Goal: Transaction & Acquisition: Purchase product/service

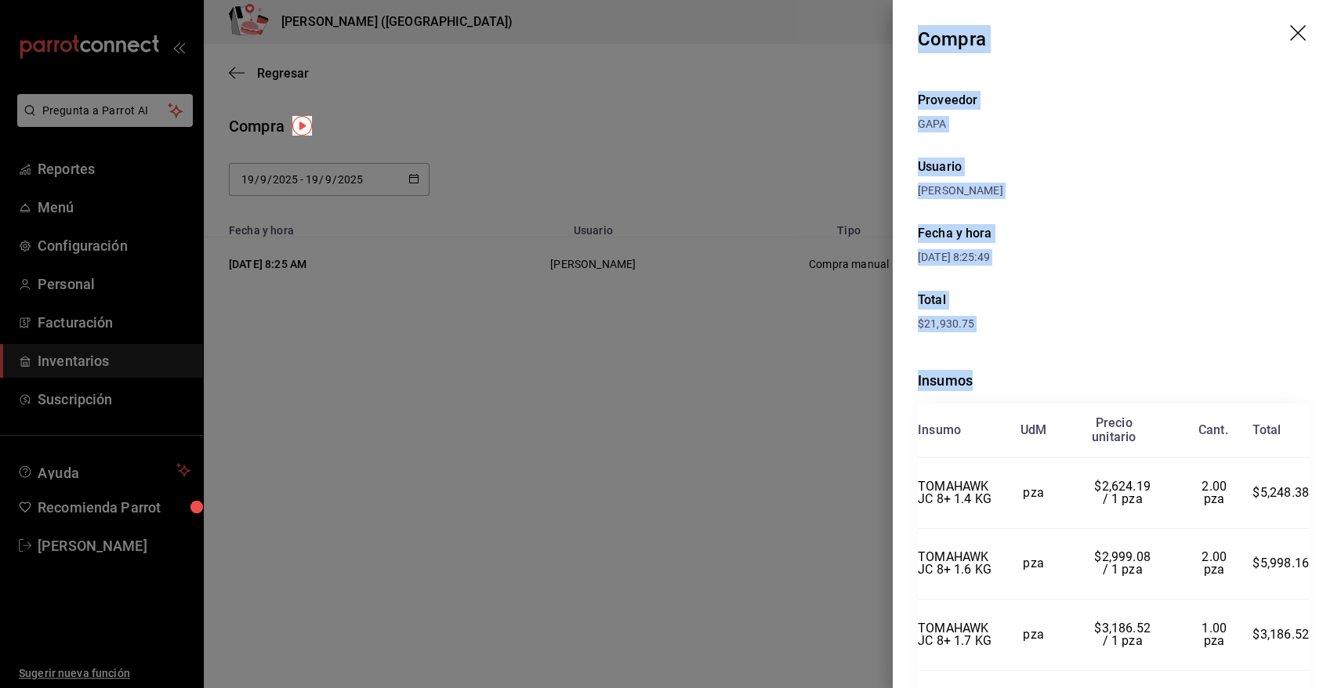
click at [1290, 25] on icon "drag" at bounding box center [1299, 34] width 19 height 19
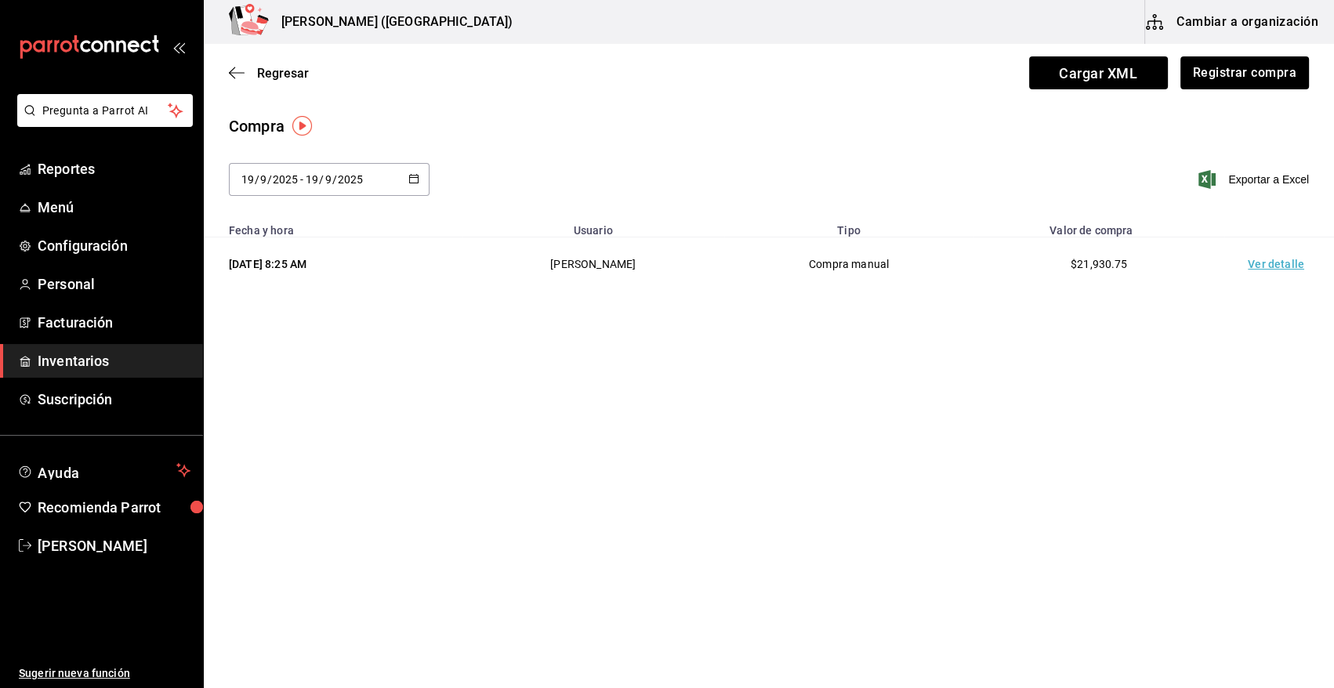
click at [89, 371] on span "Inventarios" at bounding box center [114, 360] width 153 height 21
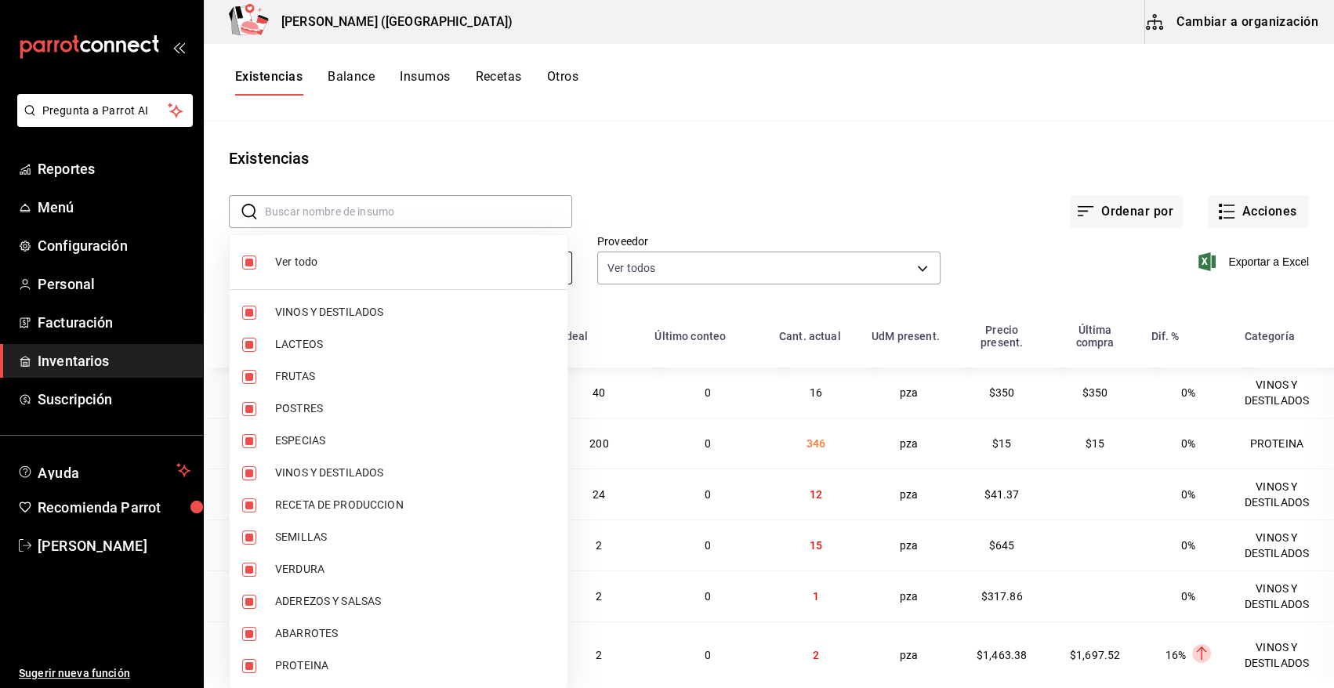
click at [360, 275] on body "Pregunta a Parrot AI Reportes Menú Configuración Personal Facturación Inventari…" at bounding box center [667, 338] width 1334 height 677
click at [250, 261] on input "checkbox" at bounding box center [249, 263] width 14 height 14
checkbox input "false"
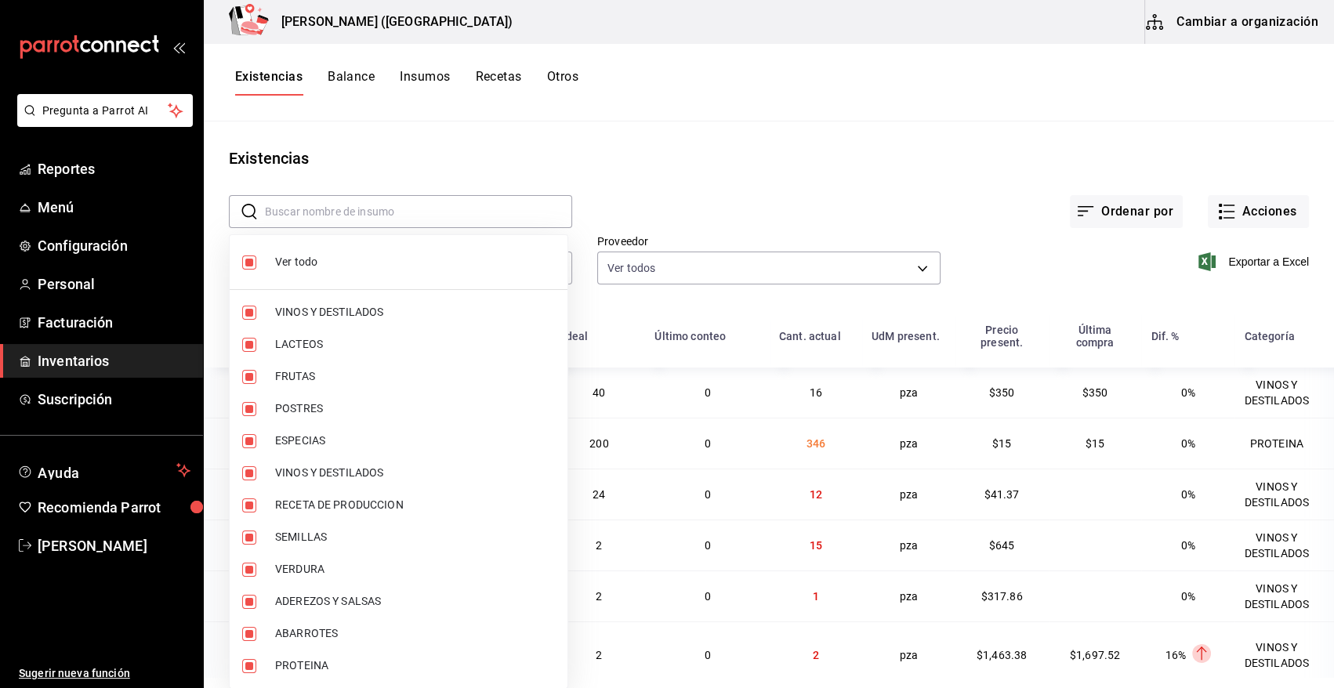
checkbox input "false"
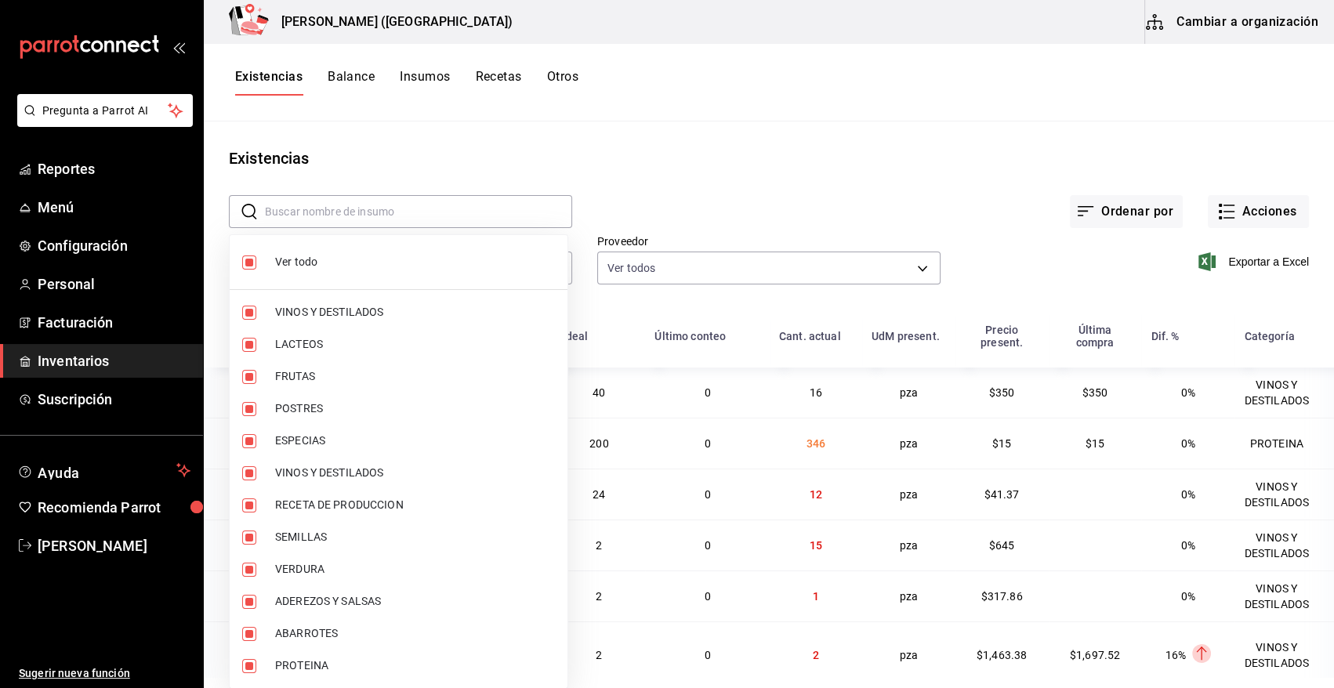
checkbox input "false"
click at [252, 668] on input "checkbox" at bounding box center [249, 666] width 14 height 14
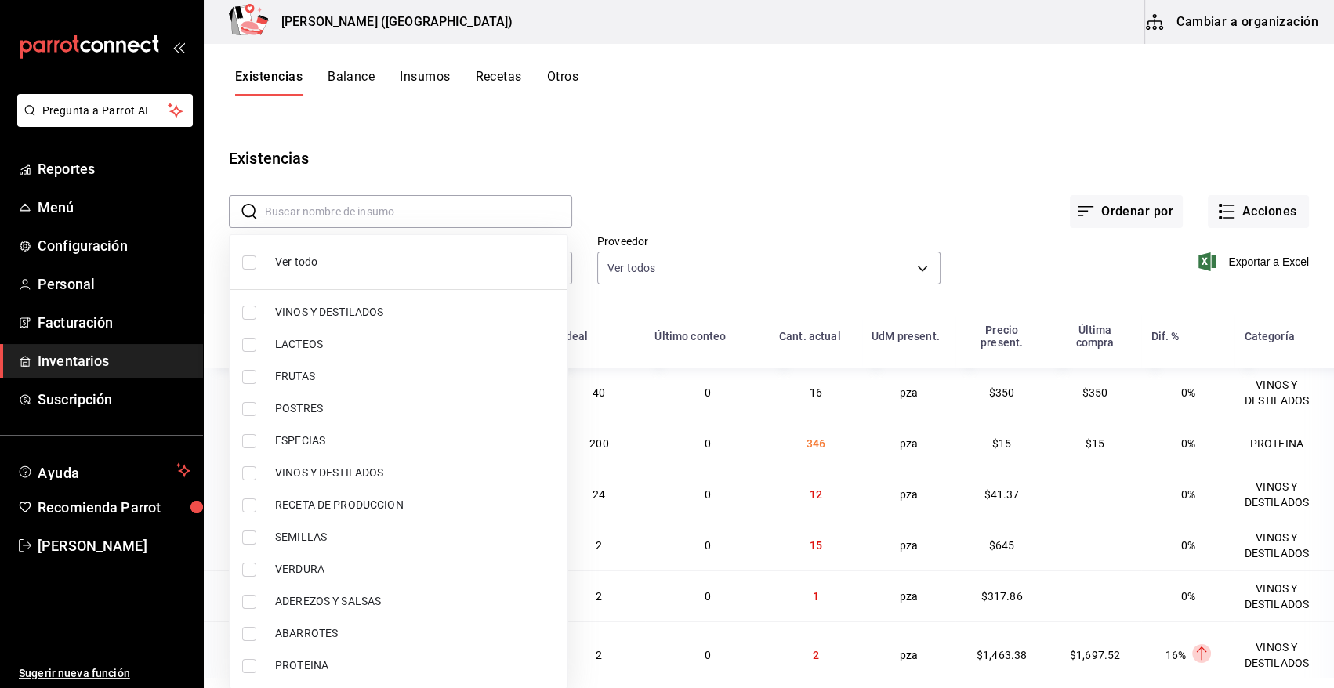
checkbox input "true"
type input "3e90cef9-1dc9-474d-8316-d124f624c148"
click at [742, 157] on div at bounding box center [667, 344] width 1334 height 688
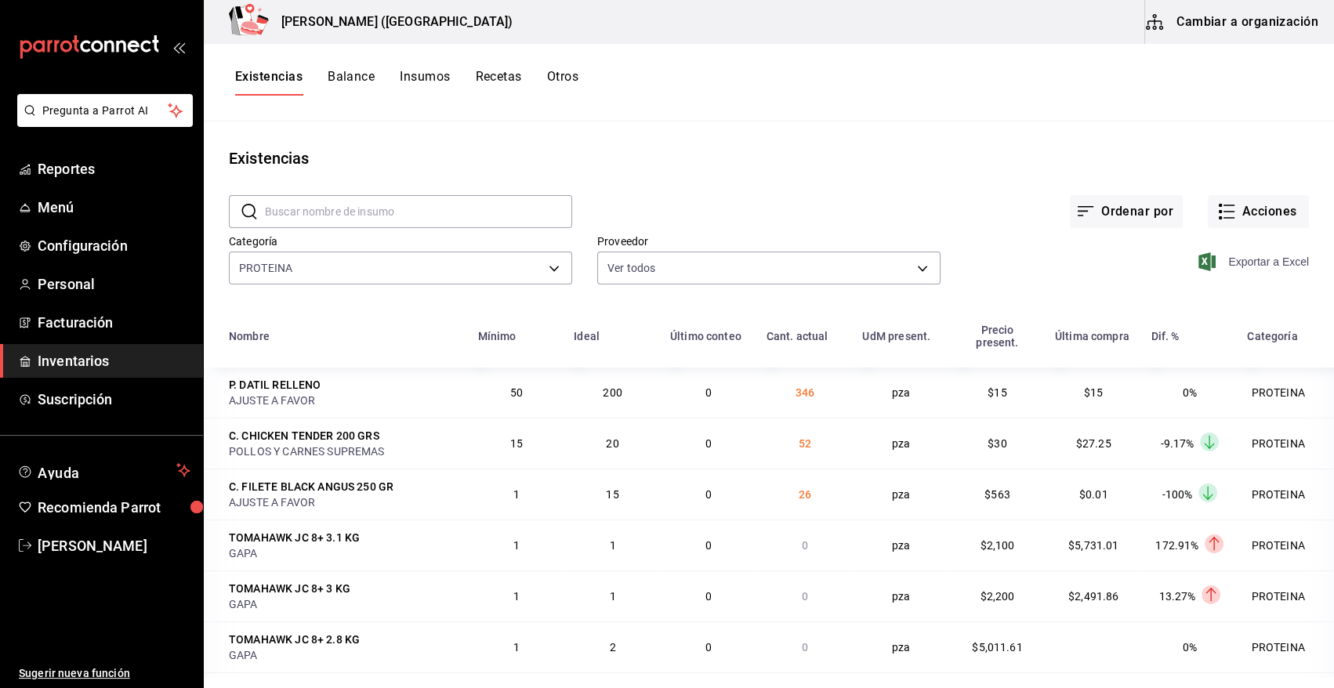
click at [1199, 259] on icon "button" at bounding box center [1207, 261] width 17 height 19
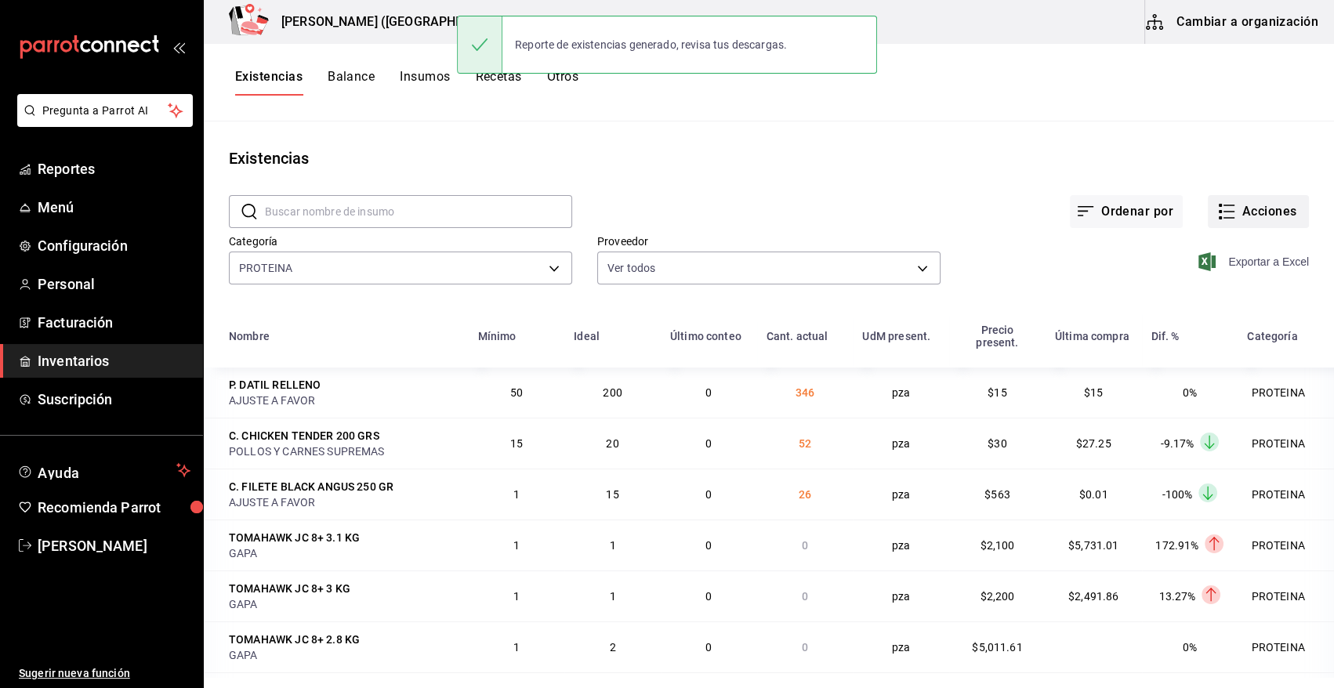
click at [1250, 219] on button "Acciones" at bounding box center [1258, 211] width 101 height 33
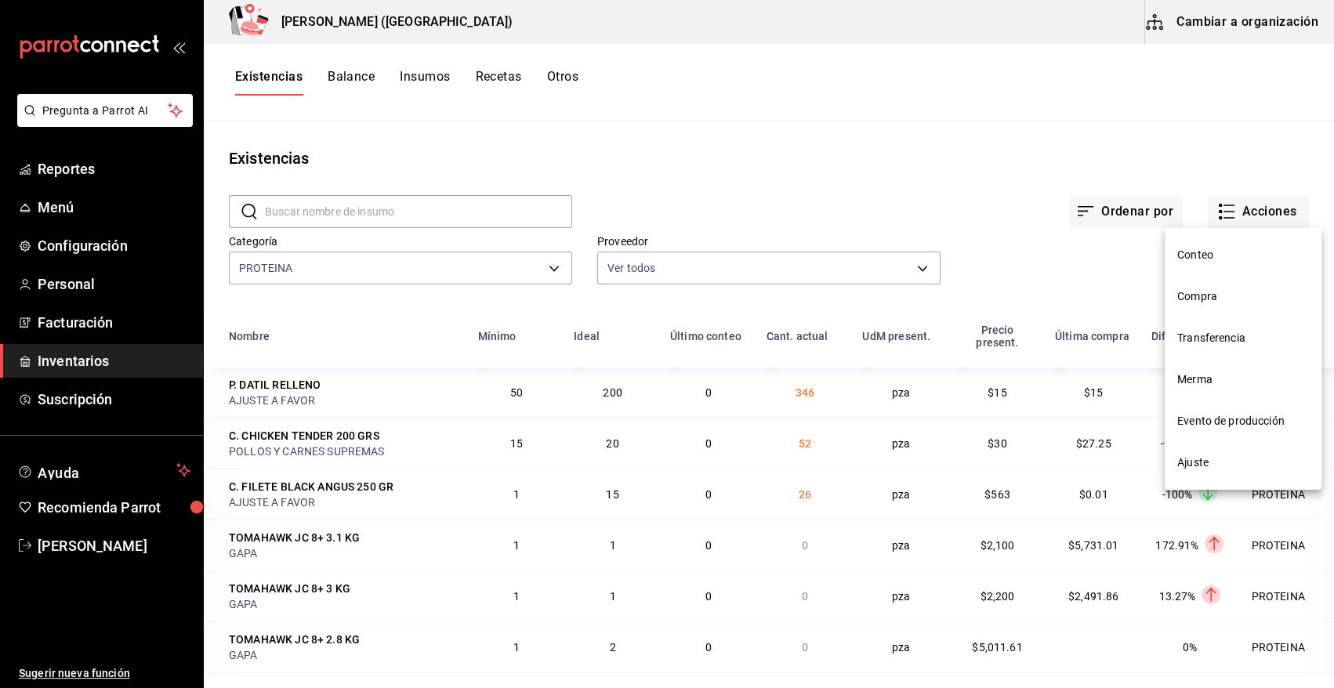
click at [1221, 295] on span "Compra" at bounding box center [1244, 297] width 132 height 16
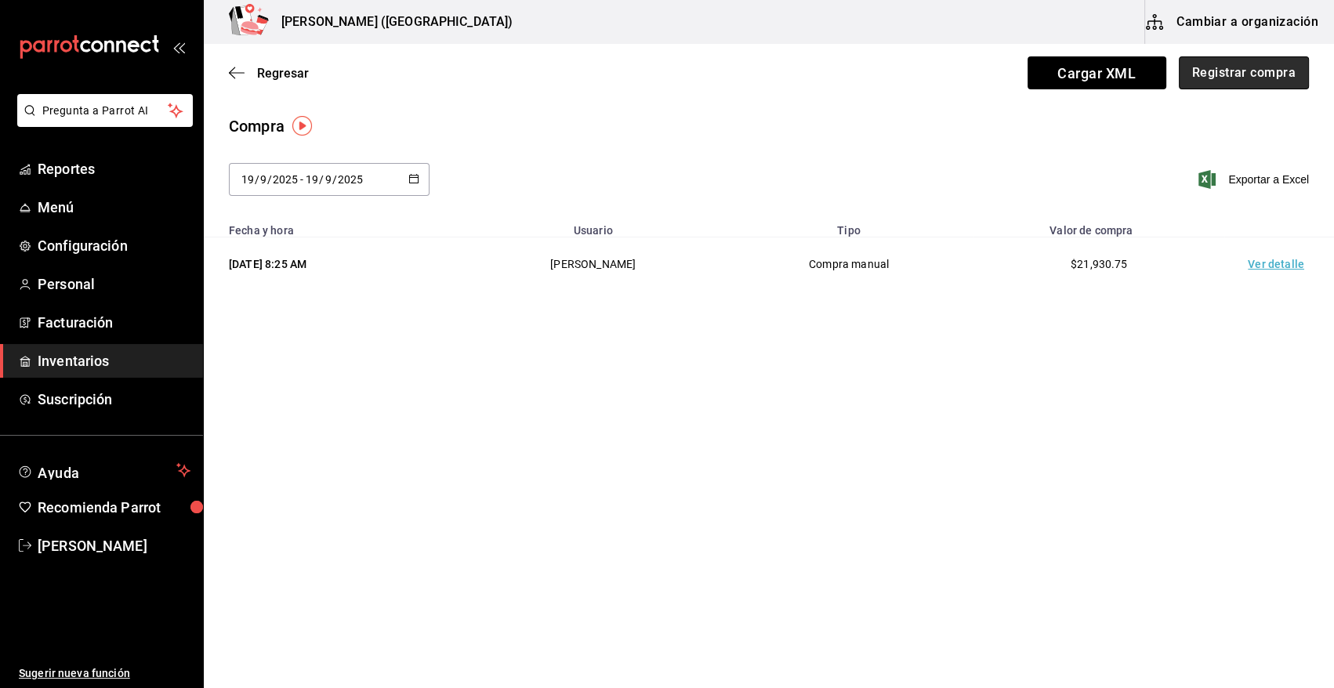
click at [1254, 77] on button "Registrar compra" at bounding box center [1244, 72] width 130 height 33
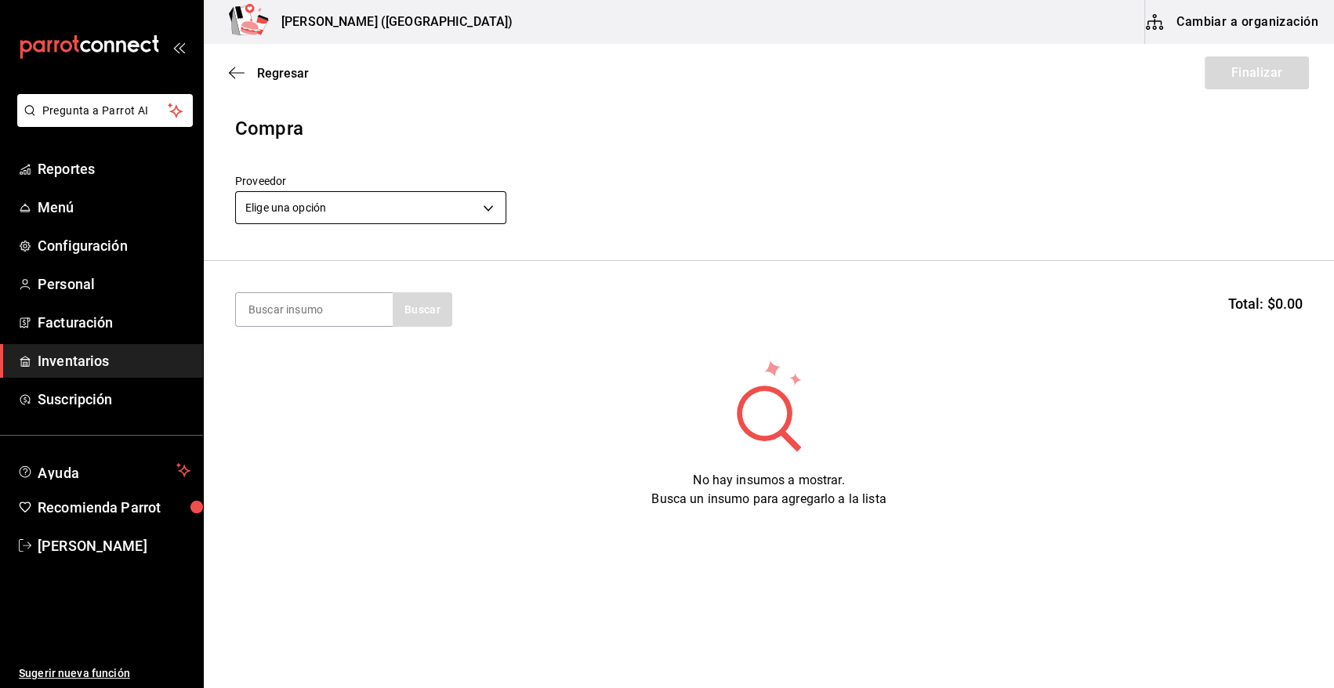
click at [361, 204] on body "Pregunta a Parrot AI Reportes Menú Configuración Personal Facturación Inventari…" at bounding box center [667, 300] width 1334 height 600
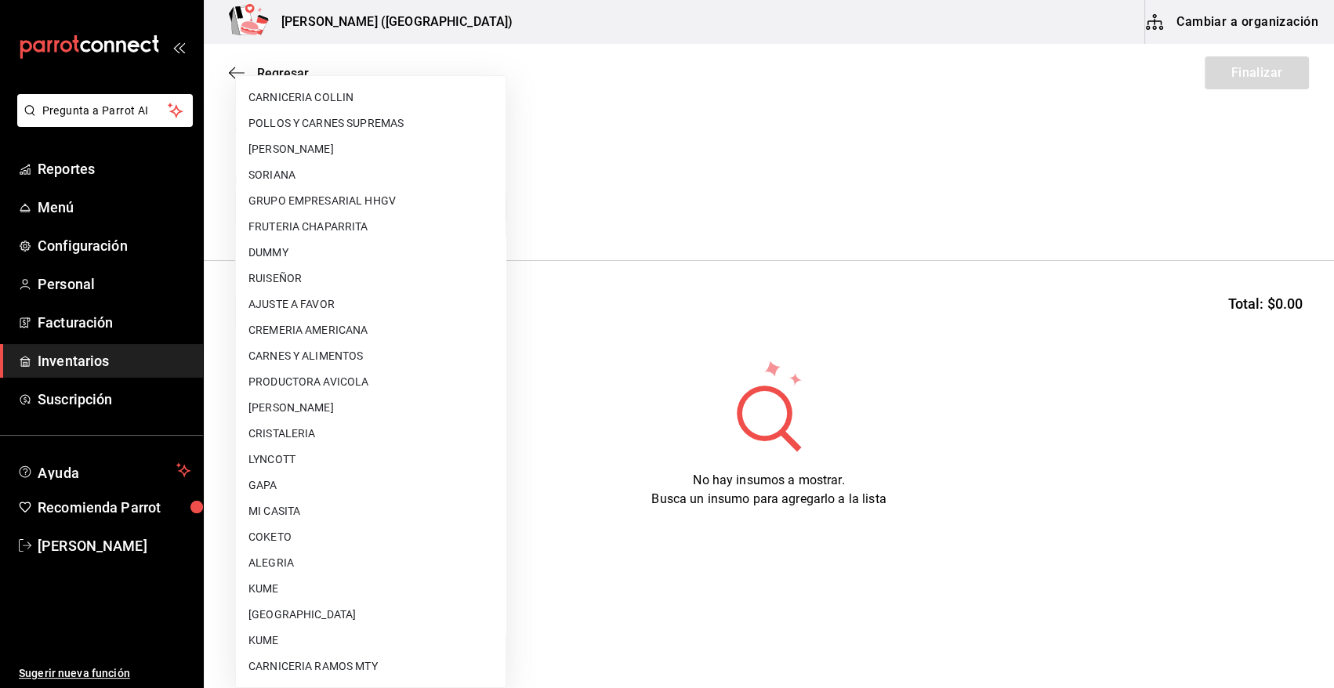
scroll to position [800, 0]
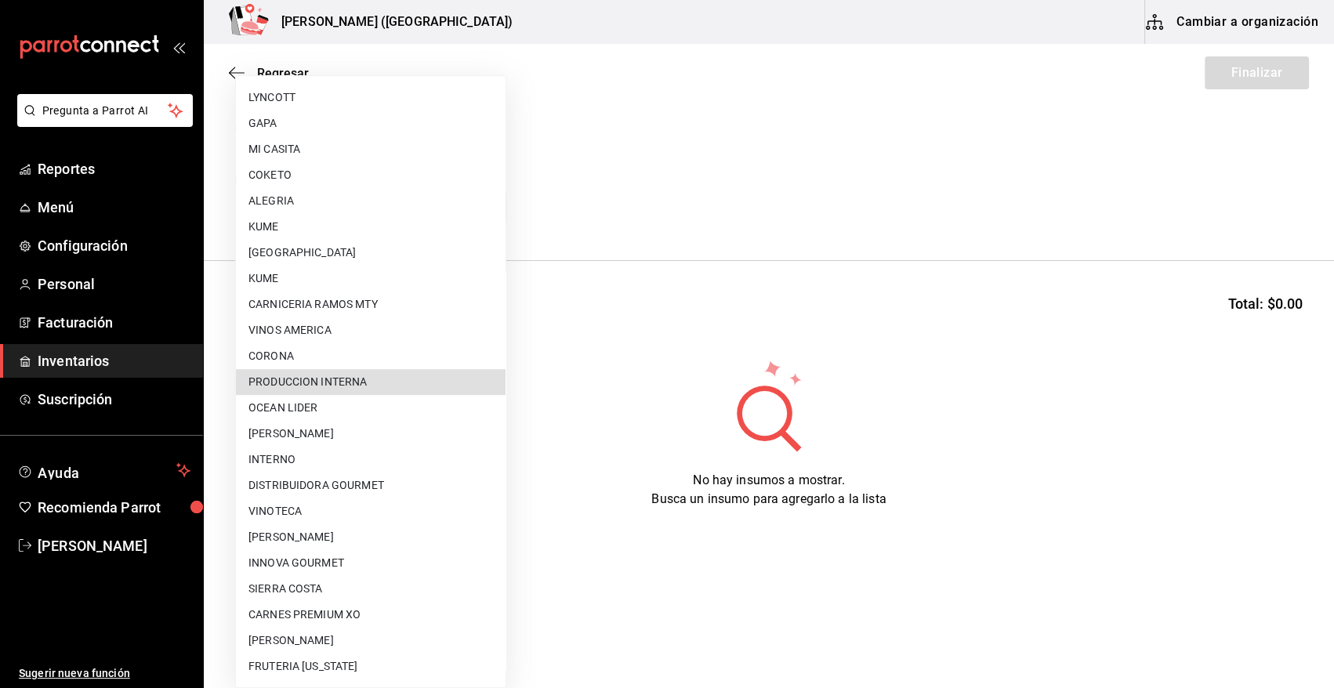
click at [361, 382] on li "PRODUCCION INTERNA" at bounding box center [371, 382] width 270 height 26
type input "ca5c8321-042a-43fe-a3bd-6967aa3ca48f"
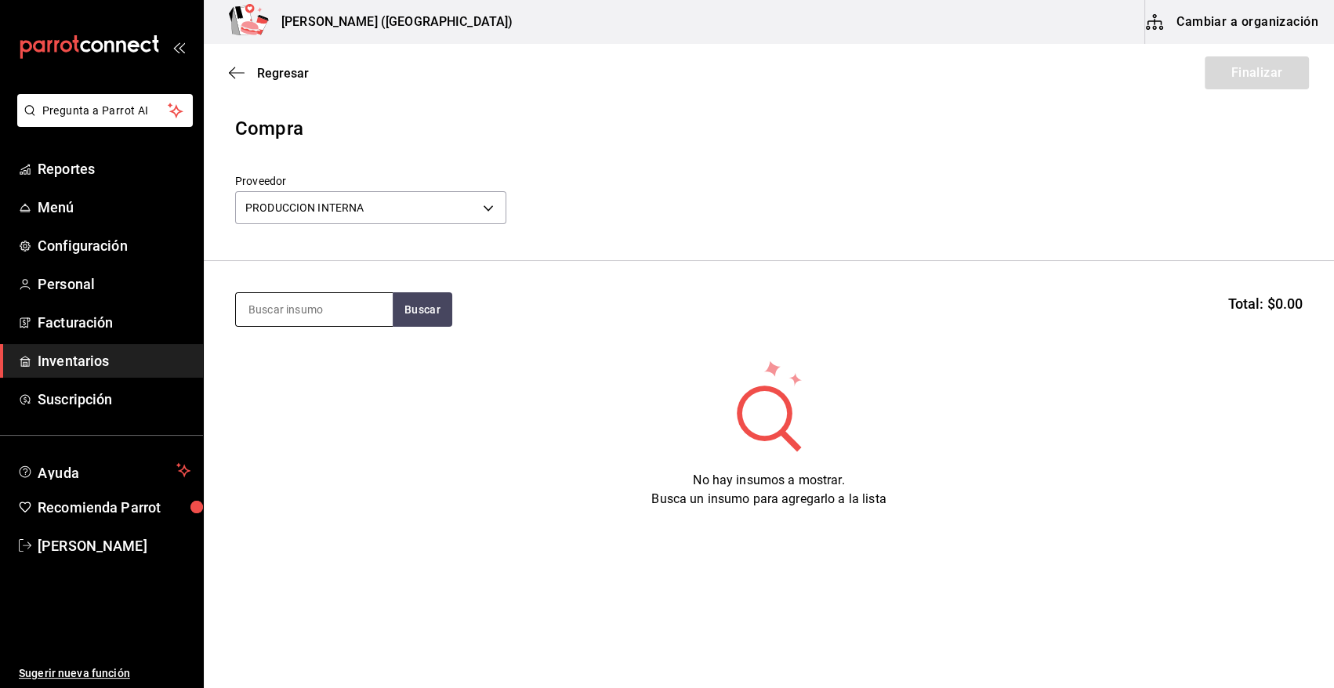
click at [339, 307] on input at bounding box center [314, 309] width 157 height 33
type input "PANQUE"
click at [436, 312] on button "Buscar" at bounding box center [423, 309] width 60 height 34
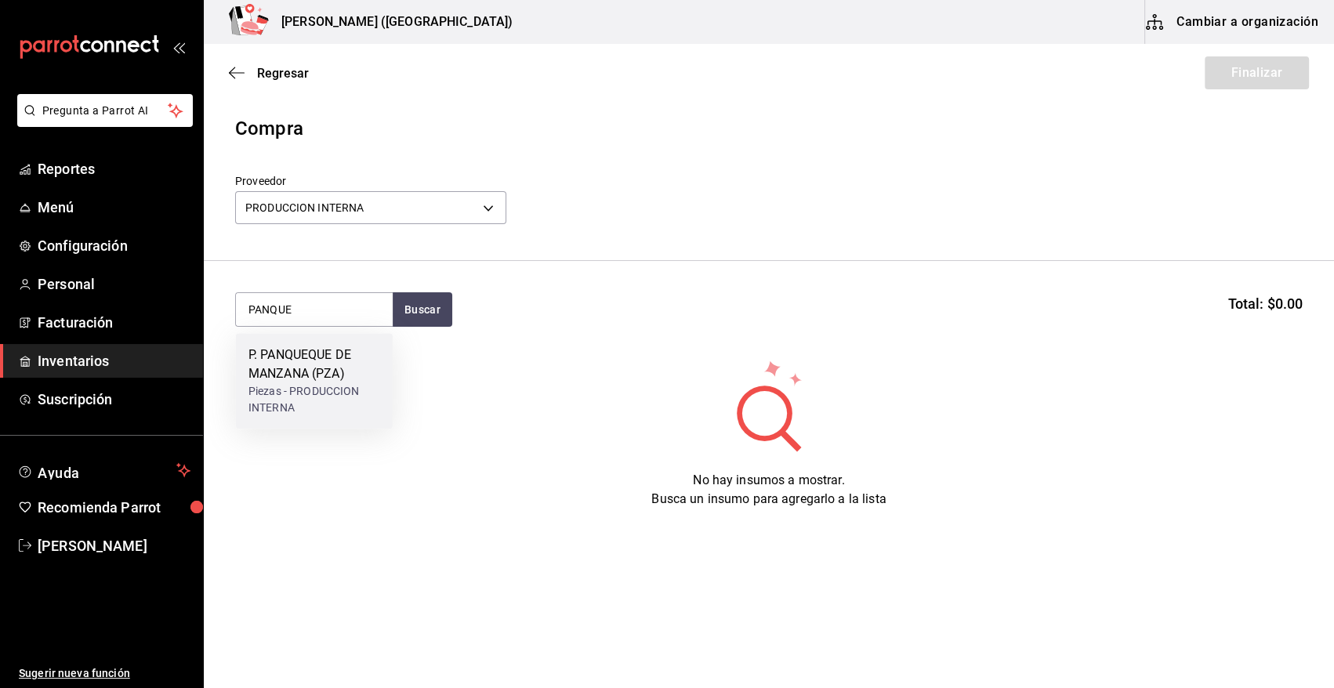
click at [325, 372] on div "P. PANQUEQUE DE MANZANA (PZA)" at bounding box center [315, 365] width 132 height 38
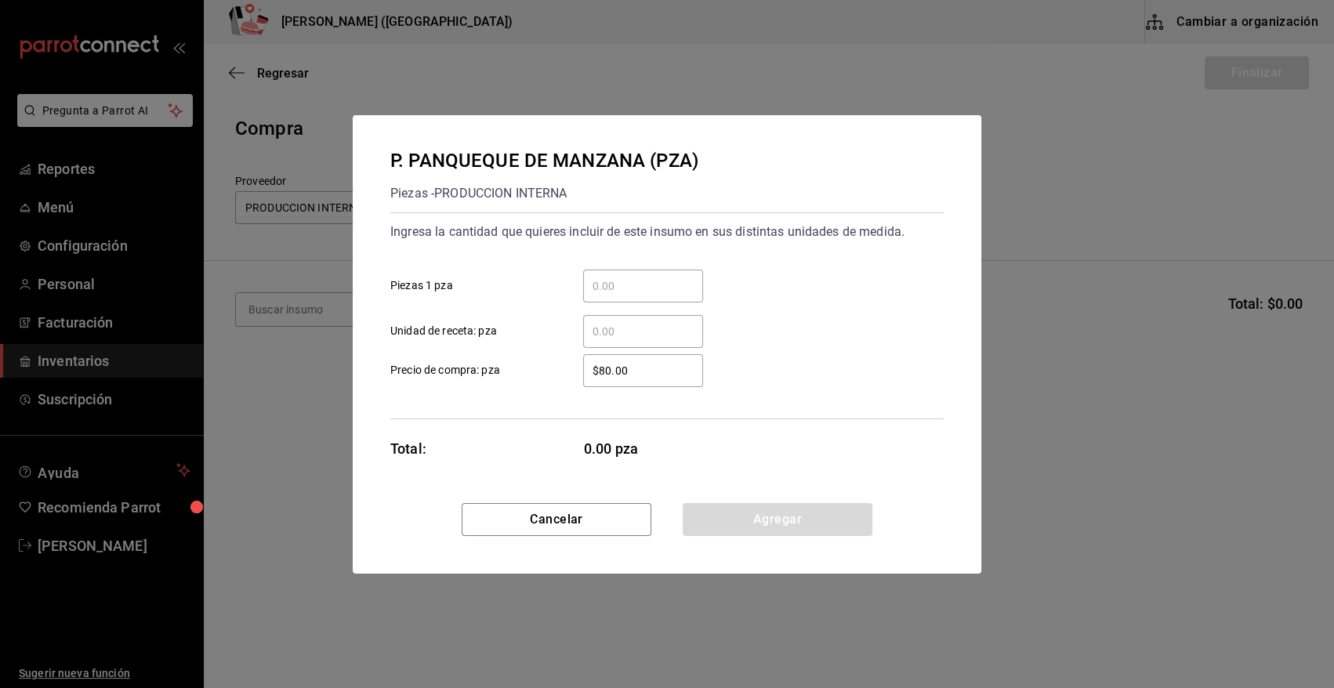
click at [633, 285] on input "​ Piezas 1 pza" at bounding box center [643, 286] width 120 height 19
type input "4"
click at [725, 274] on div "4 ​ Piezas 1 pza" at bounding box center [661, 279] width 566 height 45
drag, startPoint x: 651, startPoint y: 367, endPoint x: 490, endPoint y: 382, distance: 161.4
click at [490, 382] on label "$80.00 ​ Precio de compra: pza" at bounding box center [546, 370] width 313 height 33
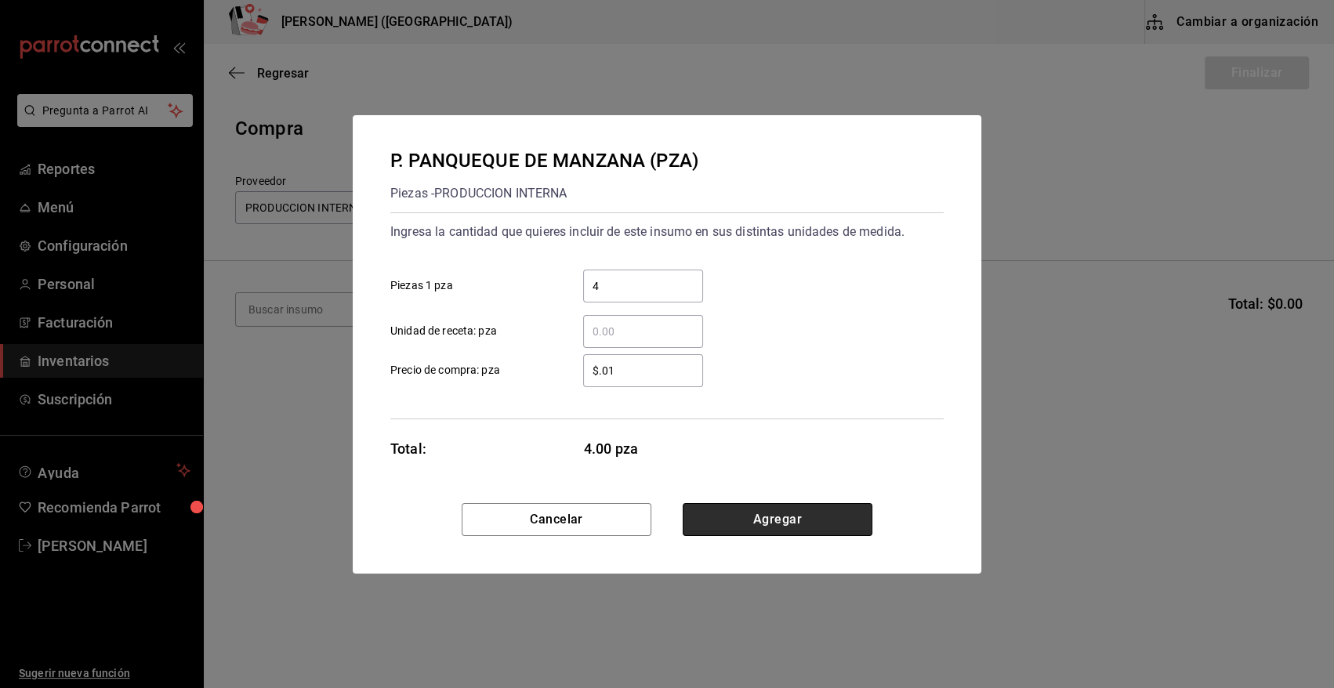
type input "$0.01"
click at [739, 519] on button "Agregar" at bounding box center [778, 519] width 190 height 33
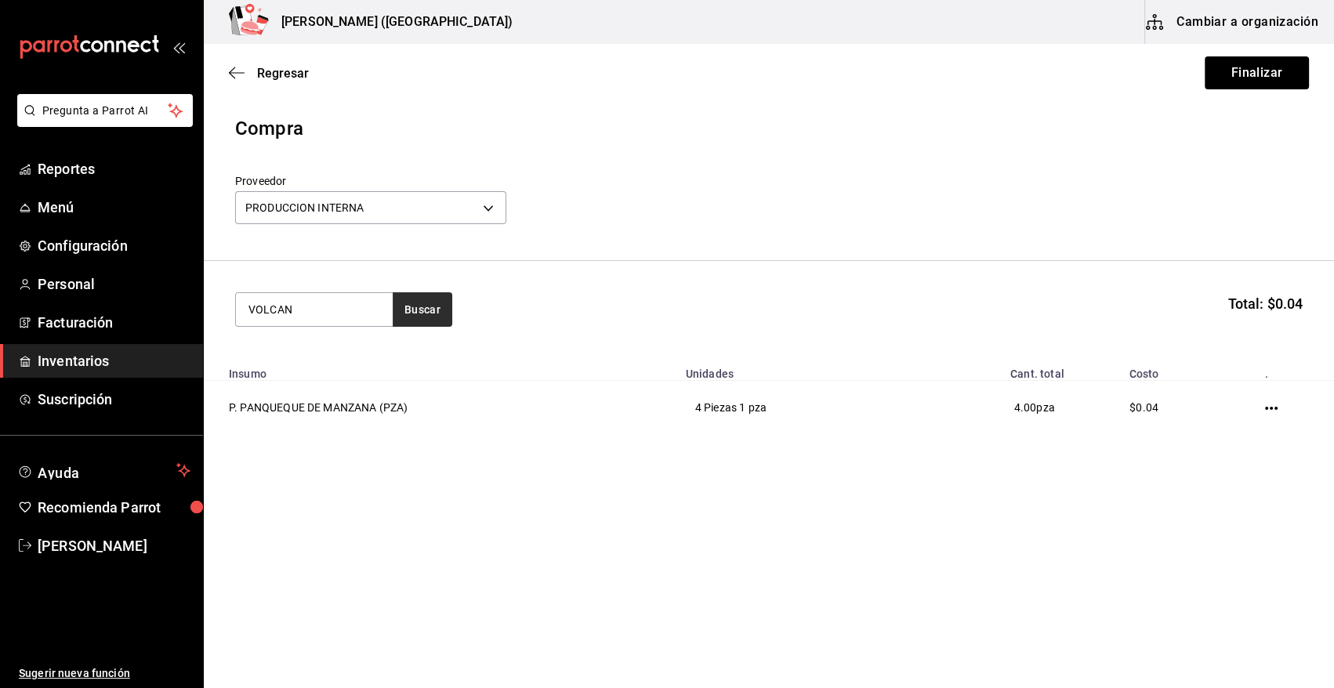
type input "VOLCAN"
click at [416, 314] on button "Buscar" at bounding box center [423, 309] width 60 height 34
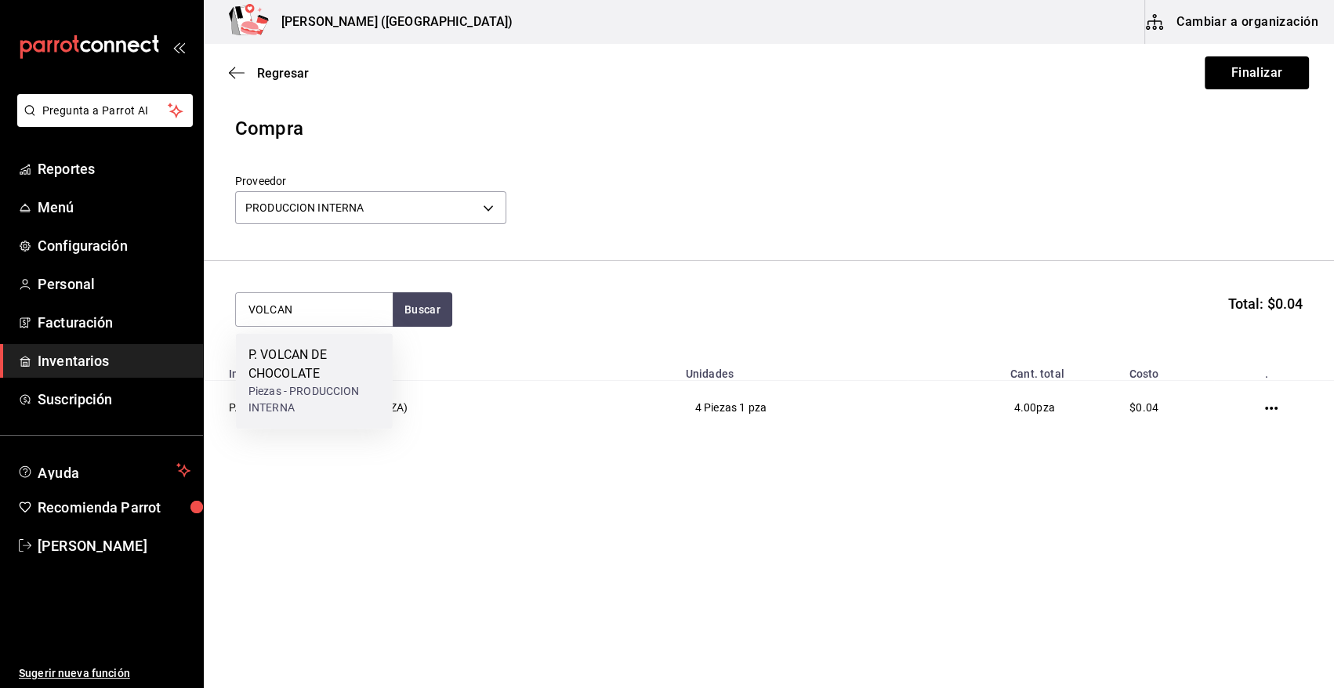
click at [321, 361] on div "P. VOLCAN DE CHOCOLATE" at bounding box center [315, 365] width 132 height 38
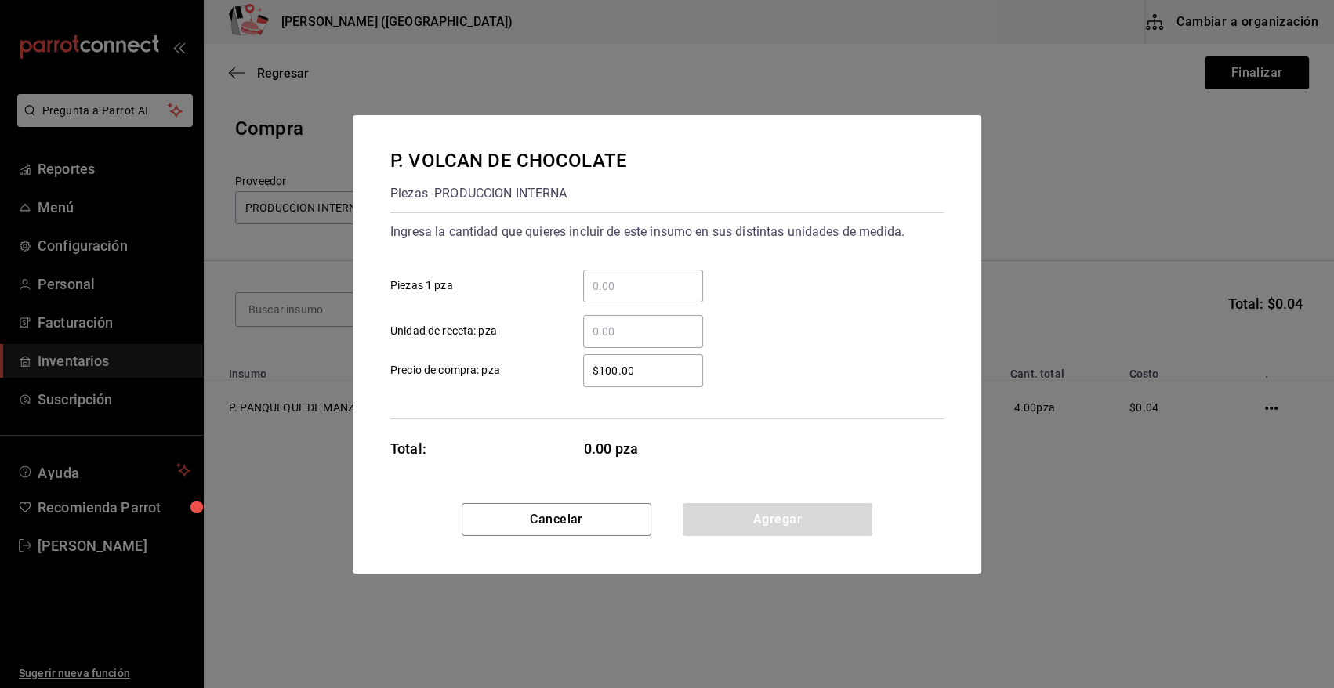
drag, startPoint x: 636, startPoint y: 278, endPoint x: 632, endPoint y: 285, distance: 8.1
click at [632, 285] on input "​ Piezas 1 pza" at bounding box center [643, 286] width 120 height 19
type input "10"
drag, startPoint x: 663, startPoint y: 368, endPoint x: 399, endPoint y: 391, distance: 265.2
click at [399, 391] on div "Ingresa la cantidad que quieres incluir de este insumo en sus distintas unidade…" at bounding box center [667, 315] width 554 height 207
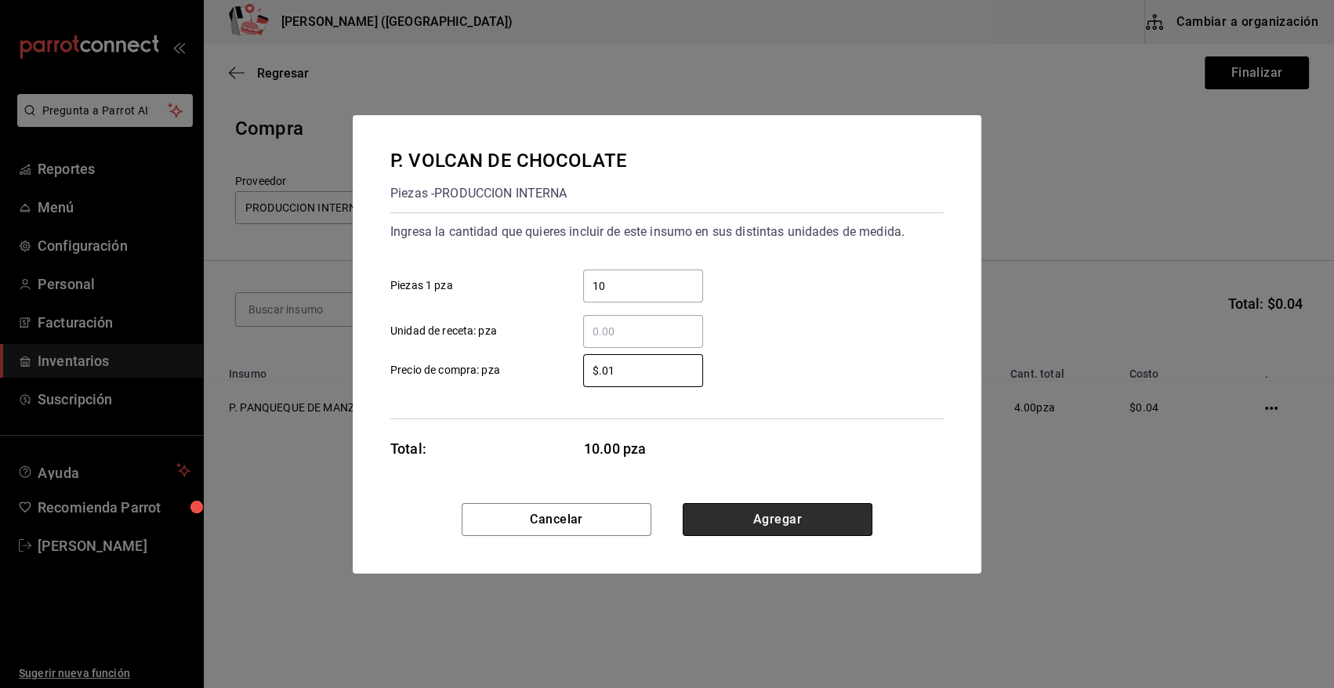
type input "$0.01"
click at [748, 521] on button "Agregar" at bounding box center [778, 519] width 190 height 33
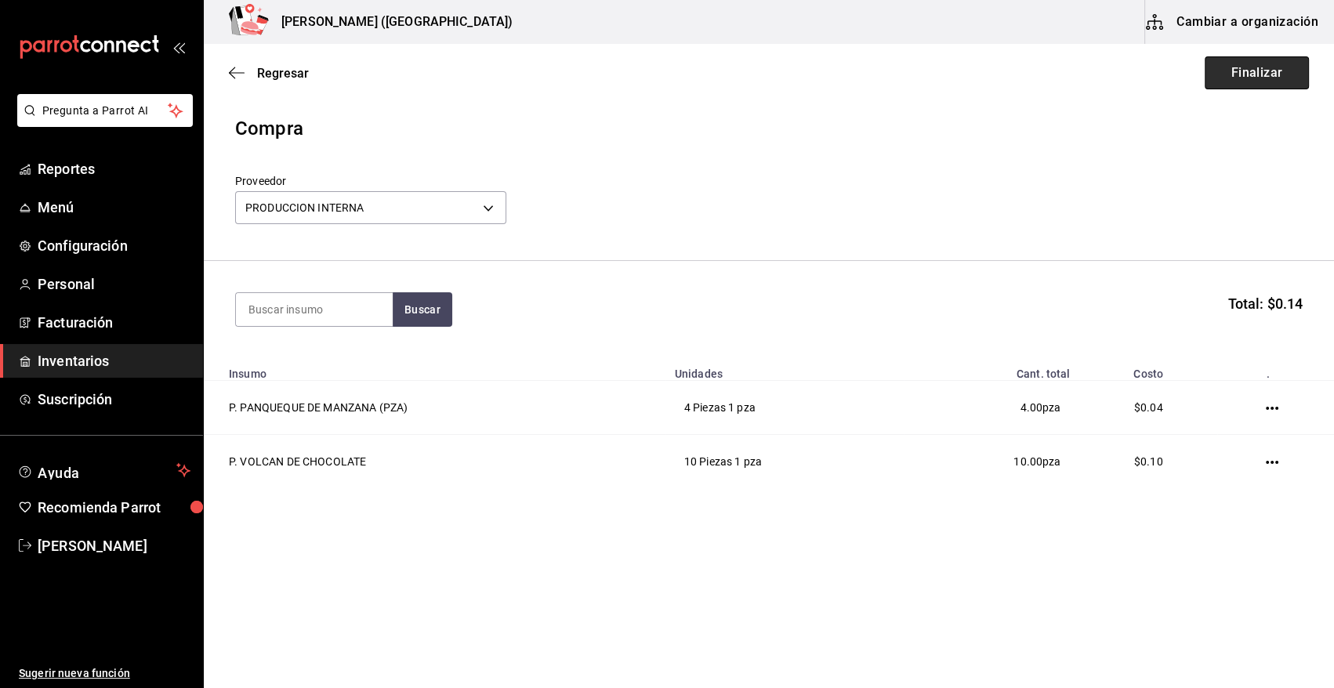
click at [1261, 71] on button "Finalizar" at bounding box center [1257, 72] width 104 height 33
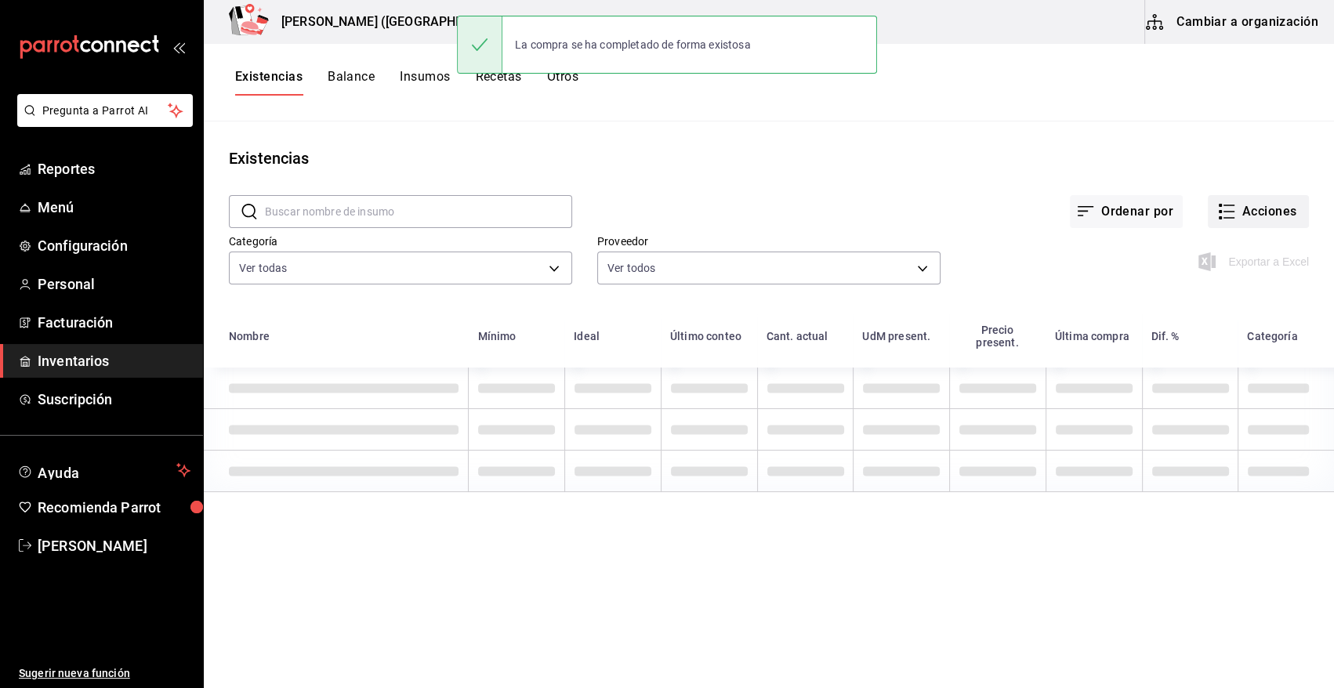
click at [1269, 212] on button "Acciones" at bounding box center [1258, 211] width 101 height 33
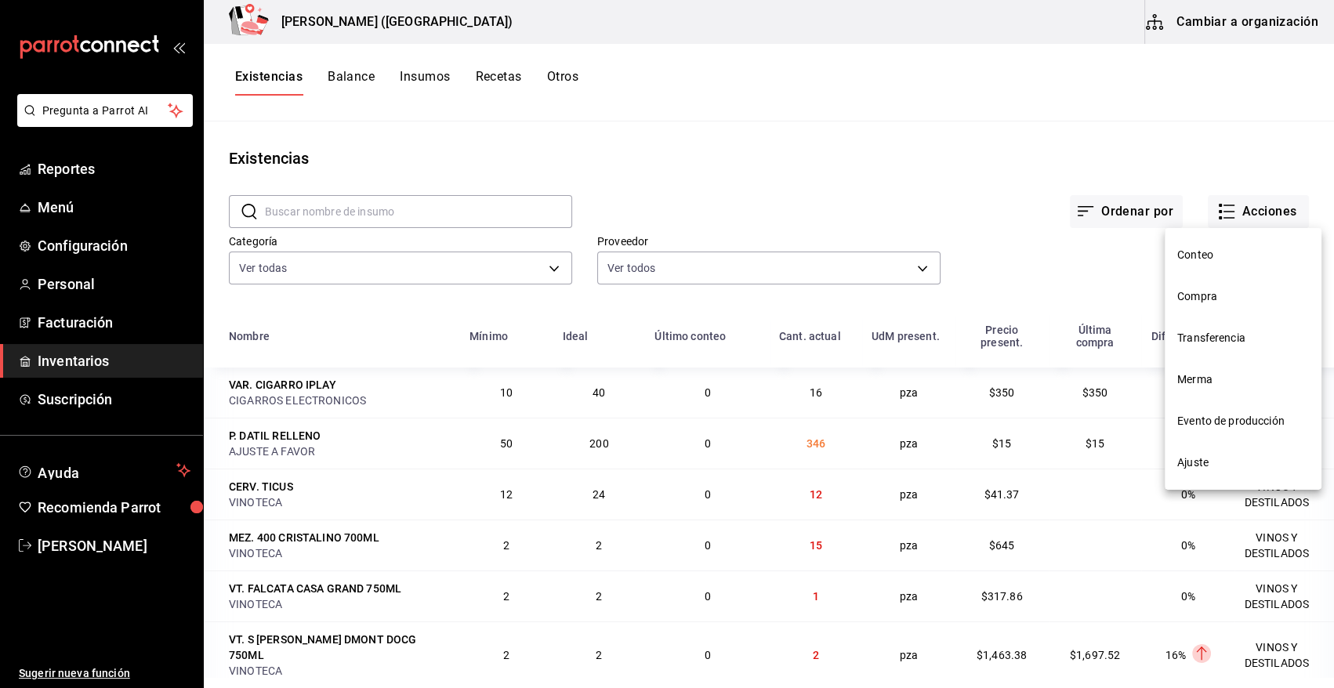
click at [1192, 300] on span "Compra" at bounding box center [1244, 297] width 132 height 16
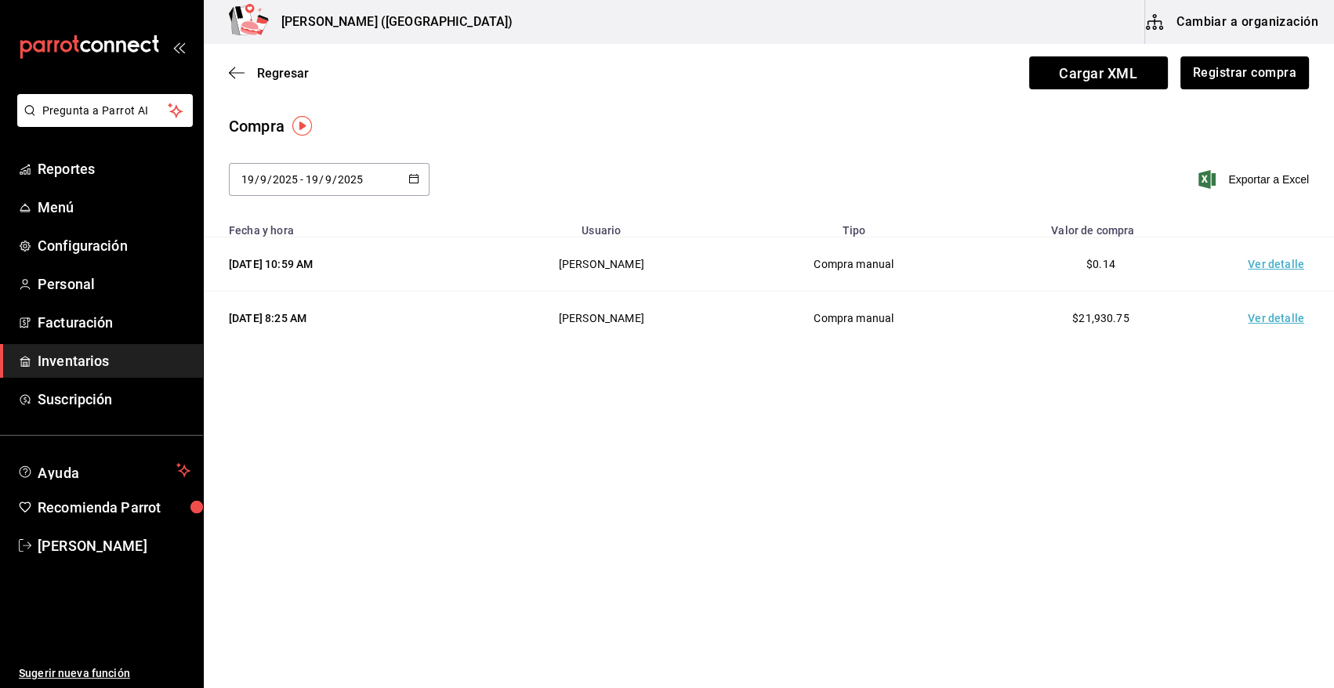
click at [1265, 264] on td "Ver detalle" at bounding box center [1280, 265] width 110 height 54
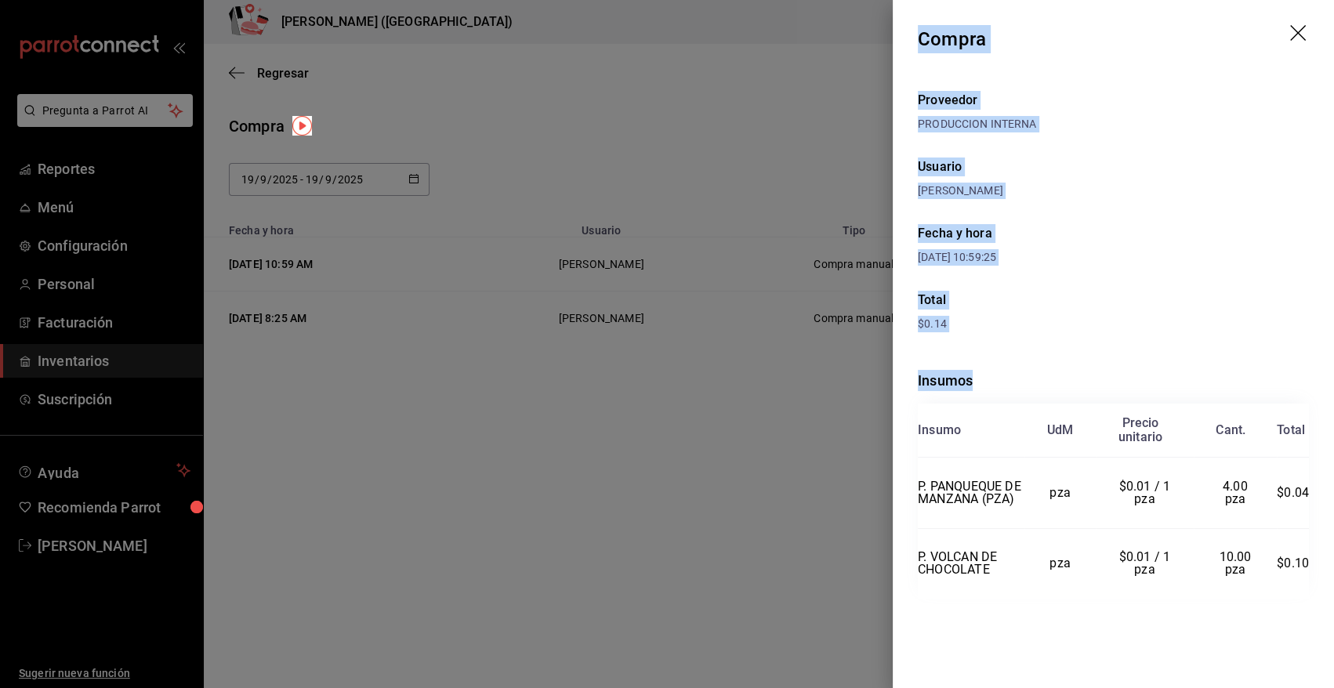
drag, startPoint x: 920, startPoint y: 37, endPoint x: 1317, endPoint y: 589, distance: 680.2
click at [1317, 589] on div "Compra Proveedor PRODUCCION INTERNA Usuario [PERSON_NAME] y hora [DATE] 10:59:2…" at bounding box center [1113, 344] width 441 height 688
click at [1302, 31] on icon "drag" at bounding box center [1299, 34] width 19 height 19
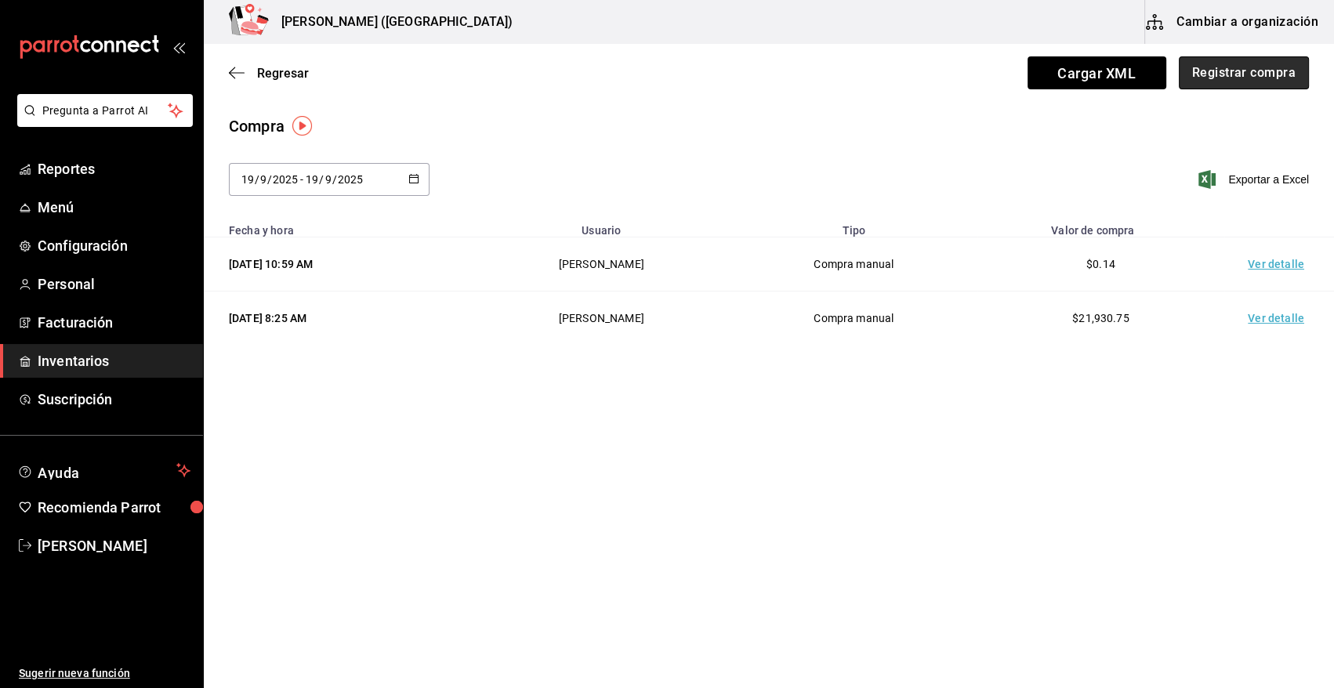
click at [1262, 71] on button "Registrar compra" at bounding box center [1244, 72] width 130 height 33
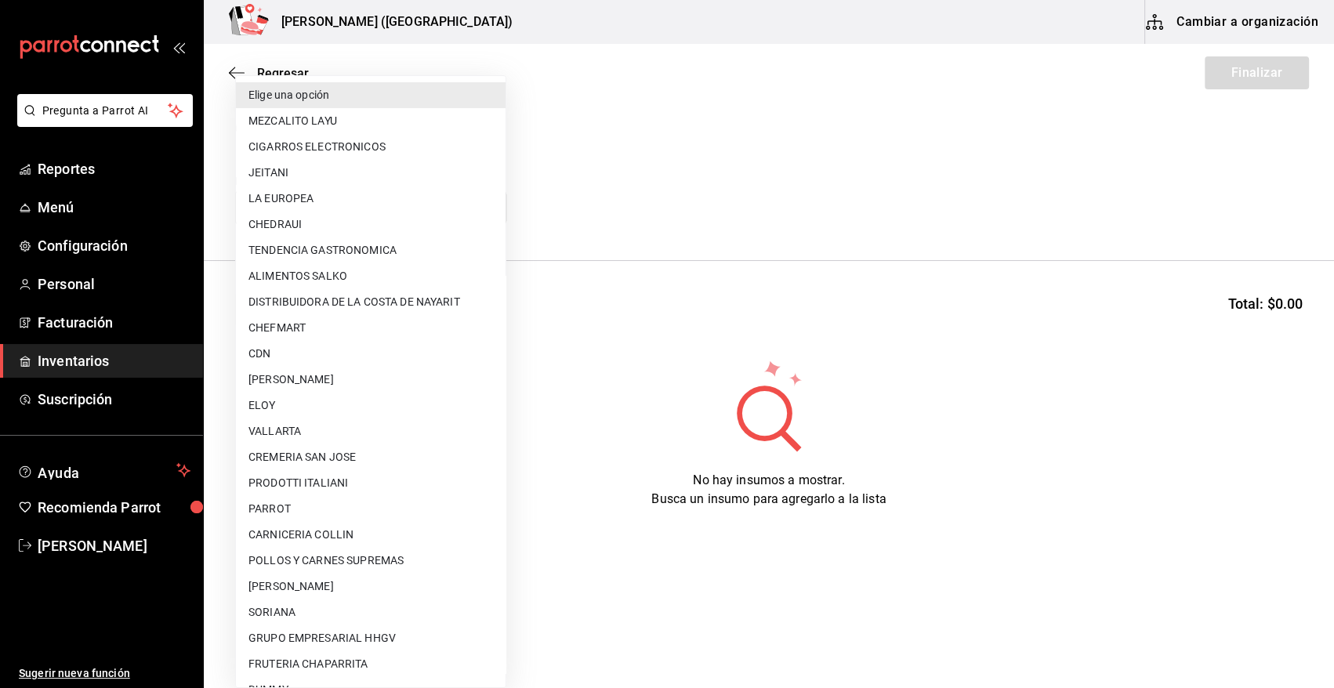
click at [360, 208] on body "Pregunta a Parrot AI Reportes Menú Configuración Personal Facturación Inventari…" at bounding box center [667, 300] width 1334 height 600
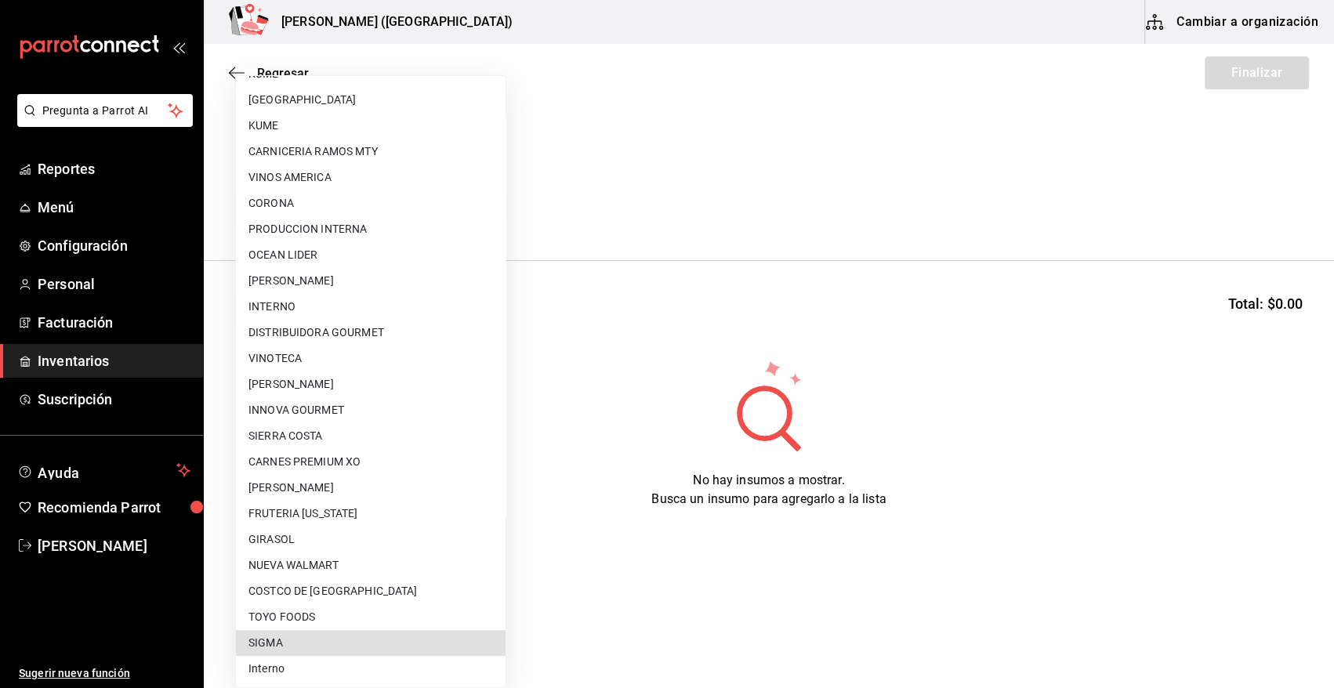
click at [353, 640] on li "SIGMA" at bounding box center [371, 643] width 270 height 26
type input "b3de96d6-3c20-45bc-abf9-e3c6c14f0adf"
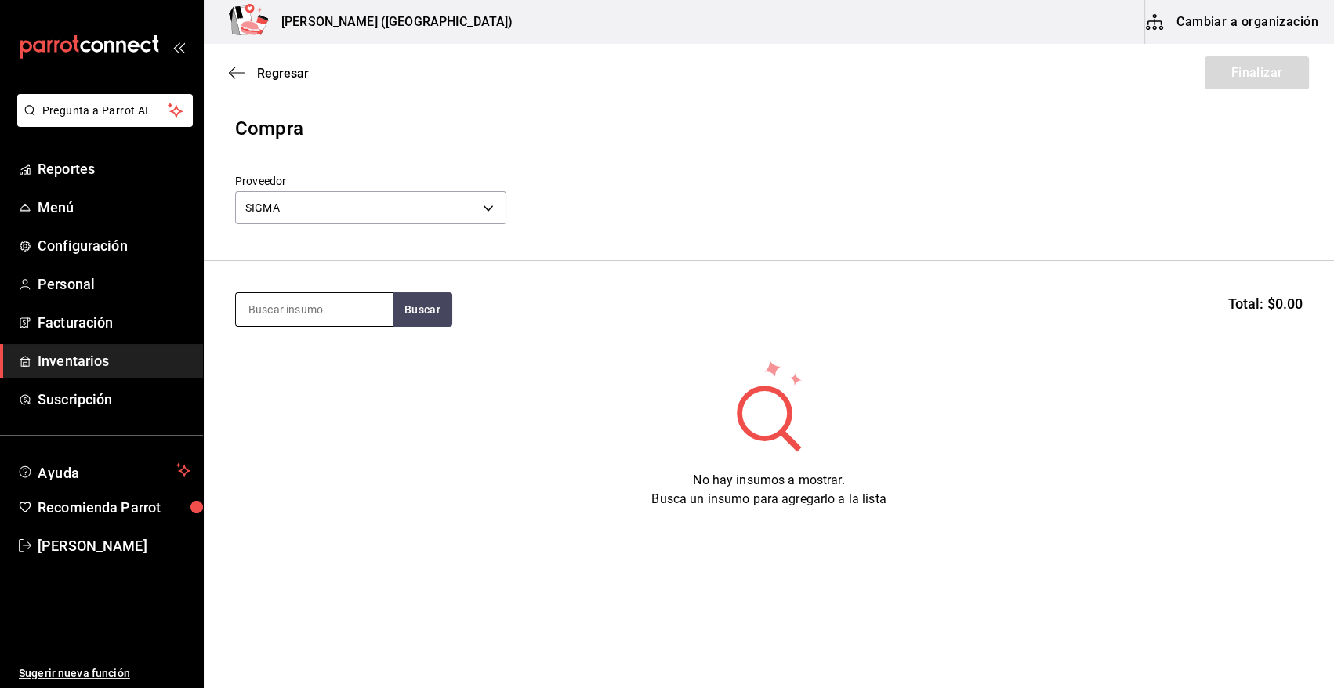
click at [332, 303] on input at bounding box center [314, 309] width 157 height 33
type input "TUETA"
click at [429, 310] on button "Buscar" at bounding box center [423, 309] width 60 height 34
click at [434, 318] on button "Buscar" at bounding box center [423, 309] width 60 height 34
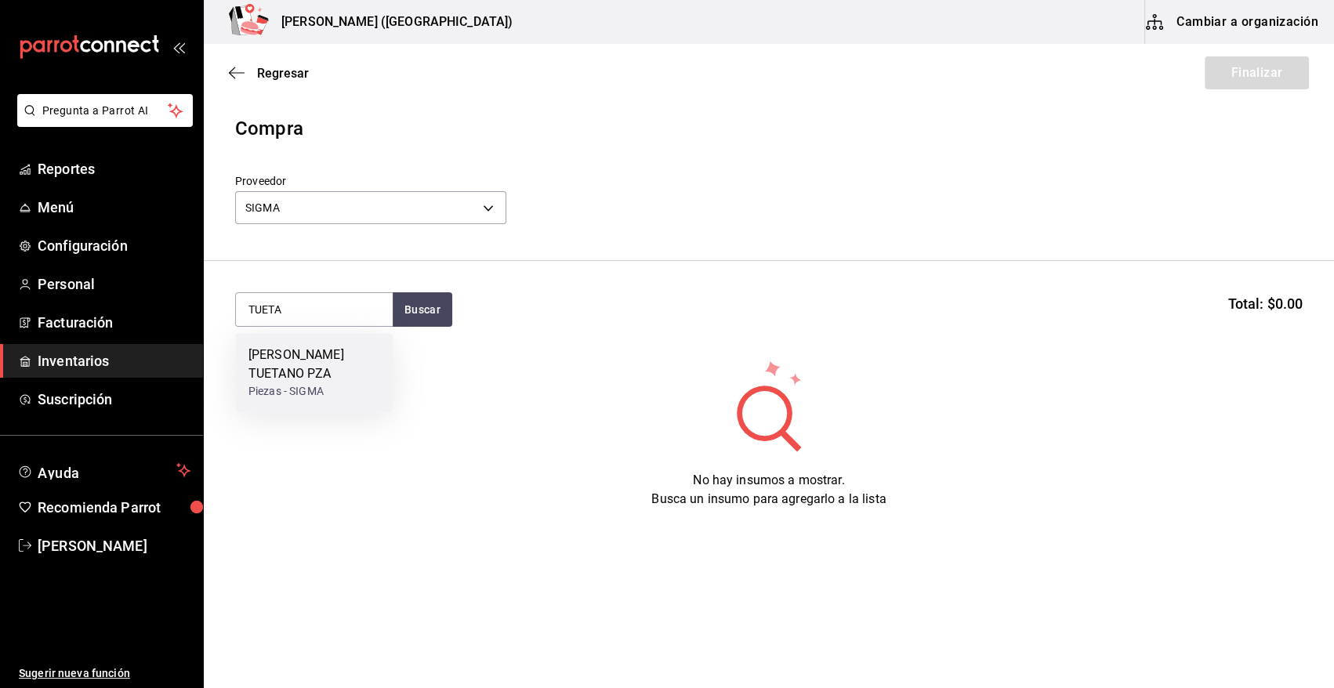
click at [332, 365] on div "[PERSON_NAME] TUETANO PZA" at bounding box center [315, 365] width 132 height 38
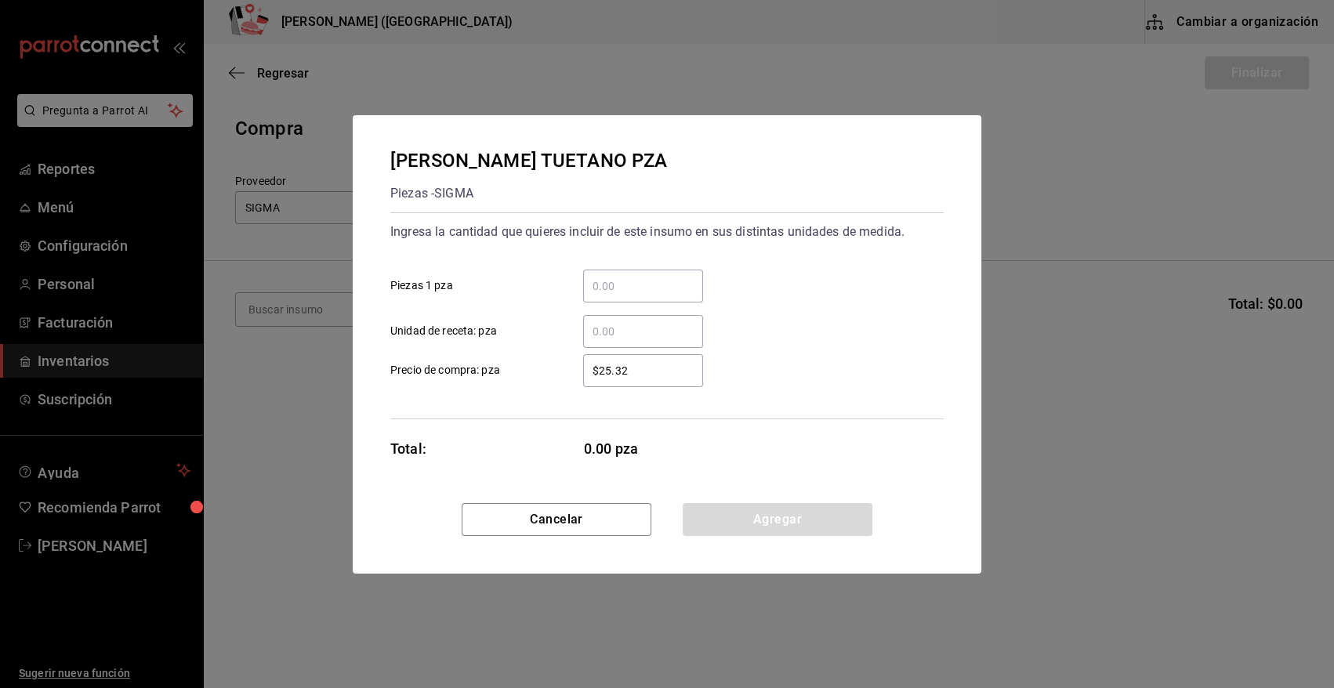
click at [673, 285] on input "​ Piezas 1 pza" at bounding box center [643, 286] width 120 height 19
type input "150"
drag, startPoint x: 653, startPoint y: 368, endPoint x: 520, endPoint y: 376, distance: 133.5
click at [520, 376] on label "$25.32 ​ Precio de compra: pza" at bounding box center [546, 370] width 313 height 33
type input "$30.78"
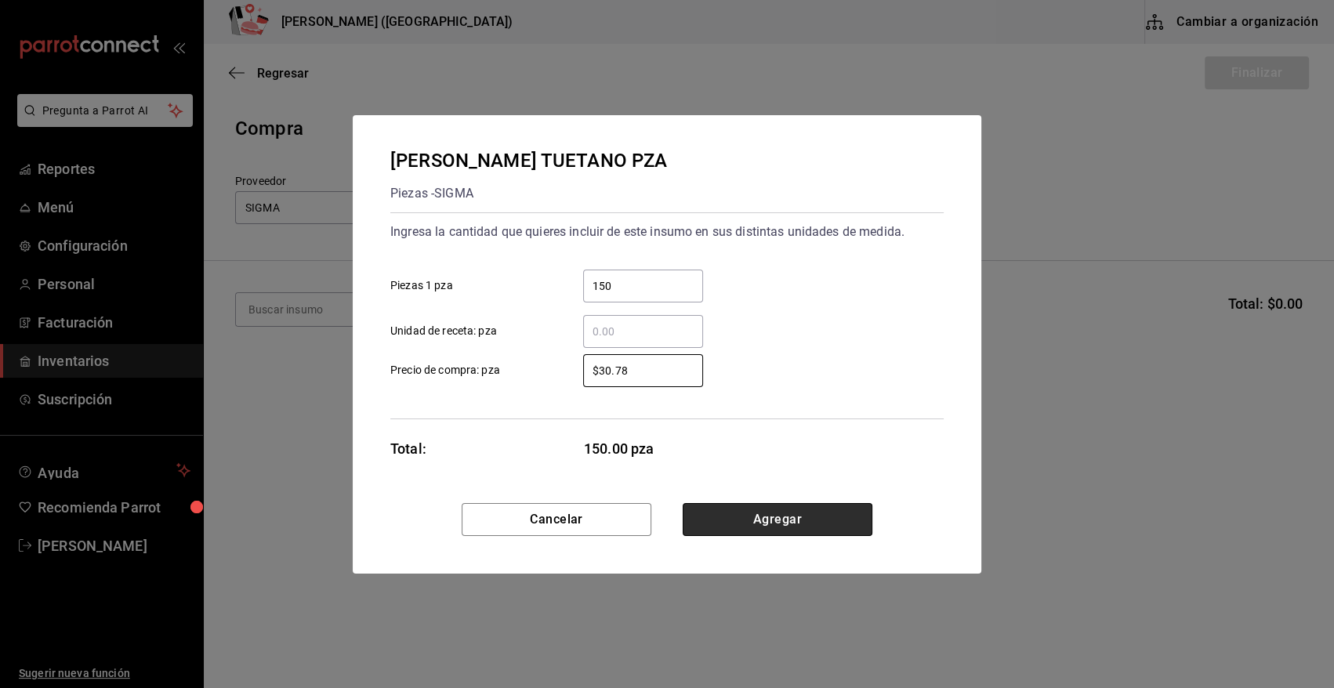
click at [833, 509] on button "Agregar" at bounding box center [778, 519] width 190 height 33
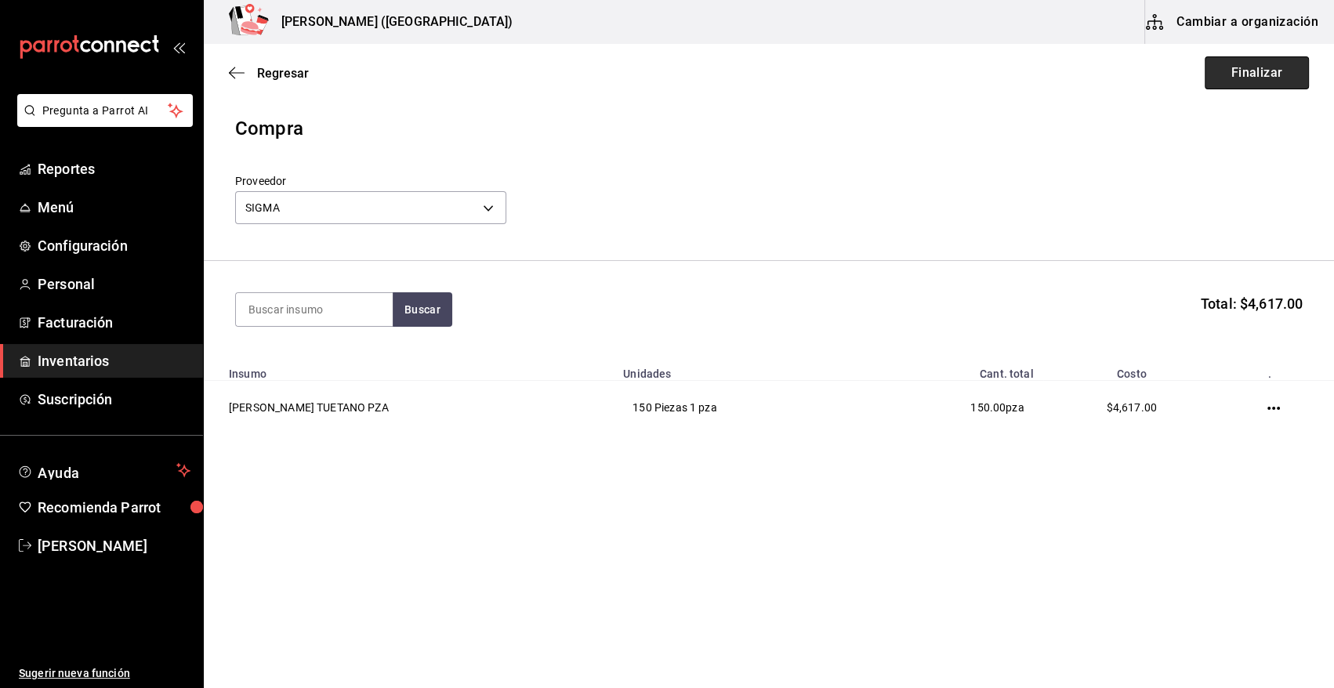
click at [1279, 80] on button "Finalizar" at bounding box center [1257, 72] width 104 height 33
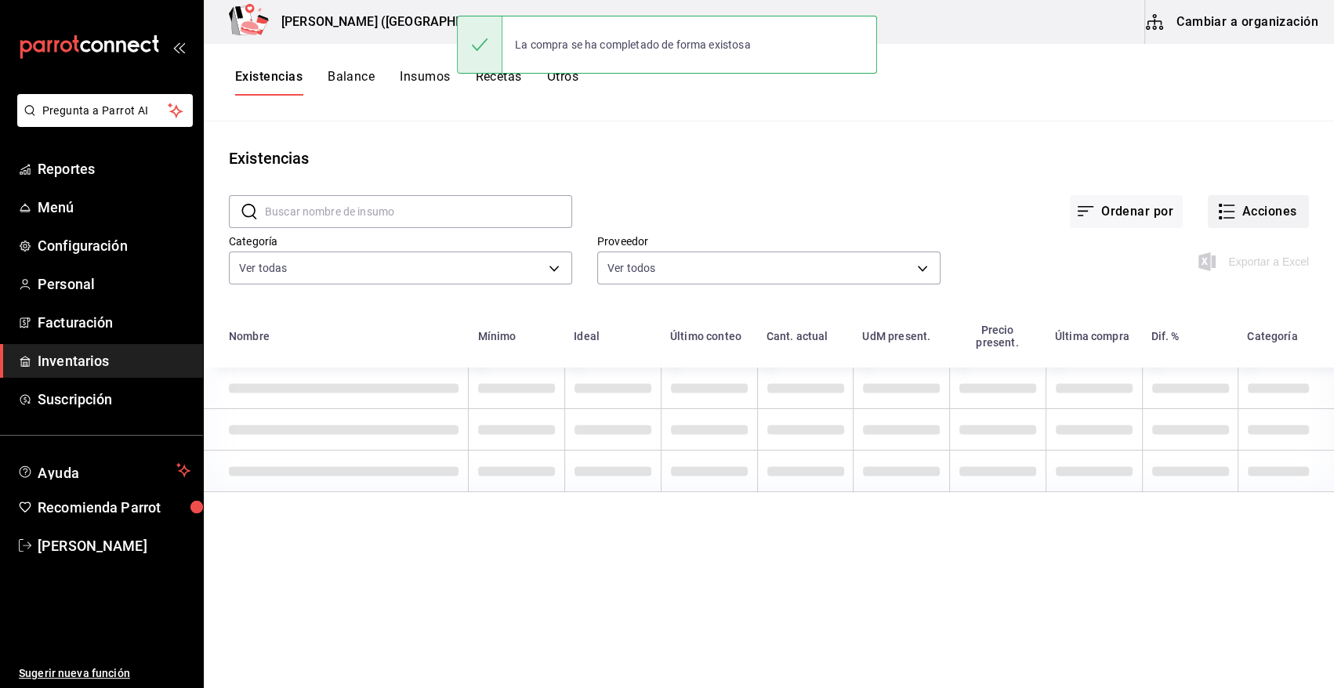
click at [1276, 212] on button "Acciones" at bounding box center [1258, 211] width 101 height 33
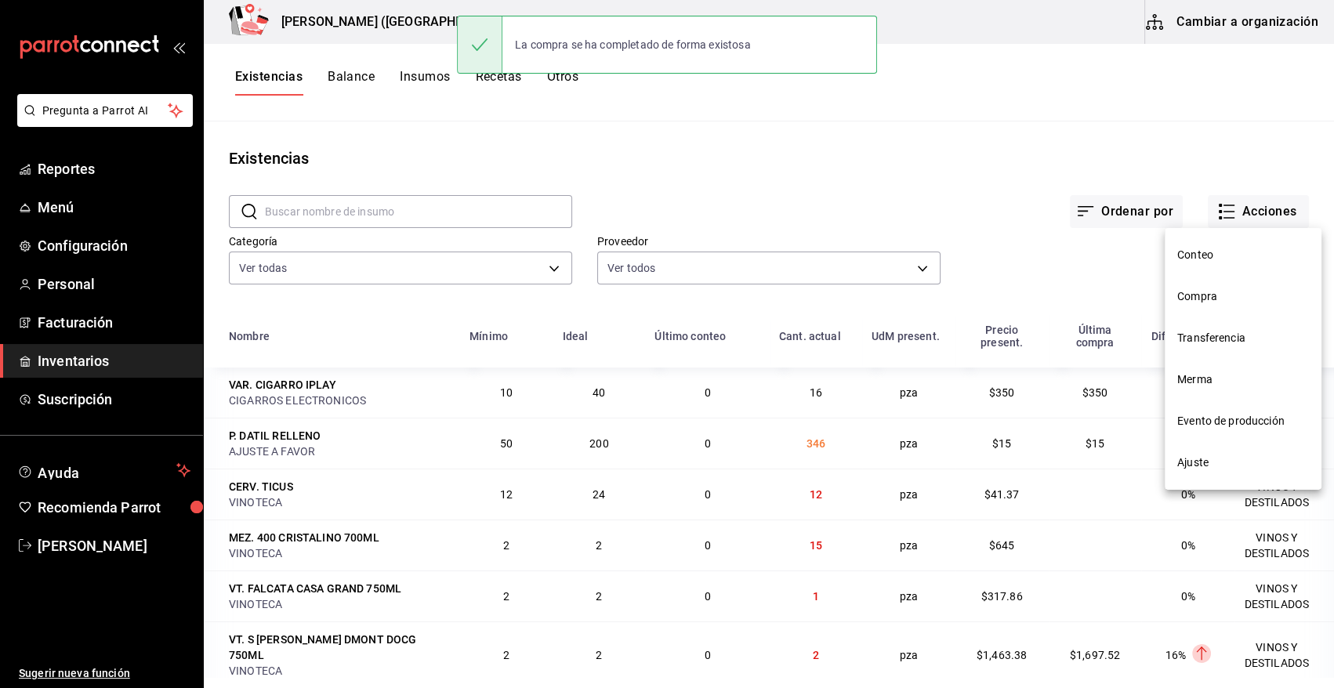
click at [1198, 292] on span "Compra" at bounding box center [1244, 297] width 132 height 16
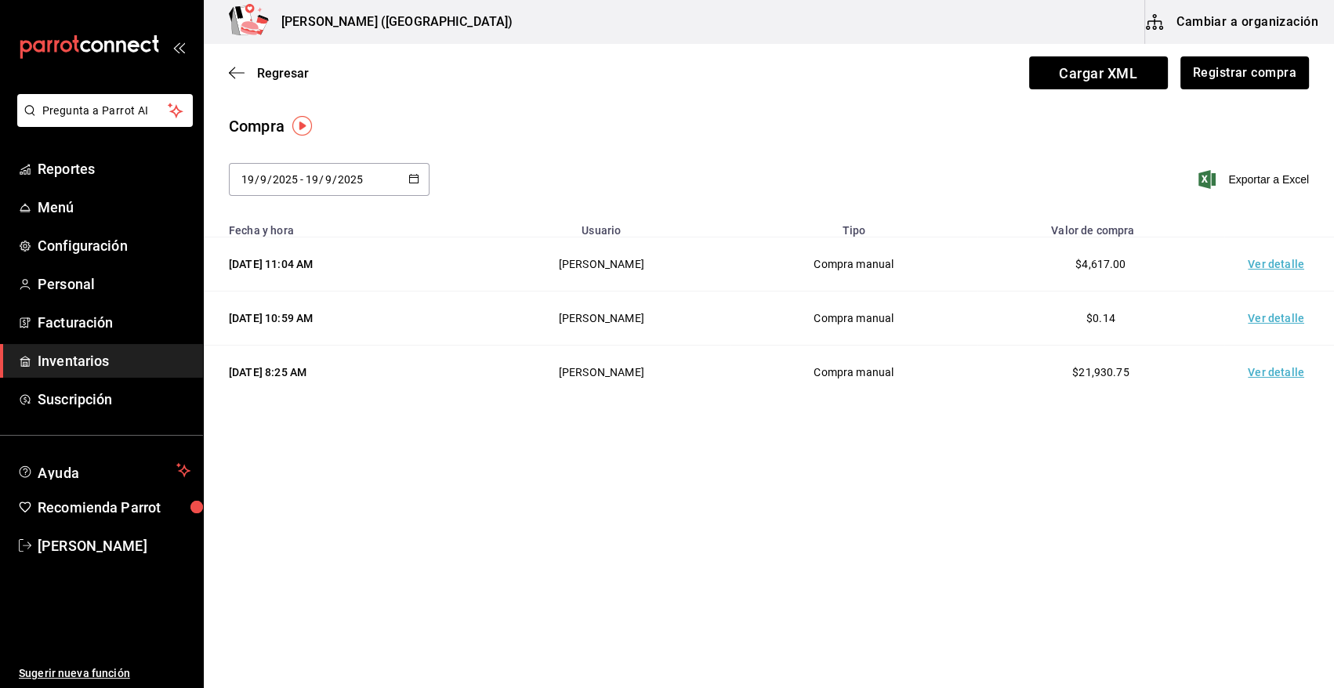
click at [1258, 266] on td "Ver detalle" at bounding box center [1280, 265] width 110 height 54
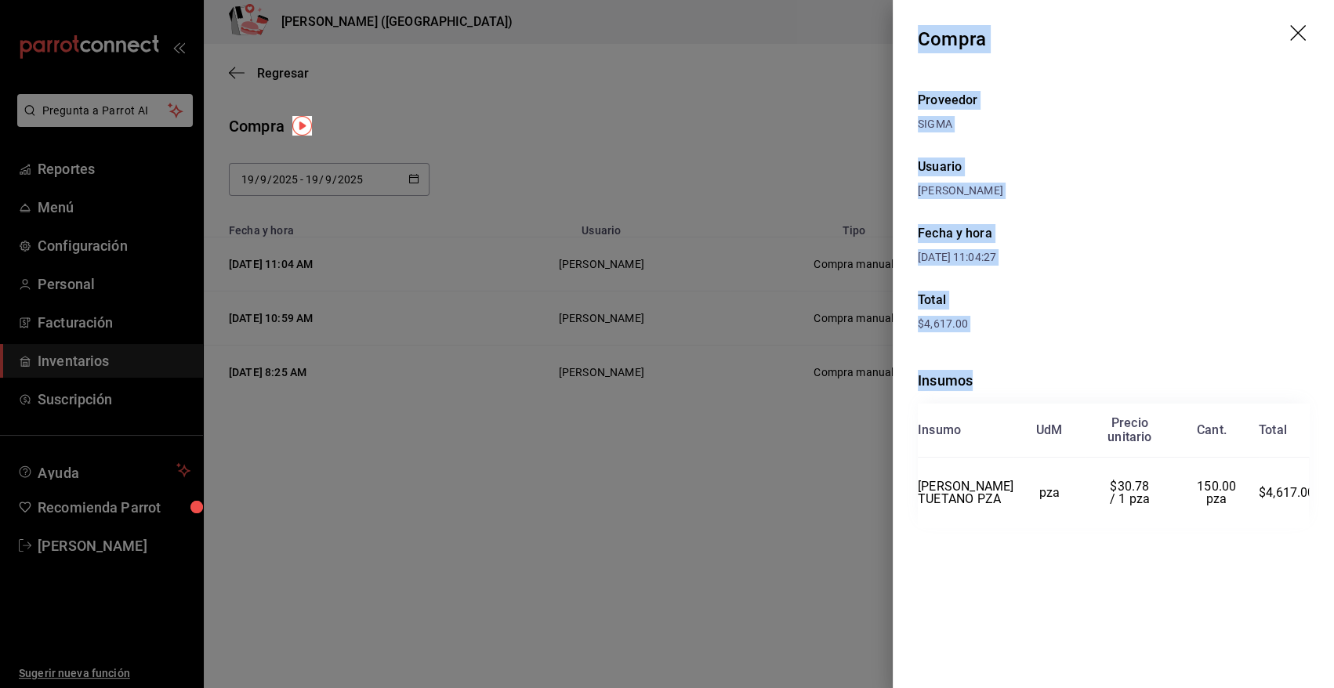
drag, startPoint x: 918, startPoint y: 34, endPoint x: 1323, endPoint y: 500, distance: 618.0
click at [1323, 500] on div "Compra Proveedor SIGMA Usuario [PERSON_NAME] y hora [DATE] 11:04:27 Total $4,61…" at bounding box center [1113, 344] width 441 height 688
click at [1299, 34] on icon "drag" at bounding box center [1299, 34] width 19 height 19
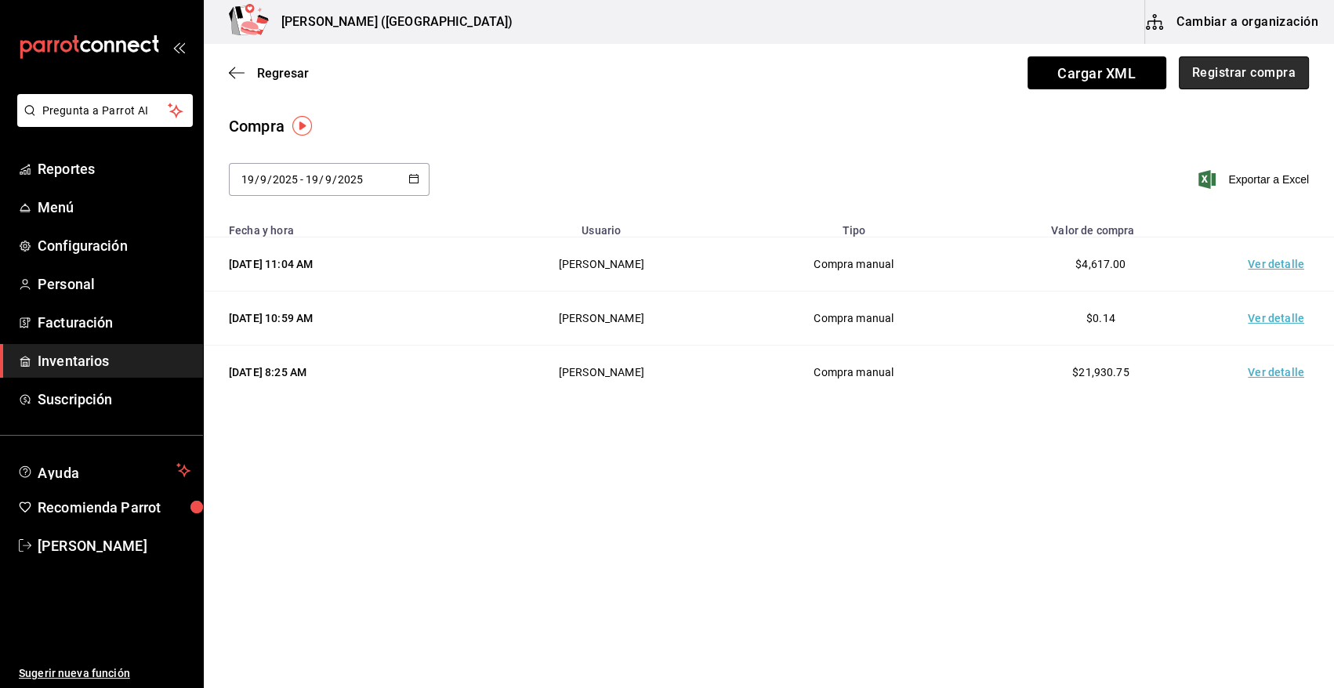
click at [1286, 70] on button "Registrar compra" at bounding box center [1244, 72] width 130 height 33
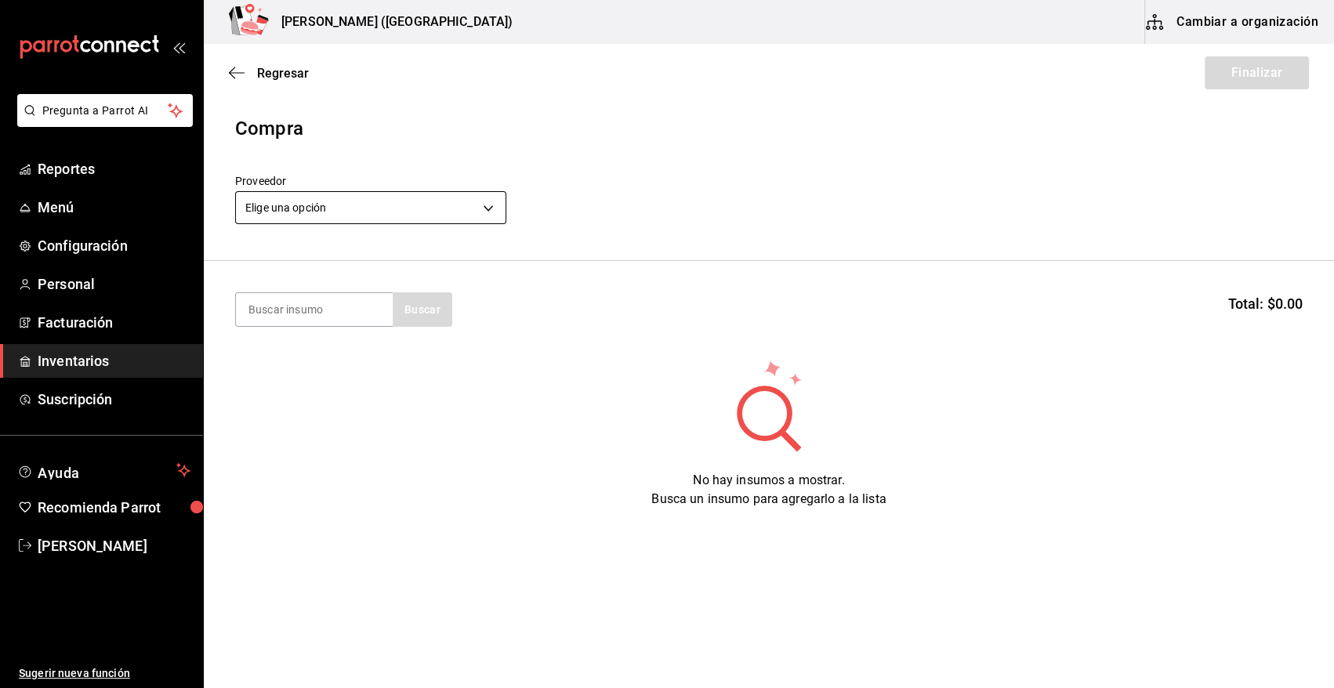
click at [470, 209] on body "Pregunta a Parrot AI Reportes Menú Configuración Personal Facturación Inventari…" at bounding box center [667, 300] width 1334 height 600
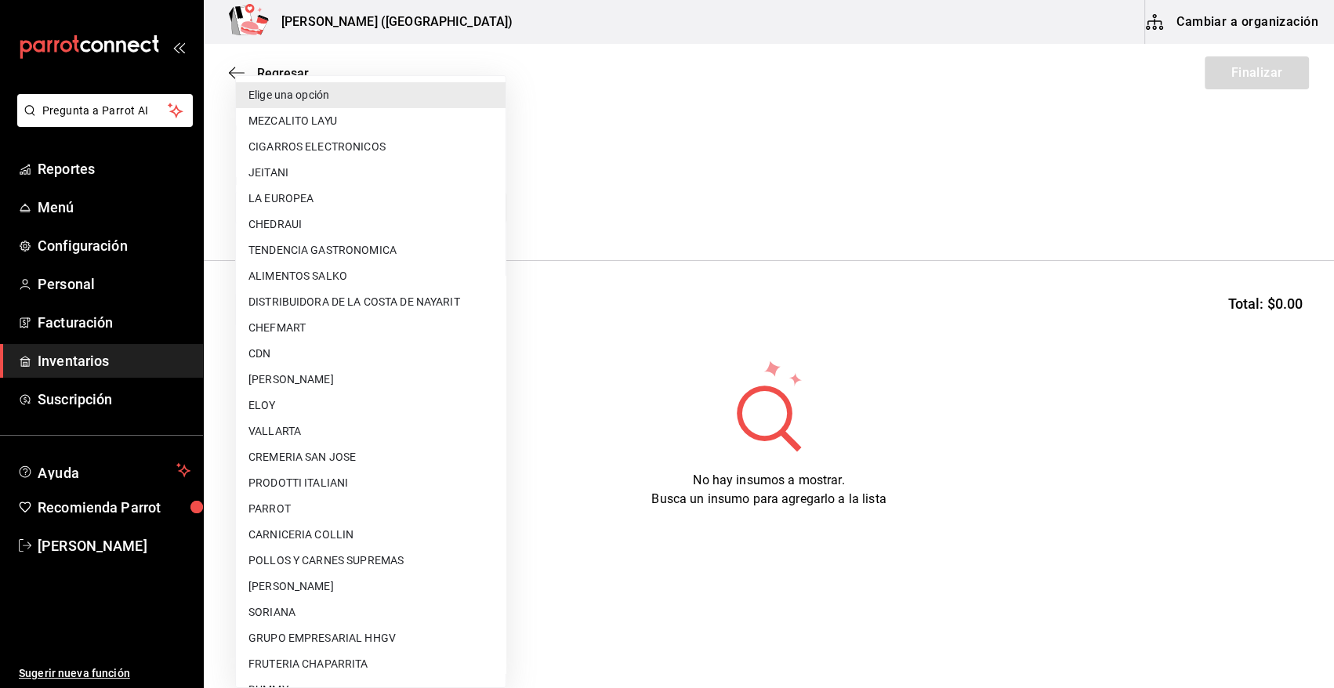
scroll to position [953, 0]
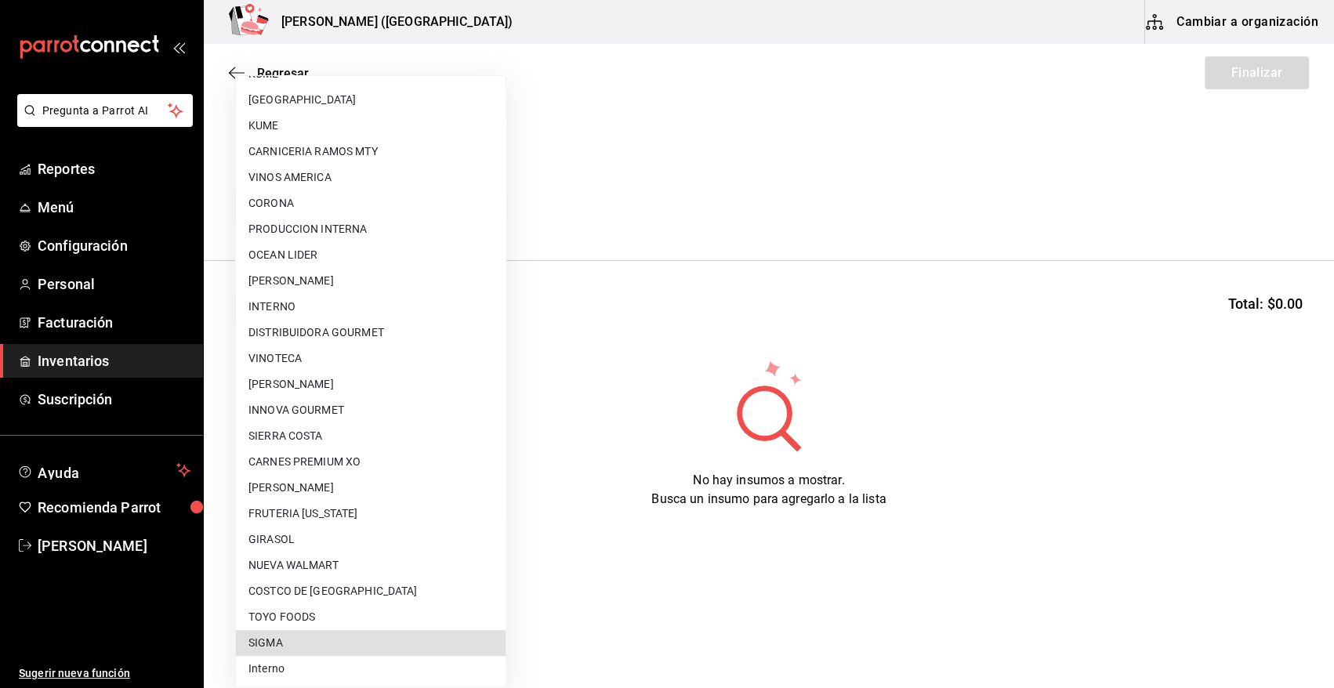
click at [328, 641] on li "SIGMA" at bounding box center [371, 643] width 270 height 26
type input "b3de96d6-3c20-45bc-abf9-e3c6c14f0adf"
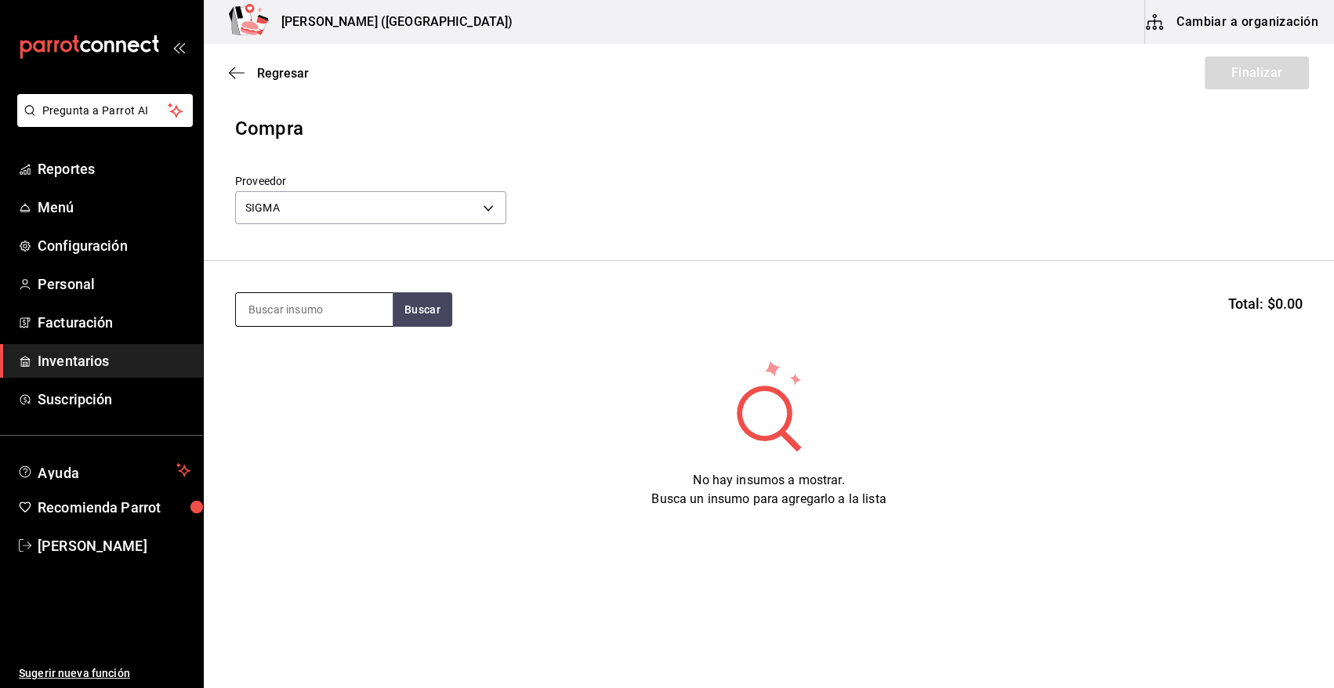
click at [300, 314] on input at bounding box center [314, 309] width 157 height 33
type input "FILETE"
click at [407, 316] on button "Buscar" at bounding box center [423, 309] width 60 height 34
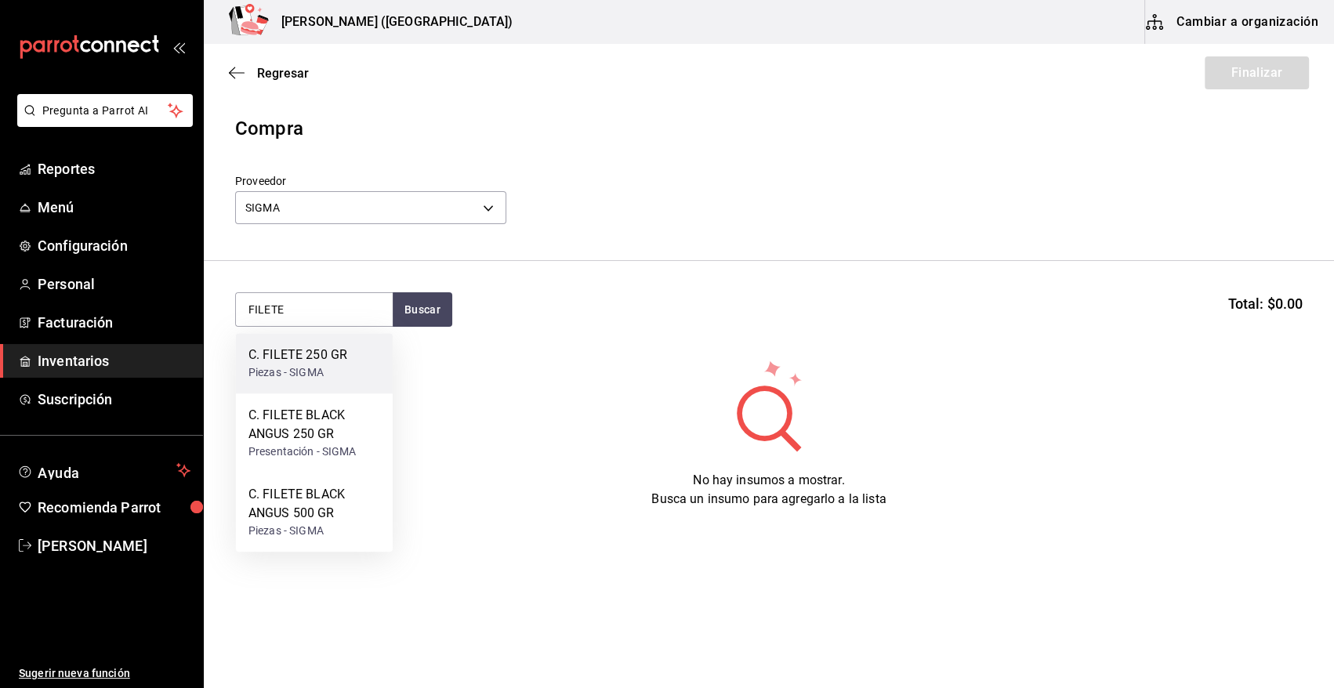
click at [325, 368] on div "Piezas - SIGMA" at bounding box center [298, 373] width 99 height 16
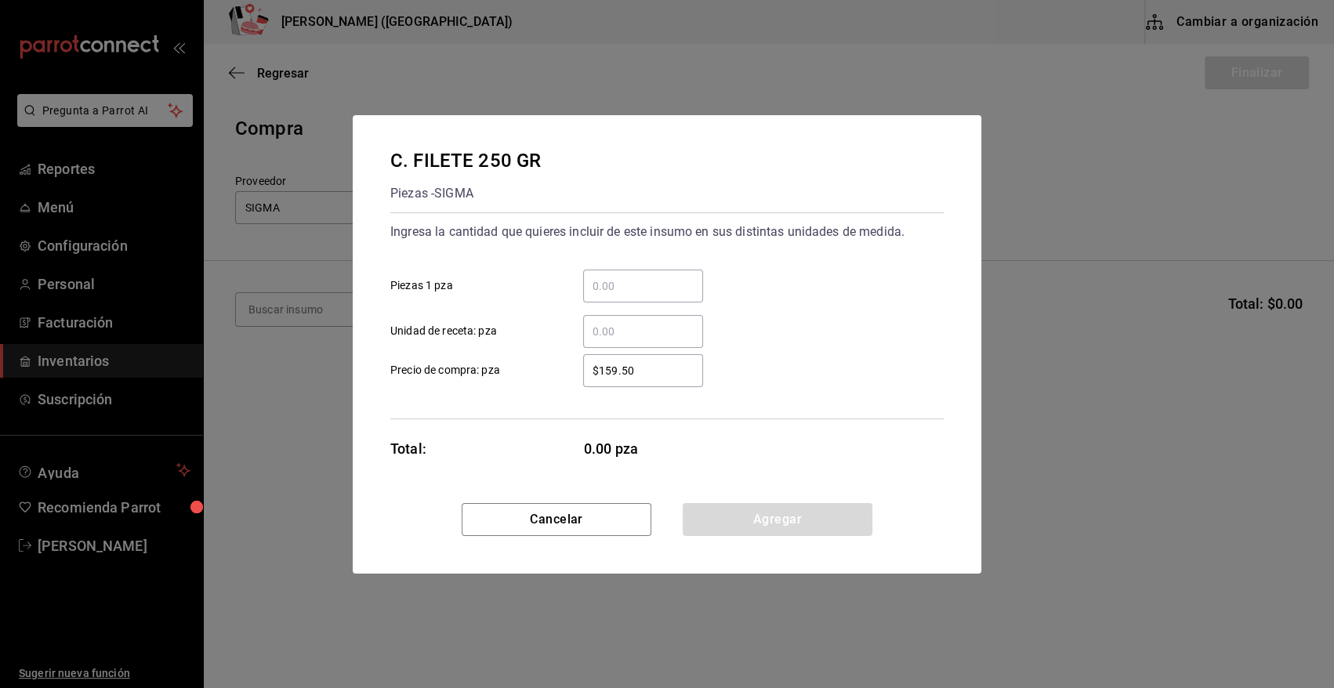
click at [646, 286] on input "​ Piezas 1 pza" at bounding box center [643, 286] width 120 height 19
type input "25"
drag, startPoint x: 668, startPoint y: 371, endPoint x: 392, endPoint y: 412, distance: 279.1
click at [392, 412] on div "Ingresa la cantidad que quieres incluir de este insumo en sus distintas unidade…" at bounding box center [667, 315] width 554 height 207
type input "$238.68"
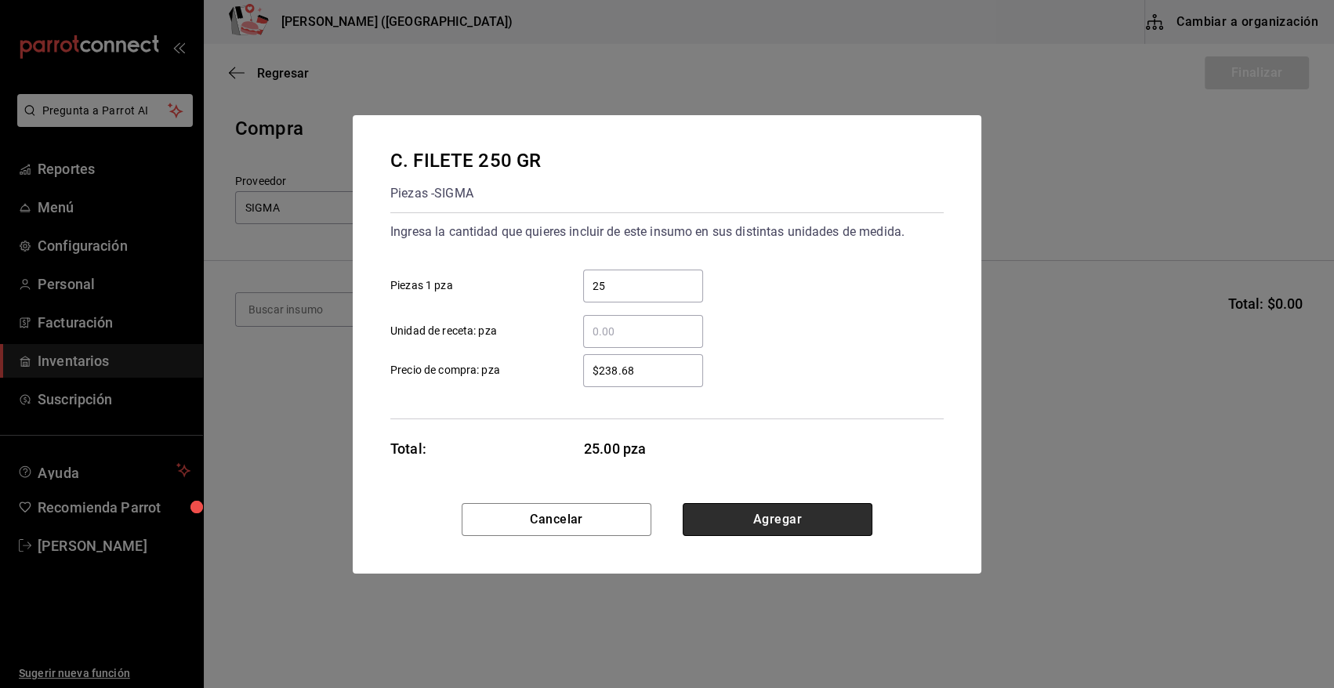
click at [750, 526] on button "Agregar" at bounding box center [778, 519] width 190 height 33
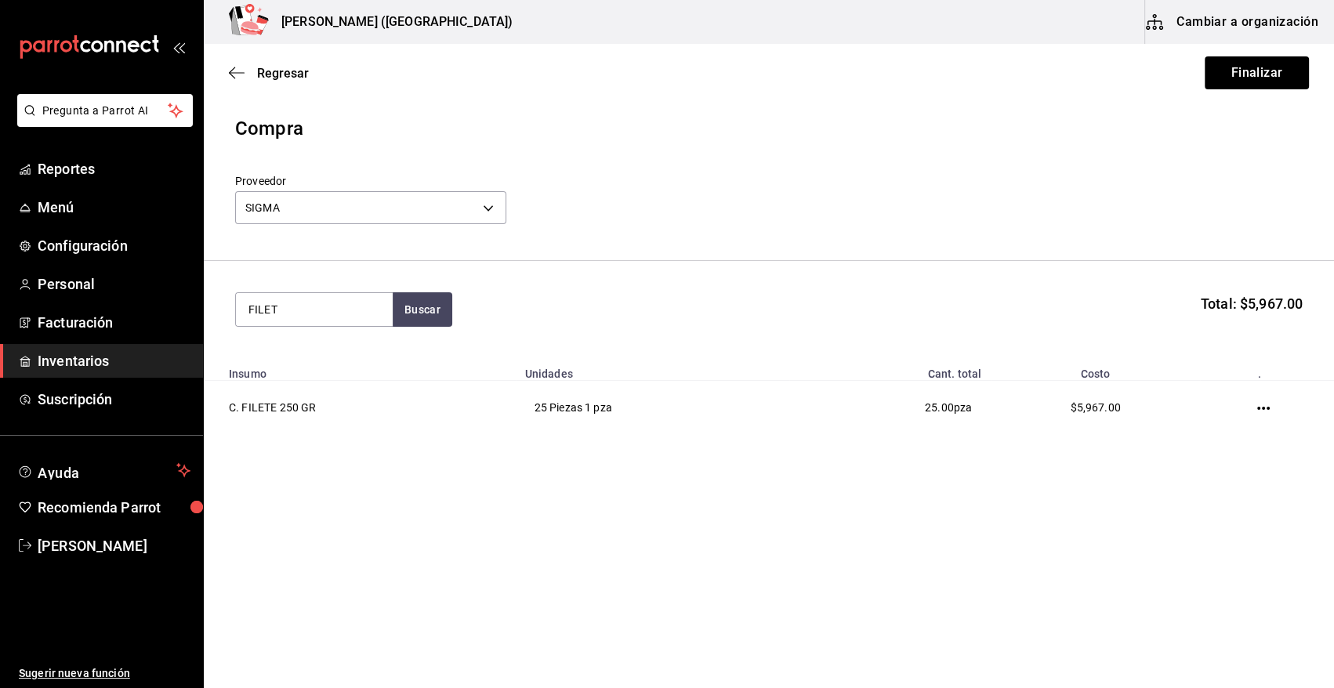
type input "FILETE"
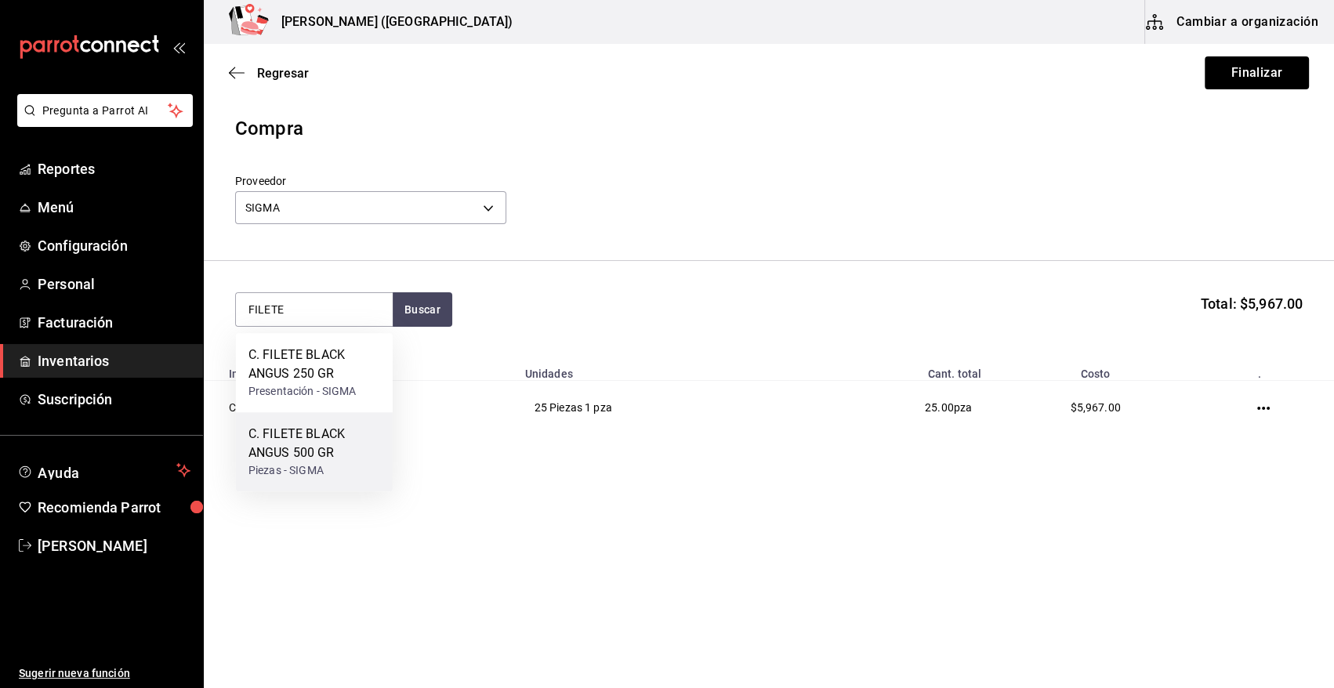
click at [310, 443] on div "C. FILETE BLACK ANGUS 500 GR" at bounding box center [315, 444] width 132 height 38
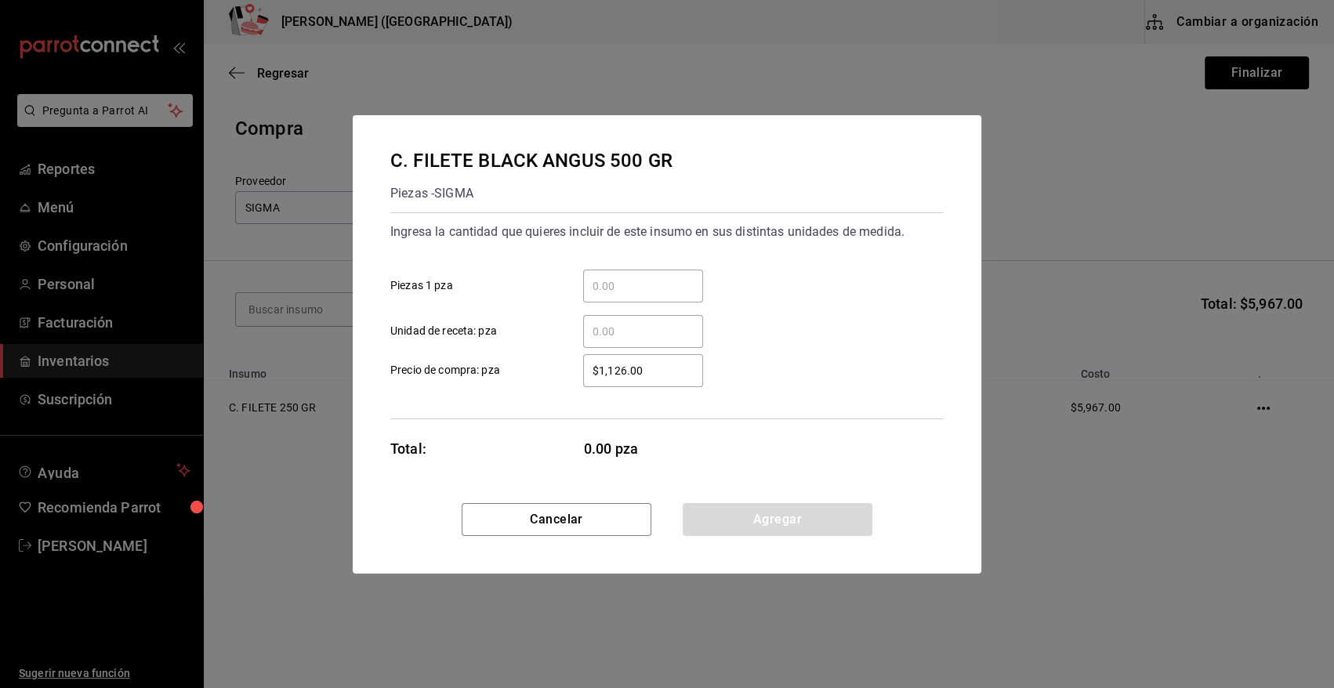
click at [638, 277] on input "​ Piezas 1 pza" at bounding box center [643, 286] width 120 height 19
type input "24"
drag, startPoint x: 665, startPoint y: 363, endPoint x: 517, endPoint y: 376, distance: 148.7
click at [521, 377] on label "$1,126.00 ​ Precio de compra: pza" at bounding box center [546, 370] width 313 height 33
type input "$477.36"
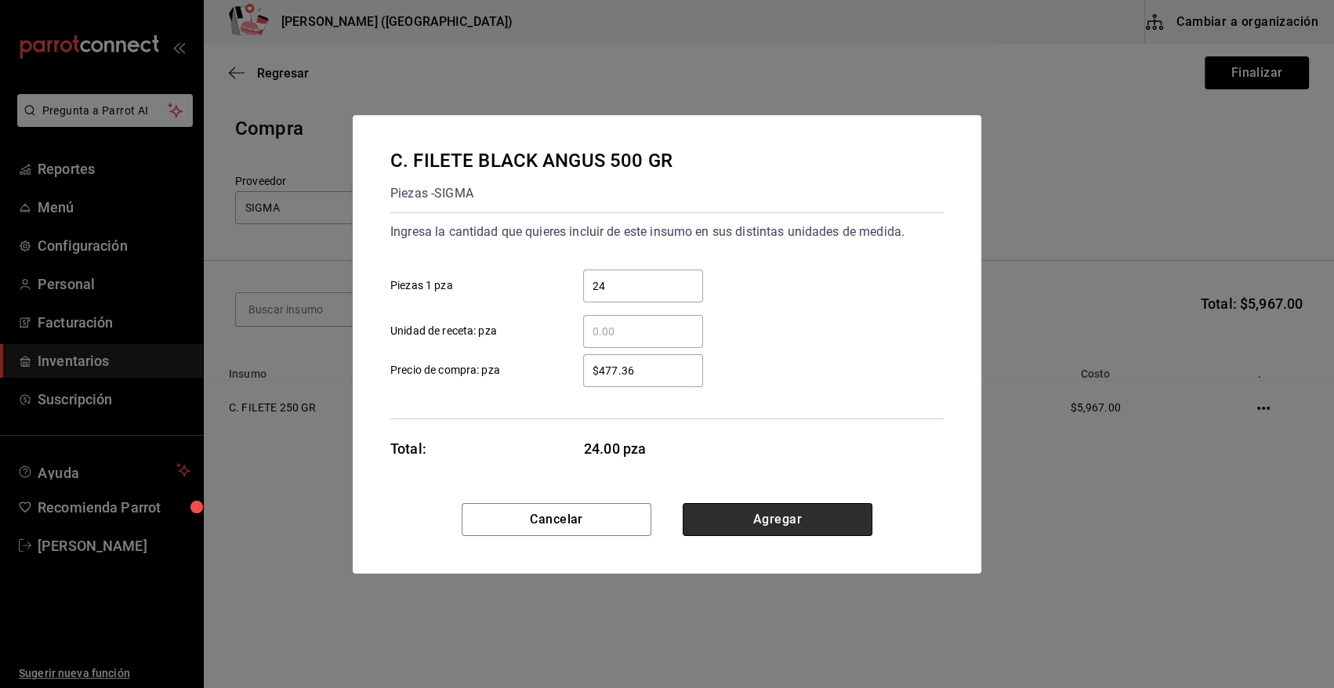
click at [804, 521] on button "Agregar" at bounding box center [778, 519] width 190 height 33
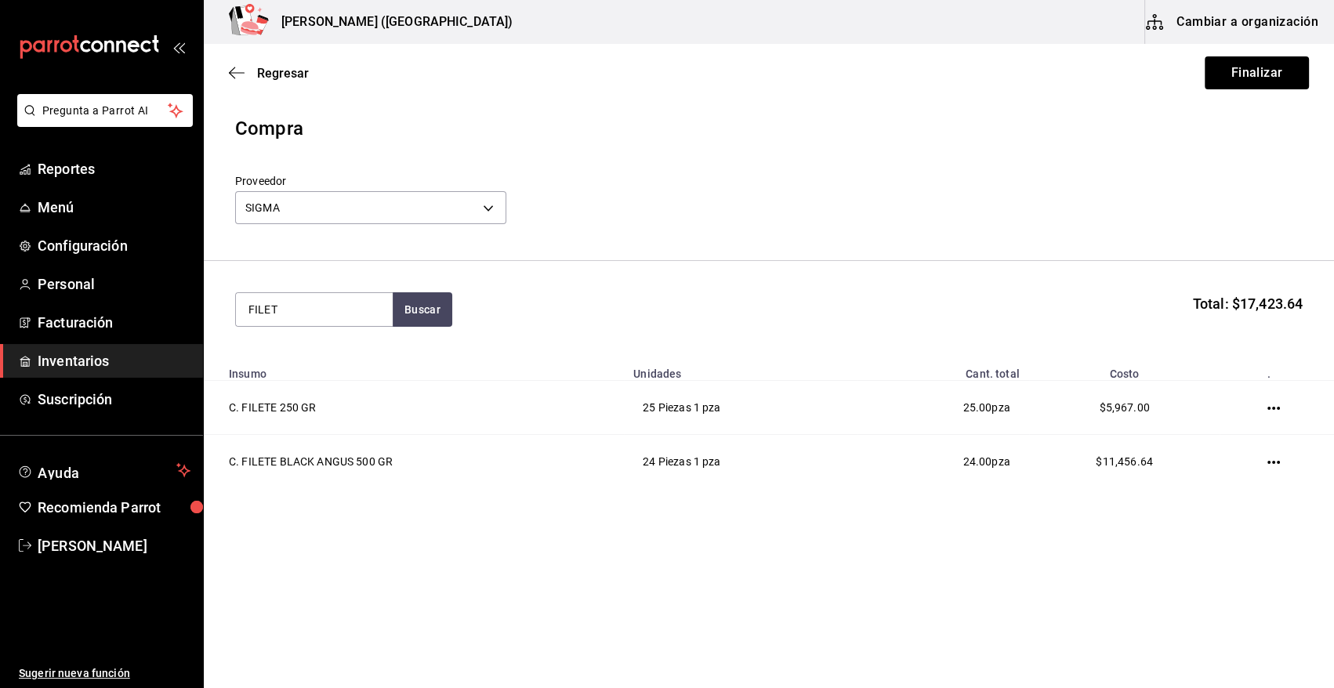
type input "FILETE"
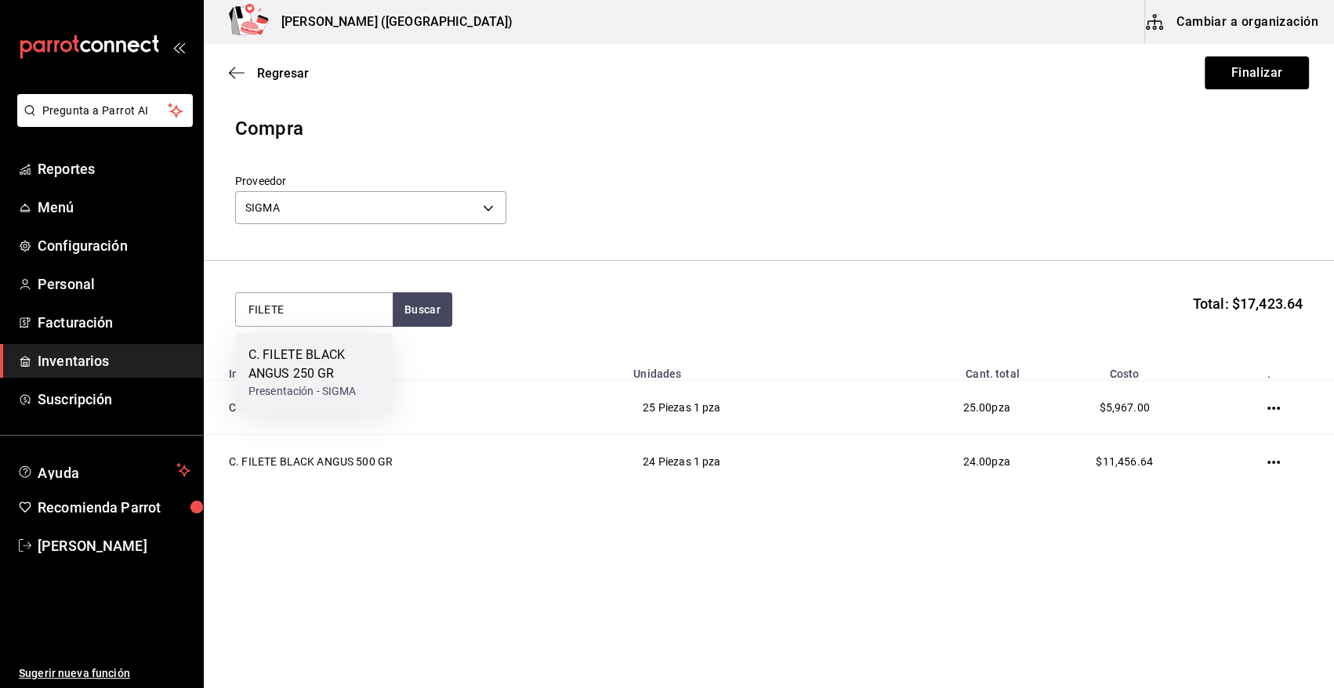
click at [289, 354] on div "C. FILETE BLACK ANGUS 250 GR" at bounding box center [315, 365] width 132 height 38
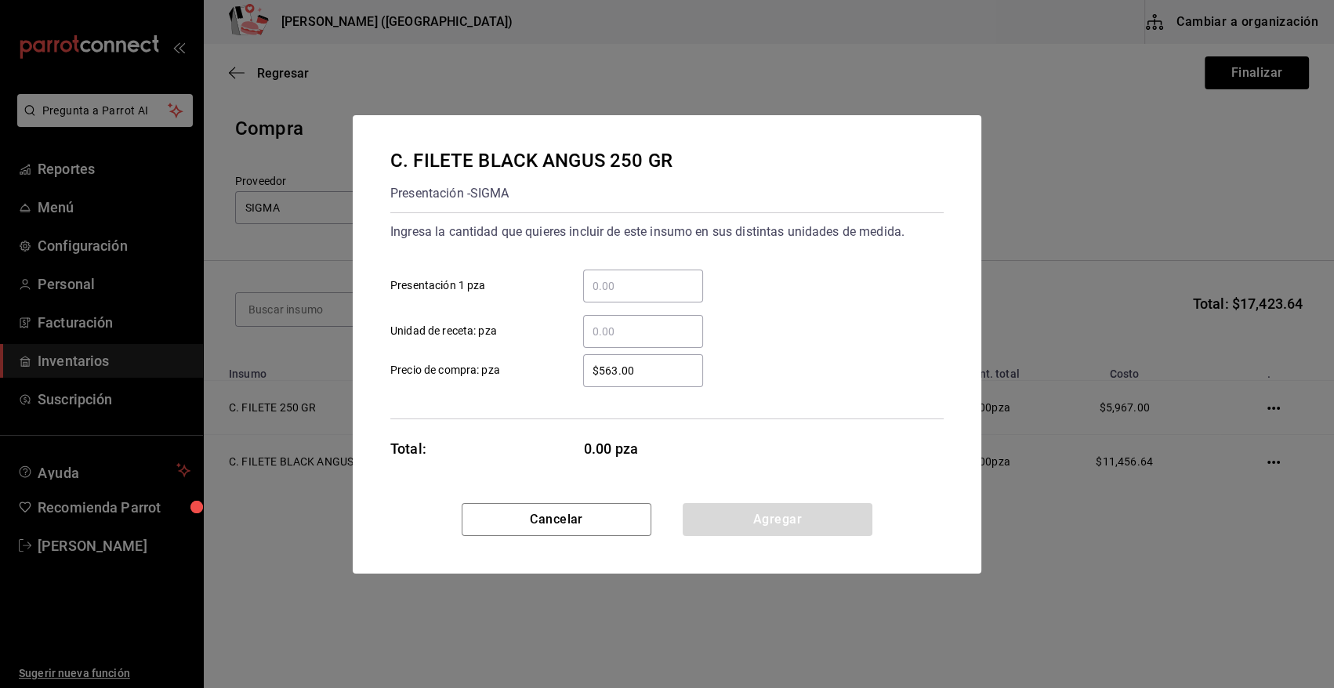
click at [622, 291] on input "​ Presentación 1 pza" at bounding box center [643, 286] width 120 height 19
type input "27"
drag, startPoint x: 642, startPoint y: 362, endPoint x: 525, endPoint y: 369, distance: 117.0
click at [525, 370] on label "$563.00 ​ Precio de compra: pza" at bounding box center [546, 370] width 313 height 33
type input "$238.68"
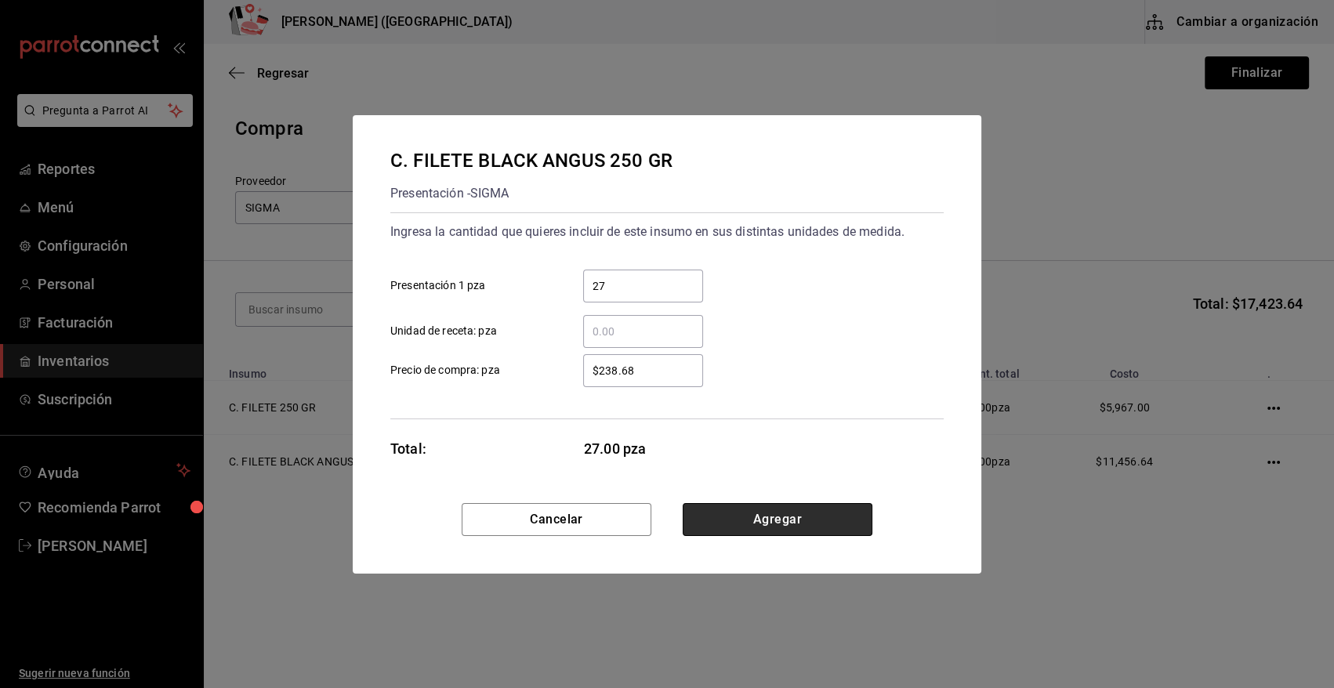
click at [728, 534] on button "Agregar" at bounding box center [778, 519] width 190 height 33
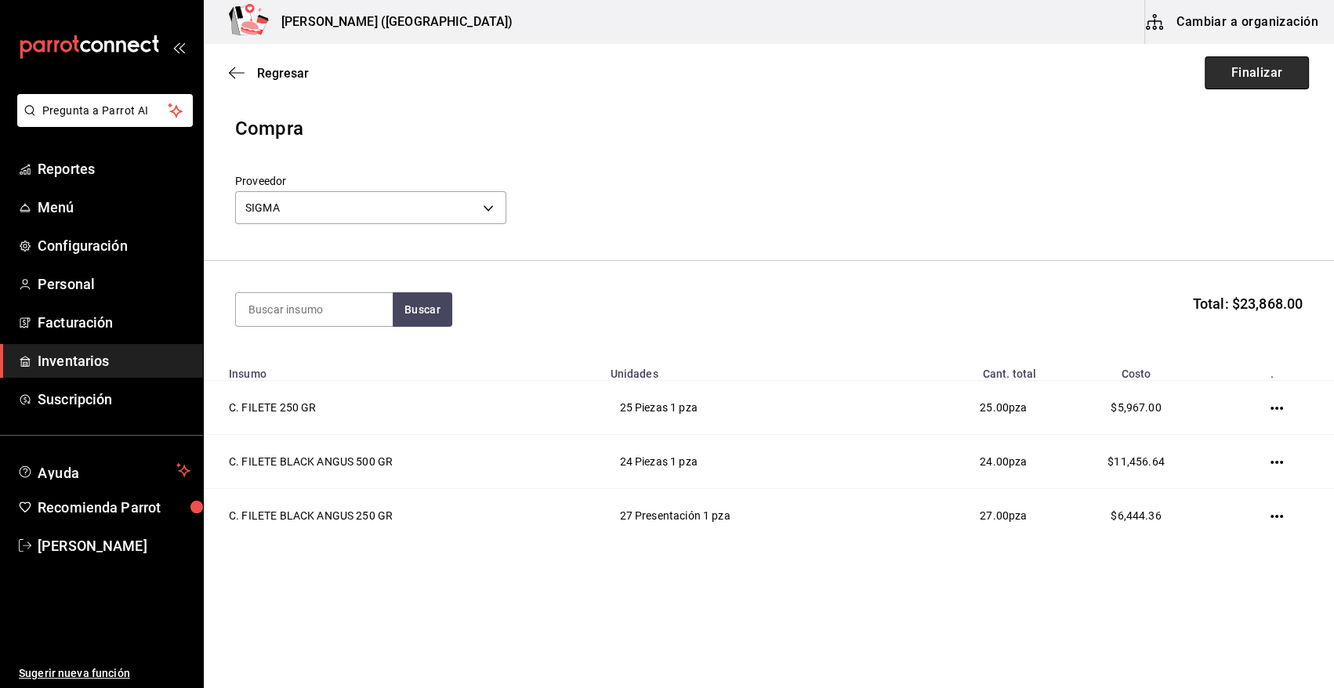
click at [1263, 78] on button "Finalizar" at bounding box center [1257, 72] width 104 height 33
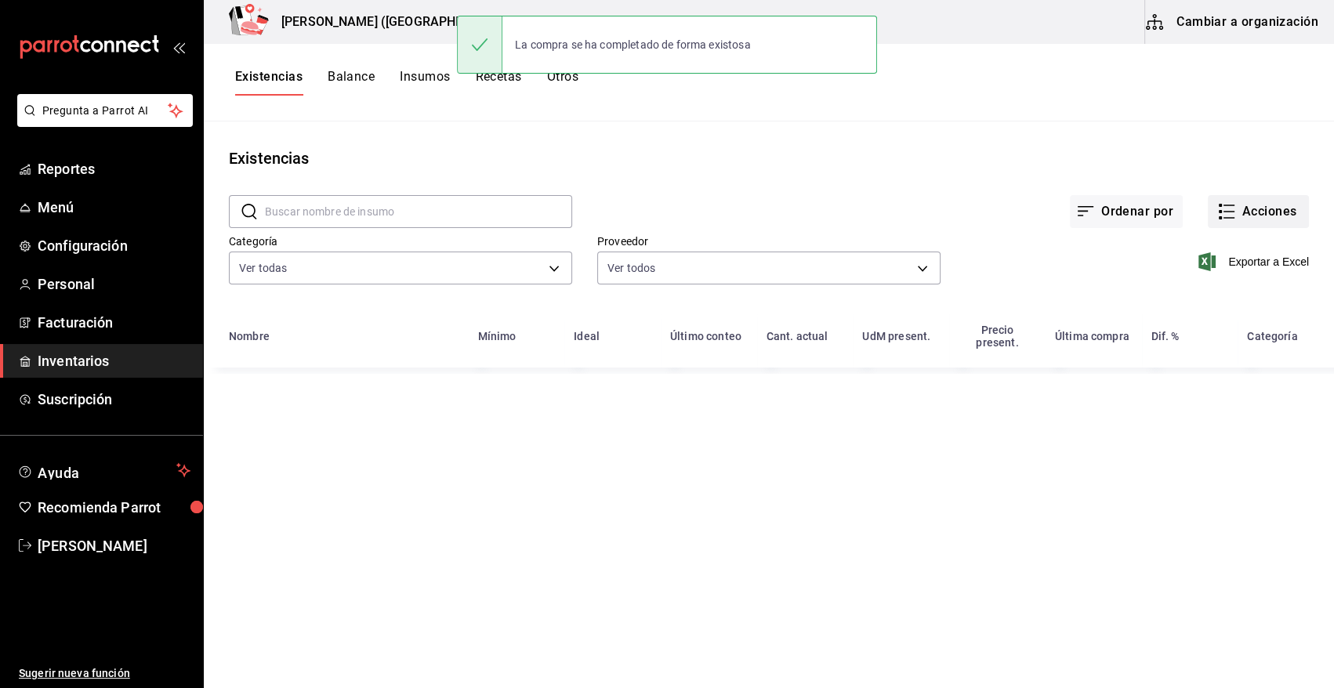
click at [1283, 205] on button "Acciones" at bounding box center [1258, 211] width 101 height 33
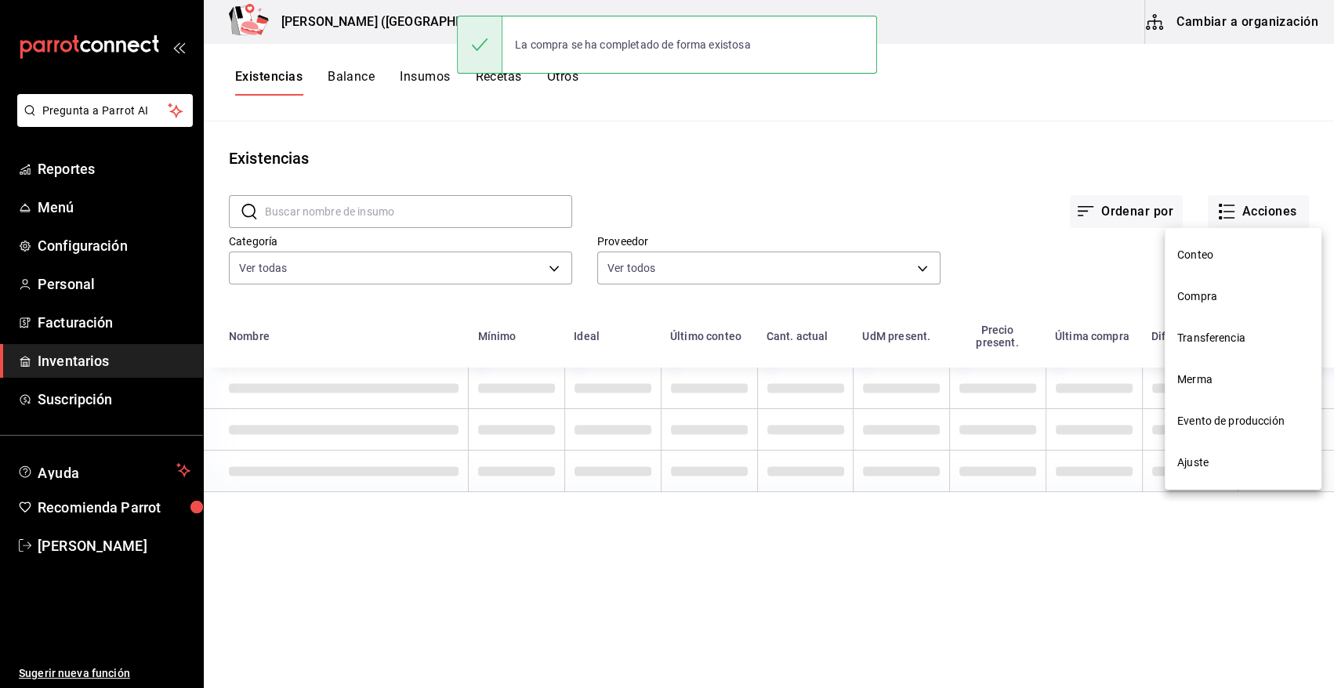
click at [1217, 298] on span "Compra" at bounding box center [1244, 297] width 132 height 16
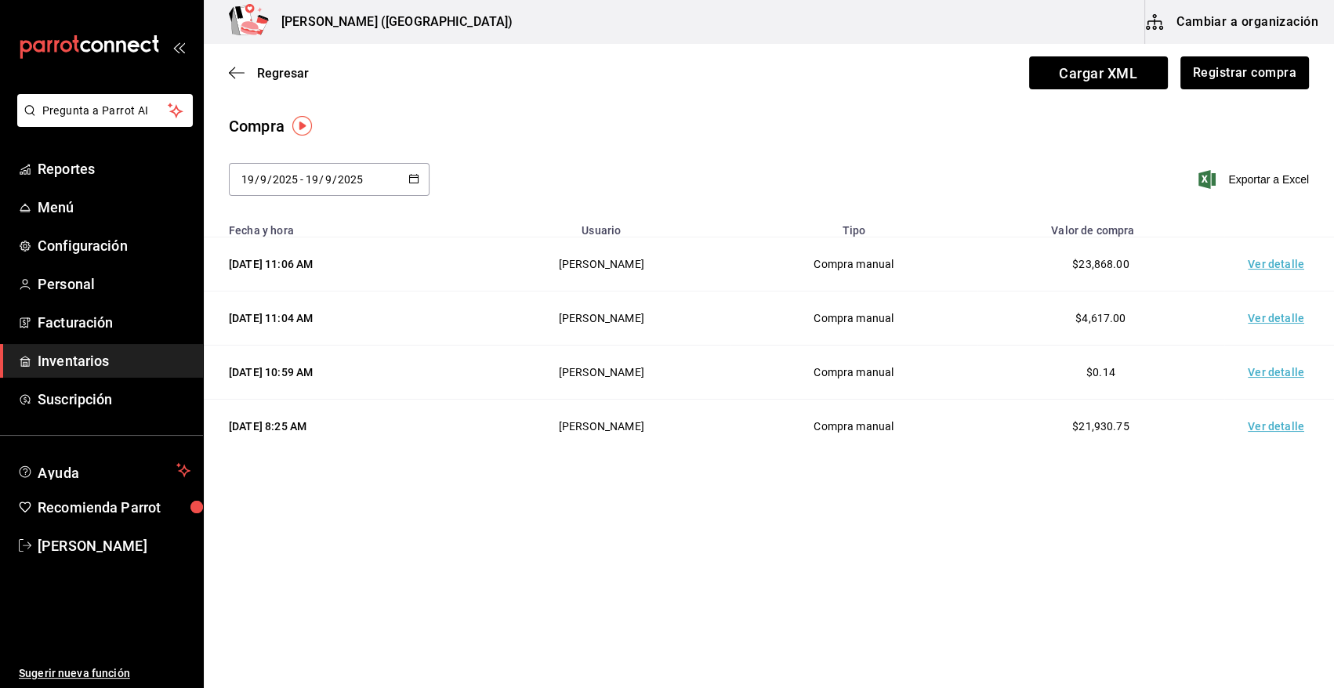
click at [1267, 268] on td "Ver detalle" at bounding box center [1280, 265] width 110 height 54
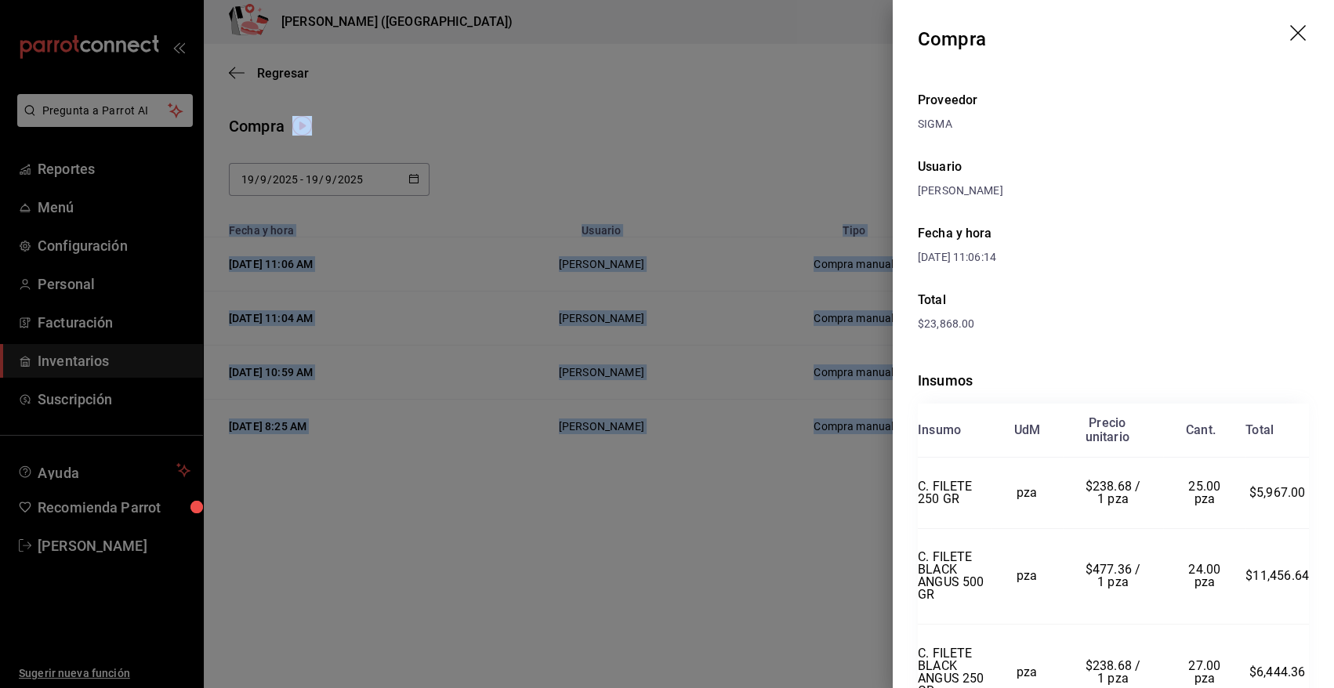
scroll to position [82, 0]
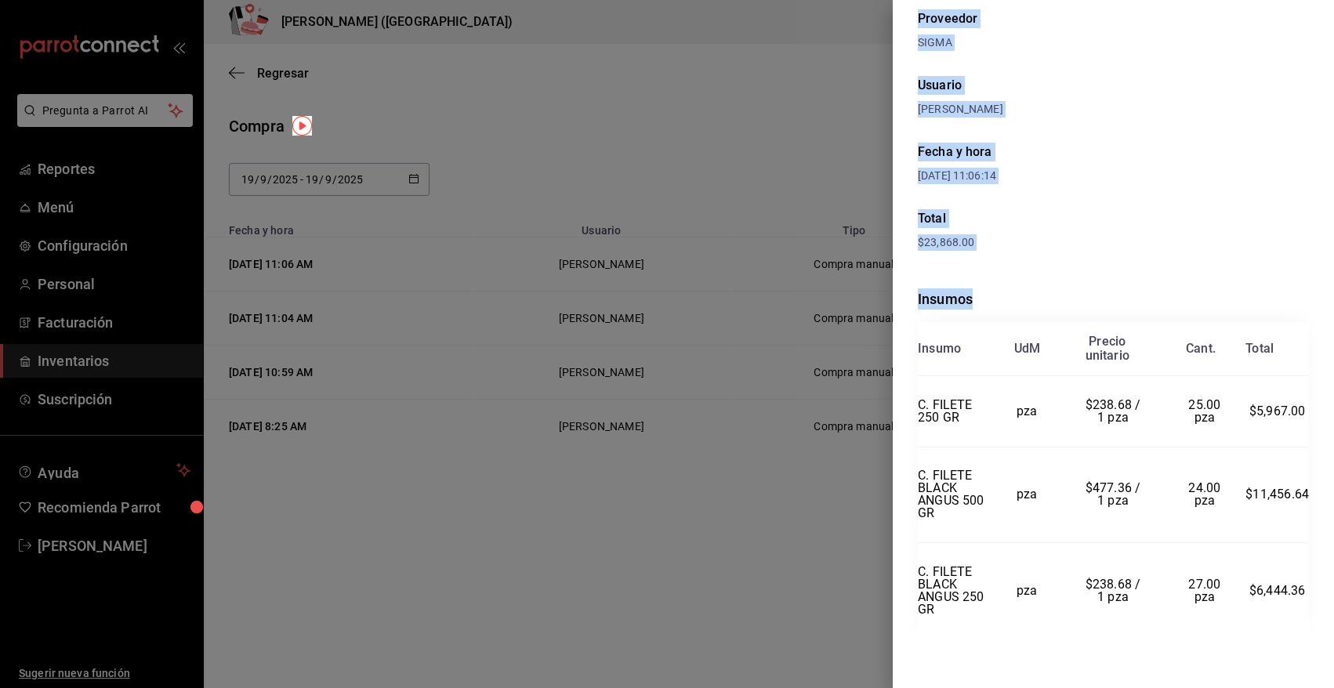
drag, startPoint x: 924, startPoint y: 37, endPoint x: 1298, endPoint y: 601, distance: 676.9
click at [1298, 601] on div "Compra Proveedor SIGMA Usuario [PERSON_NAME] y hora [DATE] 11:06:14 Total $23,8…" at bounding box center [1113, 344] width 441 height 688
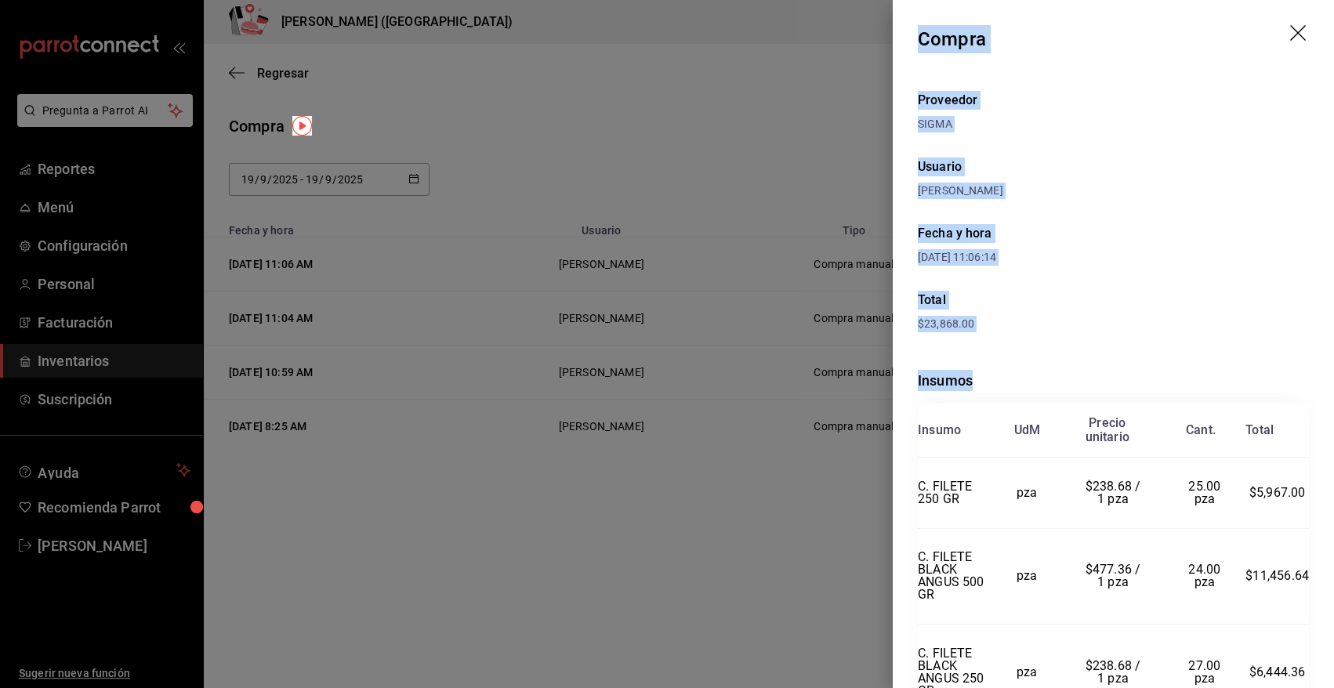
click at [1290, 31] on icon "drag" at bounding box center [1299, 34] width 19 height 19
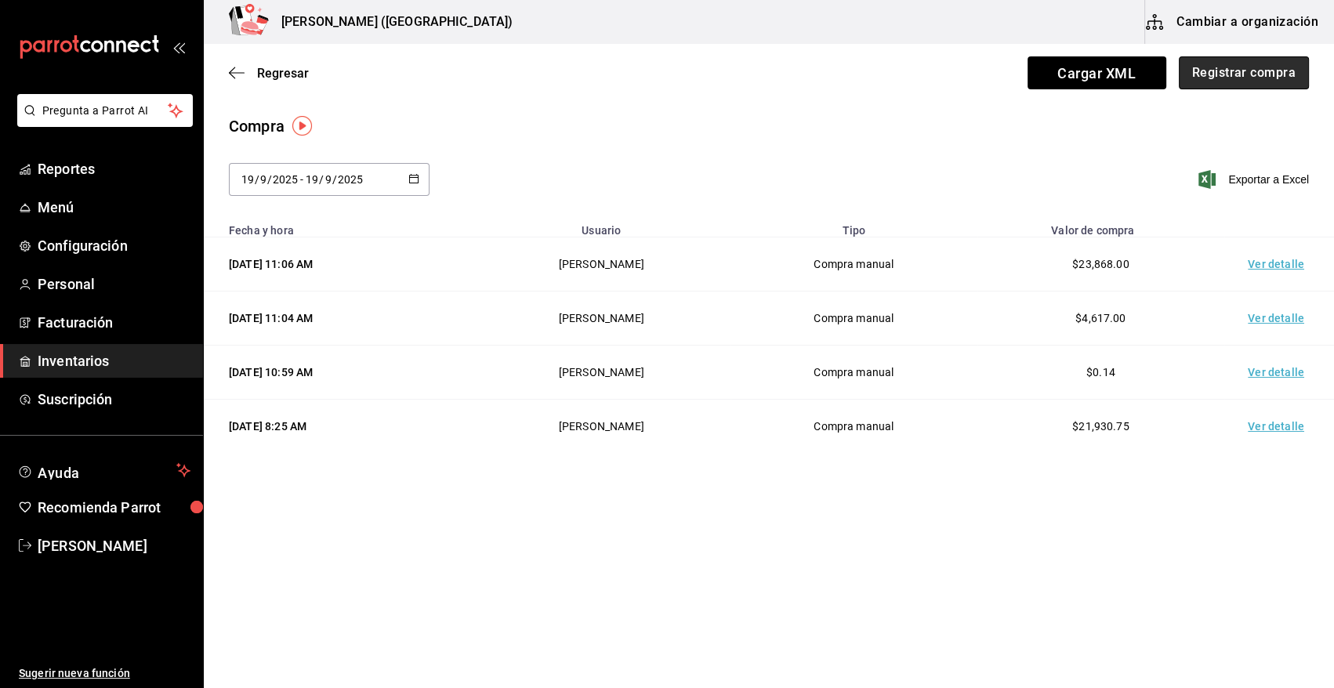
click at [1266, 72] on button "Registrar compra" at bounding box center [1244, 72] width 130 height 33
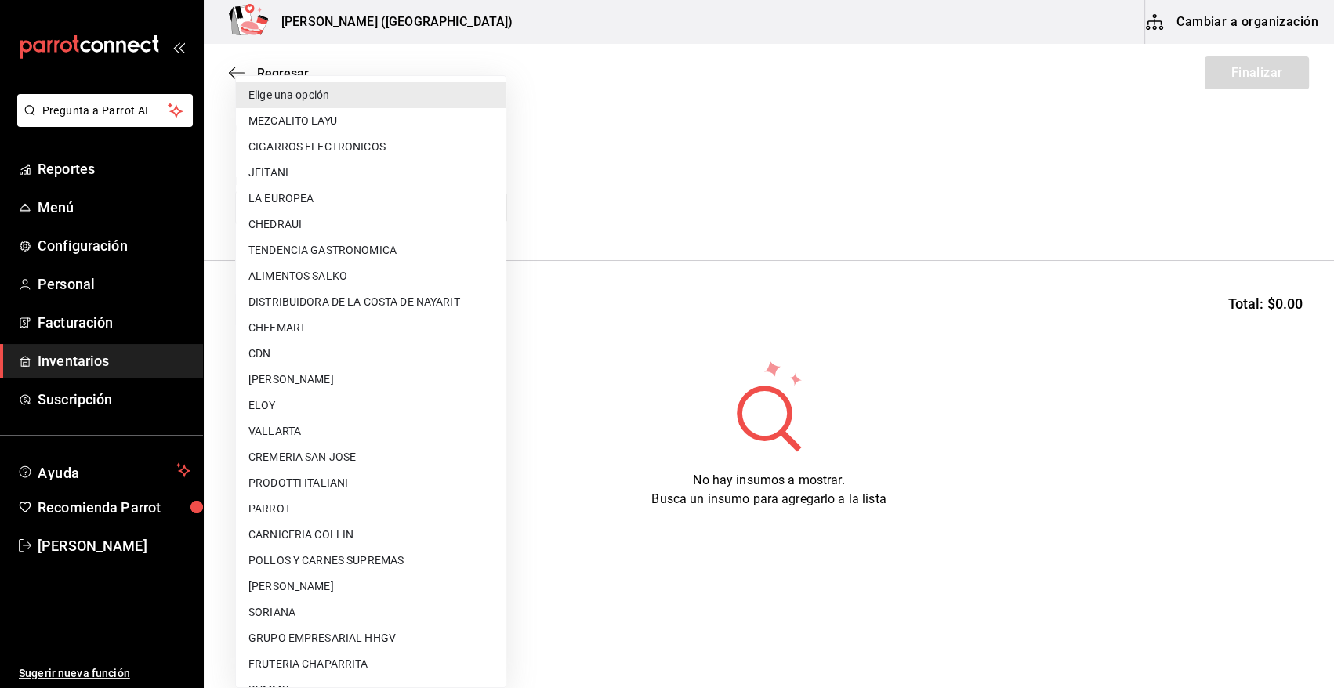
click at [353, 209] on body "Pregunta a Parrot AI Reportes Menú Configuración Personal Facturación Inventari…" at bounding box center [667, 300] width 1334 height 600
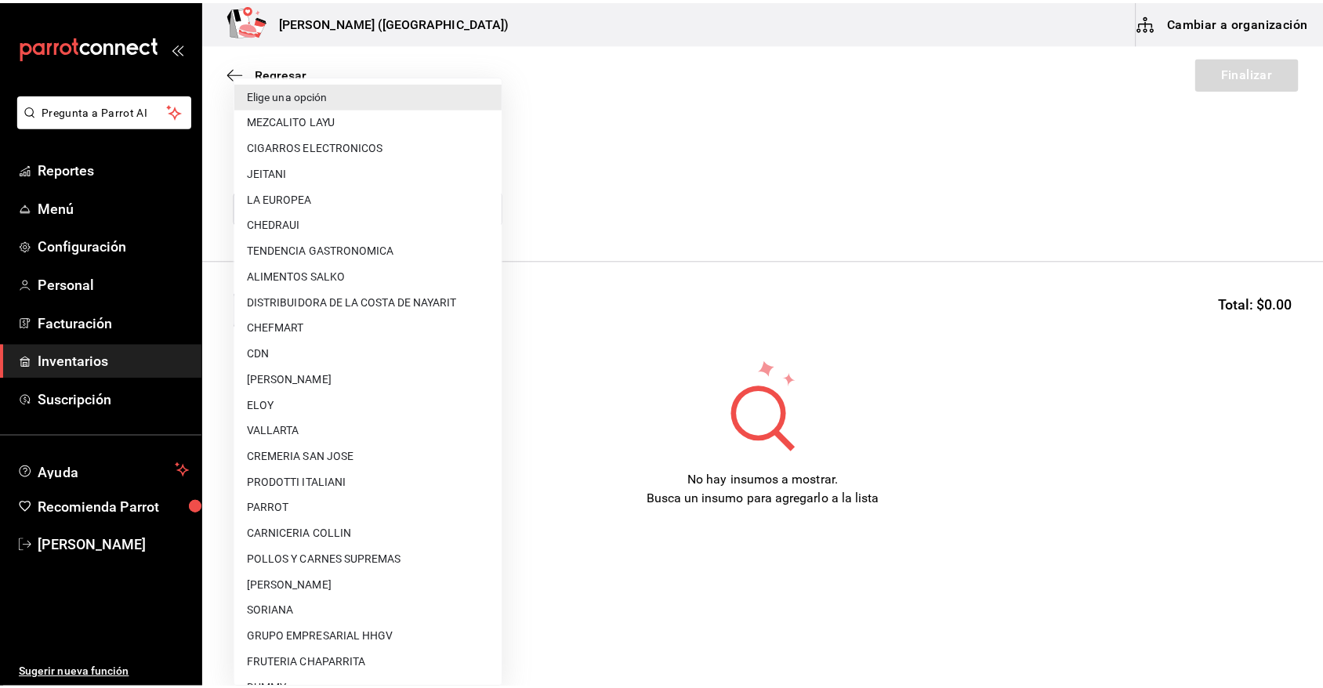
scroll to position [183, 0]
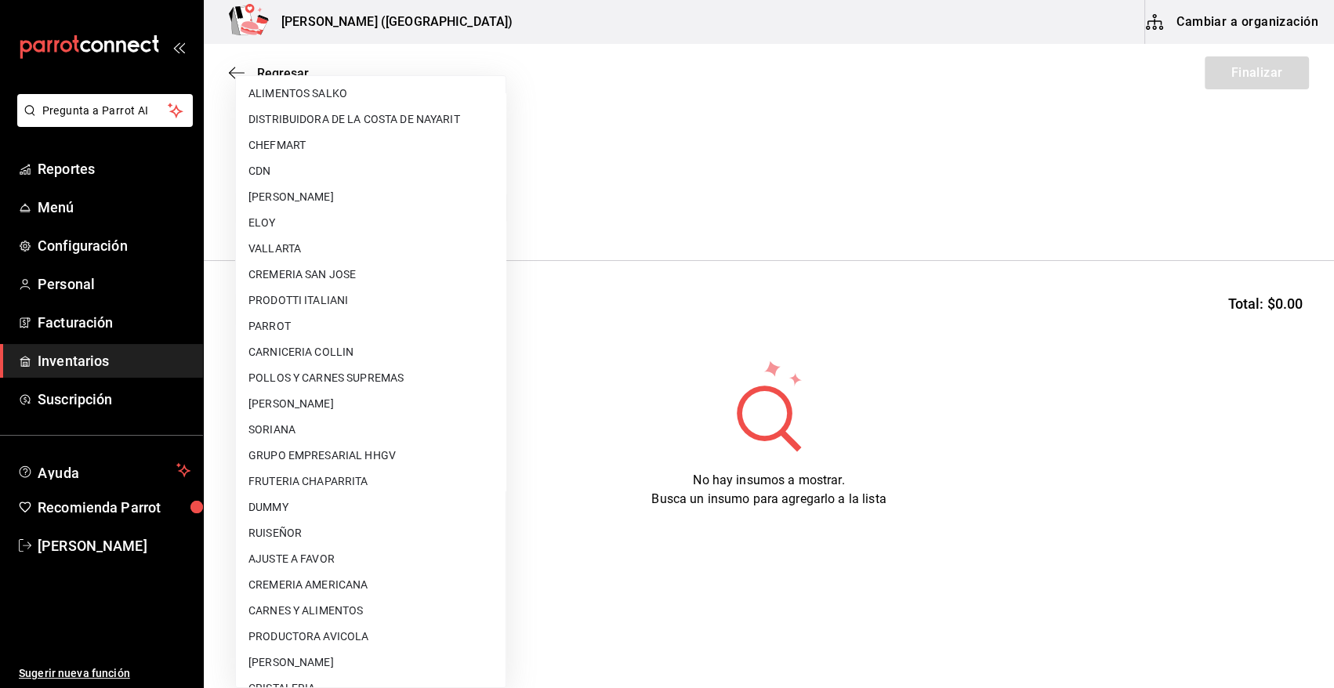
click at [334, 559] on li "AJUSTE A FAVOR" at bounding box center [371, 559] width 270 height 26
type input "dd0fbccd-e034-4acc-8432-7d1d5e23f321"
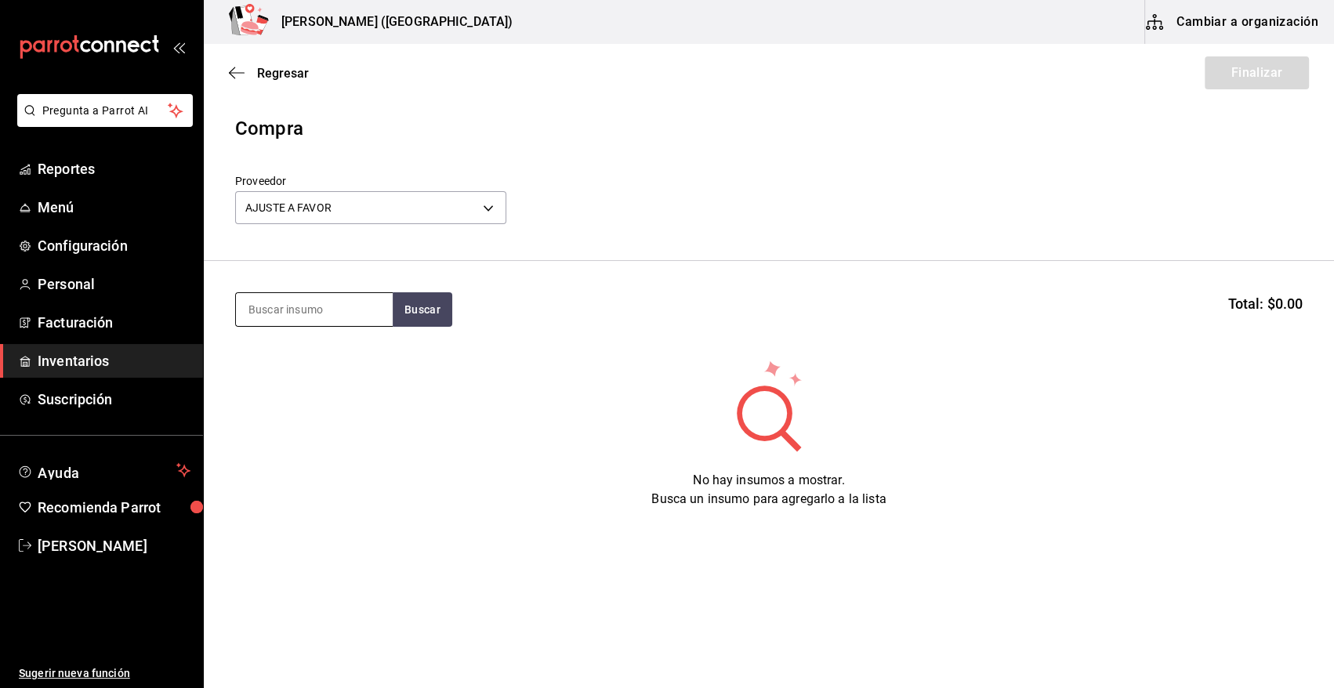
click at [350, 318] on input at bounding box center [314, 309] width 157 height 33
type input "FILETE"
click at [427, 317] on button "Buscar" at bounding box center [423, 309] width 60 height 34
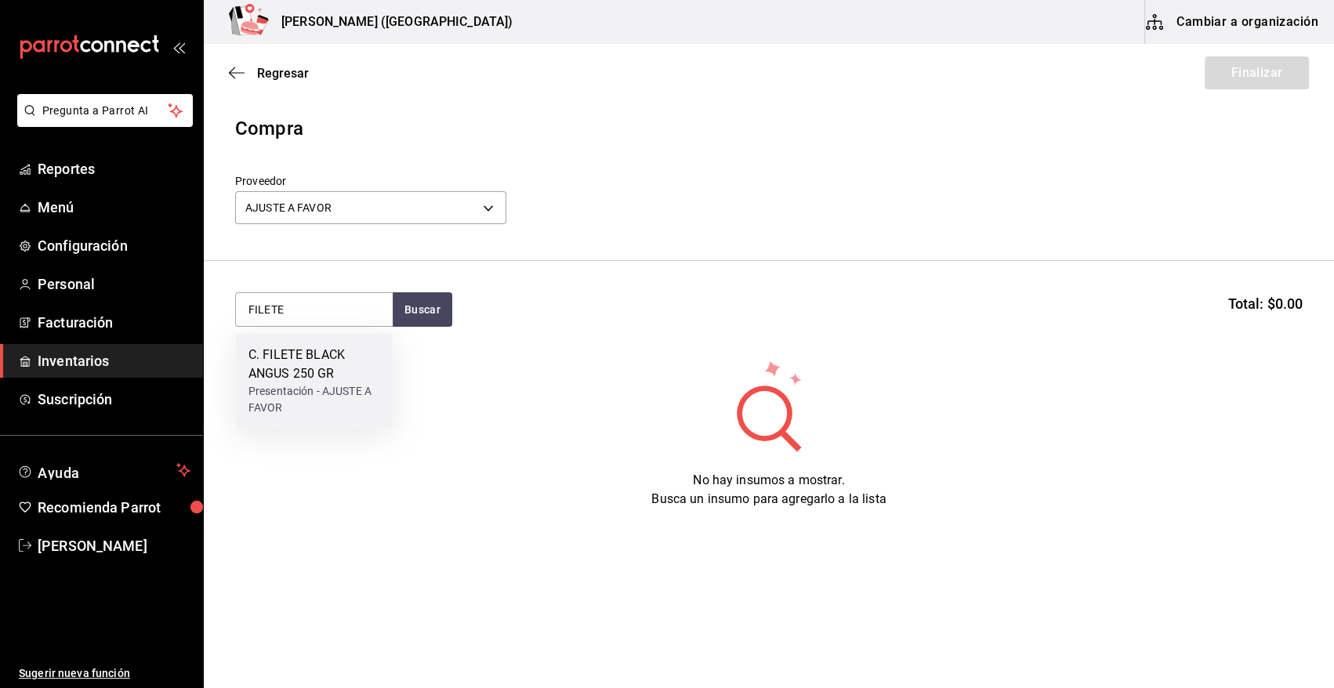
click at [341, 361] on div "C. FILETE BLACK ANGUS 250 GR" at bounding box center [315, 365] width 132 height 38
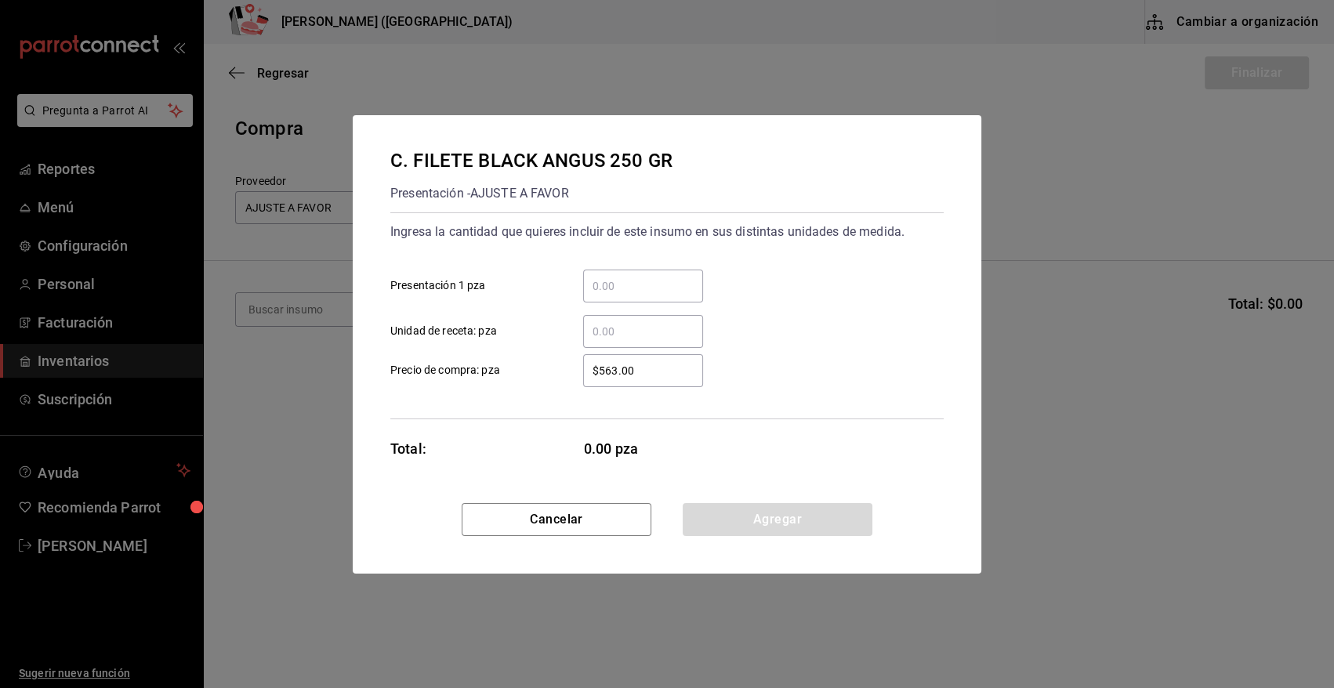
click at [644, 289] on input "​ Presentación 1 pza" at bounding box center [643, 286] width 120 height 19
type input "6"
drag, startPoint x: 653, startPoint y: 371, endPoint x: 443, endPoint y: 377, distance: 210.2
click at [459, 376] on label "$563.00 ​ Precio de compra: pza" at bounding box center [546, 370] width 313 height 33
type input "$0.01"
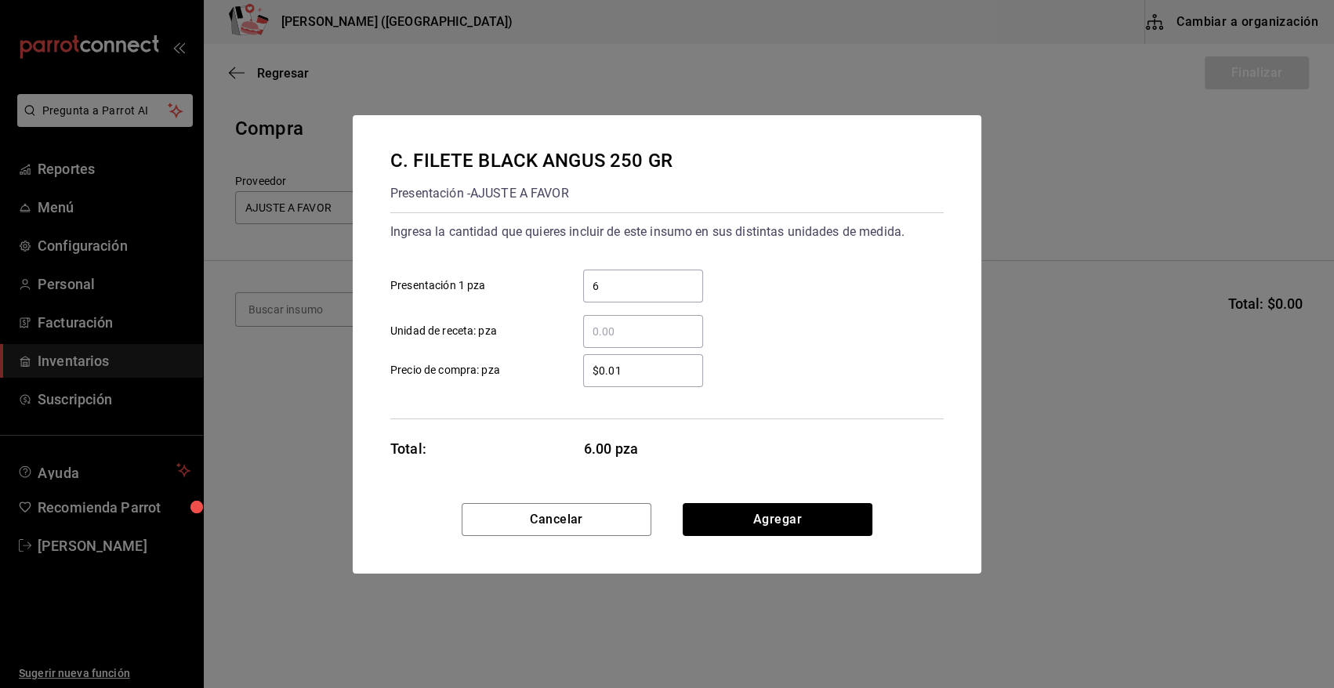
click at [681, 512] on div "Cancelar Agregar" at bounding box center [667, 538] width 629 height 71
click at [747, 510] on button "Agregar" at bounding box center [778, 519] width 190 height 33
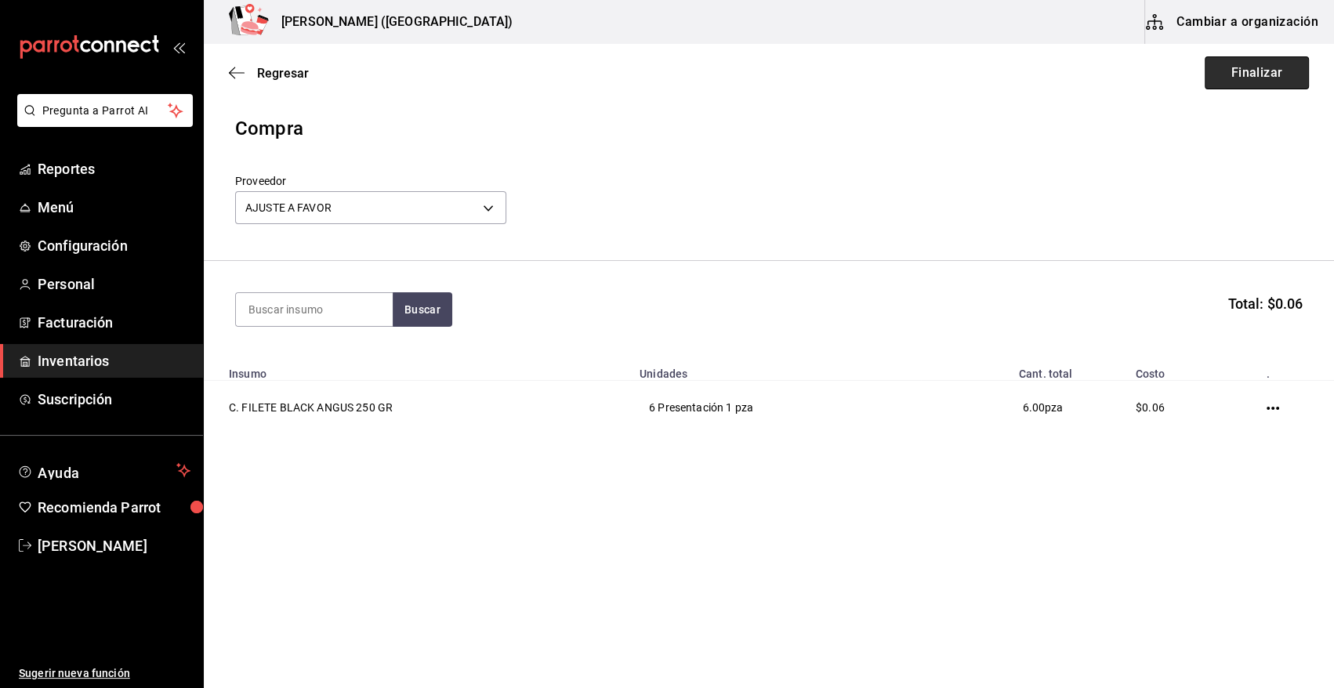
click at [1280, 69] on button "Finalizar" at bounding box center [1257, 72] width 104 height 33
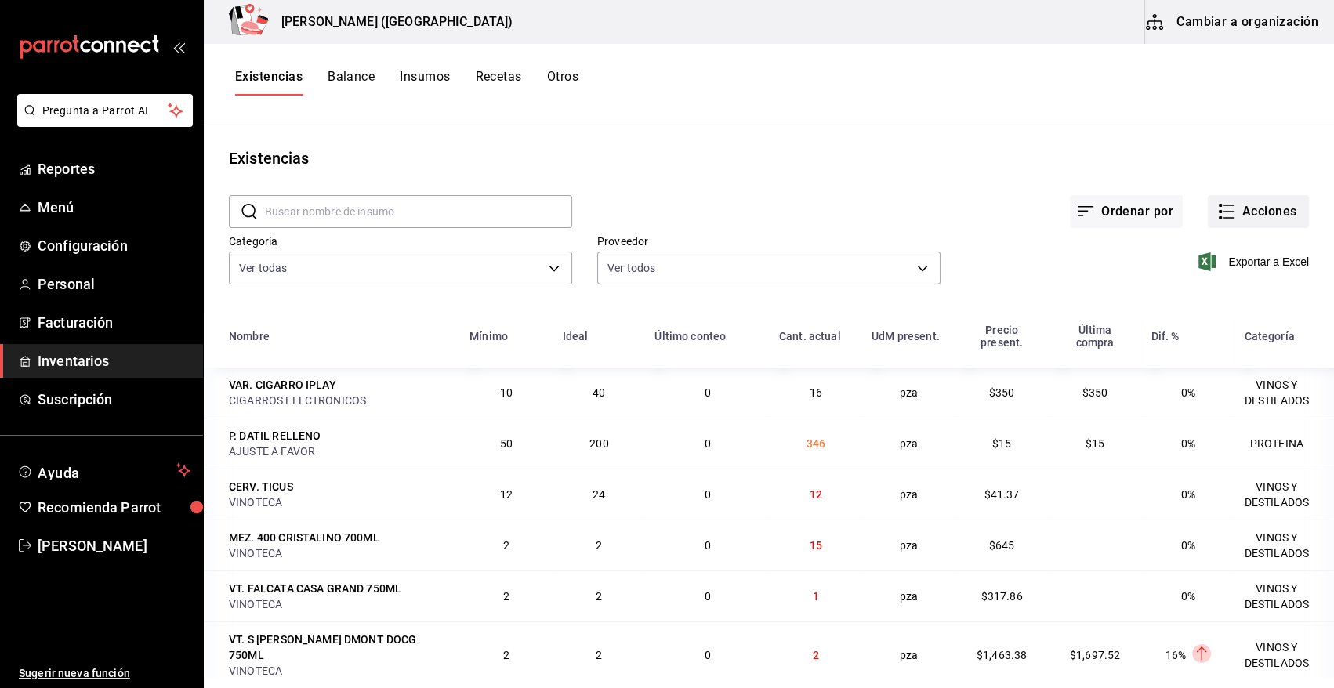
click at [1272, 215] on button "Acciones" at bounding box center [1258, 211] width 101 height 33
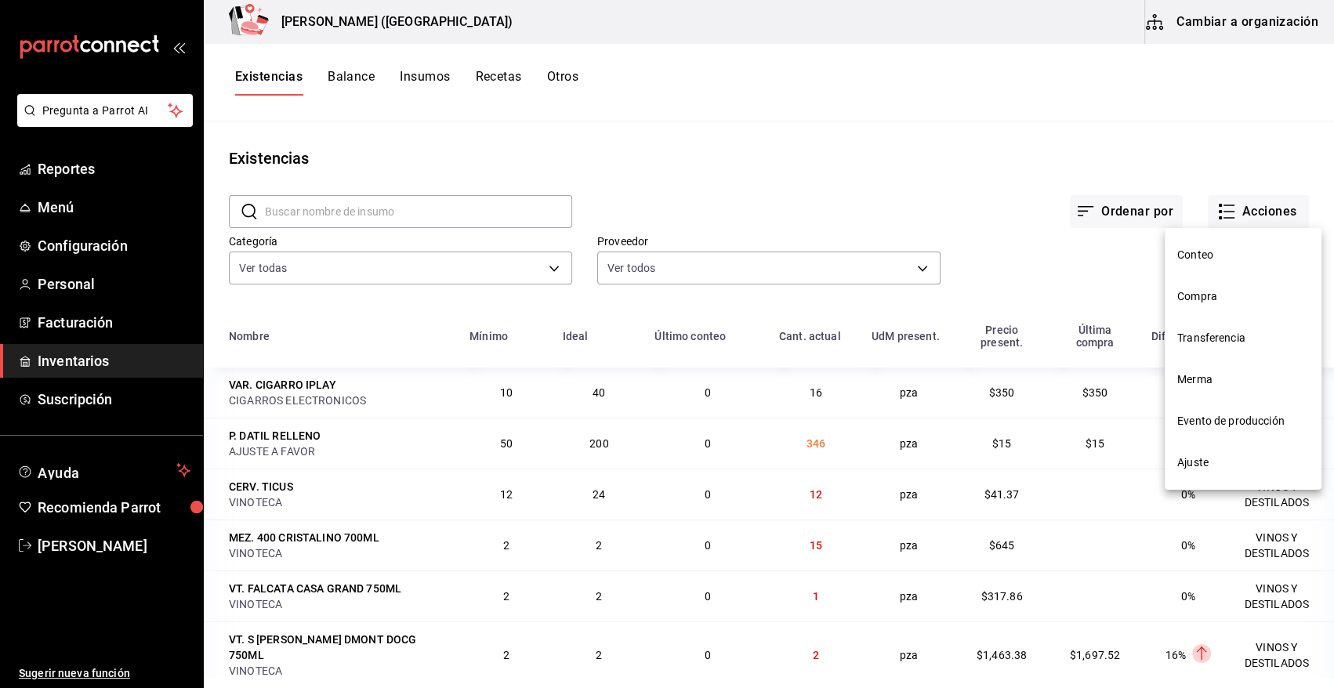
click at [1196, 301] on span "Compra" at bounding box center [1244, 297] width 132 height 16
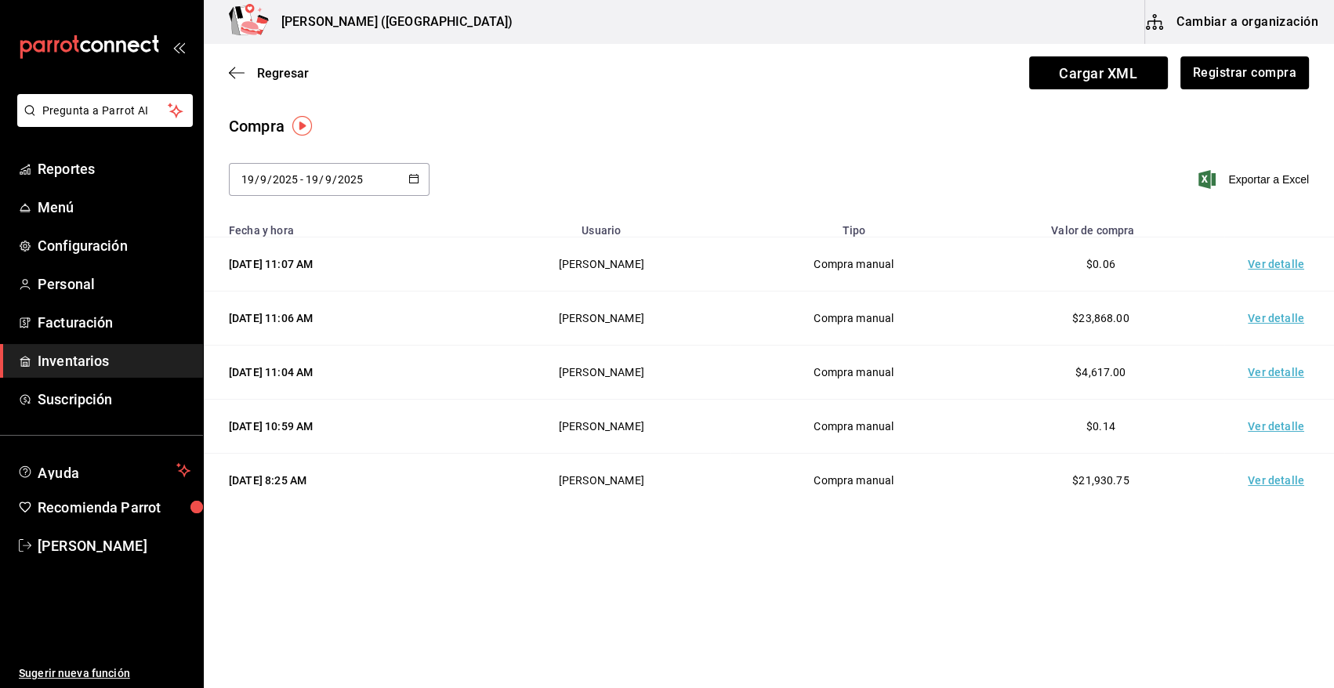
click at [1276, 270] on td "Ver detalle" at bounding box center [1280, 265] width 110 height 54
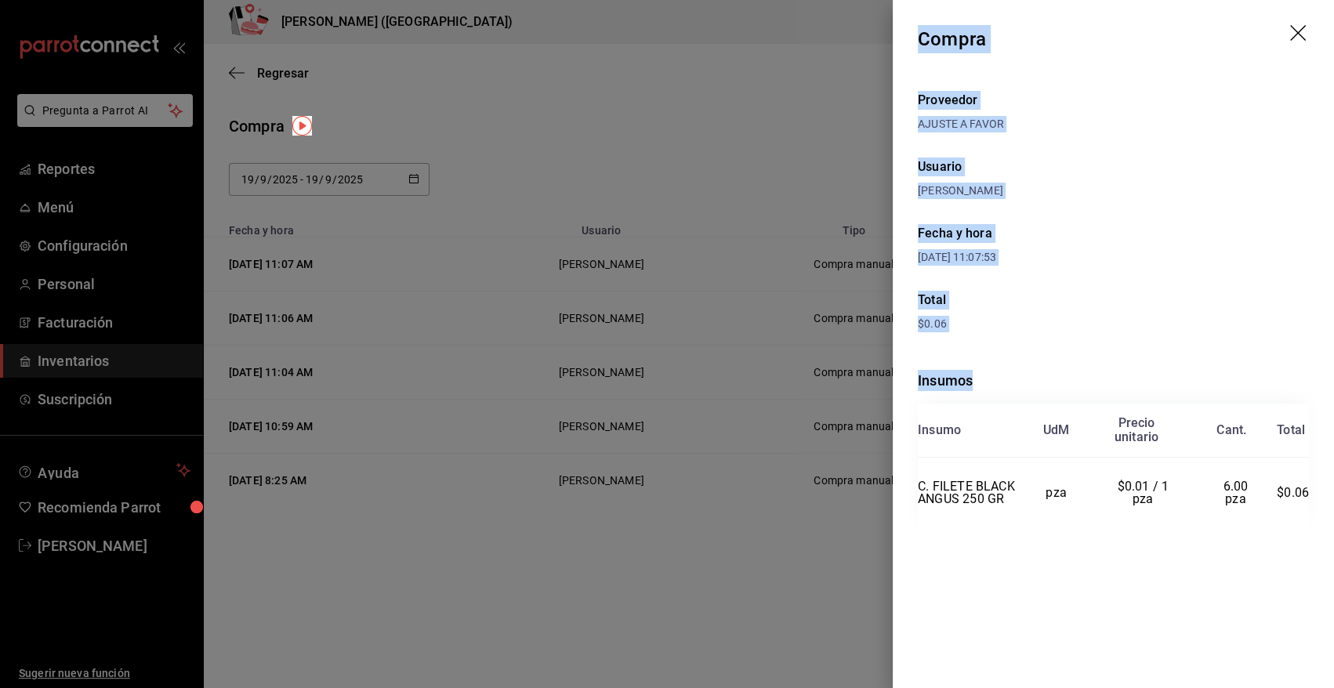
drag, startPoint x: 917, startPoint y: 35, endPoint x: 1317, endPoint y: 499, distance: 612.6
click at [1317, 499] on div "Compra Proveedor AJUSTE A FAVOR Usuario [PERSON_NAME] y hora [DATE] 11:07:53 To…" at bounding box center [1113, 344] width 441 height 688
copy div "Compra Proveedor AJUSTE A FAVOR Usuario [PERSON_NAME] y hora [DATE] 11:07:53 To…"
click at [1301, 34] on icon "drag" at bounding box center [1299, 34] width 19 height 19
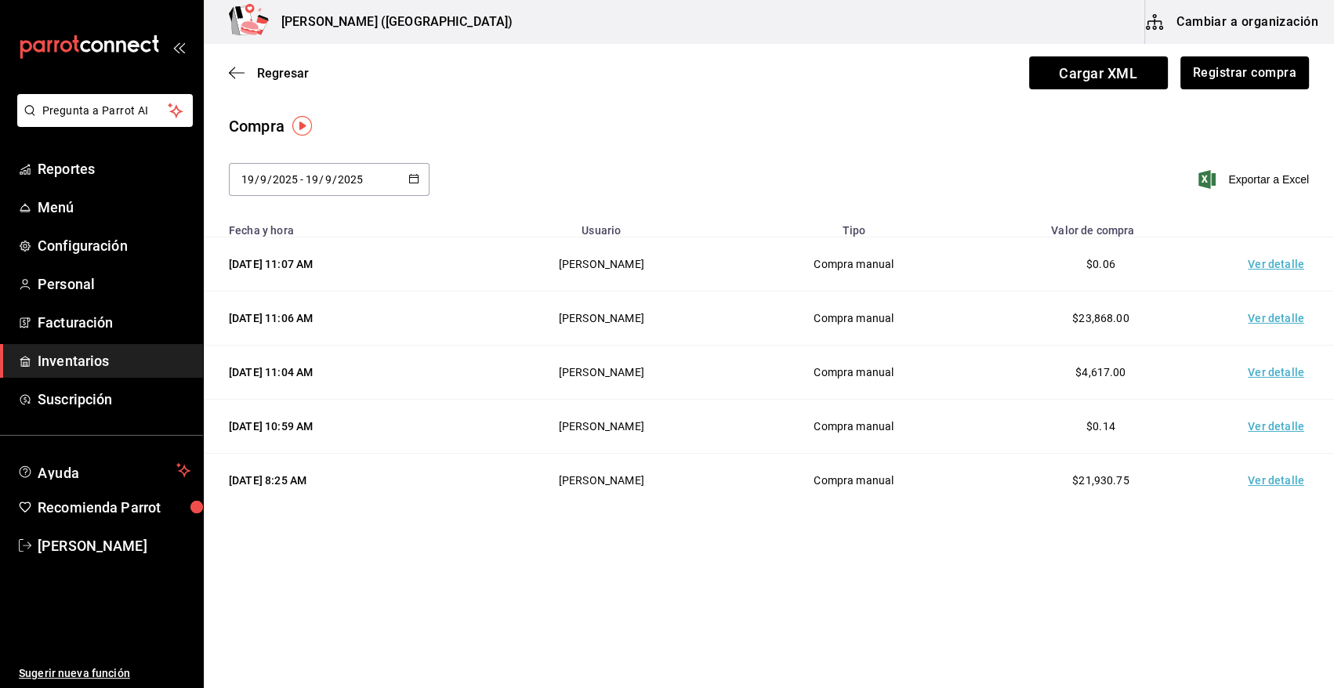
click at [162, 365] on span "Inventarios" at bounding box center [114, 360] width 153 height 21
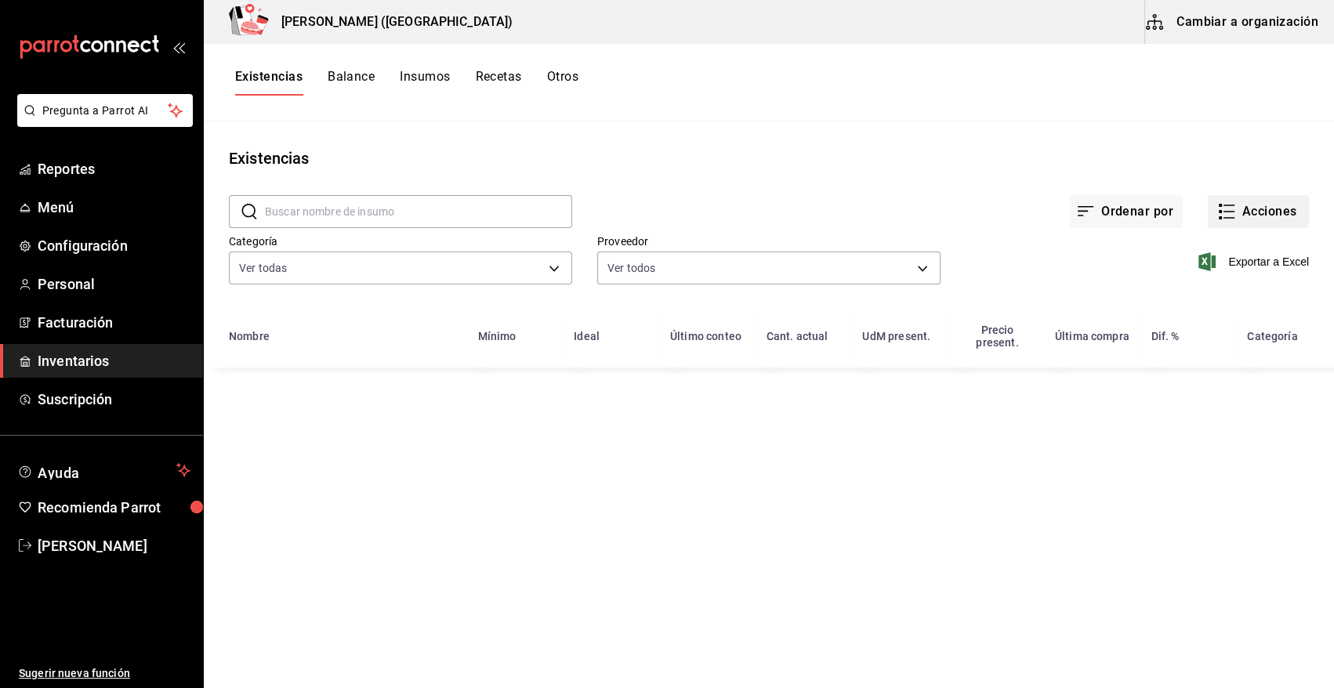
click at [1268, 216] on button "Acciones" at bounding box center [1258, 211] width 101 height 33
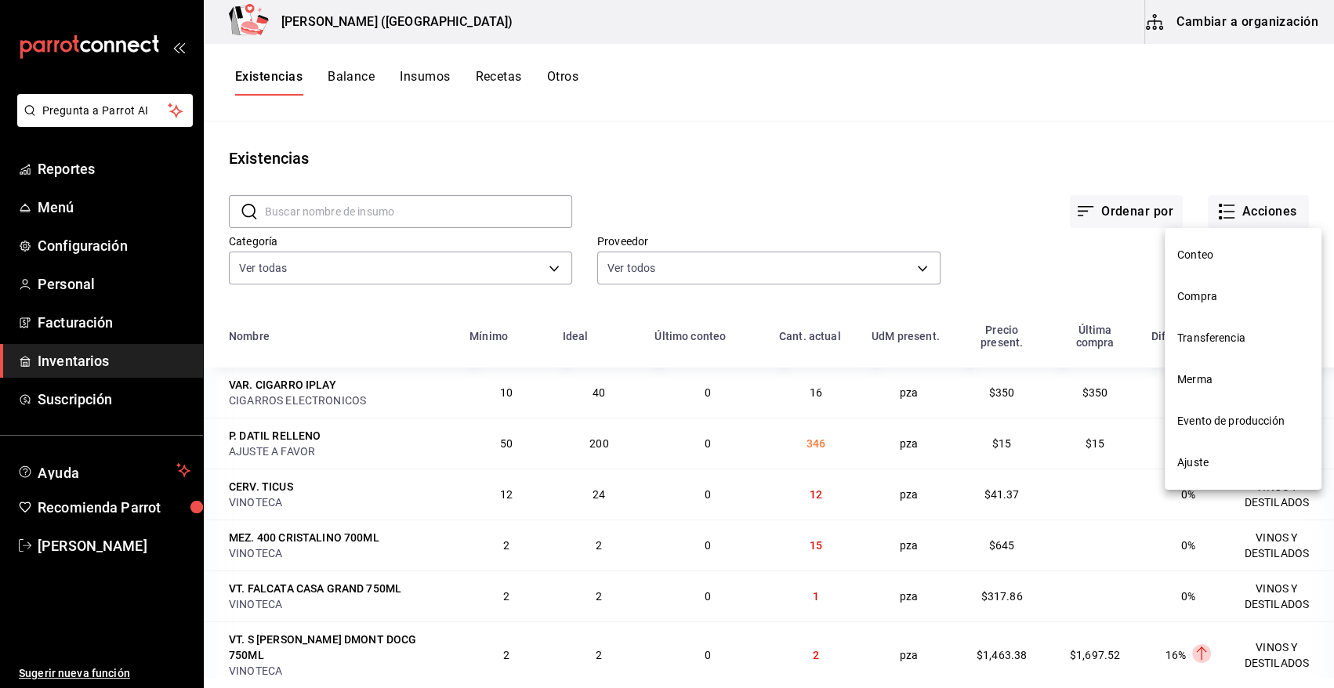
click at [1192, 377] on span "Merma" at bounding box center [1244, 380] width 132 height 16
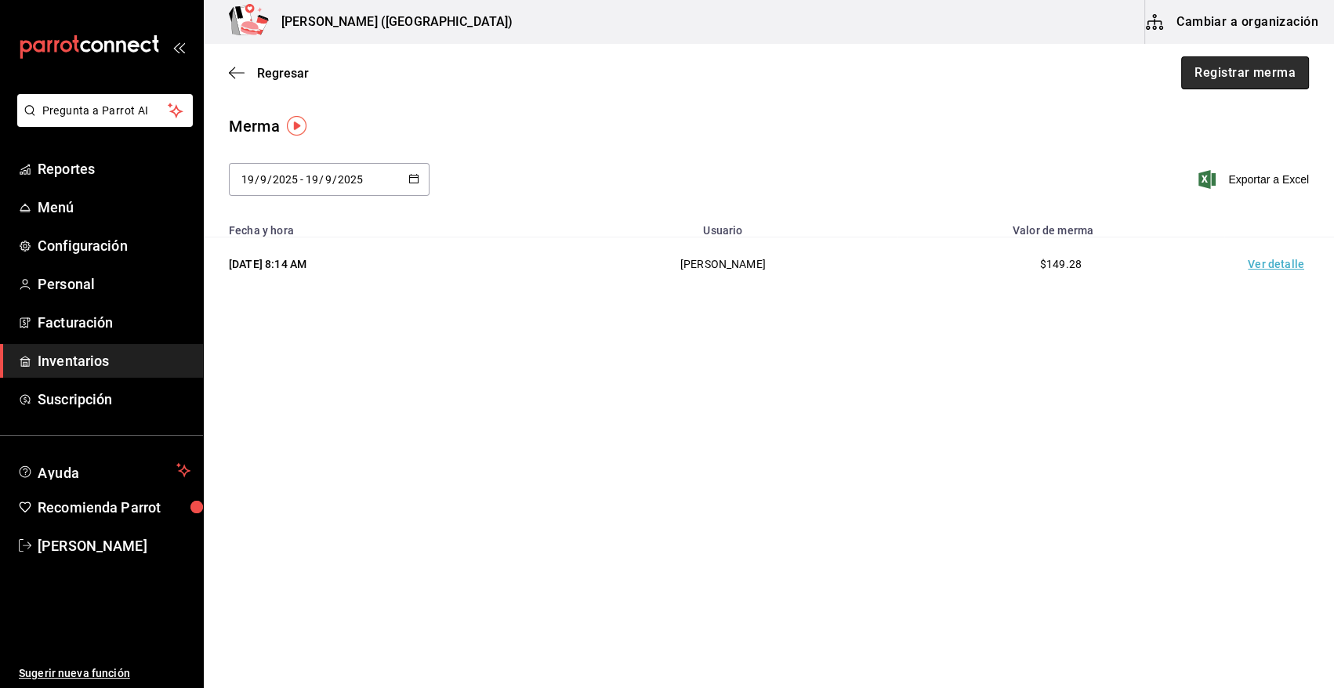
click at [1228, 71] on button "Registrar merma" at bounding box center [1246, 72] width 128 height 33
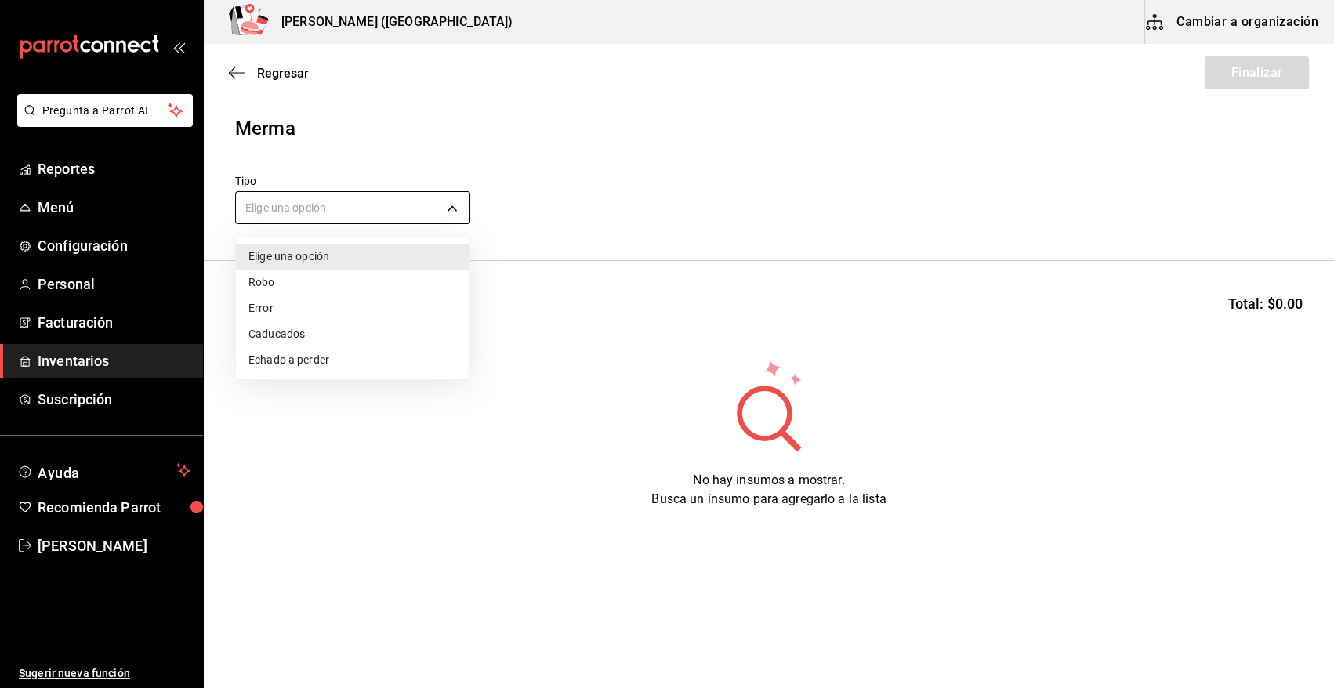
click at [383, 204] on body "Pregunta a Parrot AI Reportes Menú Configuración Personal Facturación Inventari…" at bounding box center [667, 300] width 1334 height 600
click at [328, 310] on li "Error" at bounding box center [353, 309] width 234 height 26
type input "ERROR"
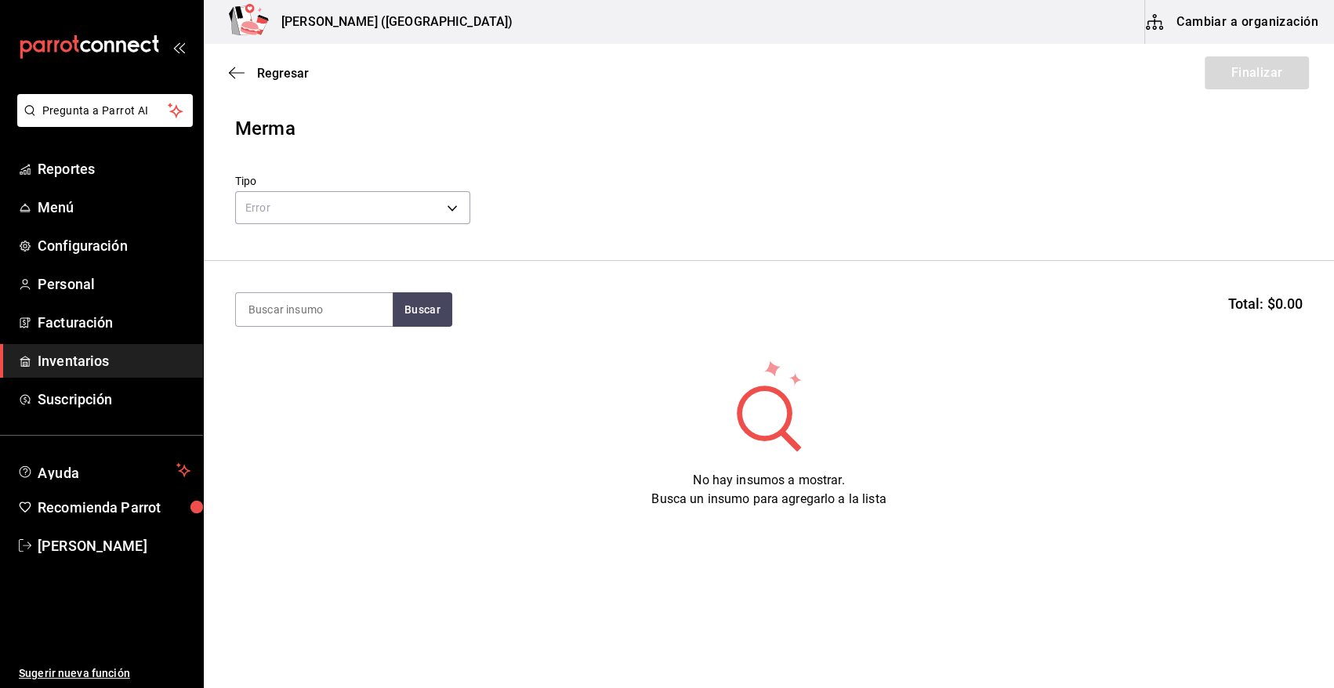
click at [324, 310] on input at bounding box center [314, 309] width 157 height 33
type input "FILETE"
click at [442, 313] on button "Buscar" at bounding box center [423, 309] width 60 height 34
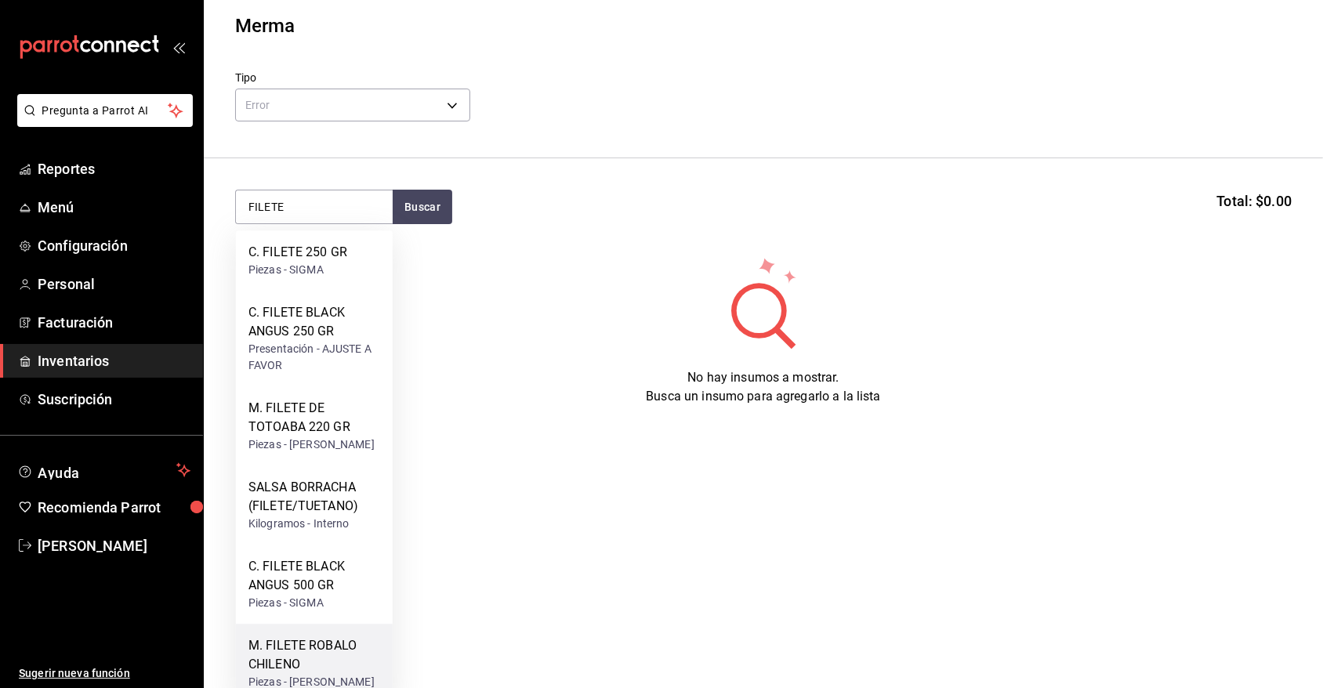
scroll to position [157, 0]
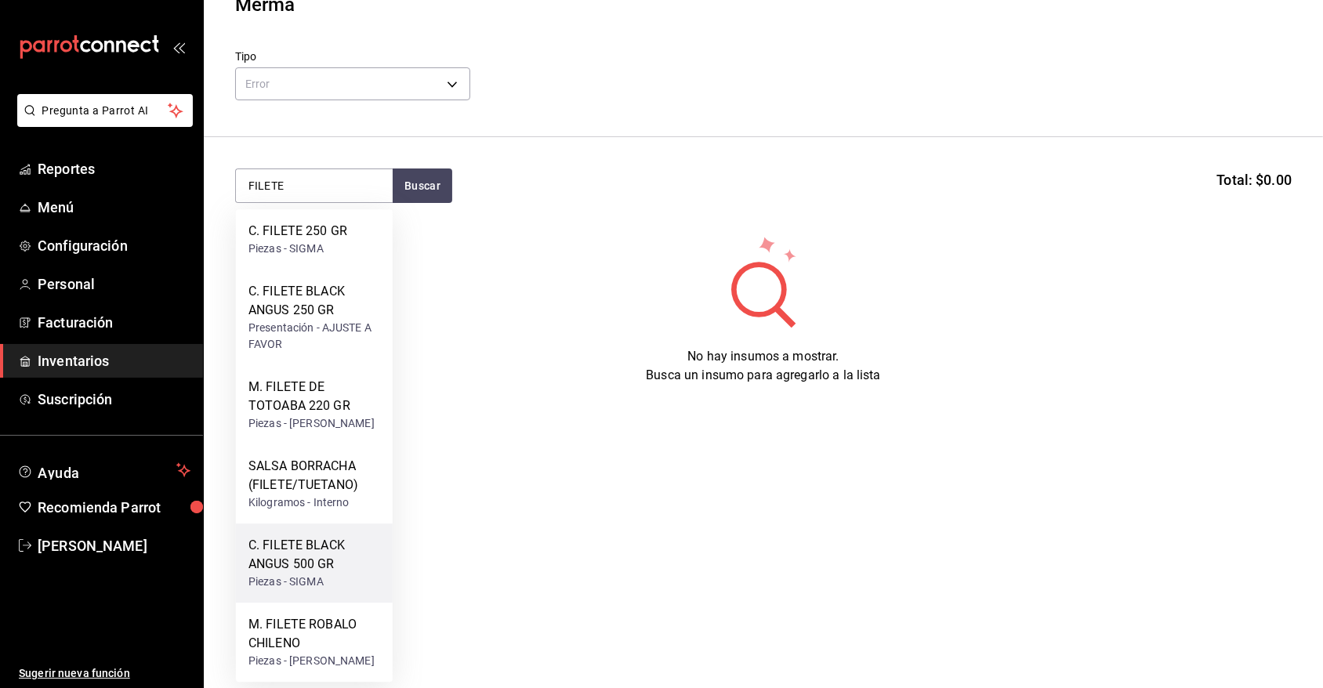
click at [329, 545] on div "C. FILETE BLACK ANGUS 500 GR" at bounding box center [315, 555] width 132 height 38
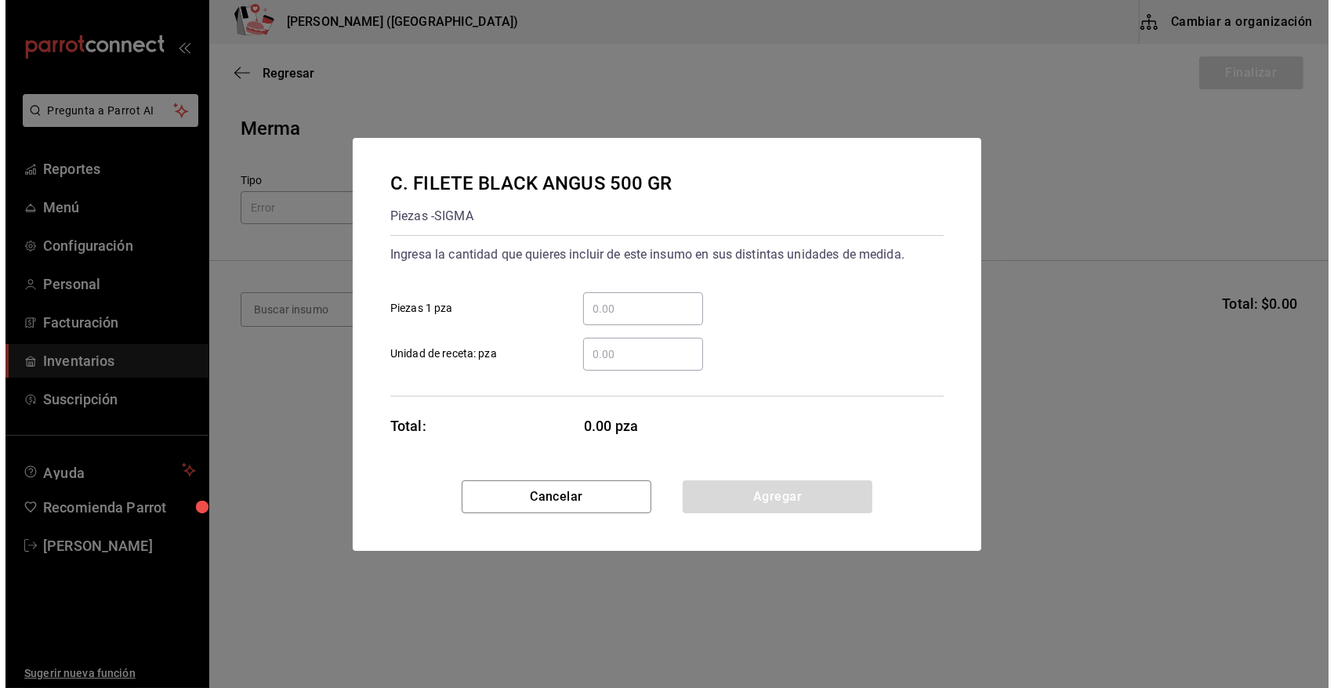
scroll to position [0, 0]
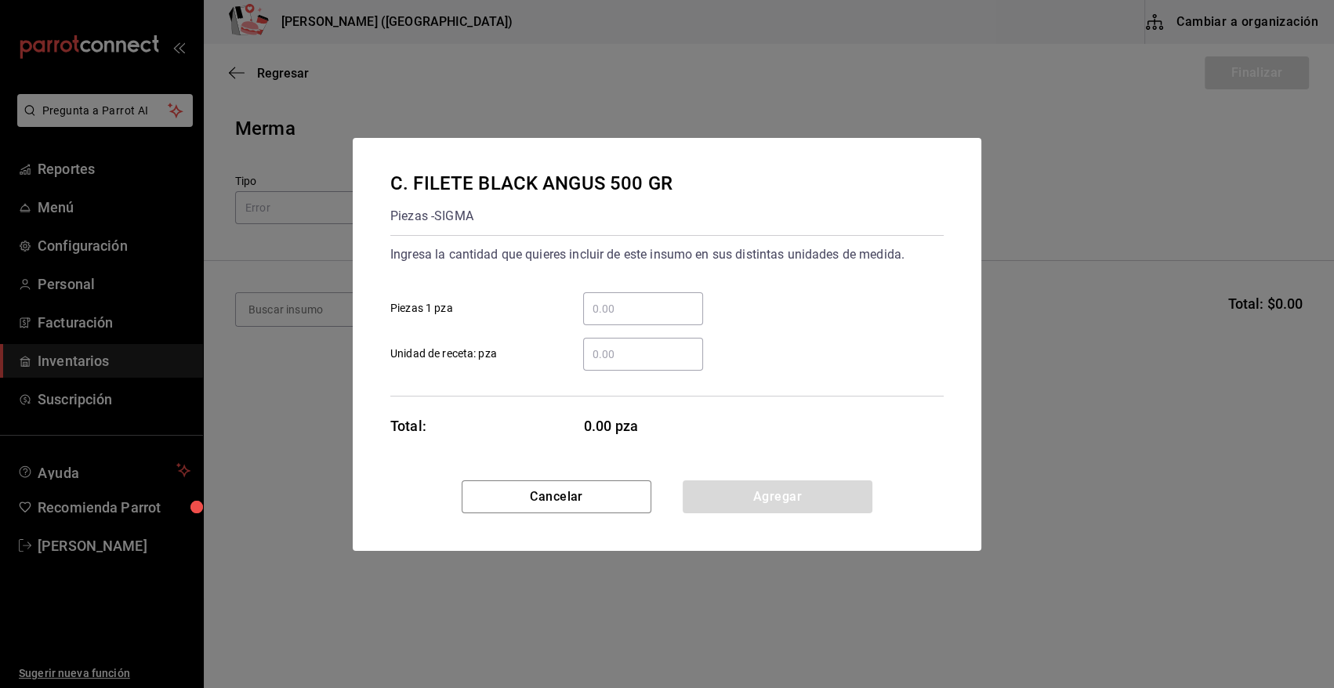
click at [637, 311] on input "​ Piezas 1 pza" at bounding box center [643, 308] width 120 height 19
type input "3"
click at [727, 503] on button "Agregar" at bounding box center [778, 497] width 190 height 33
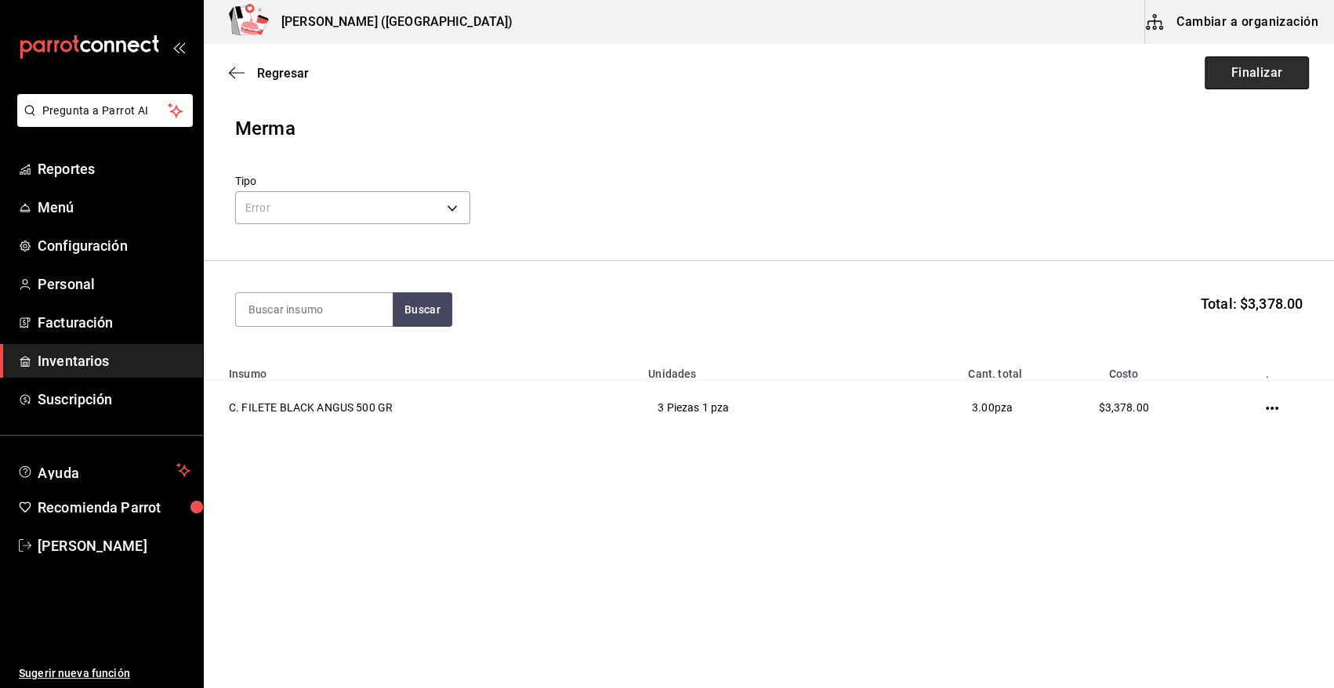
click at [1258, 76] on button "Finalizar" at bounding box center [1257, 72] width 104 height 33
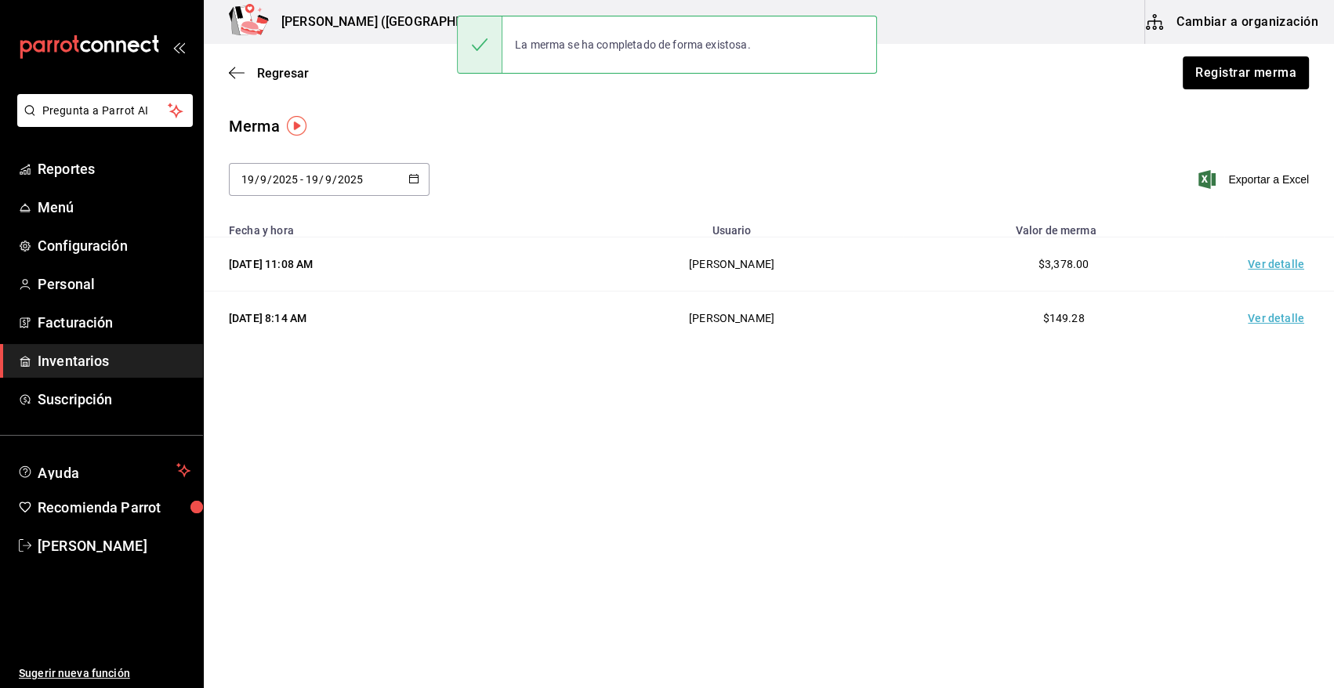
click at [1279, 264] on td "Ver detalle" at bounding box center [1280, 265] width 110 height 54
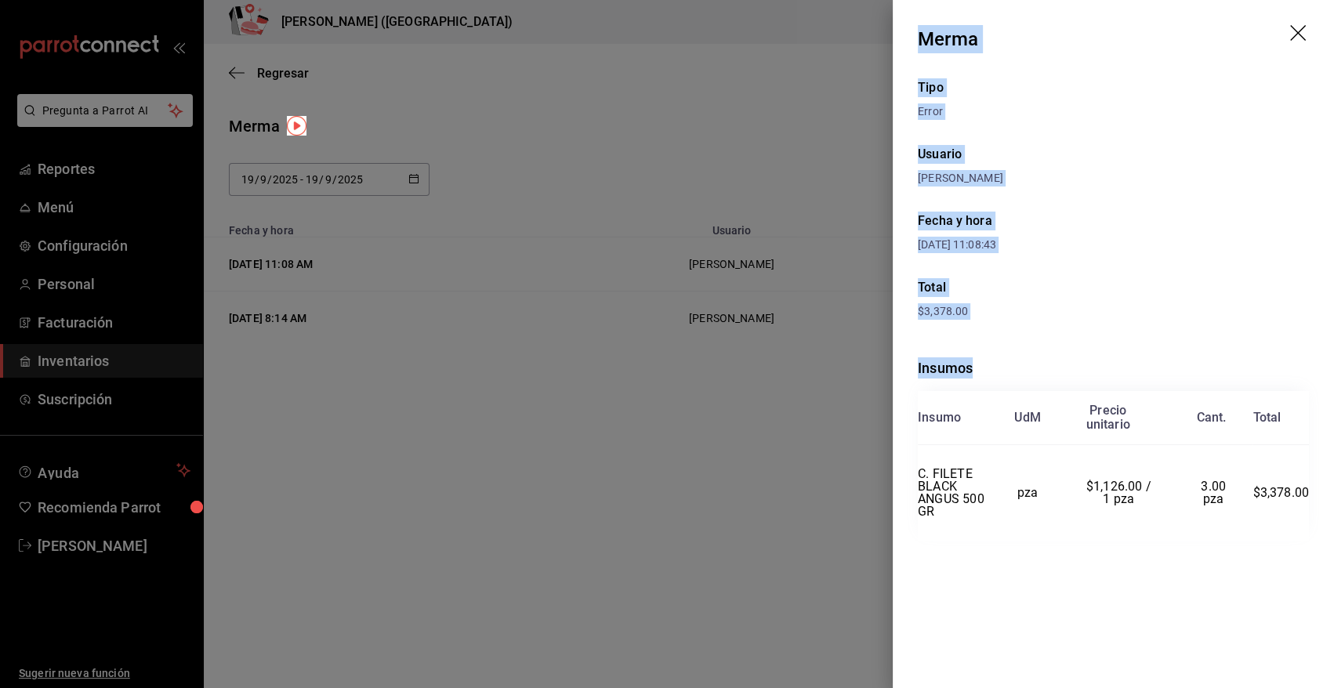
drag, startPoint x: 917, startPoint y: 35, endPoint x: 1327, endPoint y: 509, distance: 625.9
click at [1327, 509] on div "Merma Tipo Error Usuario [PERSON_NAME] y hora [DATE] 11:08:43 Total $3,378.00 I…" at bounding box center [1113, 344] width 441 height 688
copy div "Merma Tipo Error Usuario [PERSON_NAME] y hora [DATE] 11:08:43 Total $3,378.00 I…"
click at [1297, 35] on icon "drag" at bounding box center [1299, 34] width 19 height 19
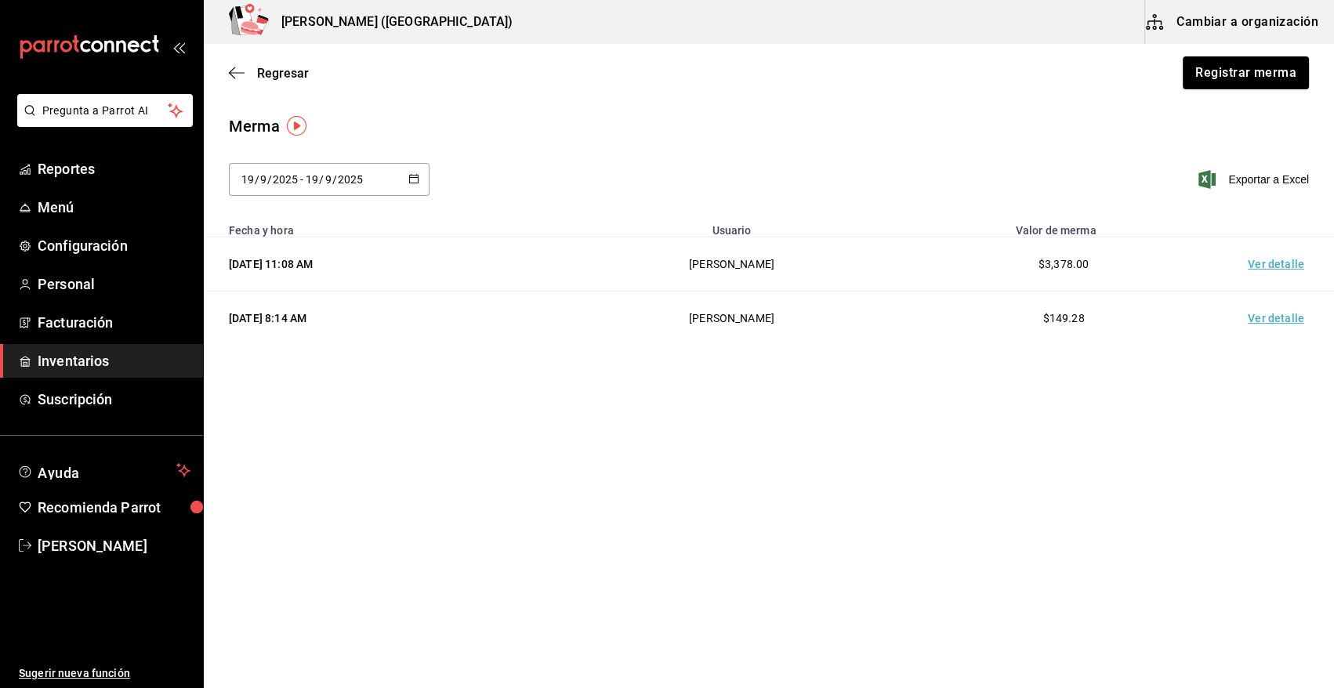
click at [141, 357] on span "Inventarios" at bounding box center [114, 360] width 153 height 21
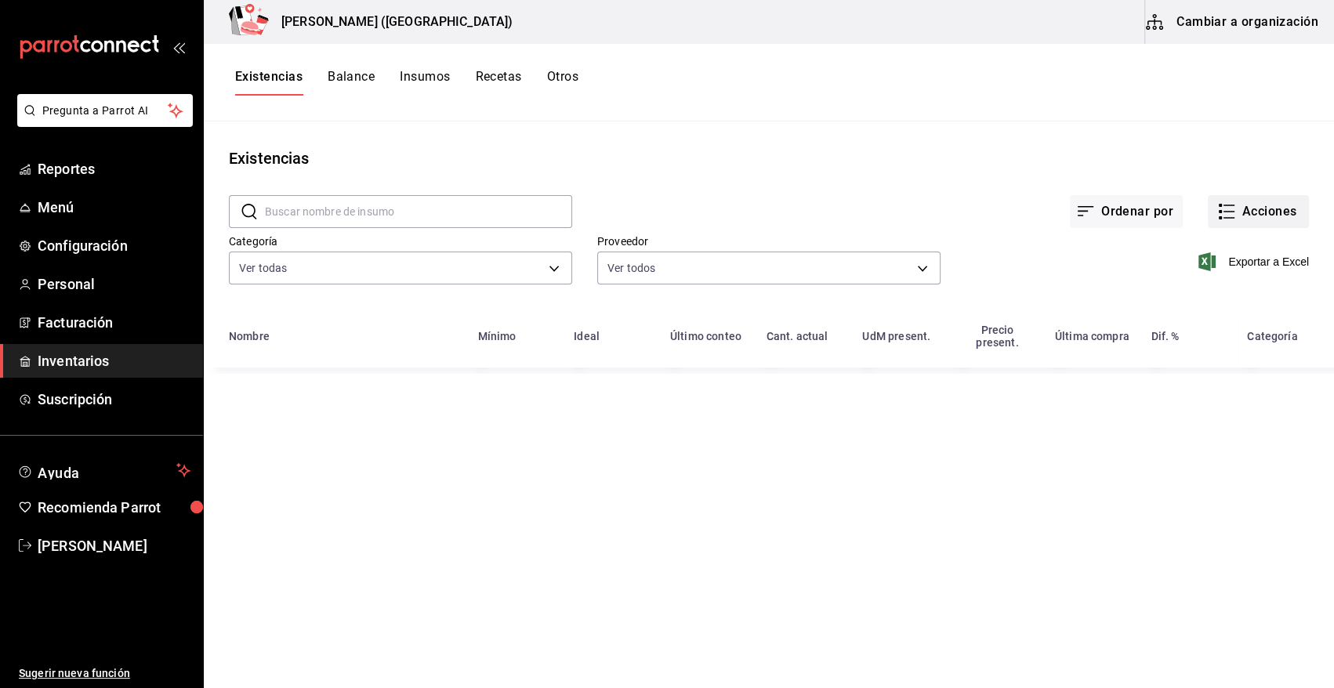
click at [1282, 212] on button "Acciones" at bounding box center [1258, 211] width 101 height 33
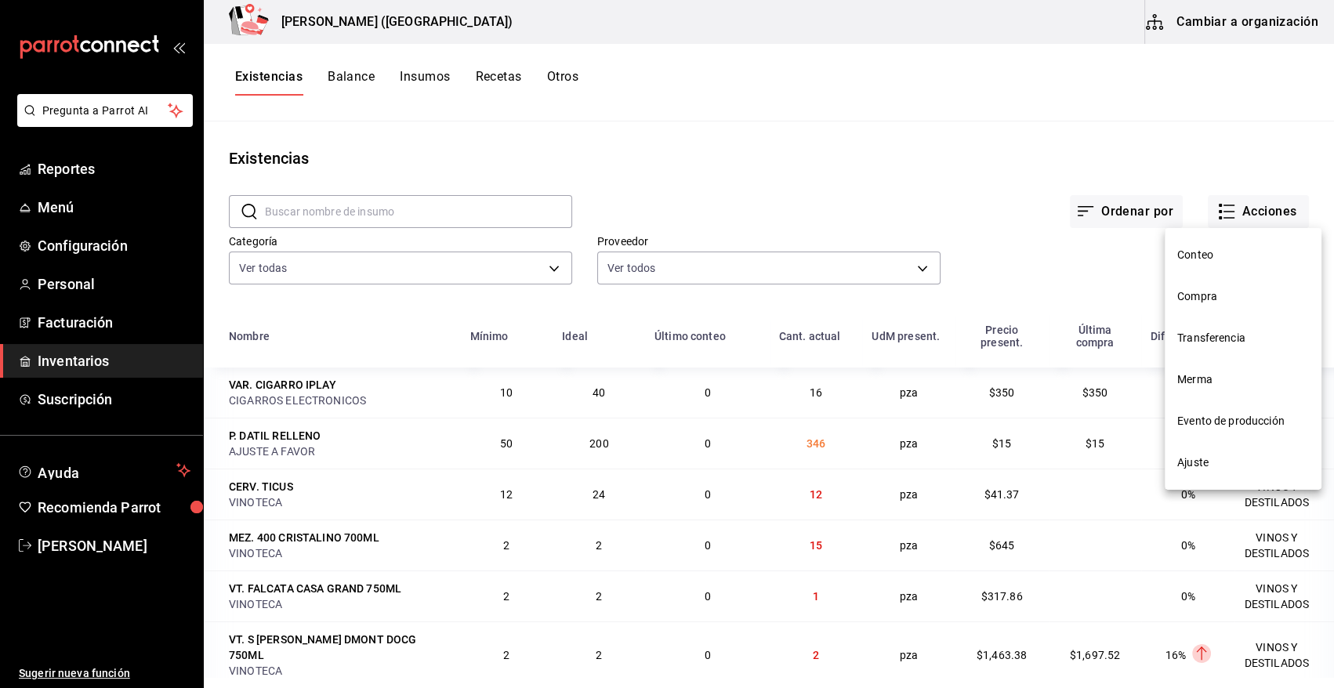
click at [1207, 298] on span "Compra" at bounding box center [1244, 297] width 132 height 16
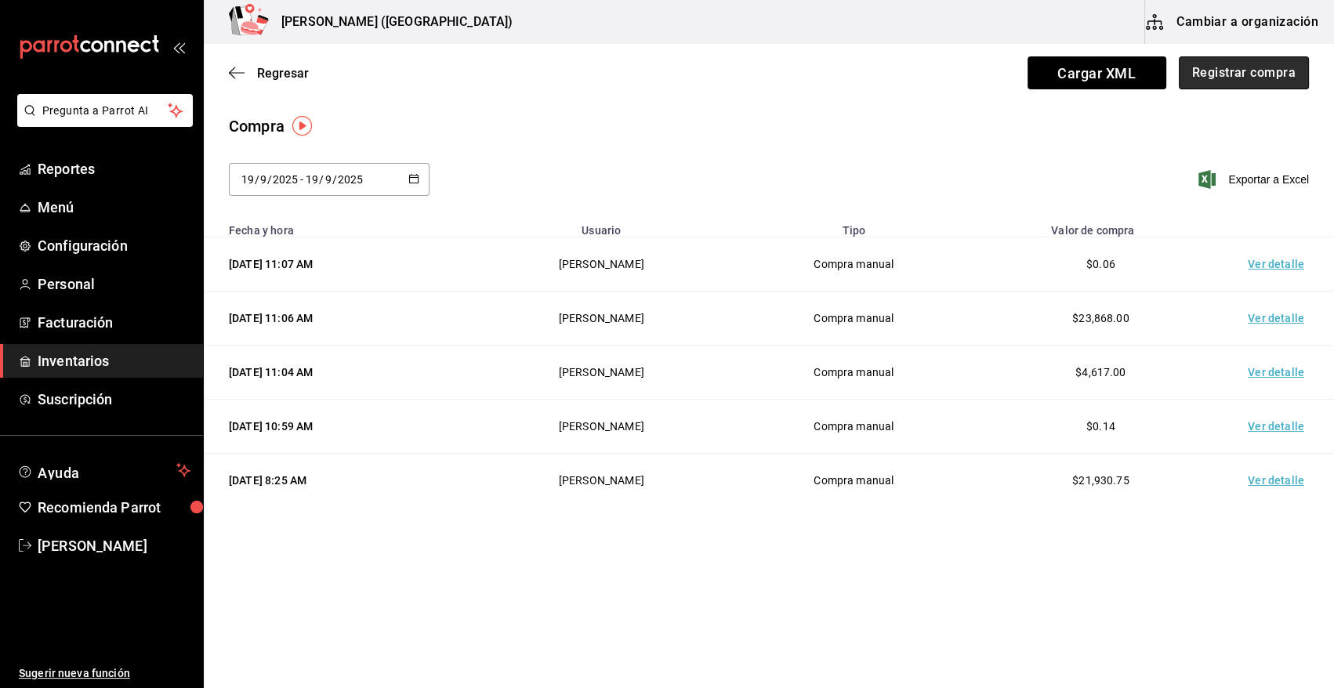
click at [1199, 69] on button "Registrar compra" at bounding box center [1244, 72] width 130 height 33
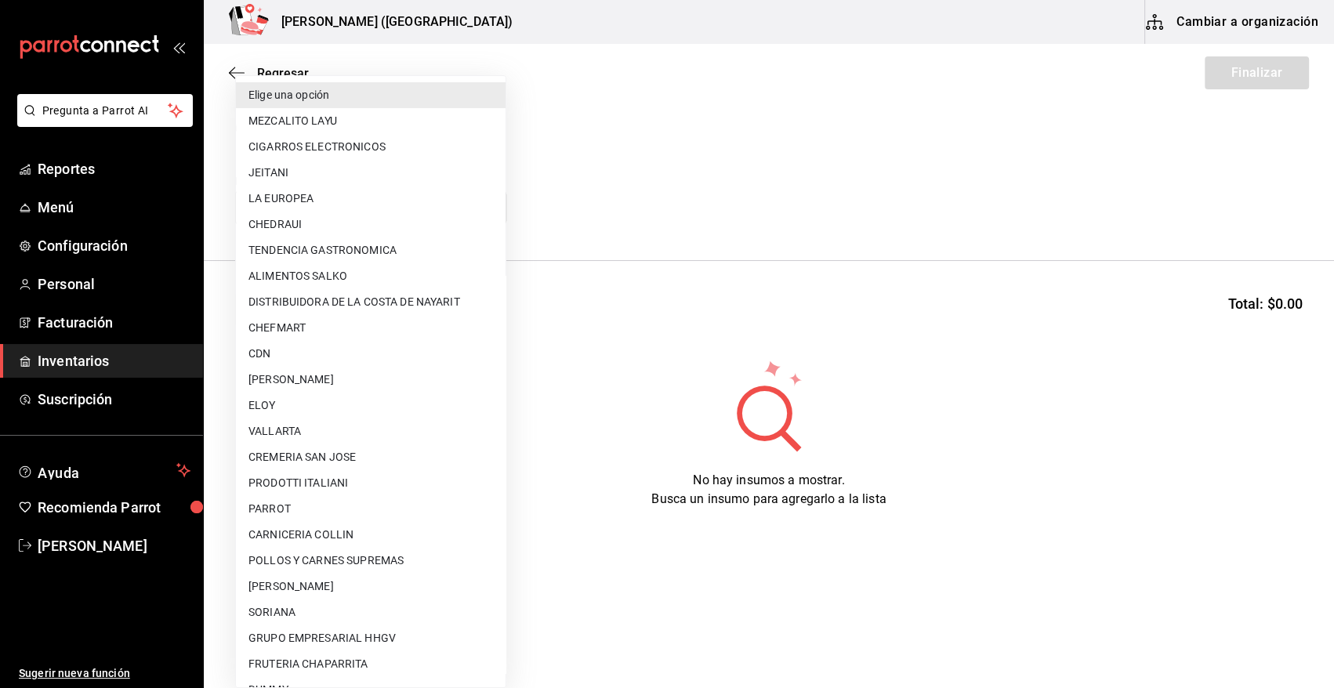
click at [405, 213] on body "Pregunta a Parrot AI Reportes Menú Configuración Personal Facturación Inventari…" at bounding box center [667, 300] width 1334 height 600
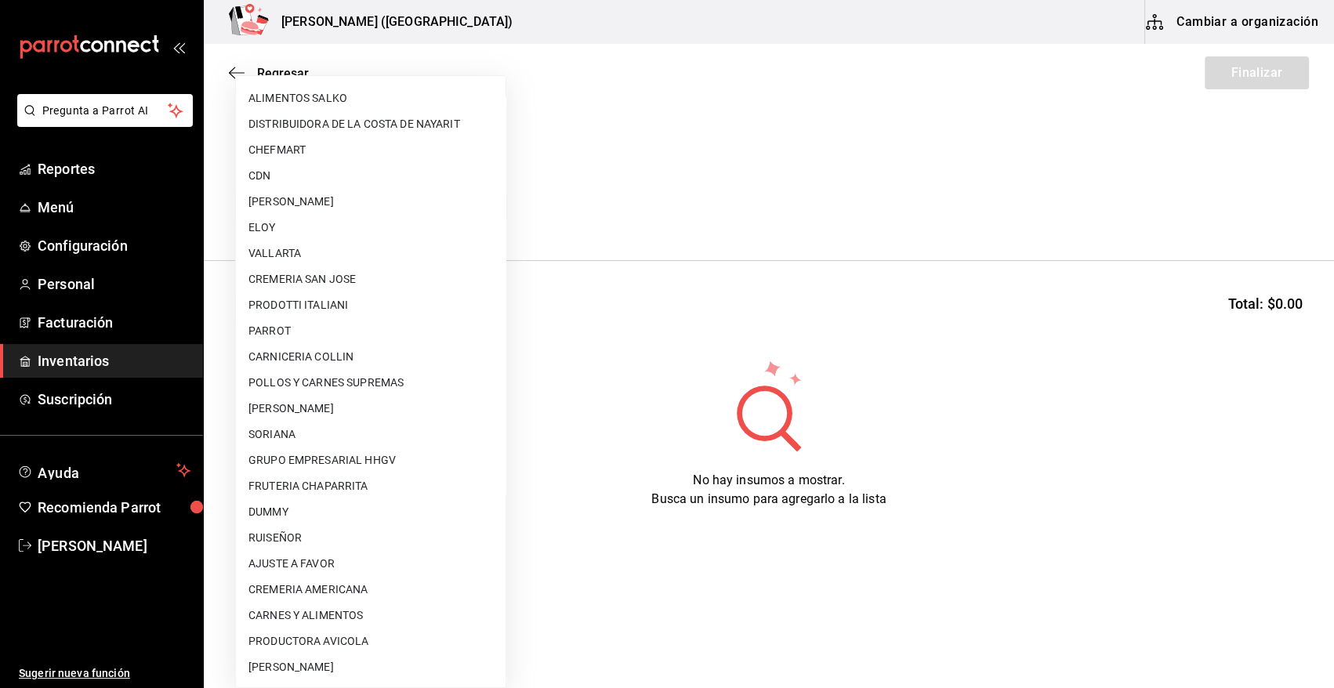
scroll to position [183, 0]
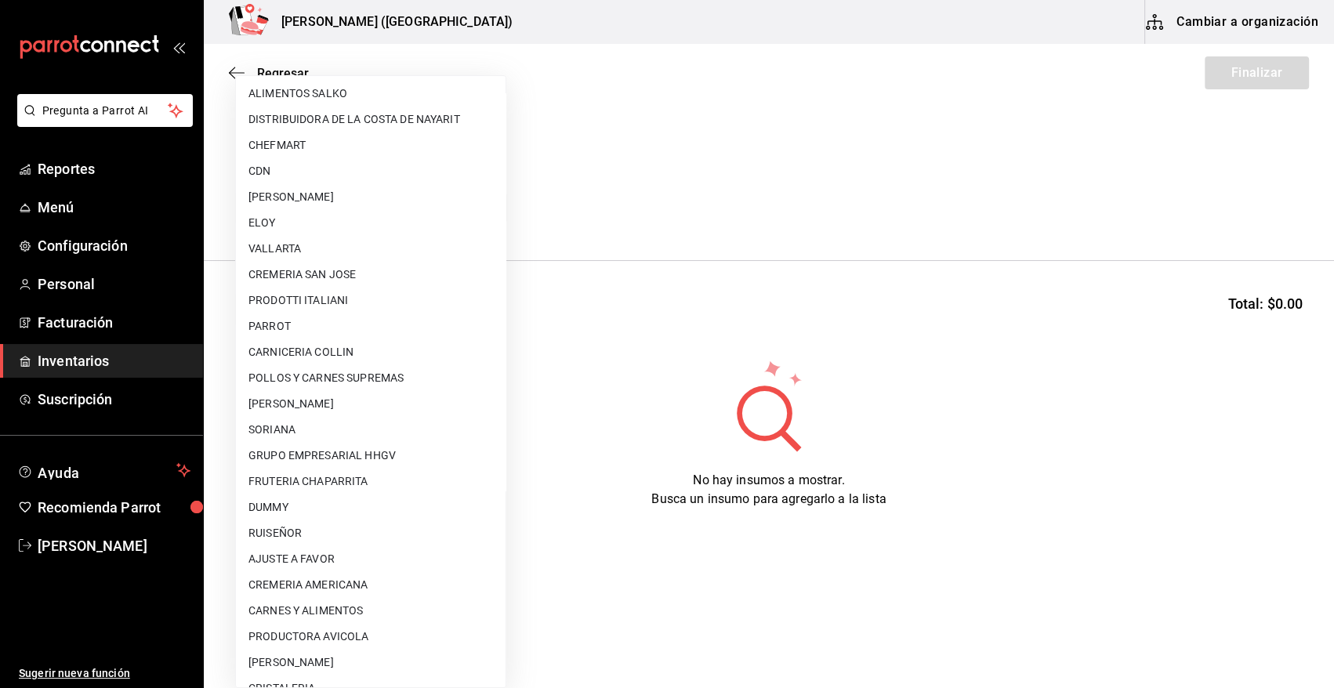
click at [344, 557] on li "AJUSTE A FAVOR" at bounding box center [371, 559] width 270 height 26
type input "dd0fbccd-e034-4acc-8432-7d1d5e23f321"
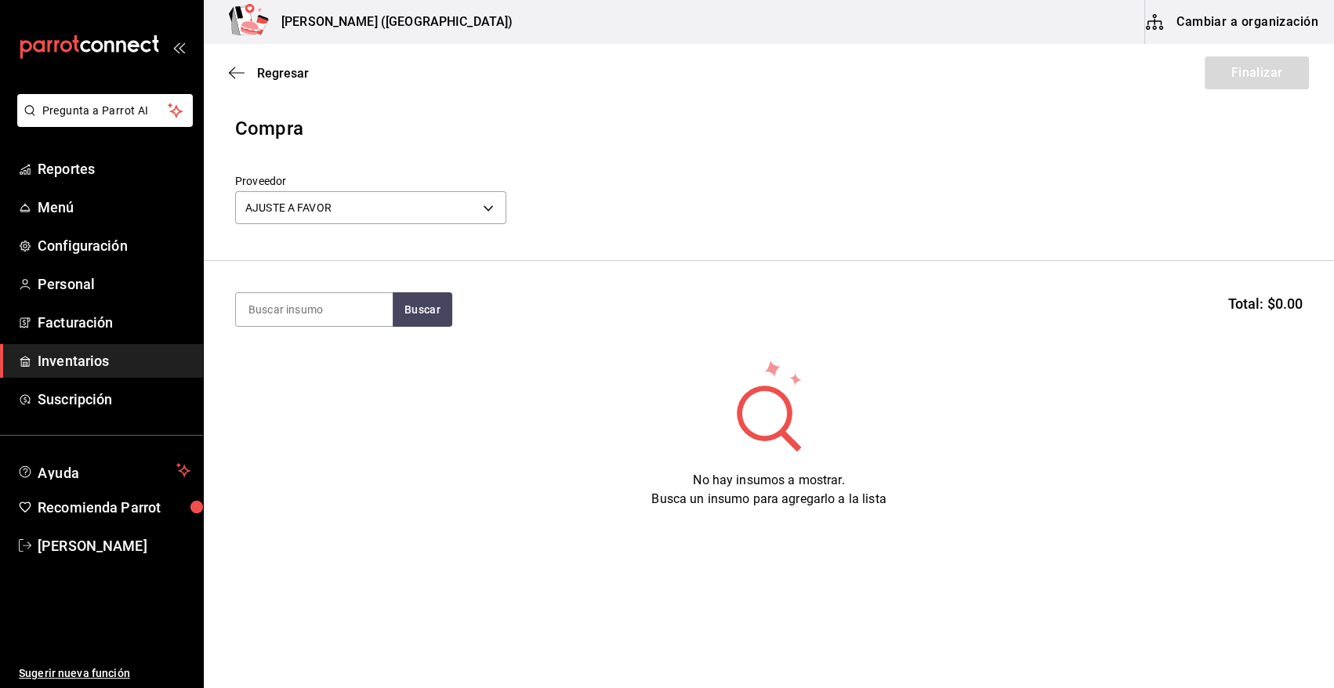
click at [350, 315] on input at bounding box center [314, 309] width 157 height 33
type input "PANELA"
click at [406, 318] on button "Buscar" at bounding box center [423, 309] width 60 height 34
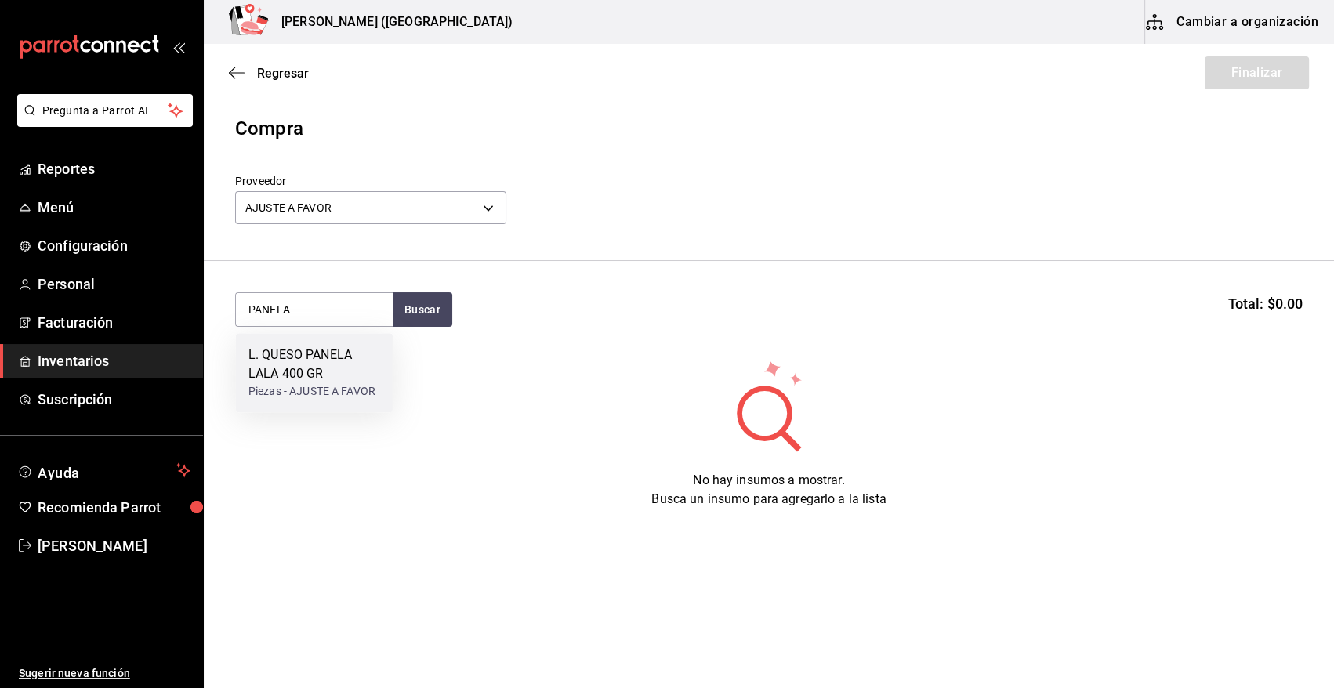
click at [338, 358] on div "L. QUESO PANELA LALA 400 GR" at bounding box center [315, 365] width 132 height 38
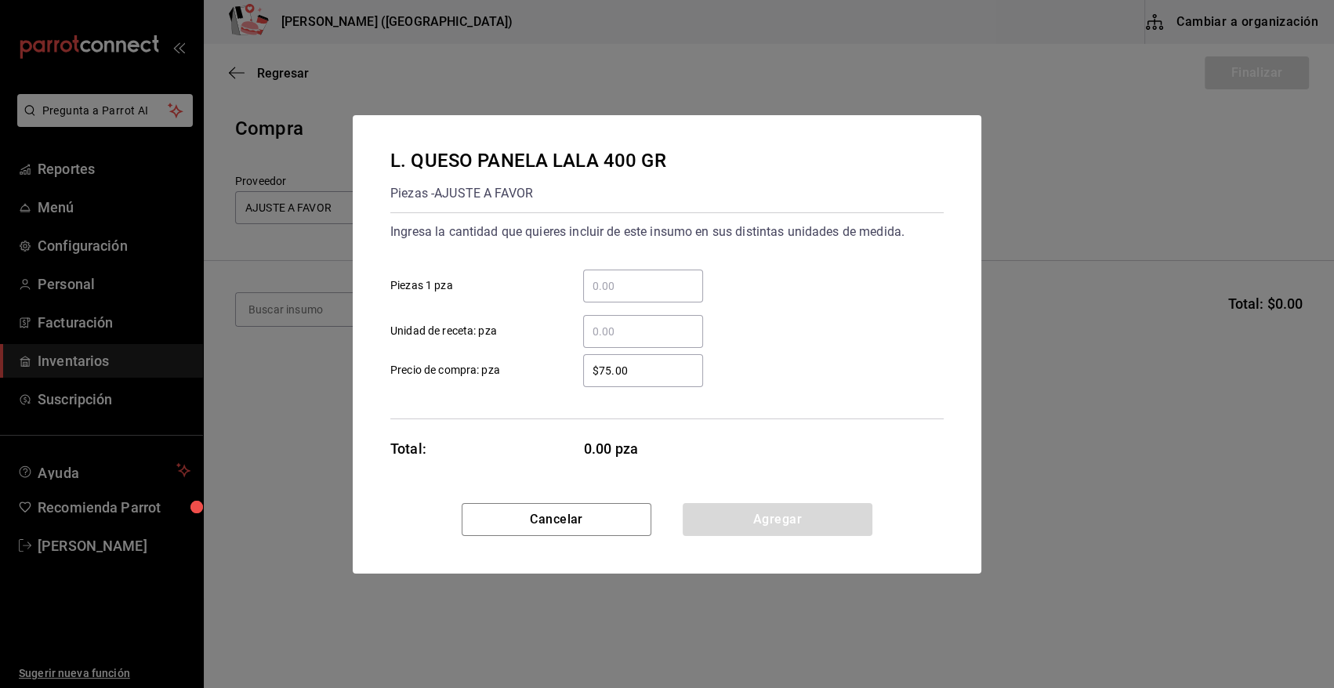
click at [648, 282] on input "​ Piezas 1 pza" at bounding box center [643, 286] width 120 height 19
type input "1"
click at [738, 263] on div "1 ​ Piezas 1 pza" at bounding box center [661, 279] width 566 height 45
drag, startPoint x: 659, startPoint y: 359, endPoint x: 525, endPoint y: 376, distance: 135.1
click at [525, 376] on label "$75.00 ​ Precio de compra: pza" at bounding box center [546, 370] width 313 height 33
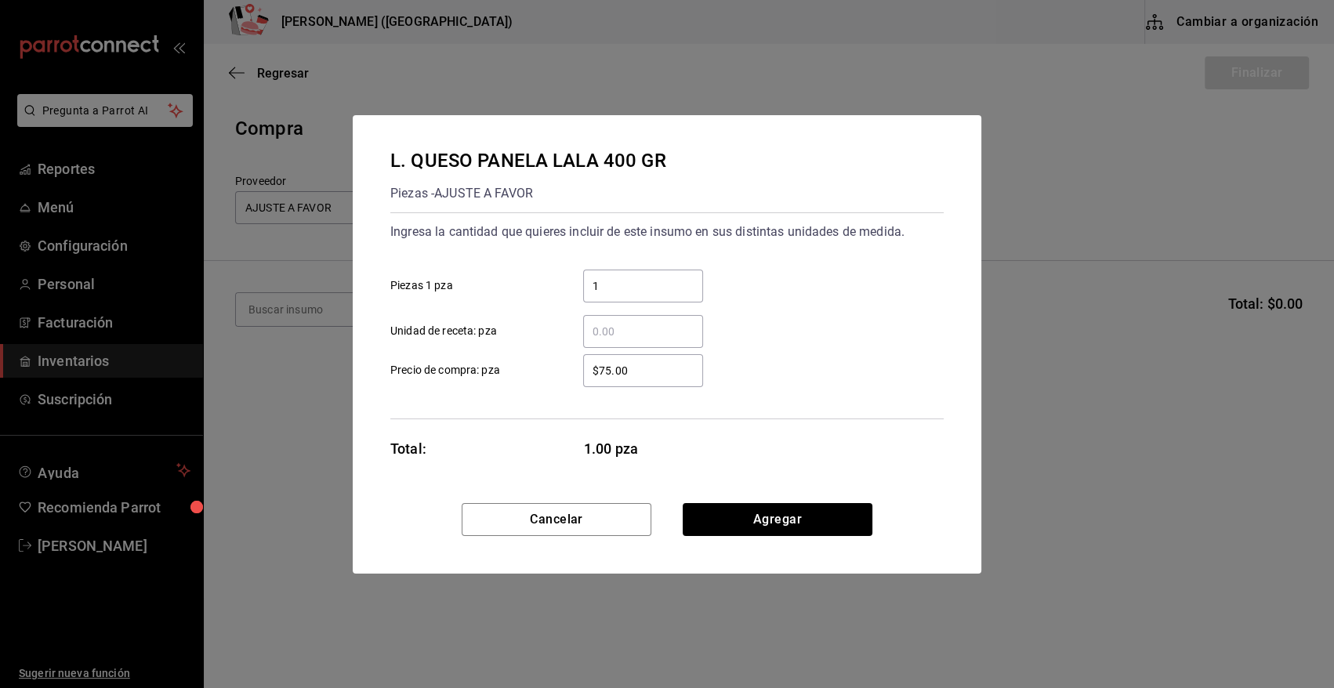
drag, startPoint x: 525, startPoint y: 376, endPoint x: 650, endPoint y: 365, distance: 125.9
click at [650, 365] on input "$75.00" at bounding box center [643, 370] width 120 height 19
drag, startPoint x: 644, startPoint y: 367, endPoint x: 548, endPoint y: 368, distance: 95.7
click at [548, 368] on label "$75.00 ​ Precio de compra: pza" at bounding box center [546, 370] width 313 height 33
type input "$0.01"
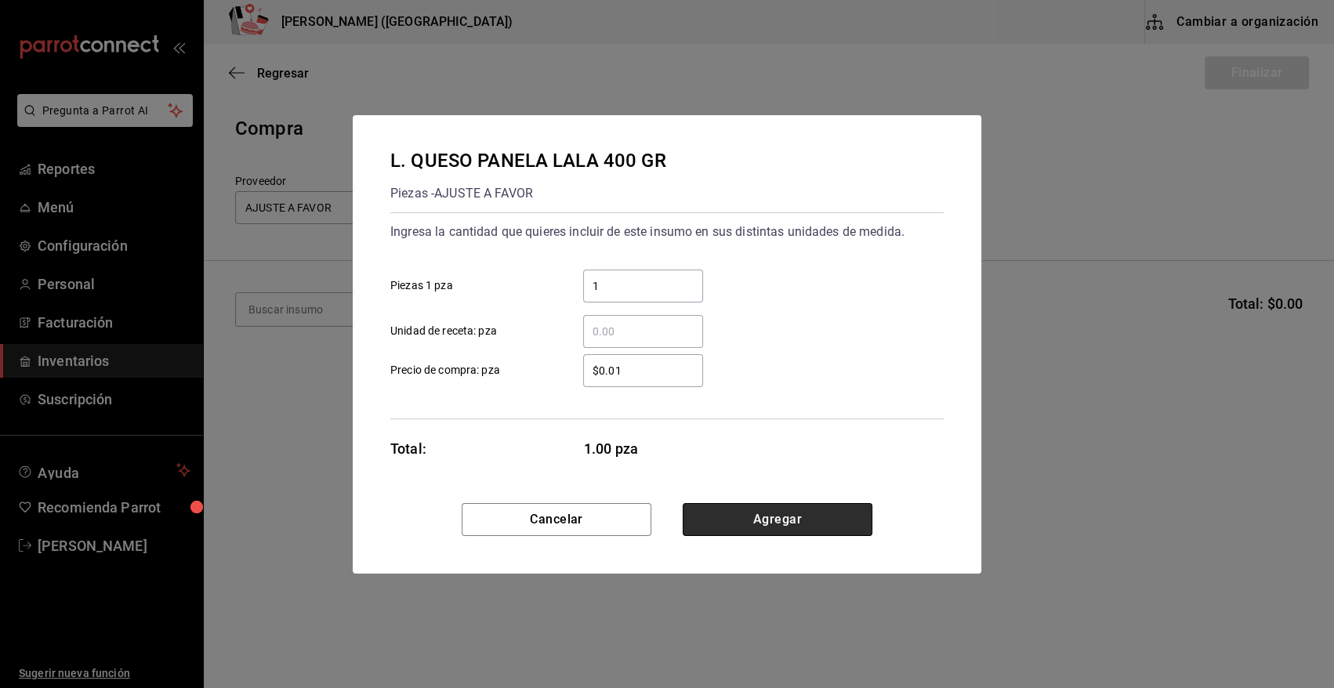
click at [815, 517] on button "Agregar" at bounding box center [778, 519] width 190 height 33
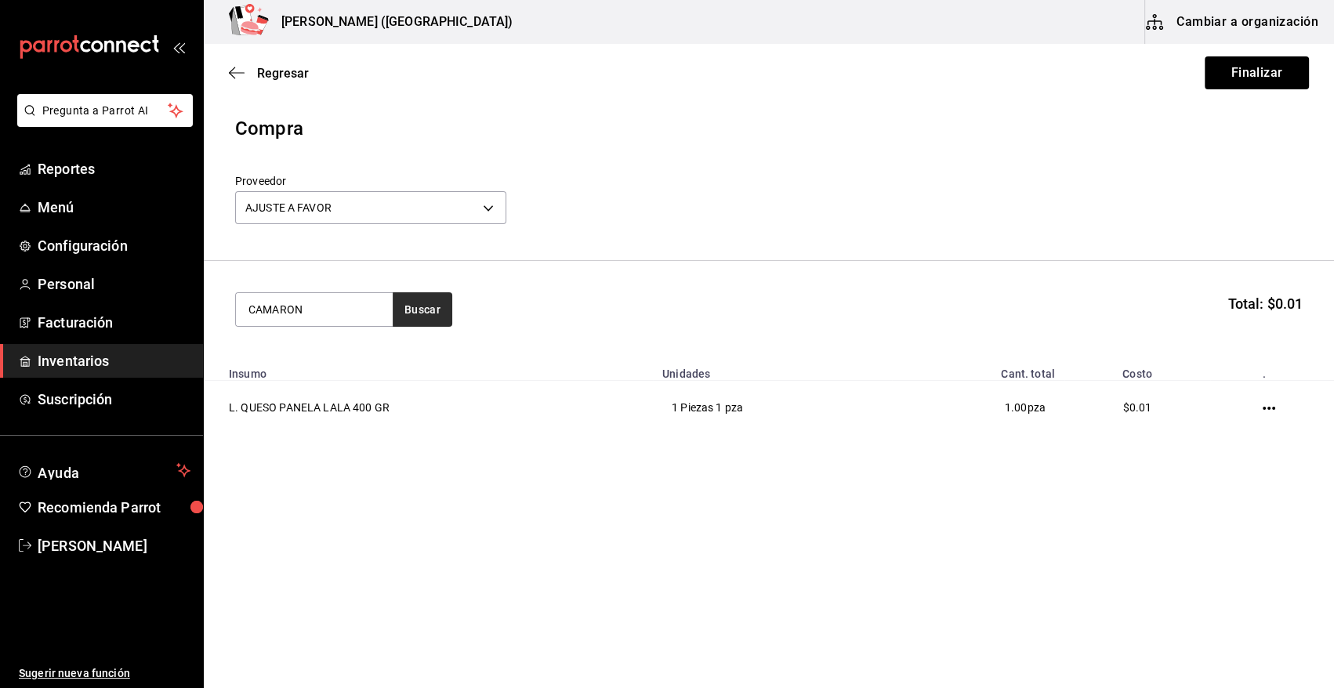
type input "CAMARON"
click at [434, 306] on button "Buscar" at bounding box center [423, 309] width 60 height 34
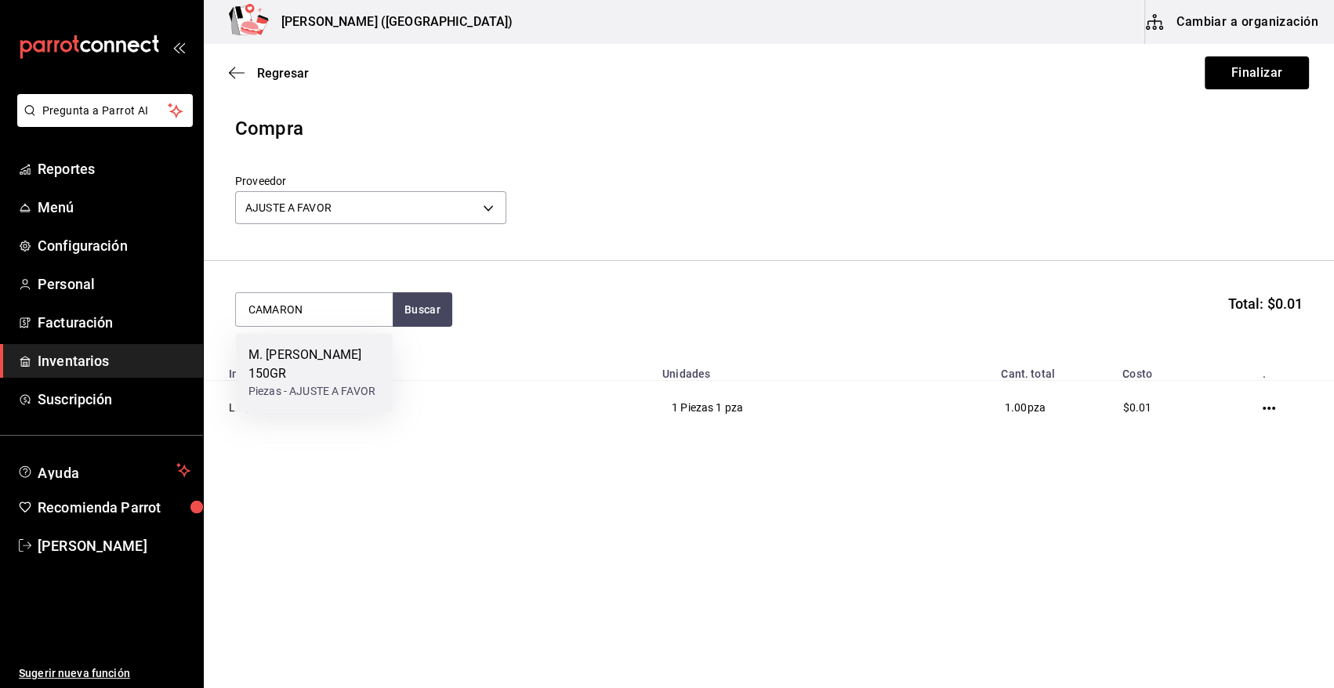
click at [319, 375] on div "M. [PERSON_NAME] 150GR" at bounding box center [315, 365] width 132 height 38
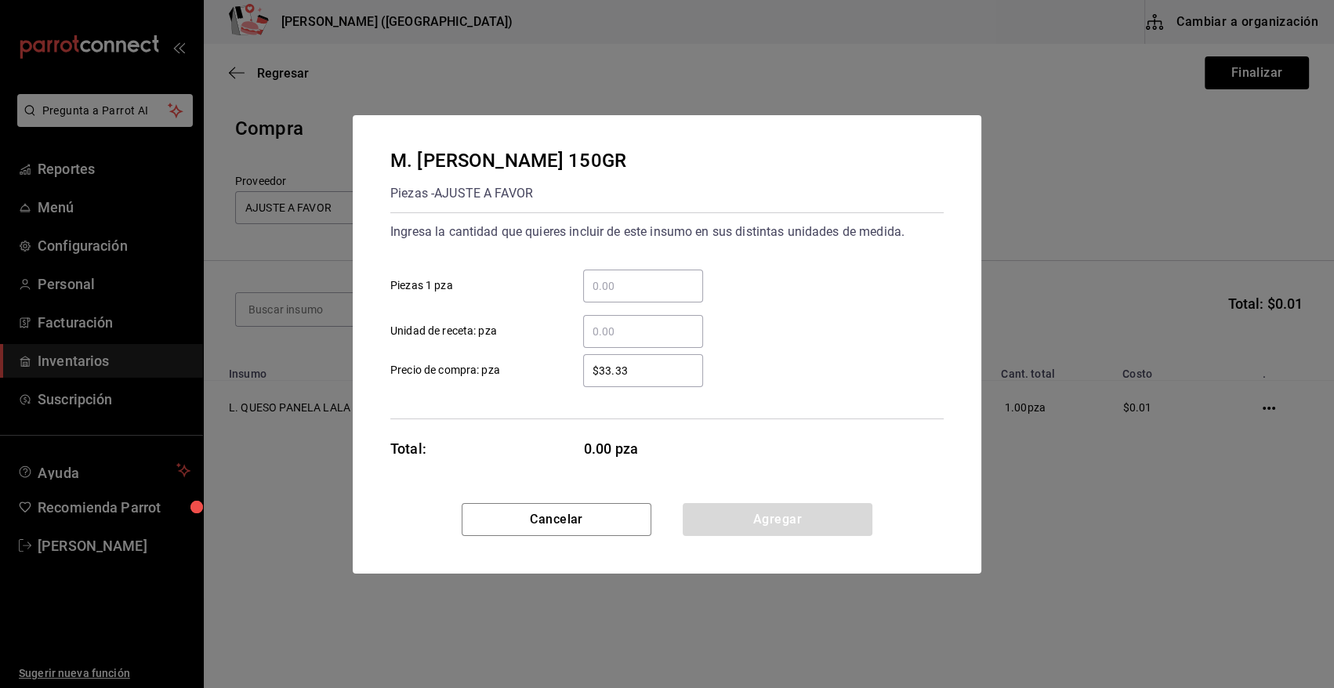
click at [623, 296] on div "​" at bounding box center [643, 286] width 120 height 33
click at [623, 296] on input "​ Piezas 1 pza" at bounding box center [643, 286] width 120 height 19
type input "1"
click at [724, 273] on div "1 ​ Piezas 1 pza" at bounding box center [661, 279] width 566 height 45
drag, startPoint x: 648, startPoint y: 371, endPoint x: 494, endPoint y: 366, distance: 154.5
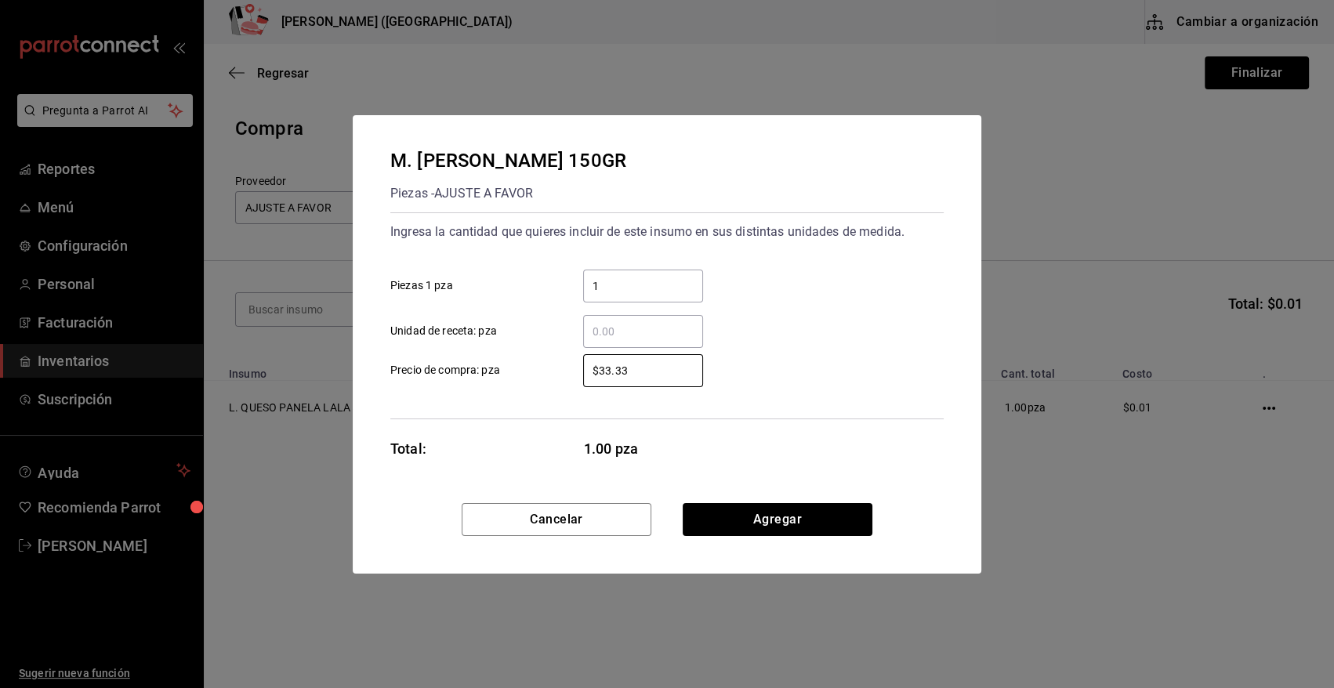
click at [496, 372] on label "$33.33 ​ Precio de compra: pza" at bounding box center [546, 370] width 313 height 33
type input "$0.01"
click at [822, 516] on button "Agregar" at bounding box center [778, 519] width 190 height 33
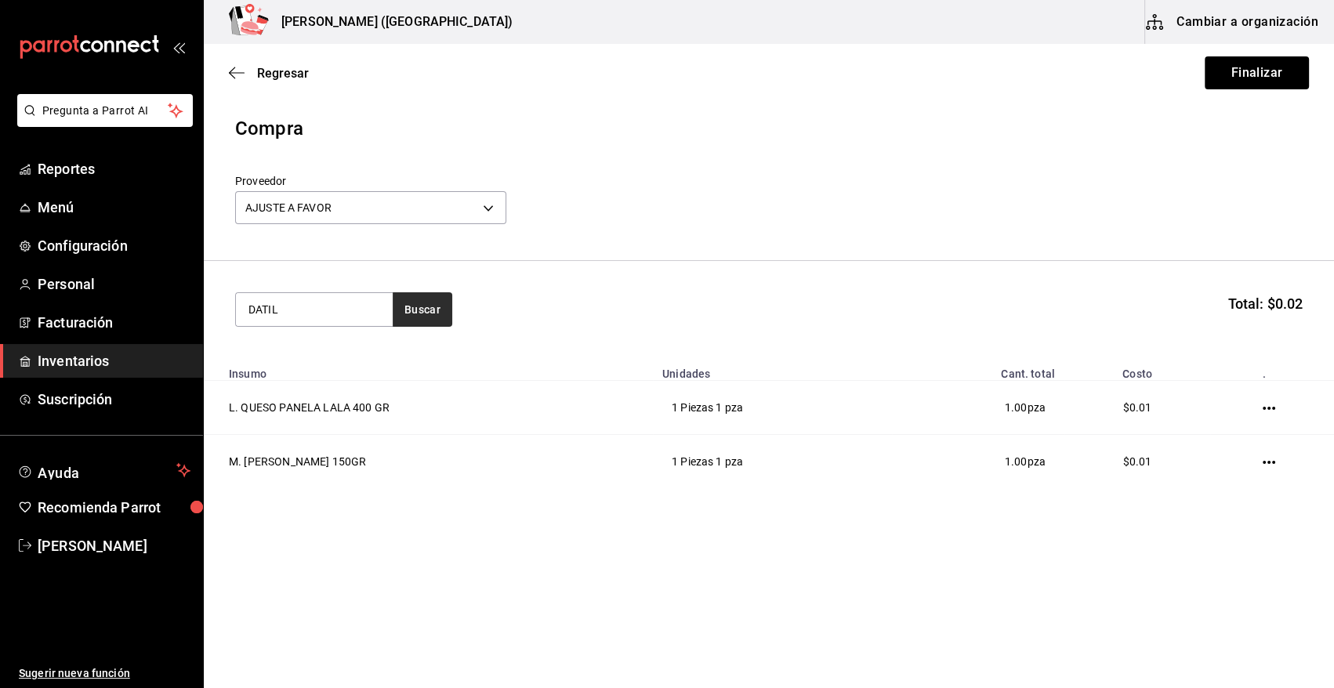
type input "DATIL"
click at [423, 308] on button "Buscar" at bounding box center [423, 309] width 60 height 34
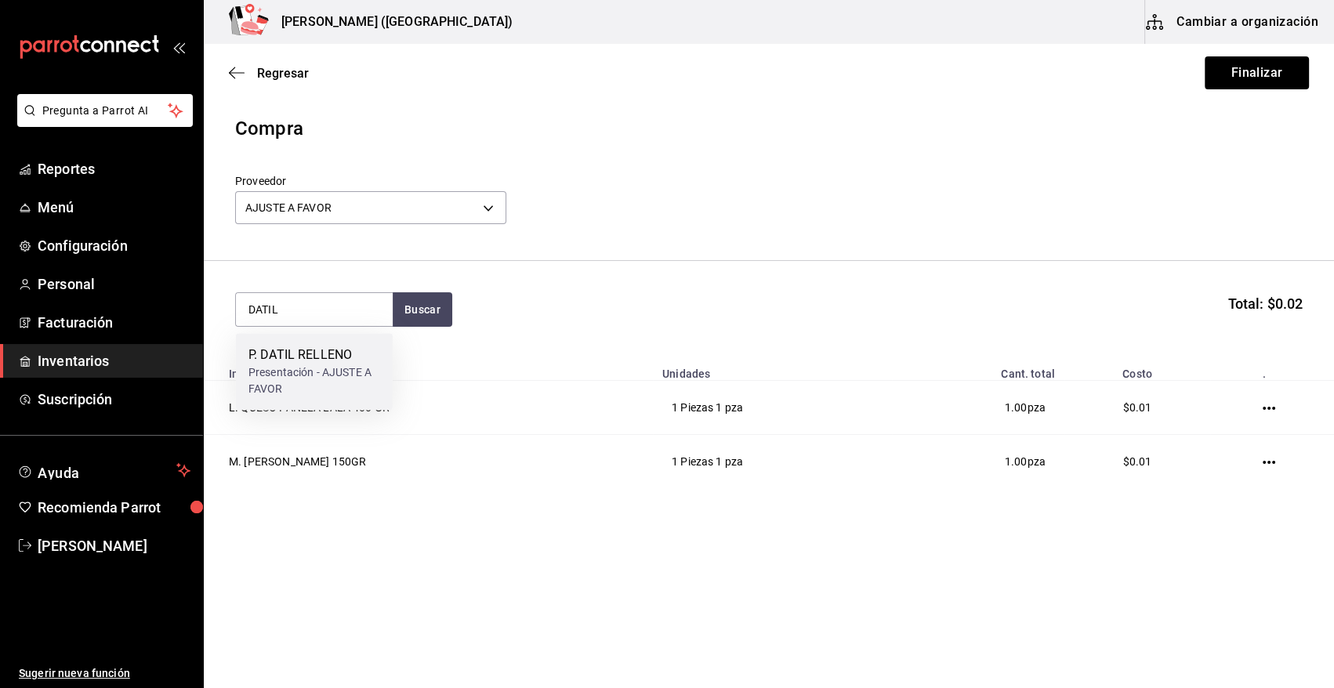
click at [337, 357] on div "P. DATIL RELLENO" at bounding box center [315, 355] width 132 height 19
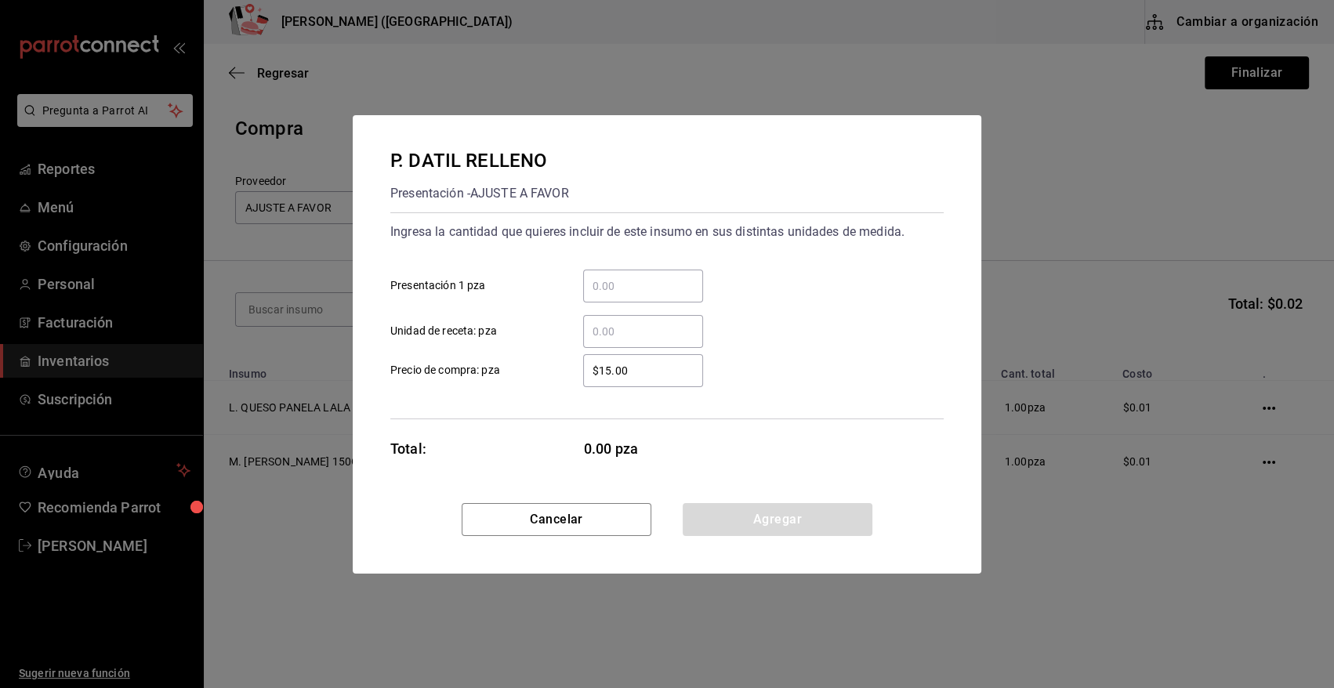
click at [617, 288] on input "​ Presentación 1 pza" at bounding box center [643, 286] width 120 height 19
type input "20"
drag, startPoint x: 643, startPoint y: 370, endPoint x: 460, endPoint y: 382, distance: 183.1
click at [460, 382] on label "$15.00 ​ Precio de compra: pza" at bounding box center [546, 370] width 313 height 33
type input "$0.01"
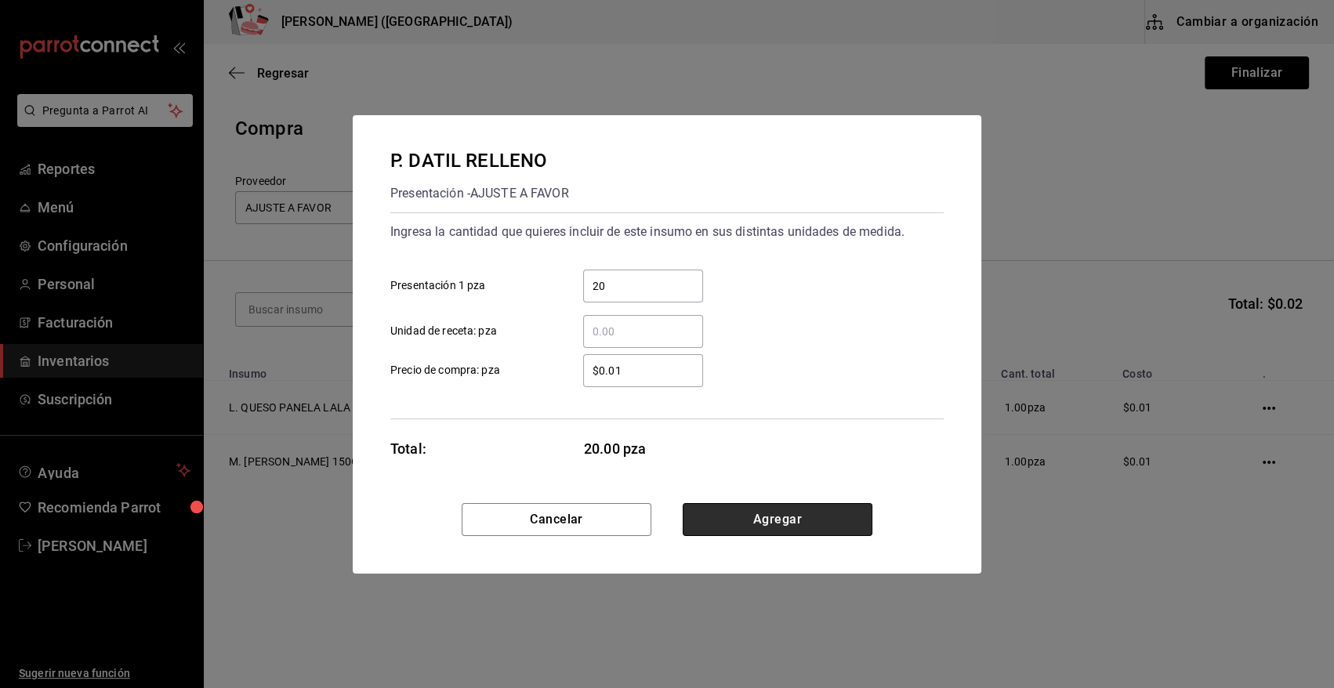
click at [757, 521] on button "Agregar" at bounding box center [778, 519] width 190 height 33
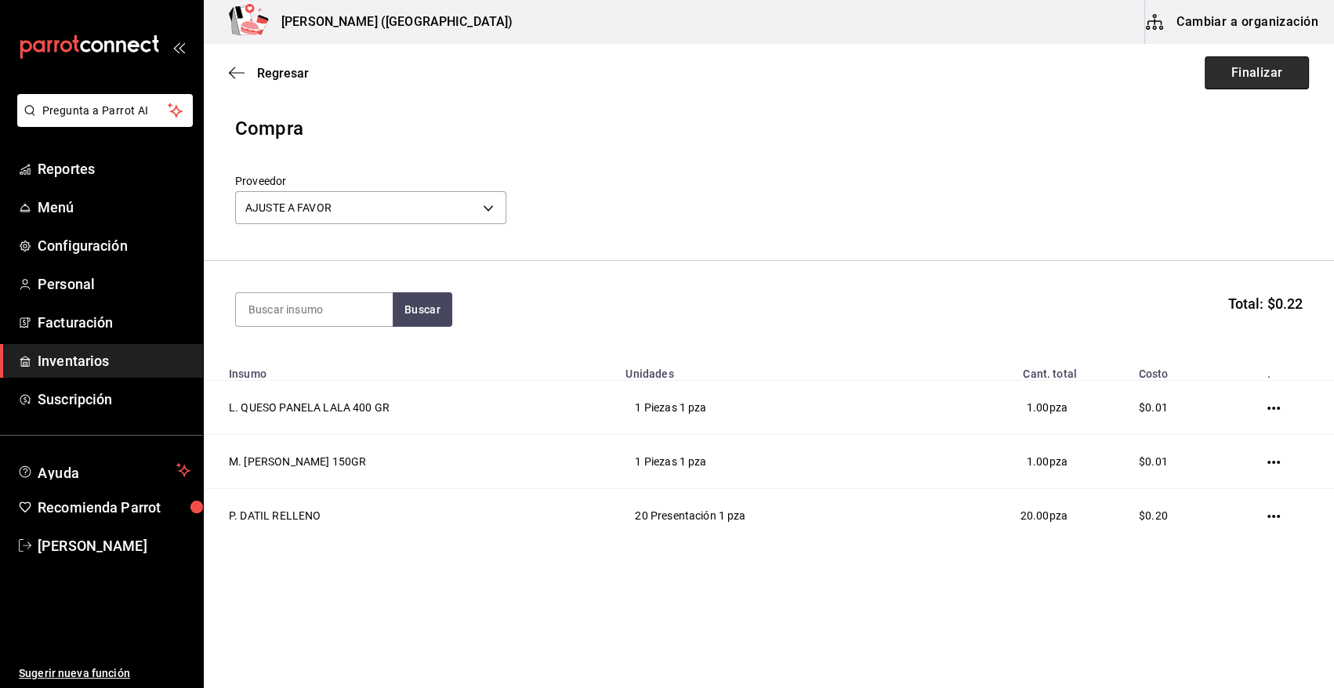
click at [1289, 74] on button "Finalizar" at bounding box center [1257, 72] width 104 height 33
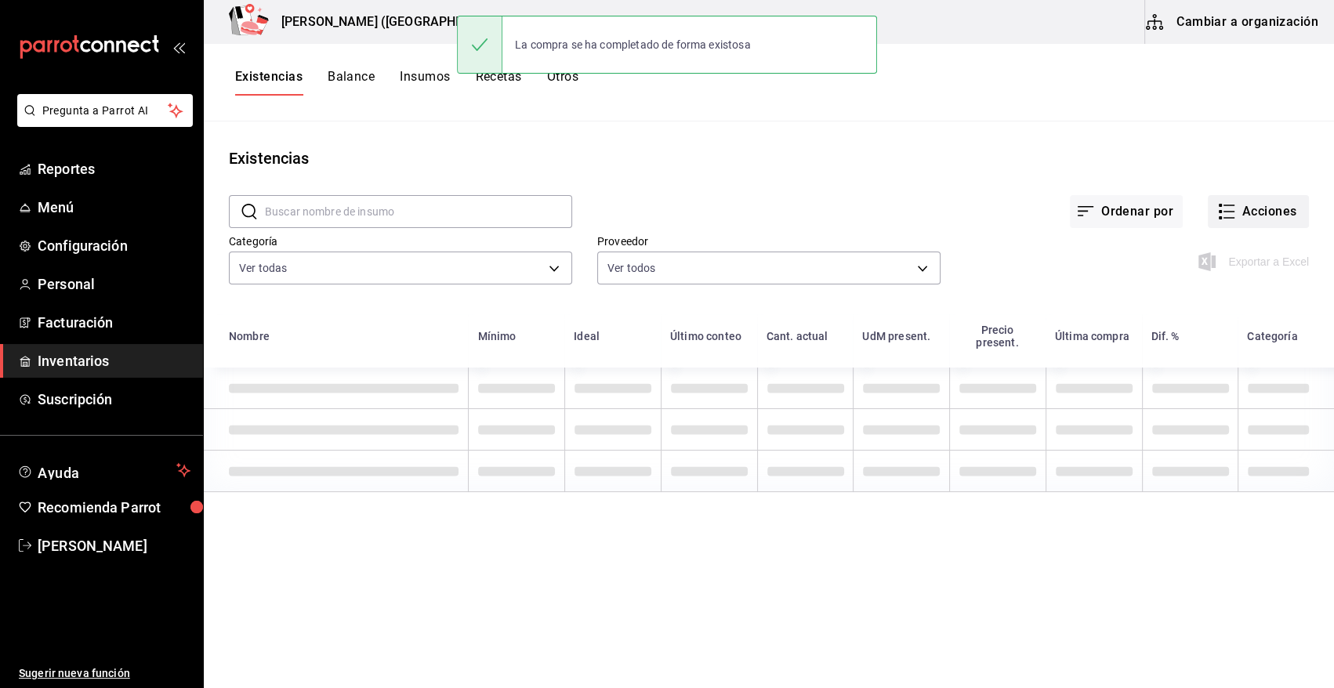
click at [1280, 217] on button "Acciones" at bounding box center [1258, 211] width 101 height 33
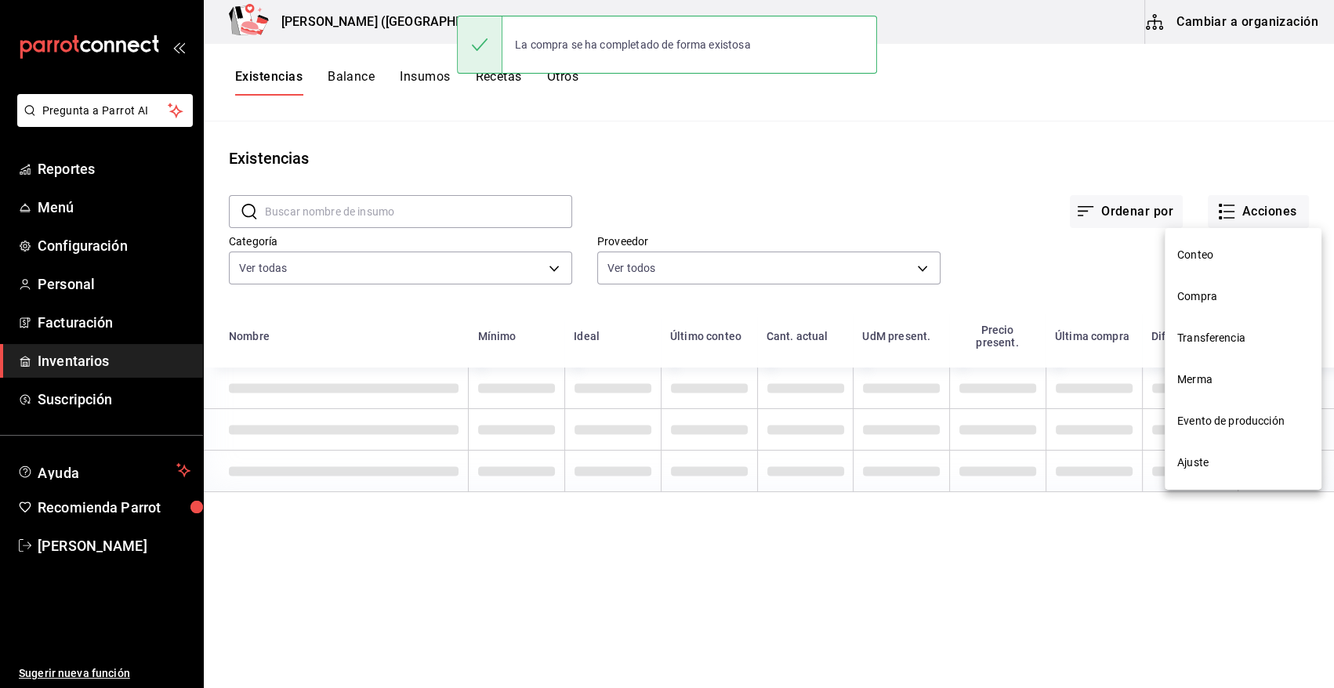
click at [1205, 292] on span "Compra" at bounding box center [1244, 297] width 132 height 16
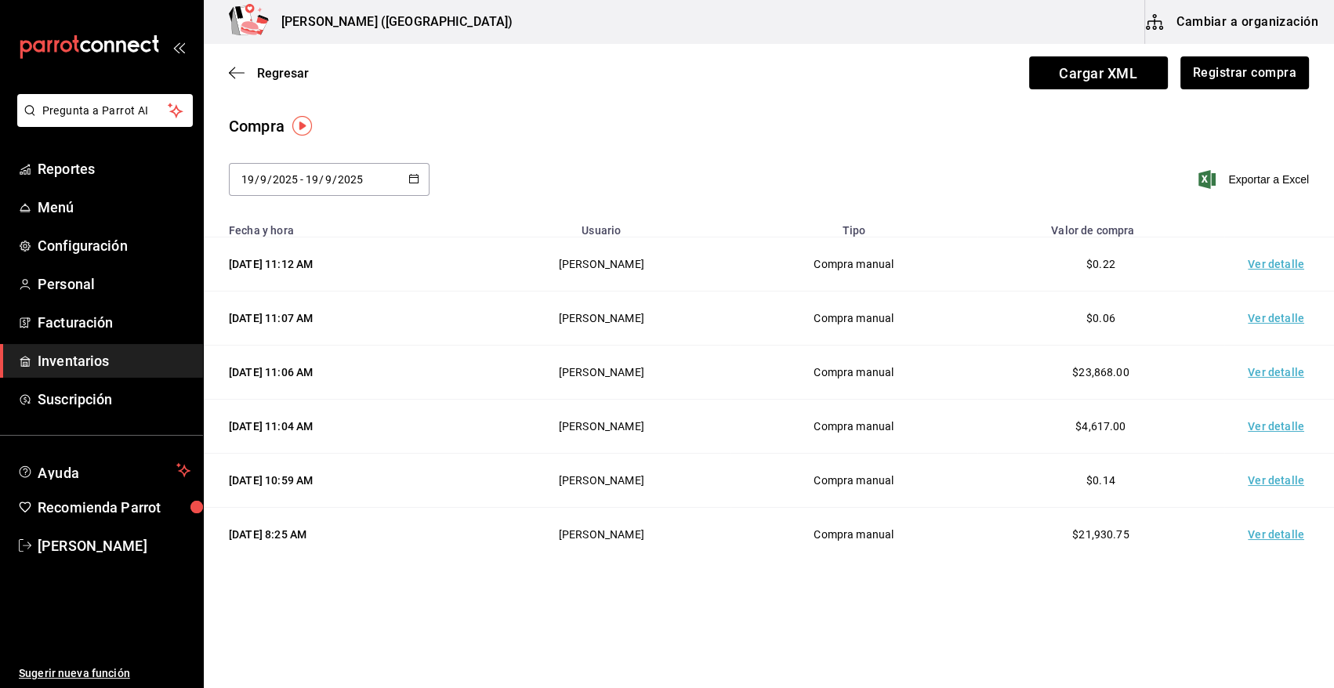
click at [1259, 267] on td "Ver detalle" at bounding box center [1280, 265] width 110 height 54
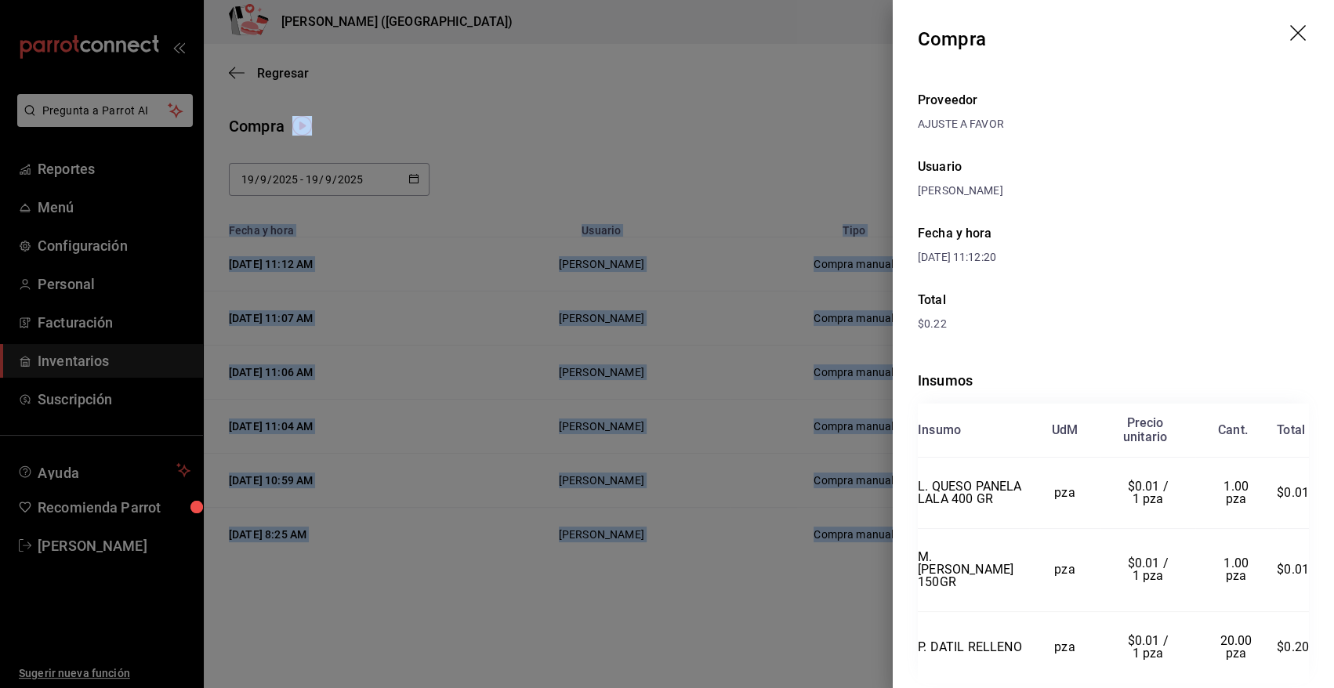
scroll to position [44, 0]
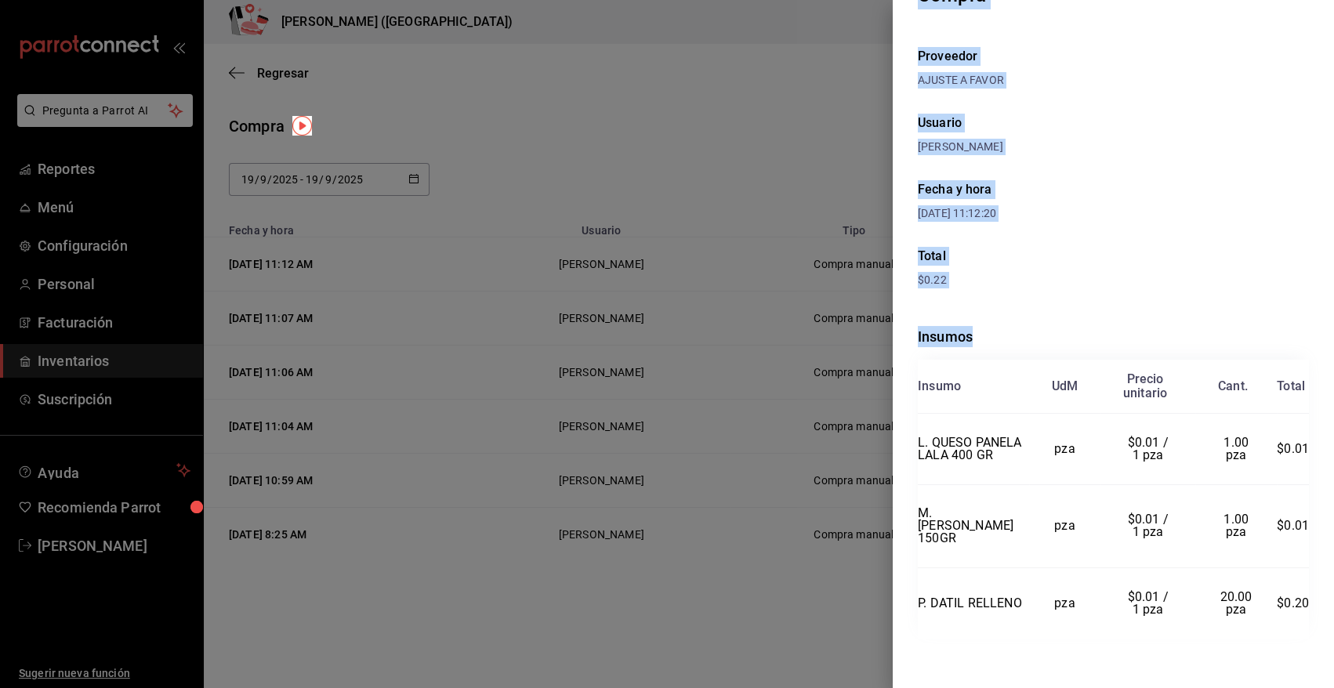
drag, startPoint x: 920, startPoint y: 34, endPoint x: 1323, endPoint y: 594, distance: 690.2
click at [1323, 594] on div "Compra Proveedor AJUSTE A FAVOR Usuario [PERSON_NAME] y hora [DATE] 11:12:20 To…" at bounding box center [1113, 344] width 441 height 688
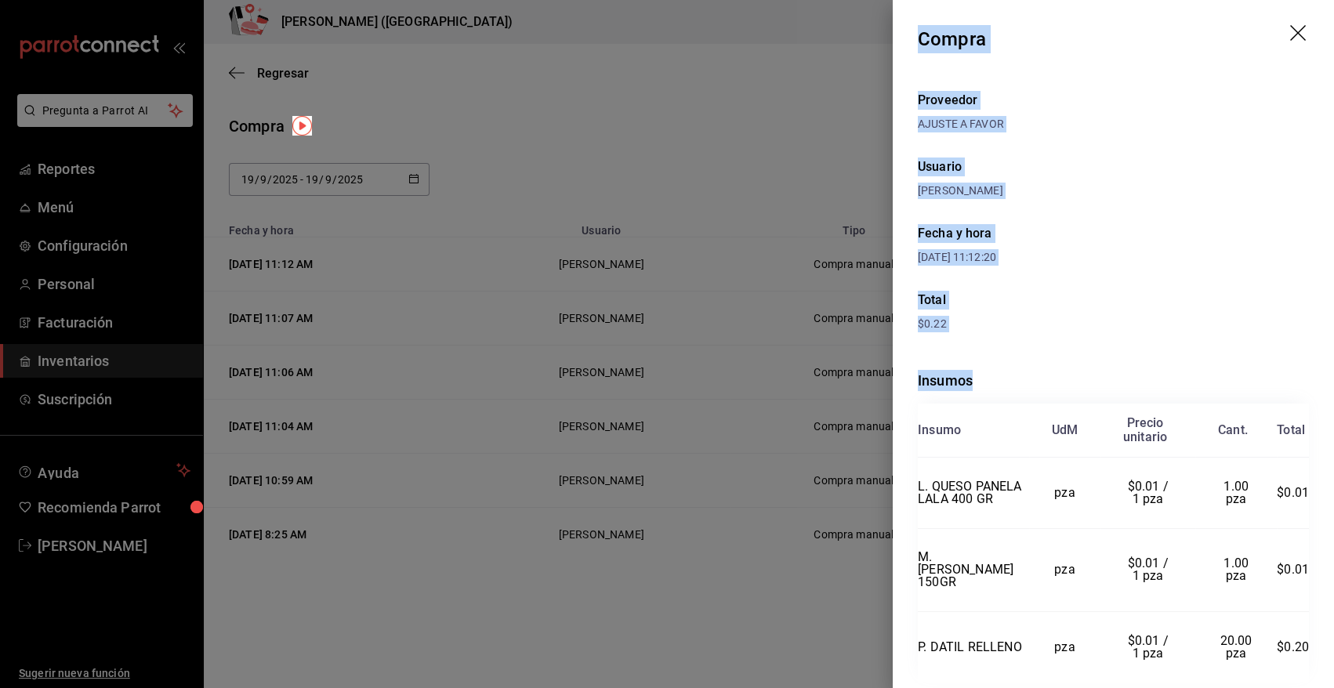
click at [1290, 31] on icon "drag" at bounding box center [1299, 34] width 19 height 19
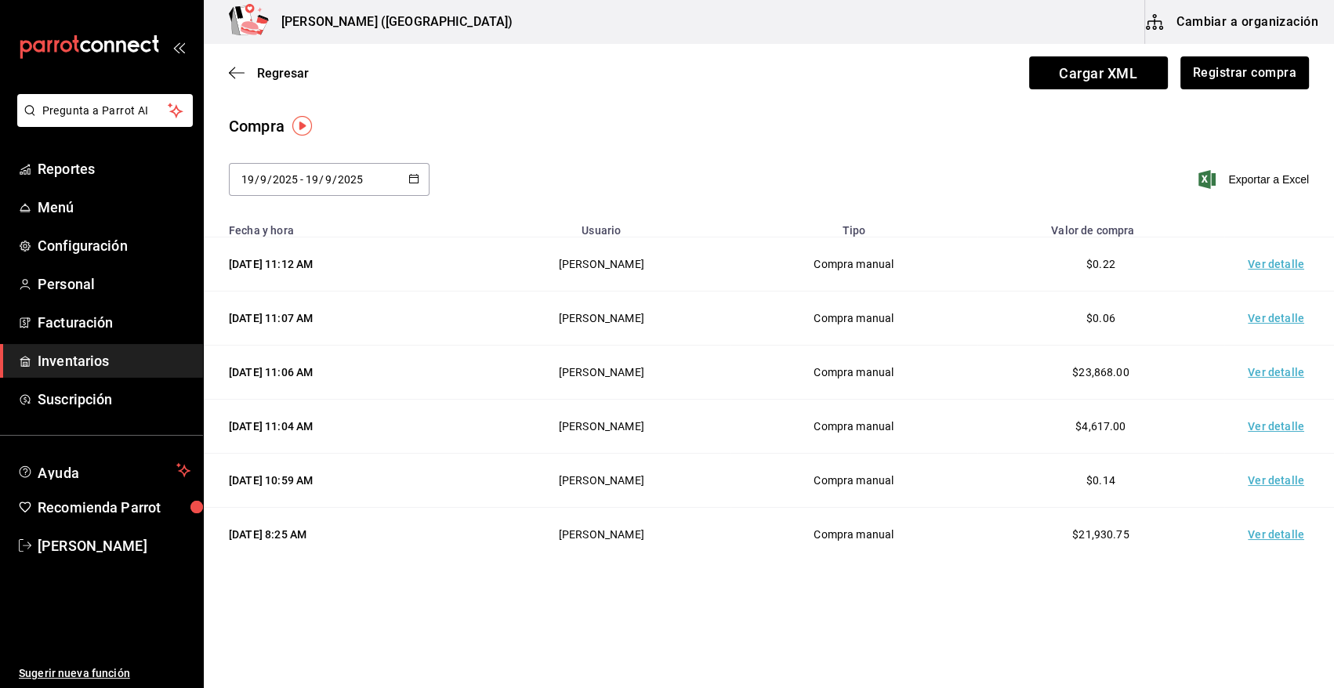
click at [162, 368] on span "Inventarios" at bounding box center [114, 360] width 153 height 21
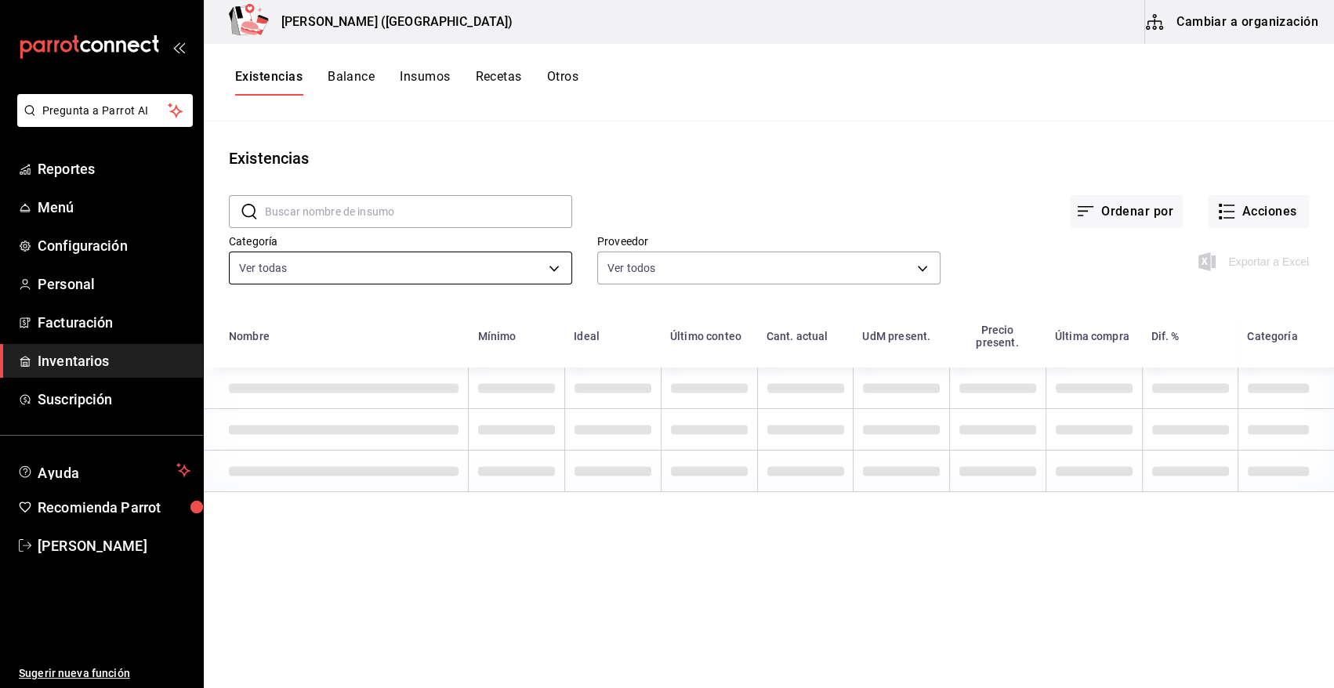
click at [295, 271] on body "Pregunta a Parrot AI Reportes Menú Configuración Personal Facturación Inventari…" at bounding box center [667, 338] width 1334 height 677
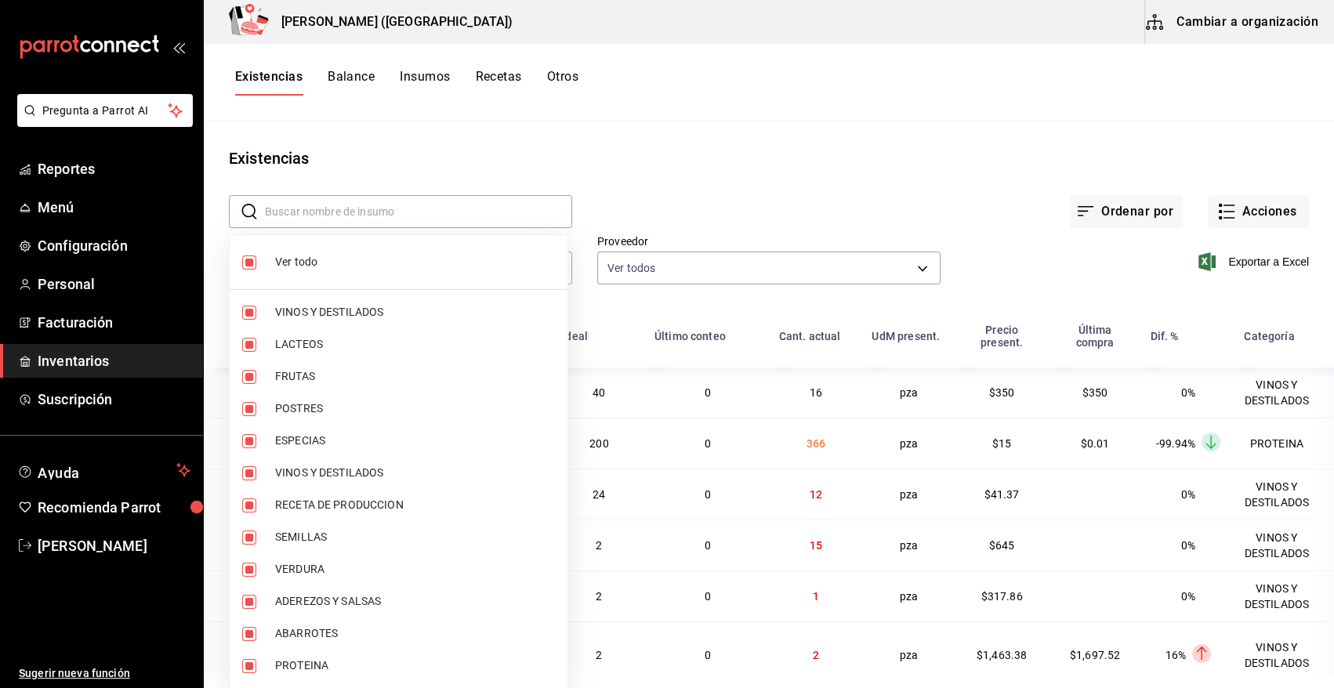
click at [290, 270] on span "Ver todo" at bounding box center [415, 262] width 280 height 16
checkbox input "false"
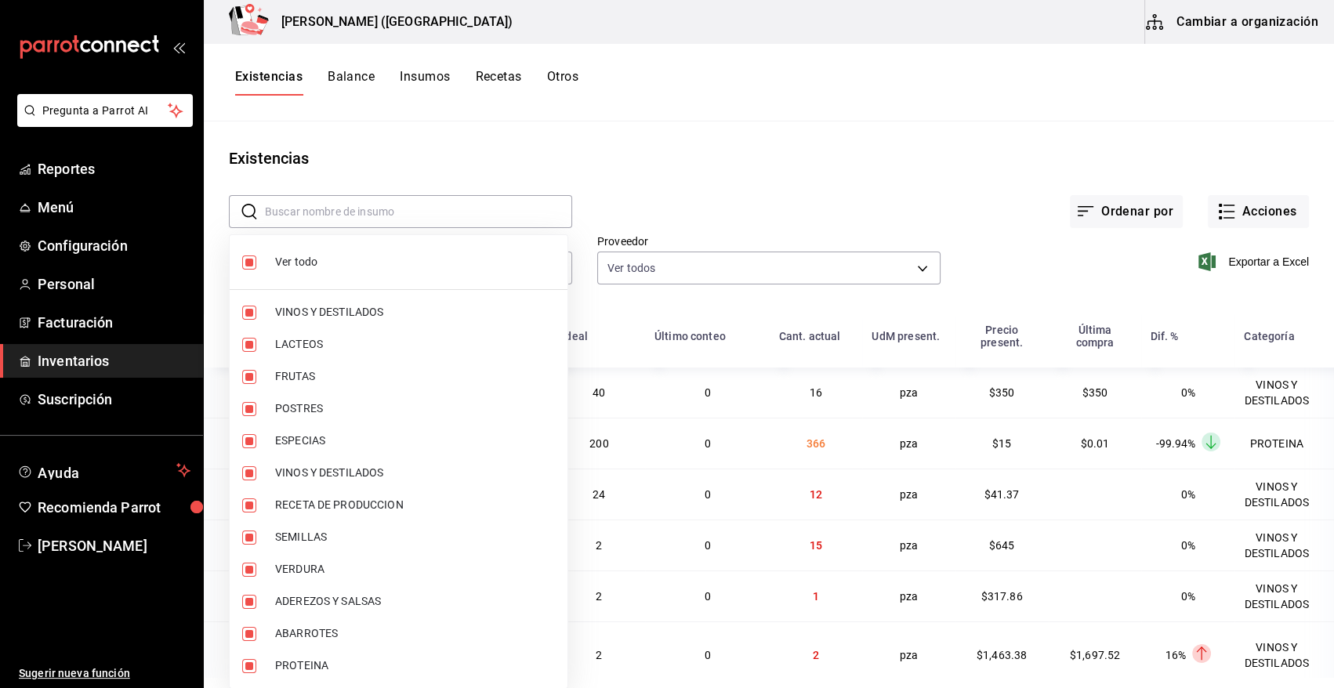
checkbox input "false"
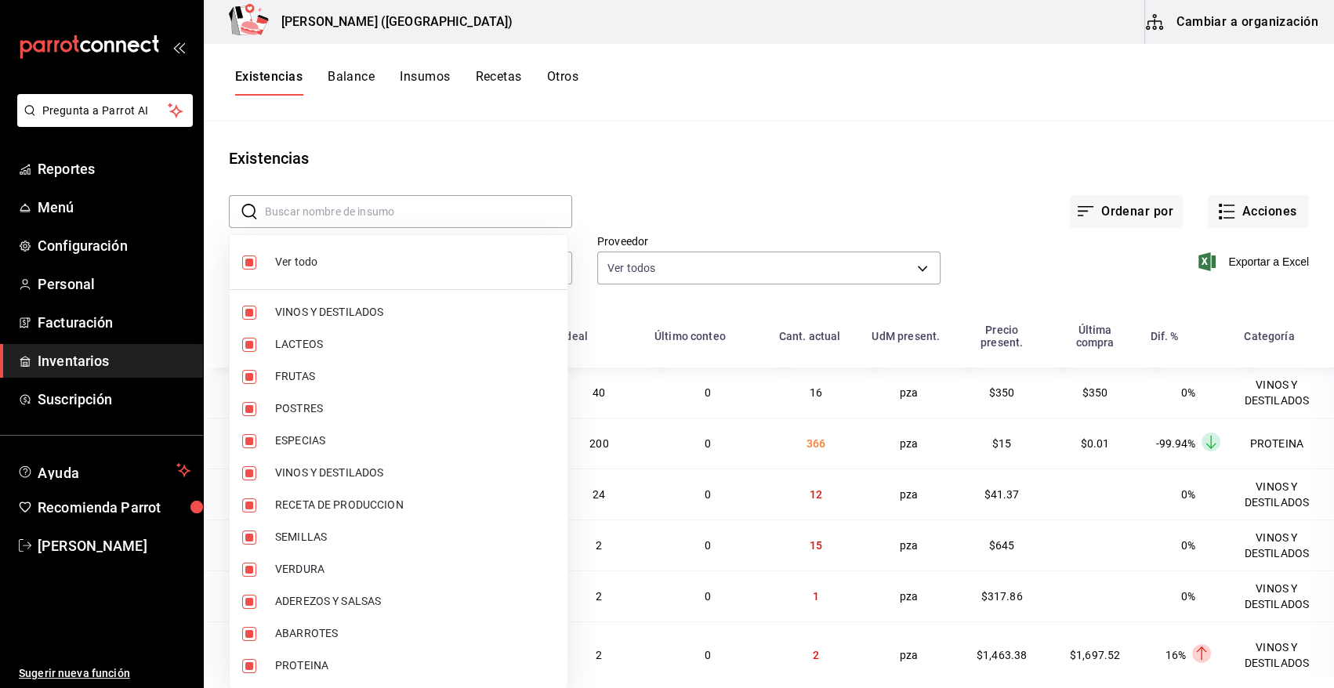
checkbox input "false"
click at [259, 665] on label at bounding box center [252, 666] width 20 height 14
click at [256, 665] on input "checkbox" at bounding box center [249, 666] width 14 height 14
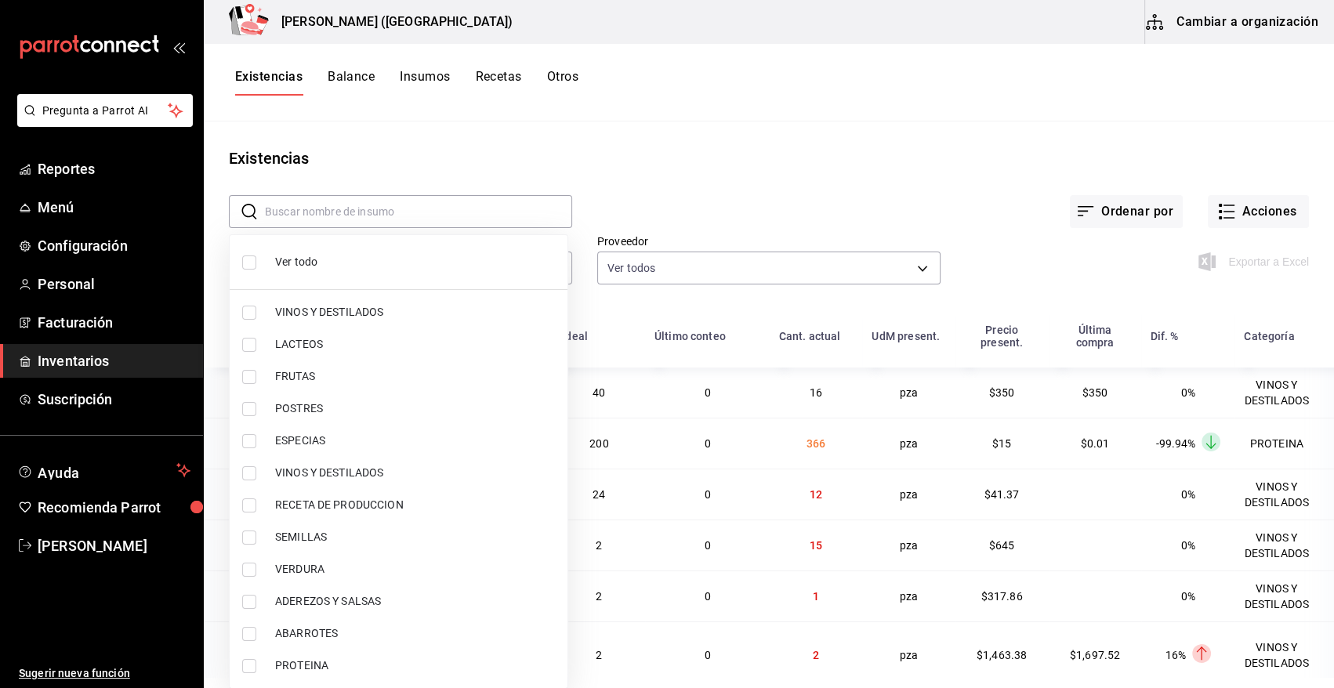
checkbox input "false"
click at [244, 664] on input "checkbox" at bounding box center [249, 666] width 14 height 14
checkbox input "true"
type input "3e90cef9-1dc9-474d-8316-d124f624c148"
click at [639, 199] on div at bounding box center [667, 344] width 1334 height 688
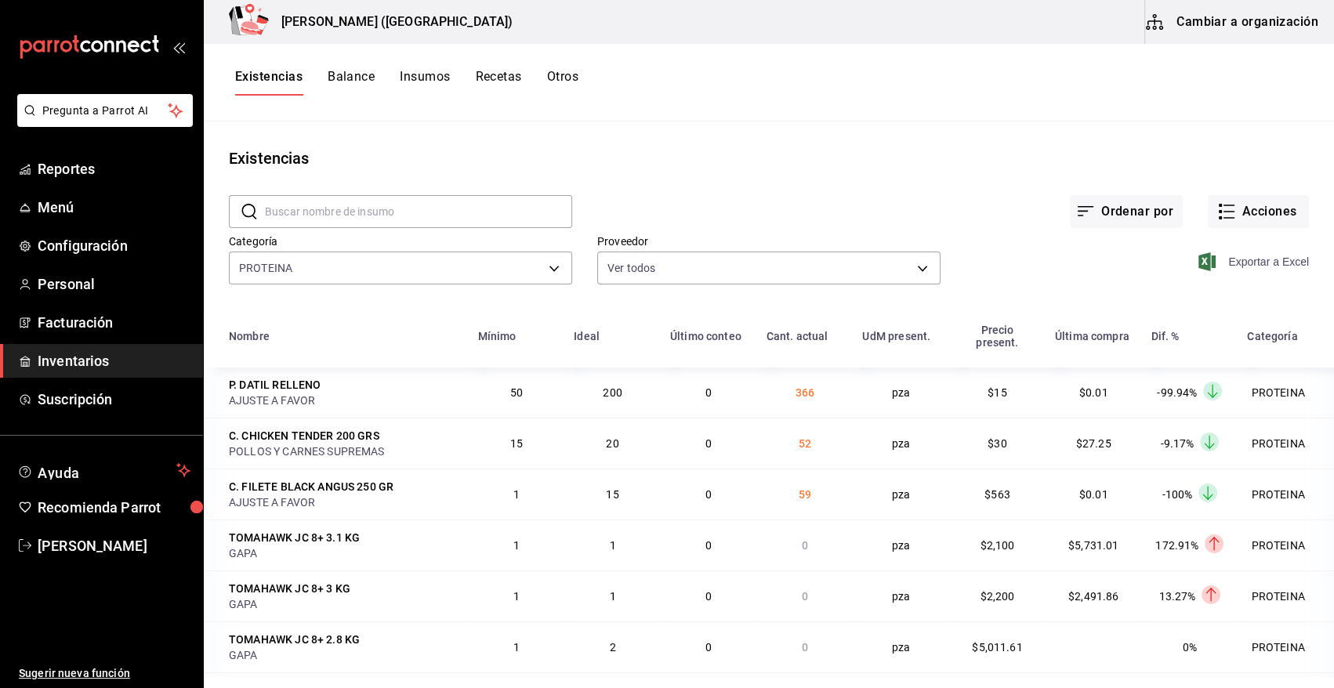
click at [1267, 267] on span "Exportar a Excel" at bounding box center [1255, 261] width 107 height 19
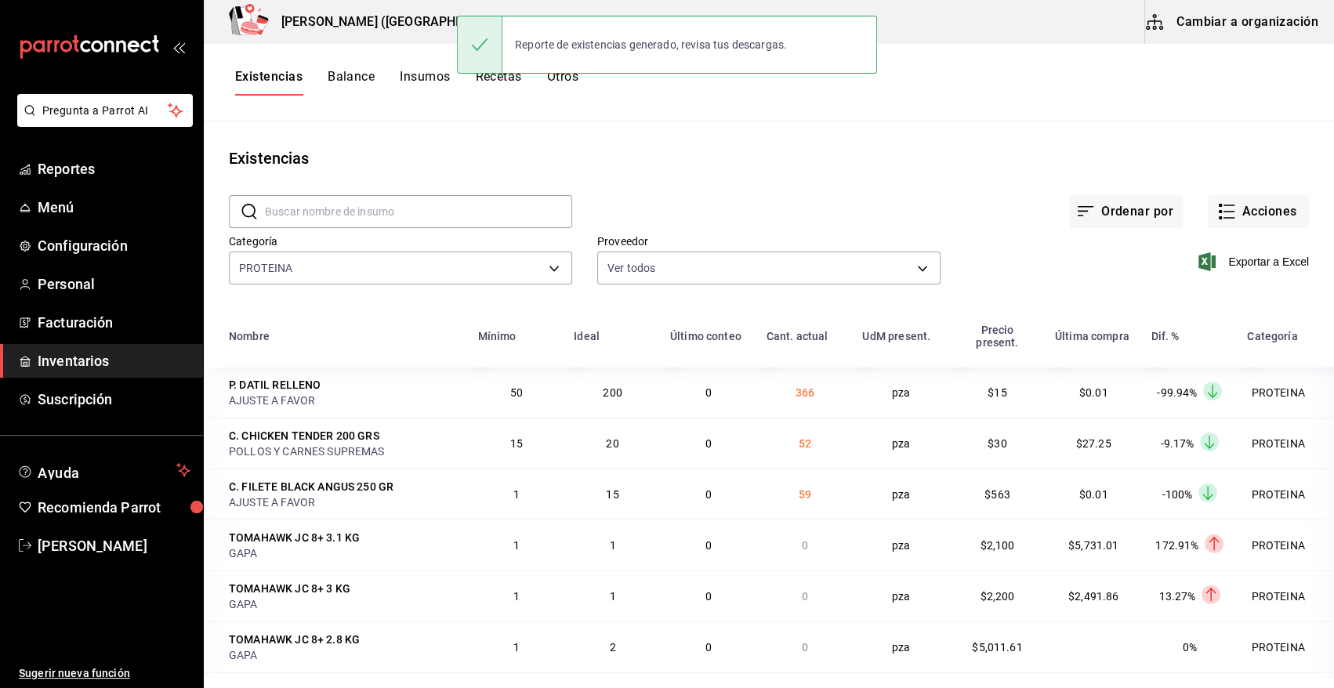
click at [861, 176] on div "Ordenar por Acciones" at bounding box center [940, 199] width 737 height 58
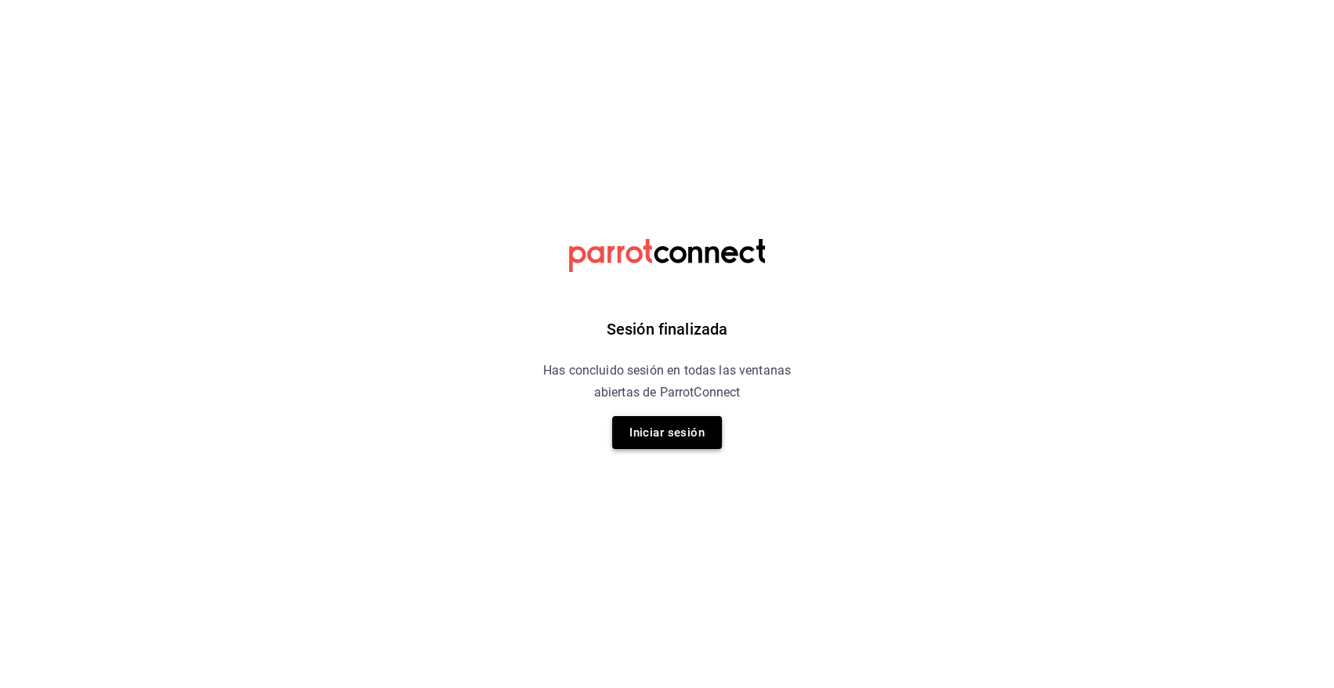
click at [655, 435] on button "Iniciar sesión" at bounding box center [667, 432] width 110 height 33
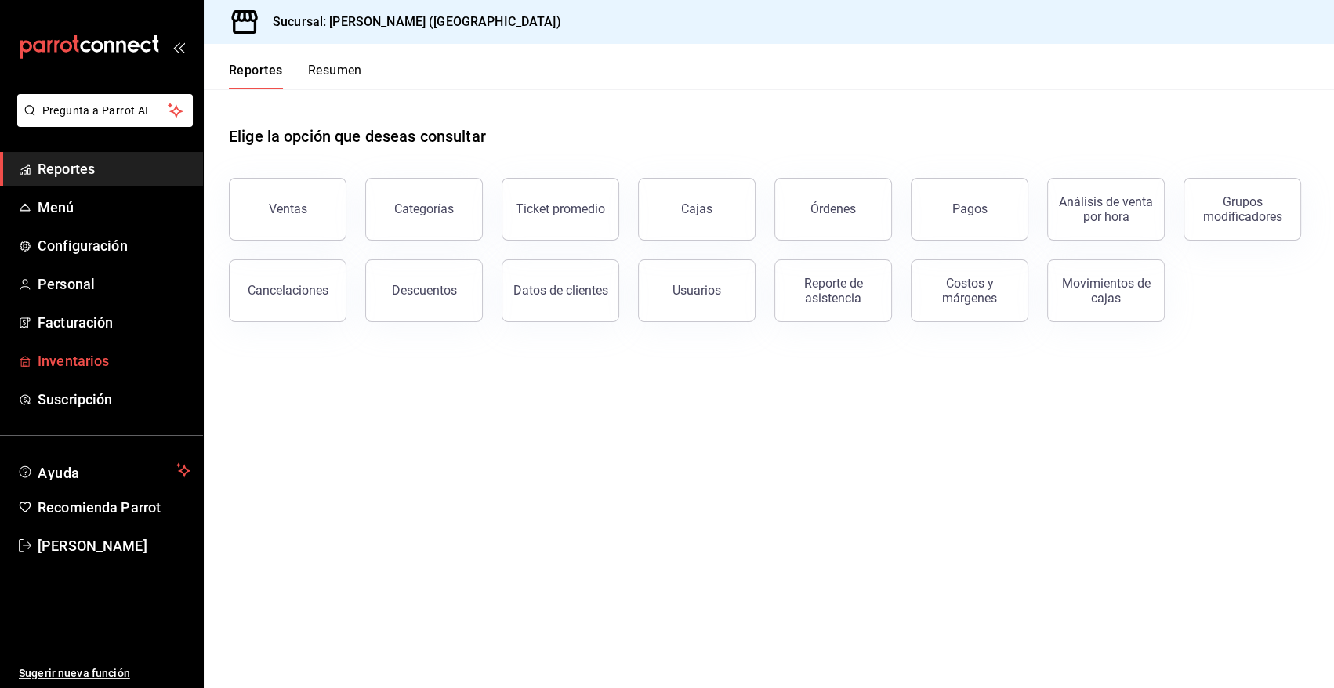
click at [102, 361] on span "Inventarios" at bounding box center [114, 360] width 153 height 21
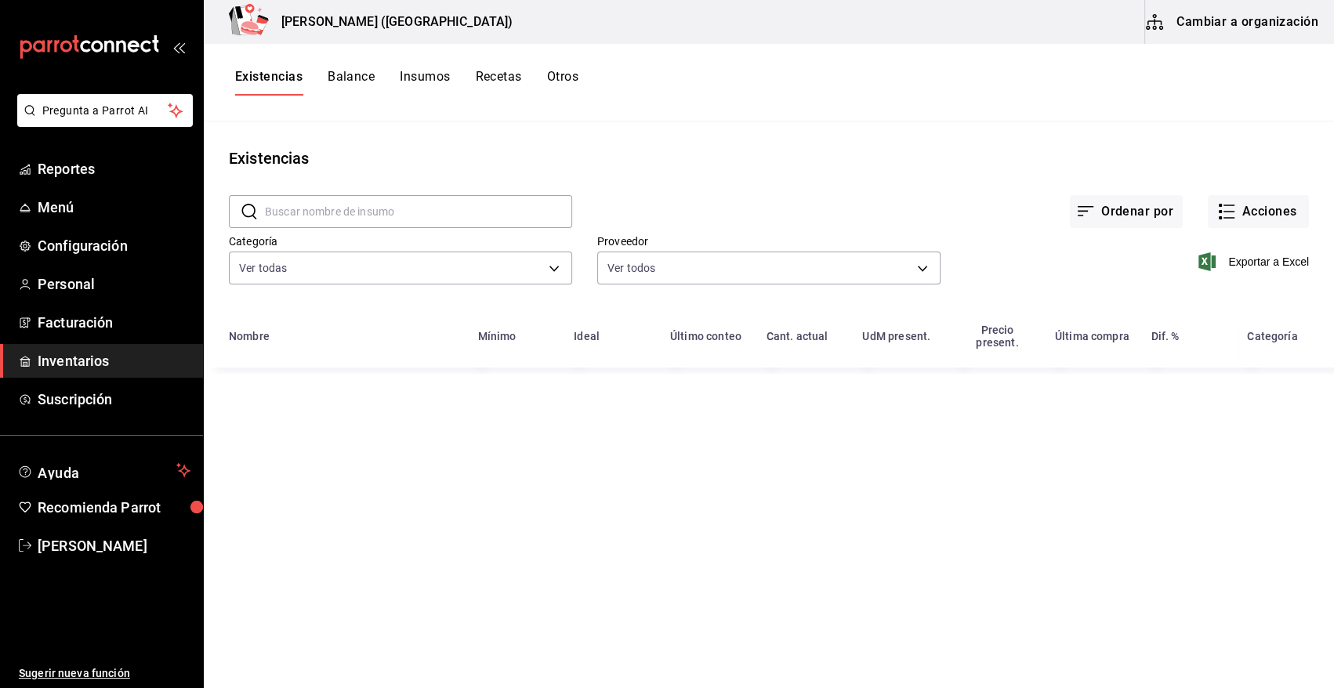
click at [1254, 34] on button "Cambiar a organización" at bounding box center [1233, 22] width 176 height 44
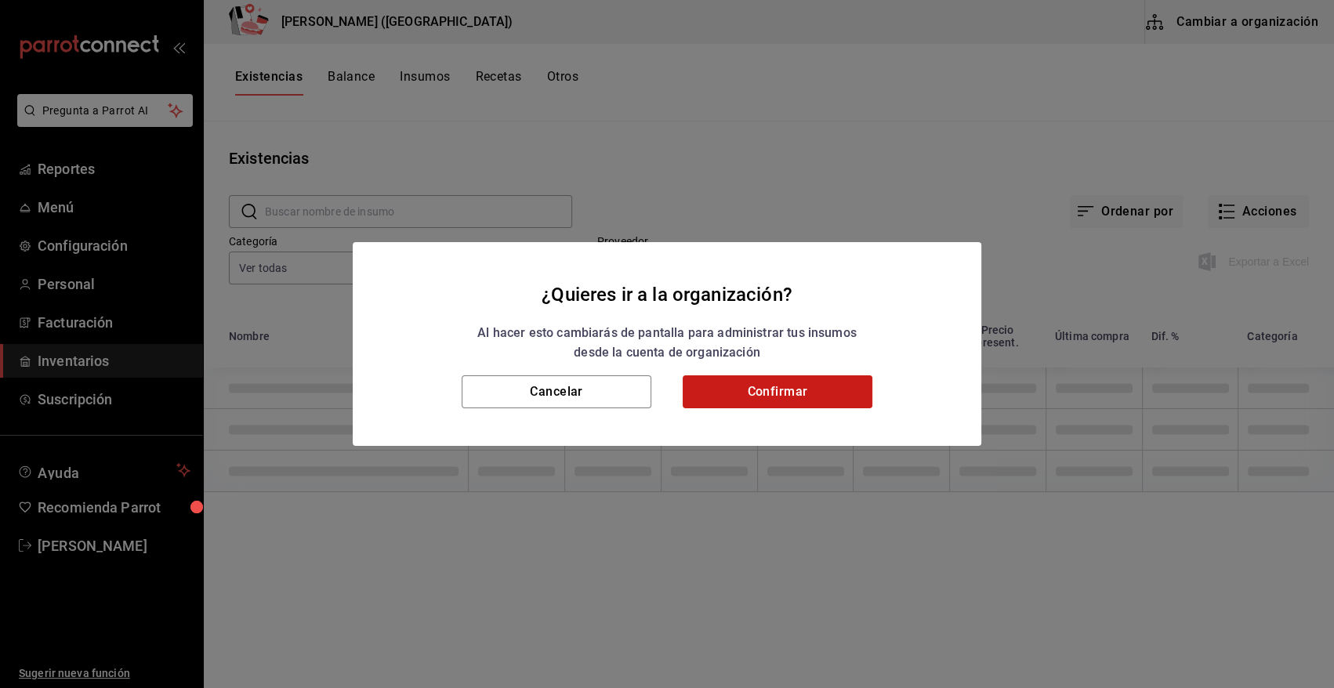
click at [738, 393] on button "Confirmar" at bounding box center [778, 392] width 190 height 33
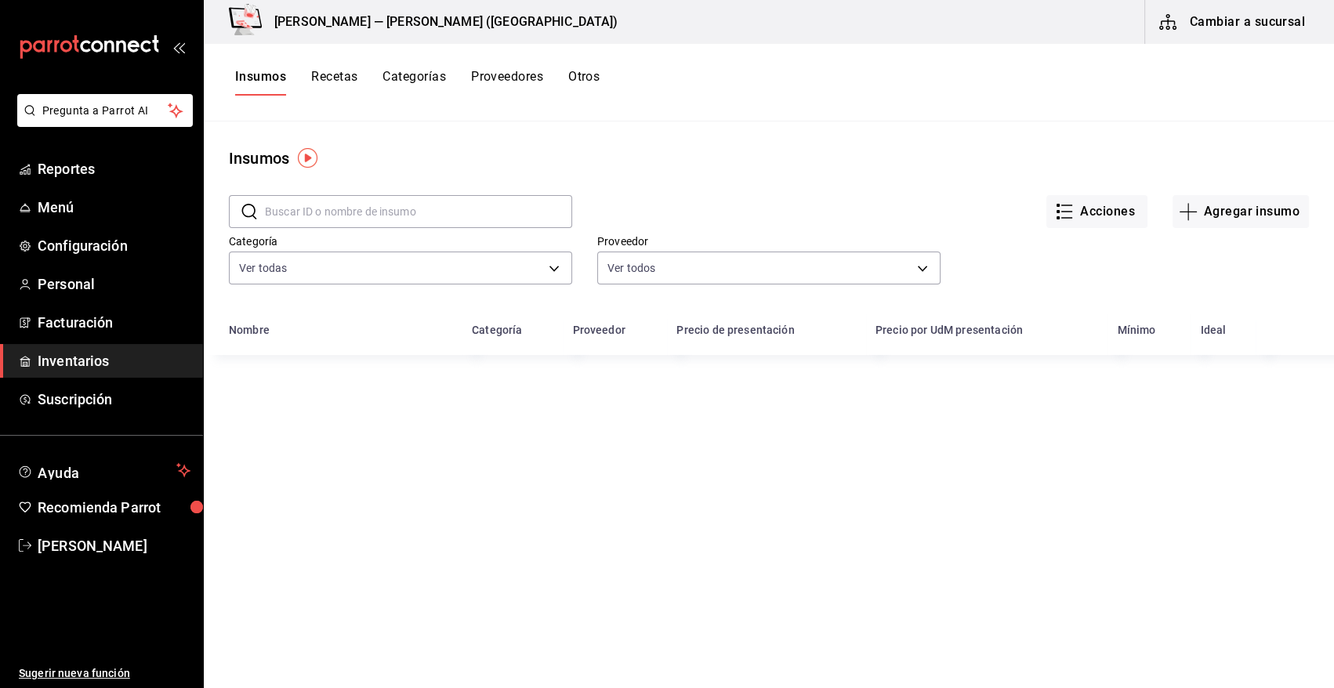
click at [405, 202] on input "text" at bounding box center [418, 211] width 307 height 31
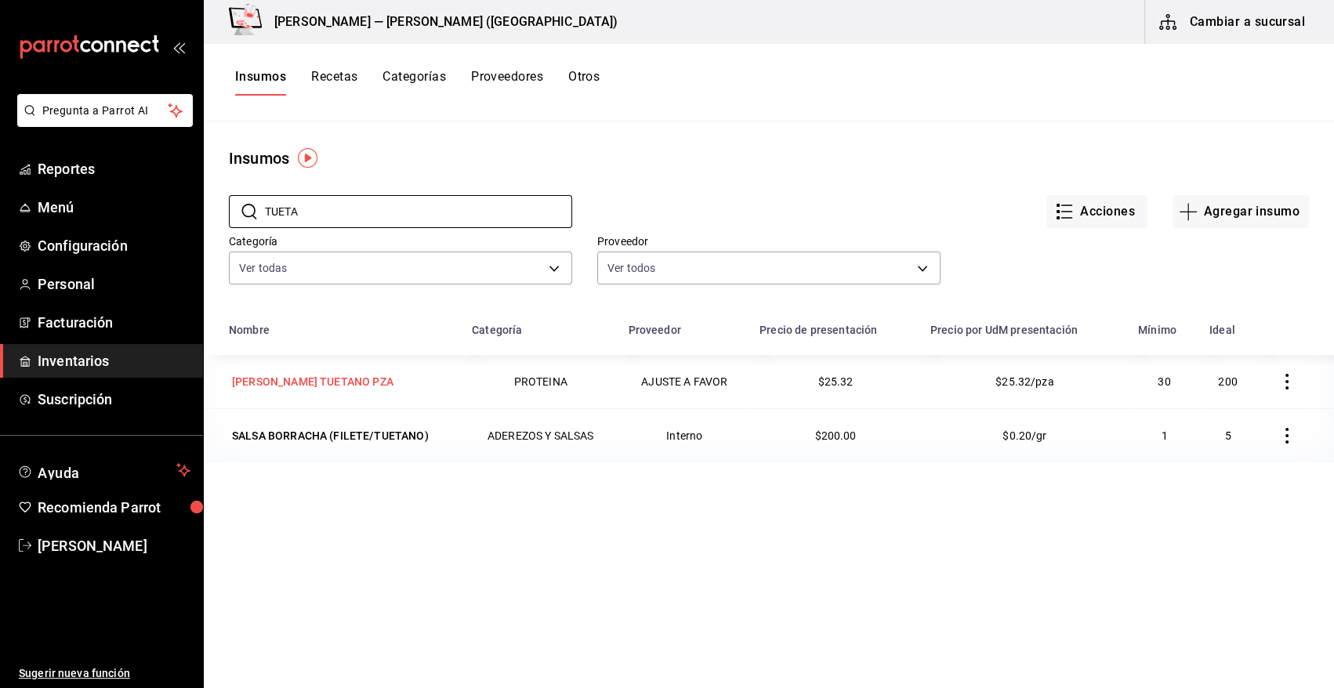
type input "TUETA"
click at [297, 383] on div "[PERSON_NAME] TUETANO PZA" at bounding box center [313, 382] width 162 height 16
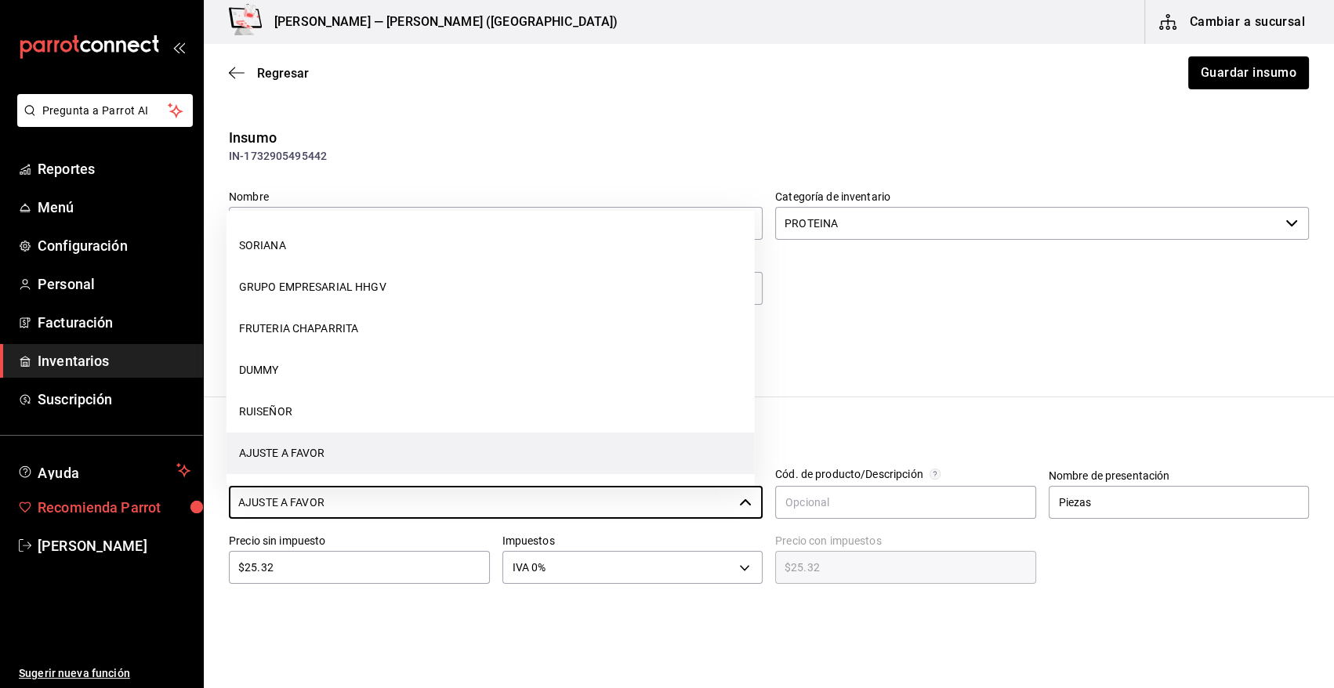
drag, startPoint x: 435, startPoint y: 509, endPoint x: 158, endPoint y: 499, distance: 277.7
click at [158, 501] on div "Pregunta a Parrot AI Reportes Menú Configuración Personal Facturación Inventari…" at bounding box center [667, 300] width 1334 height 600
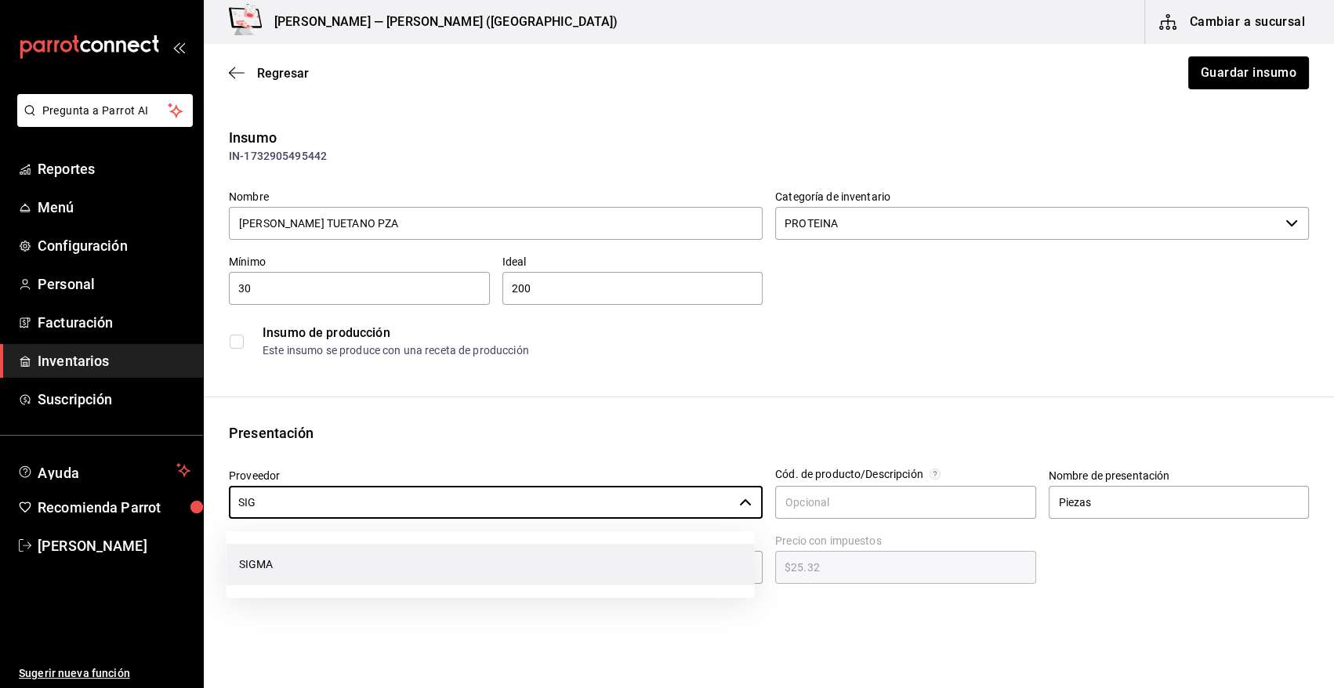
click at [288, 568] on li "SIGMA" at bounding box center [491, 565] width 528 height 42
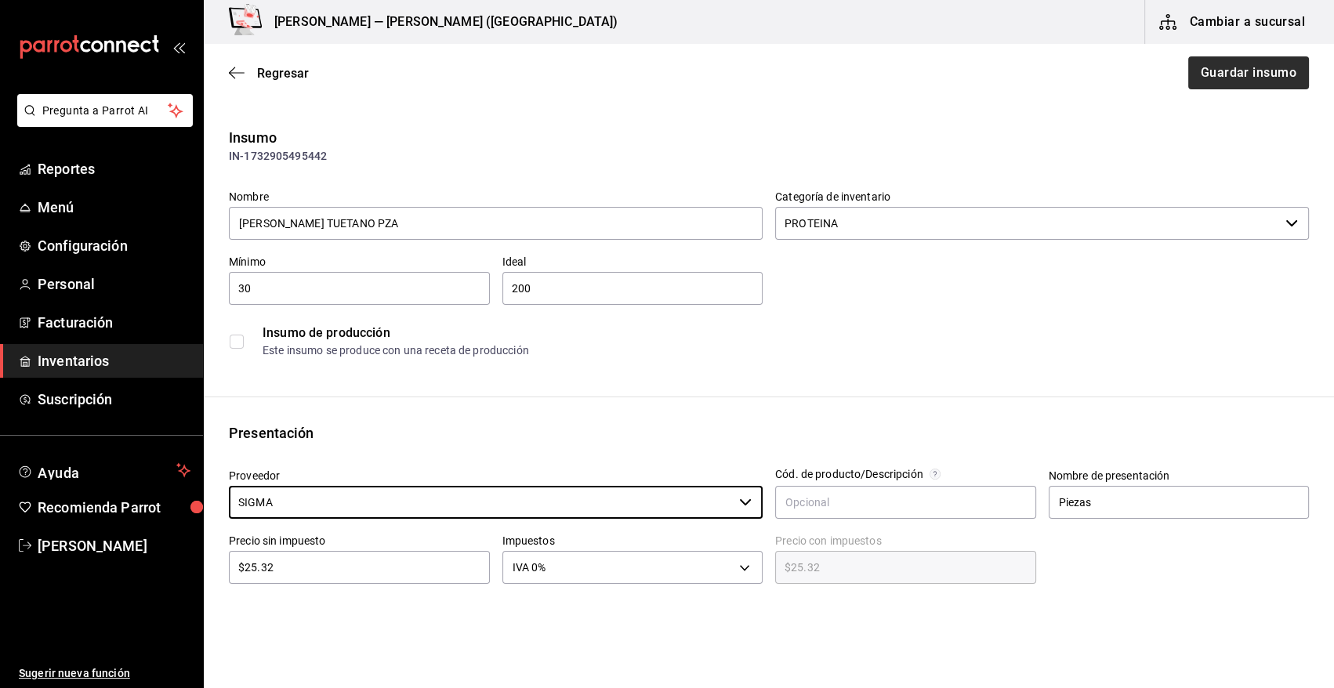
type input "SIGMA"
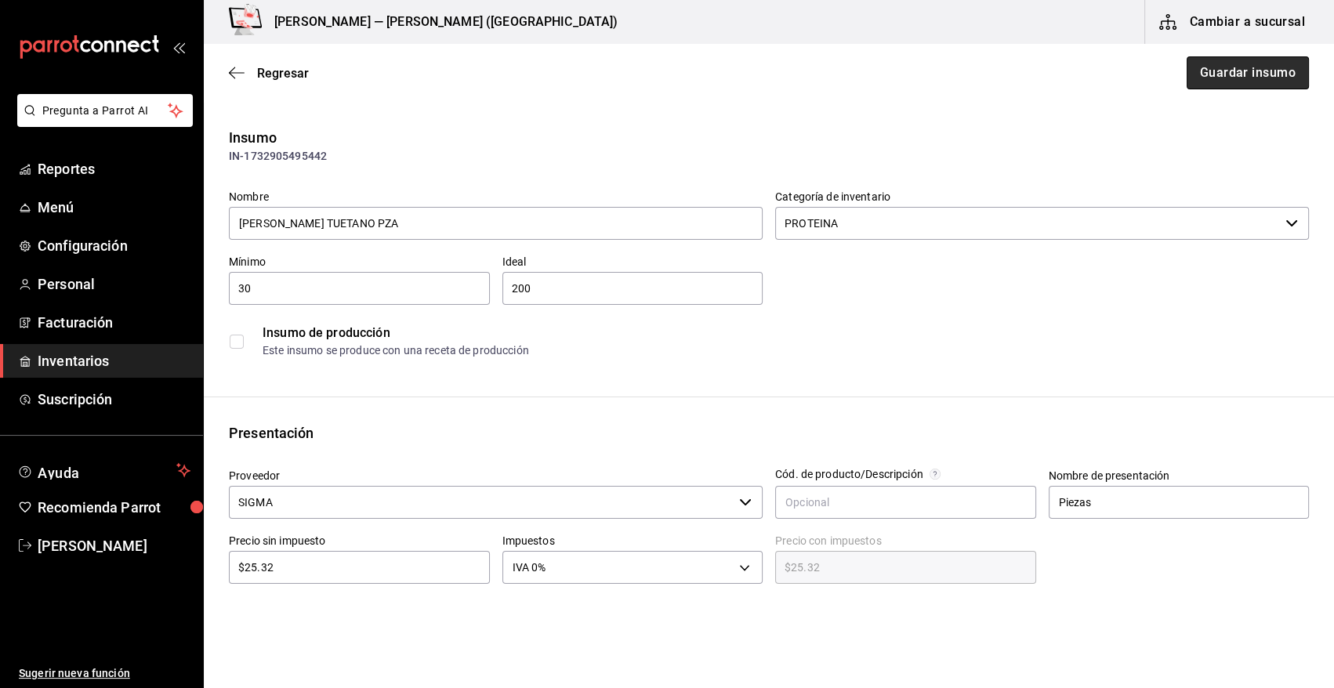
click at [1235, 62] on button "Guardar insumo" at bounding box center [1248, 72] width 122 height 33
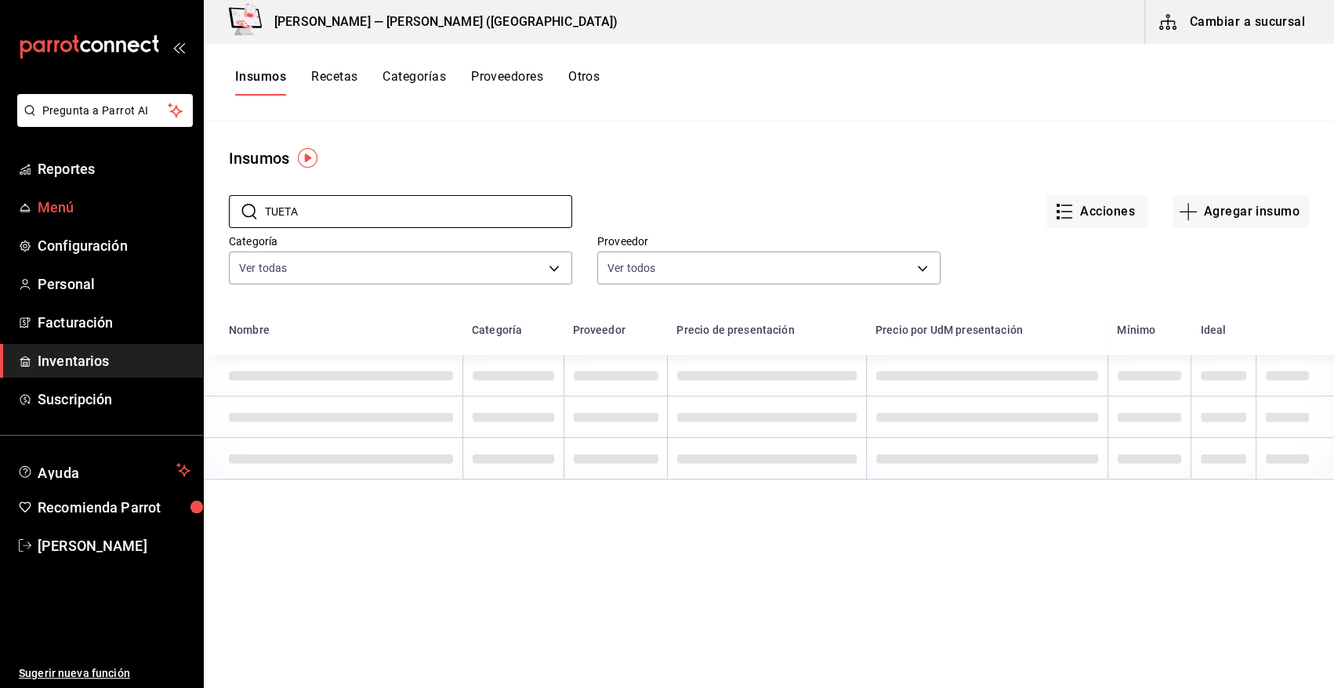
drag, startPoint x: 329, startPoint y: 214, endPoint x: 129, endPoint y: 220, distance: 200.0
click at [129, 220] on div "Pregunta a Parrot AI Reportes Menú Configuración Personal Facturación Inventari…" at bounding box center [667, 338] width 1334 height 677
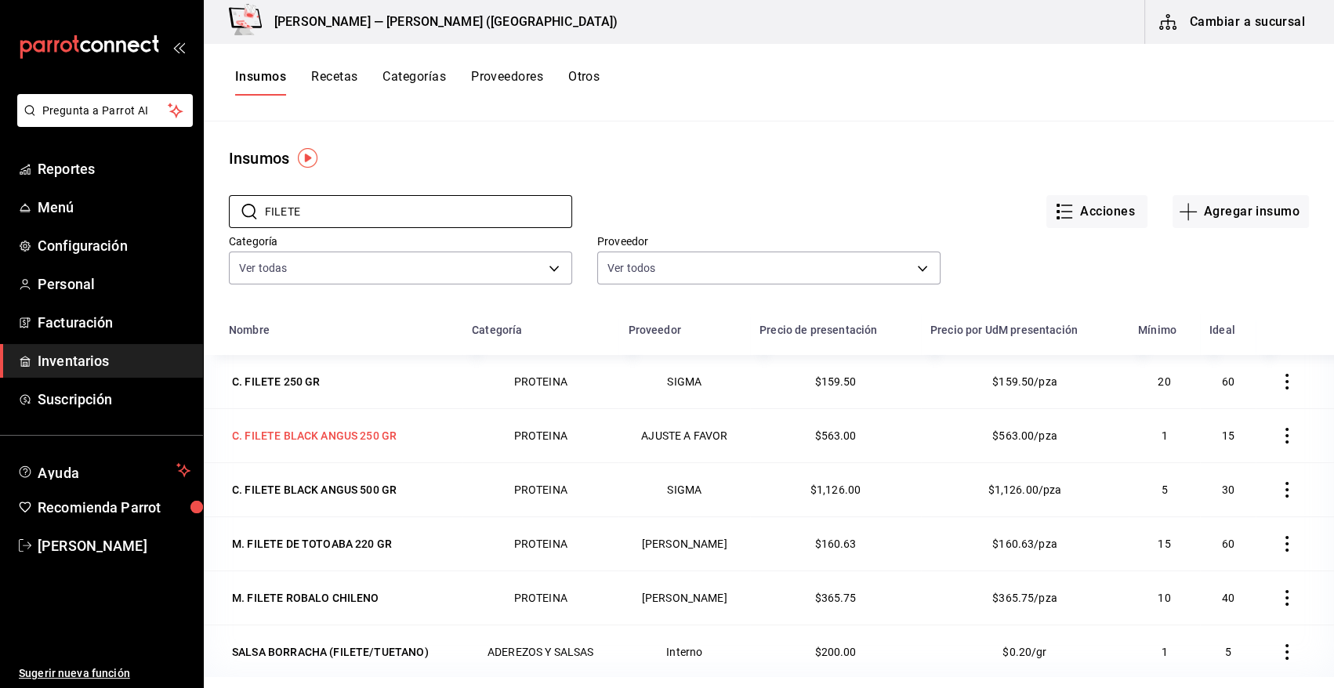
type input "FILETE"
click at [351, 452] on td "C. FILETE BLACK ANGUS 250 GR" at bounding box center [333, 435] width 259 height 54
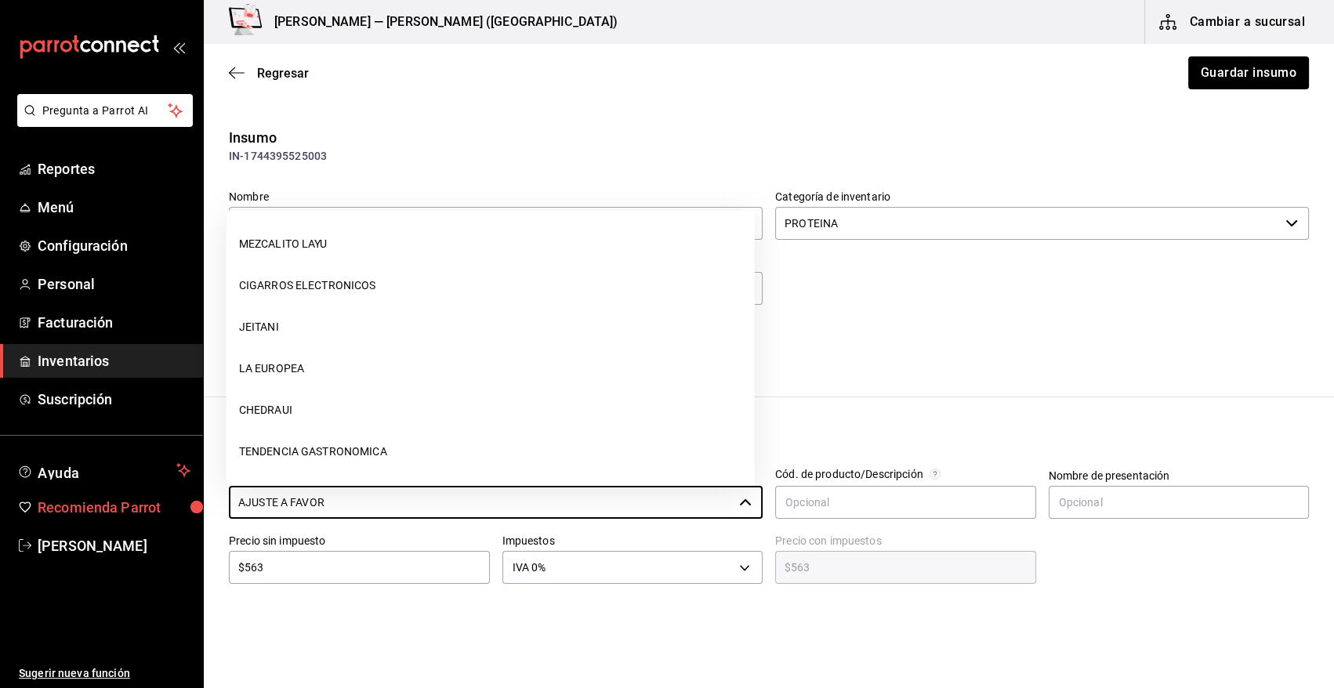
drag, startPoint x: 363, startPoint y: 505, endPoint x: 107, endPoint y: 495, distance: 255.8
click at [109, 495] on div "Pregunta a Parrot AI Reportes Menú Configuración Personal Facturación Inventari…" at bounding box center [667, 300] width 1334 height 600
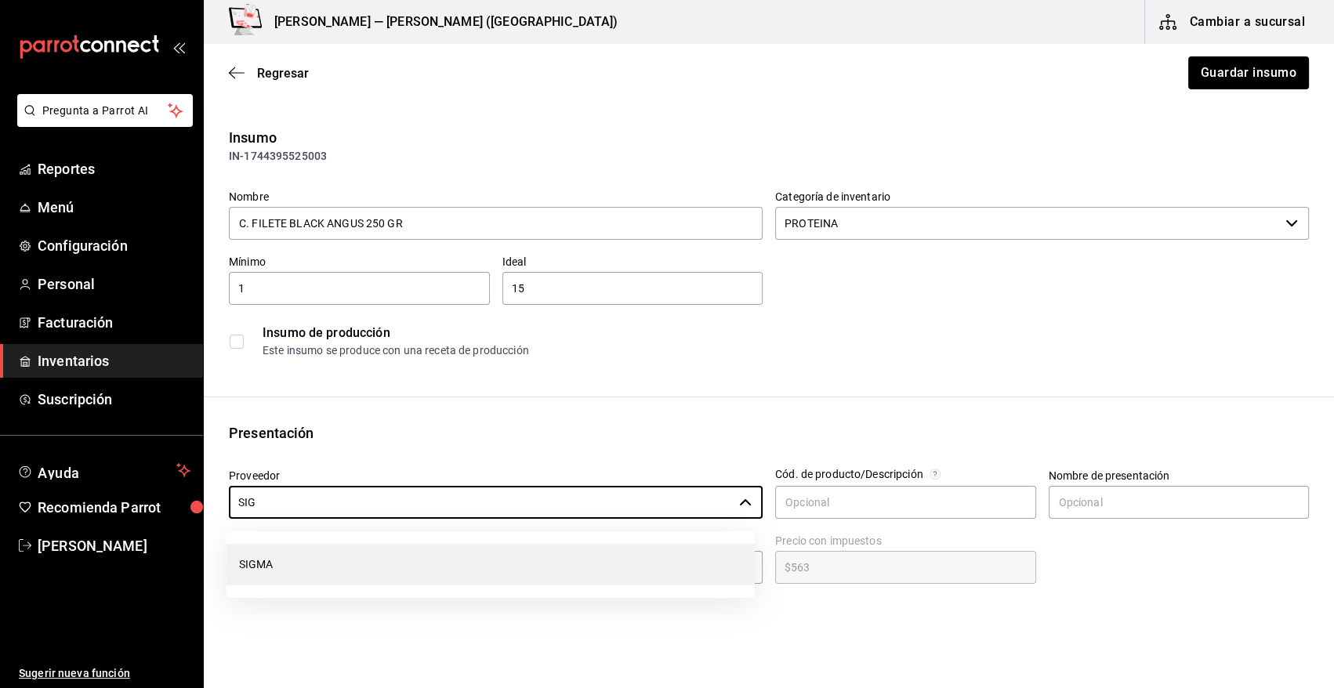
click at [277, 568] on li "SIGMA" at bounding box center [491, 565] width 528 height 42
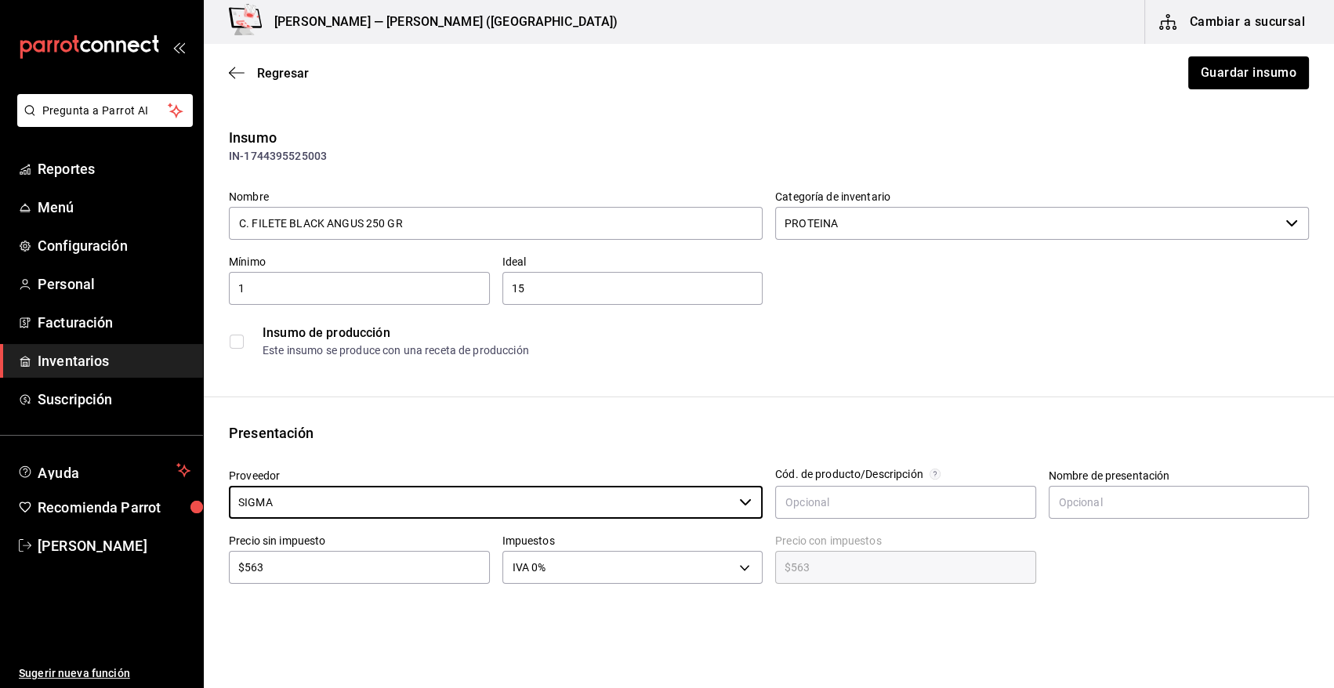
type input "SIGMA"
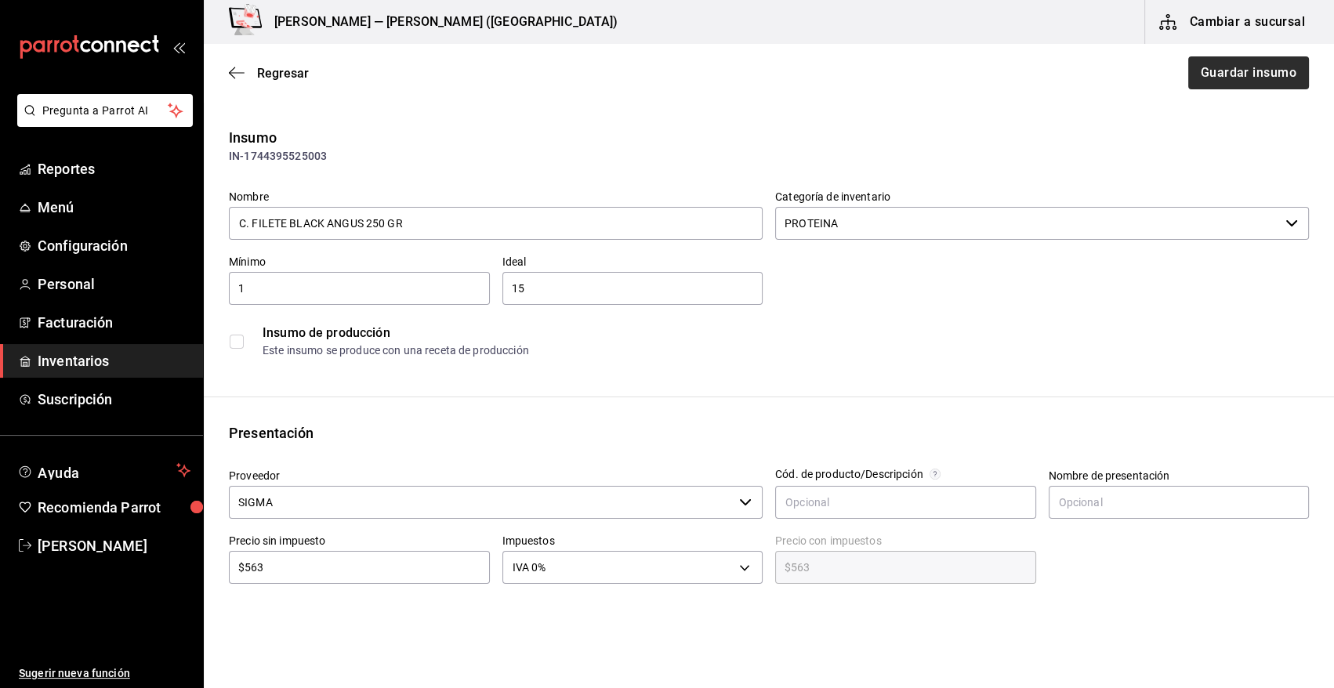
drag, startPoint x: 1240, startPoint y: 93, endPoint x: 1238, endPoint y: 75, distance: 17.4
click at [1239, 86] on div "Regresar Guardar insumo" at bounding box center [769, 73] width 1131 height 58
click at [1238, 75] on button "Guardar insumo" at bounding box center [1248, 72] width 122 height 33
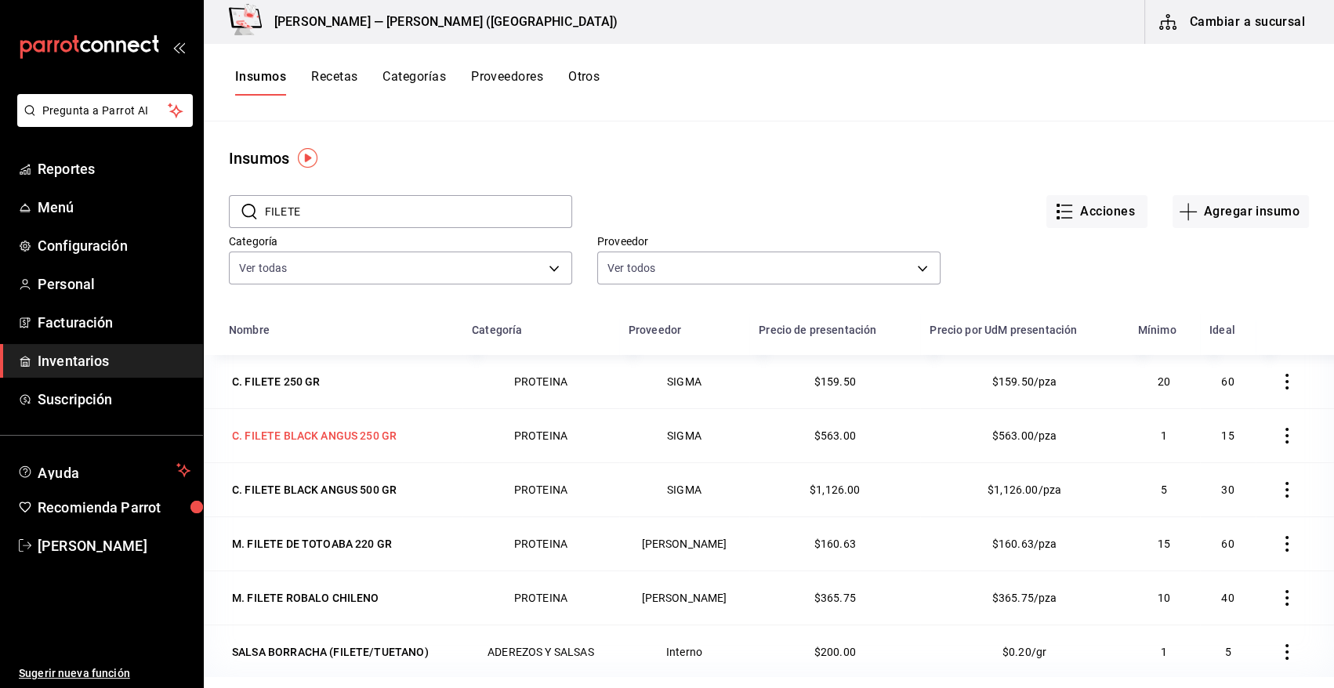
click at [372, 437] on div "C. FILETE BLACK ANGUS 250 GR" at bounding box center [314, 436] width 165 height 16
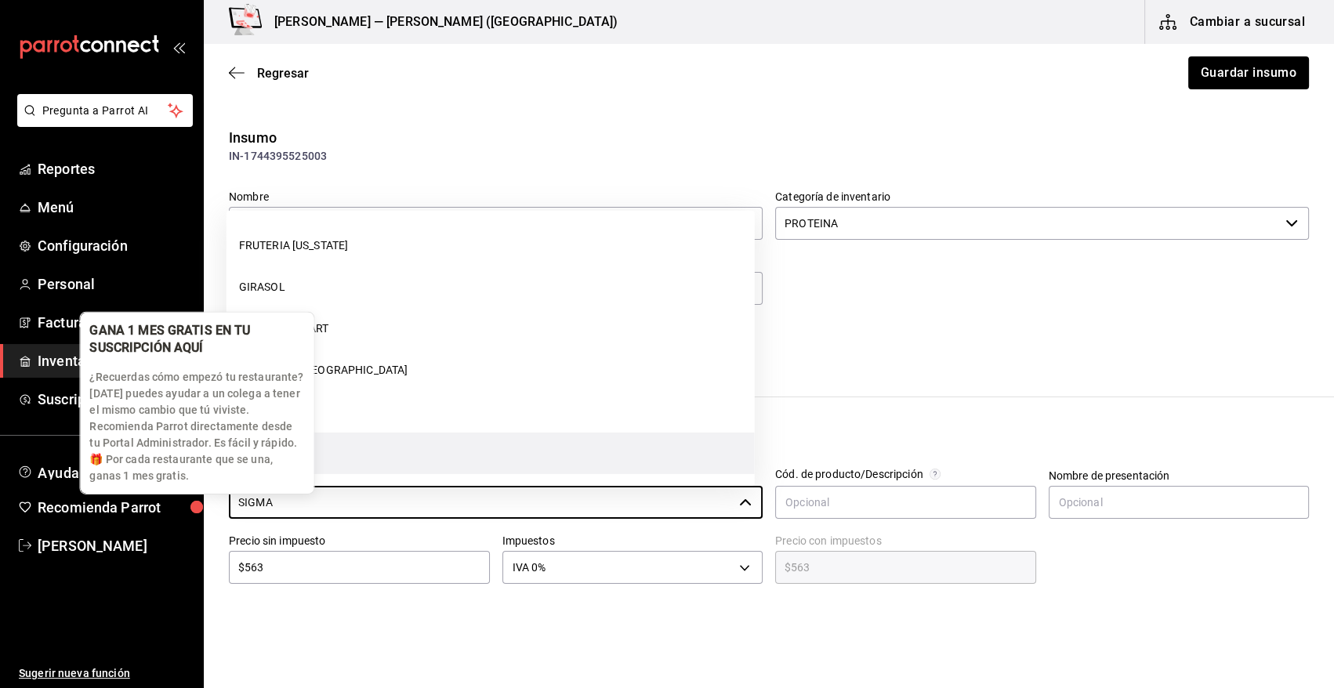
drag, startPoint x: 292, startPoint y: 504, endPoint x: 165, endPoint y: 487, distance: 129.0
click at [165, 494] on body "Pregunta a Parrot AI Reportes Menú Configuración Personal Facturación Inventari…" at bounding box center [667, 300] width 1334 height 600
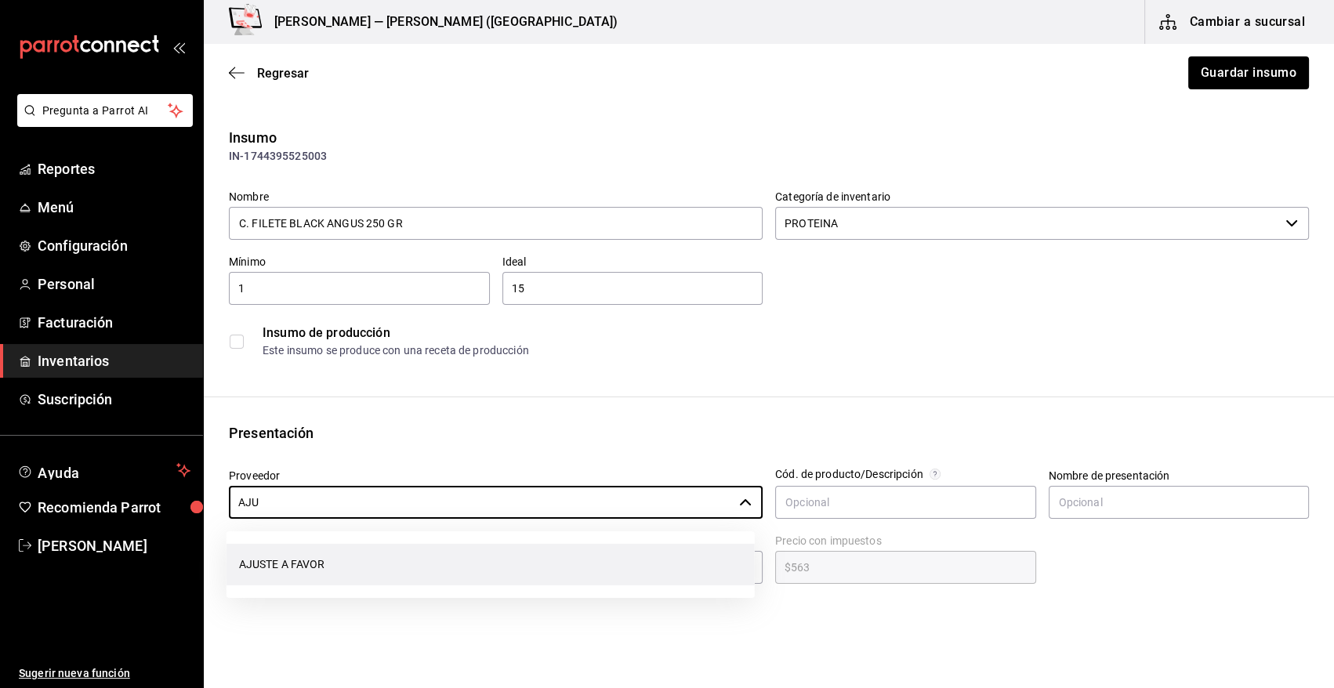
click at [252, 557] on li "AJUSTE A FAVOR" at bounding box center [491, 565] width 528 height 42
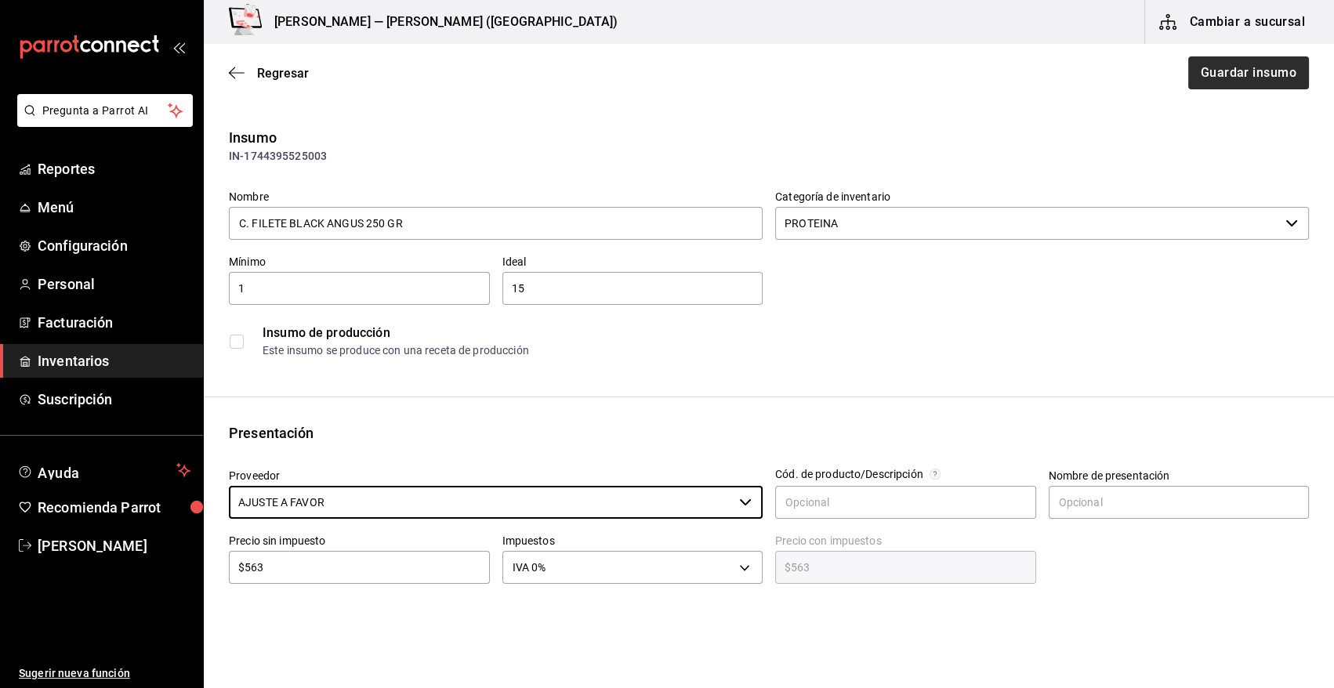
type input "AJUSTE A FAVOR"
click at [1222, 62] on button "Guardar insumo" at bounding box center [1248, 72] width 122 height 33
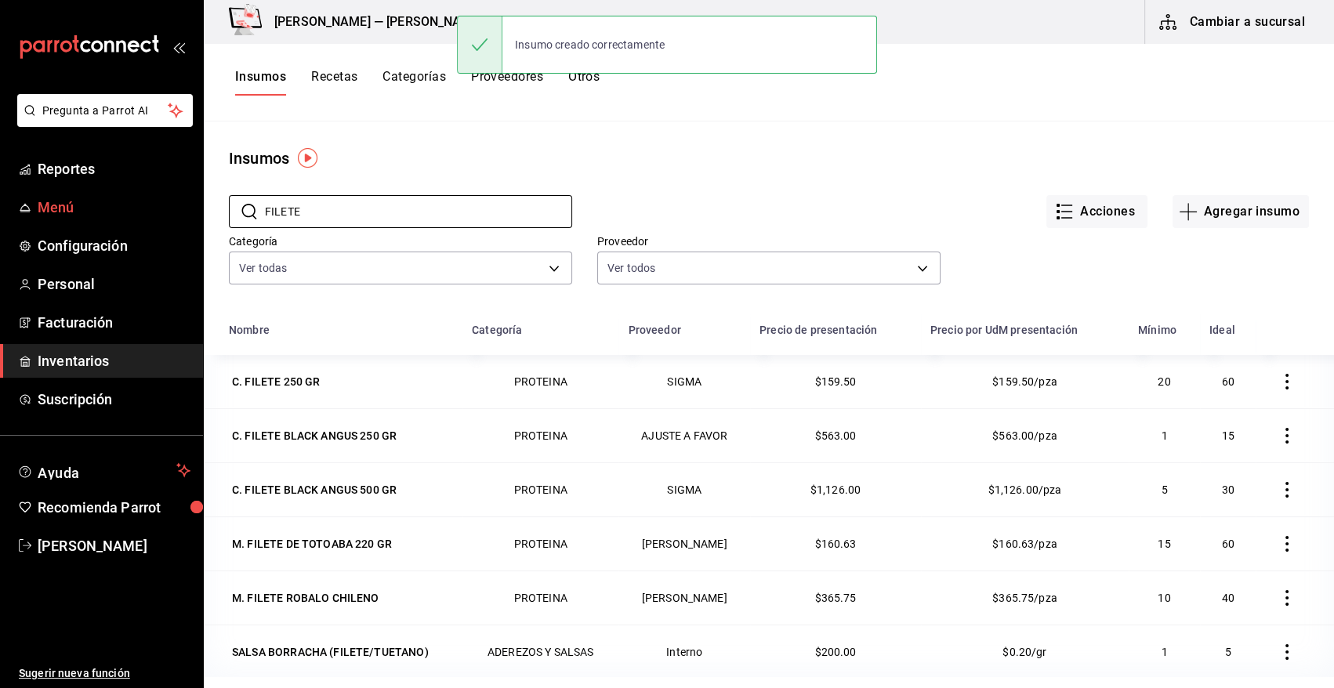
drag, startPoint x: 359, startPoint y: 214, endPoint x: 187, endPoint y: 220, distance: 171.8
click at [187, 220] on div "Pregunta a Parrot AI Reportes Menú Configuración Personal Facturación Inventari…" at bounding box center [667, 338] width 1334 height 677
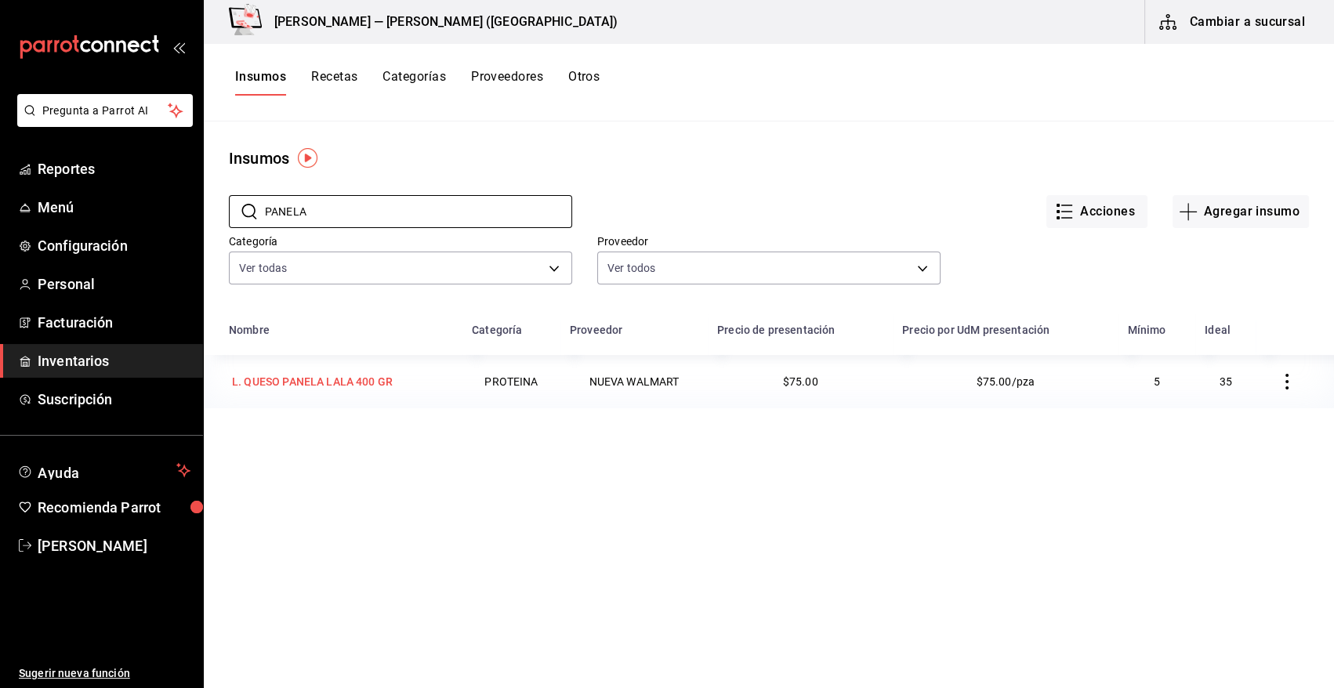
type input "PANELA"
click at [299, 387] on div "L. QUESO PANELA LALA 400 GR" at bounding box center [312, 382] width 161 height 16
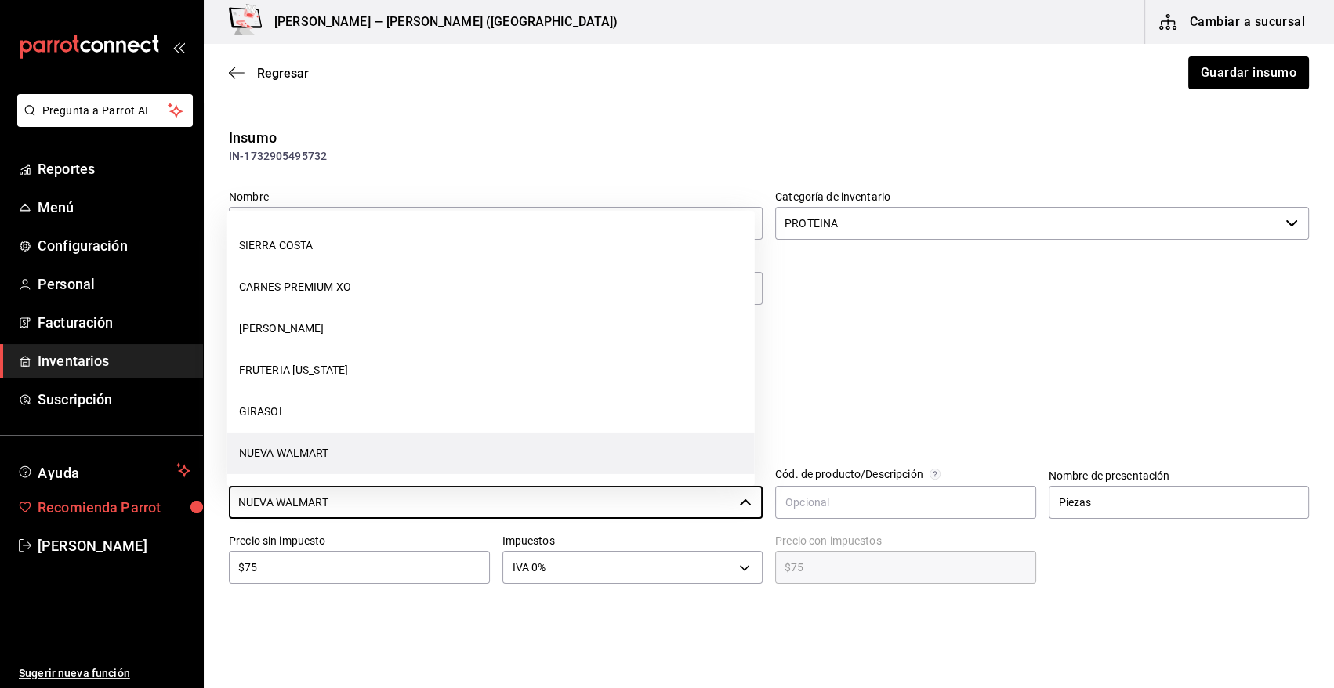
drag, startPoint x: 339, startPoint y: 510, endPoint x: 96, endPoint y: 498, distance: 243.4
click at [98, 499] on div "Pregunta a Parrot AI Reportes Menú Configuración Personal Facturación Inventari…" at bounding box center [667, 300] width 1334 height 600
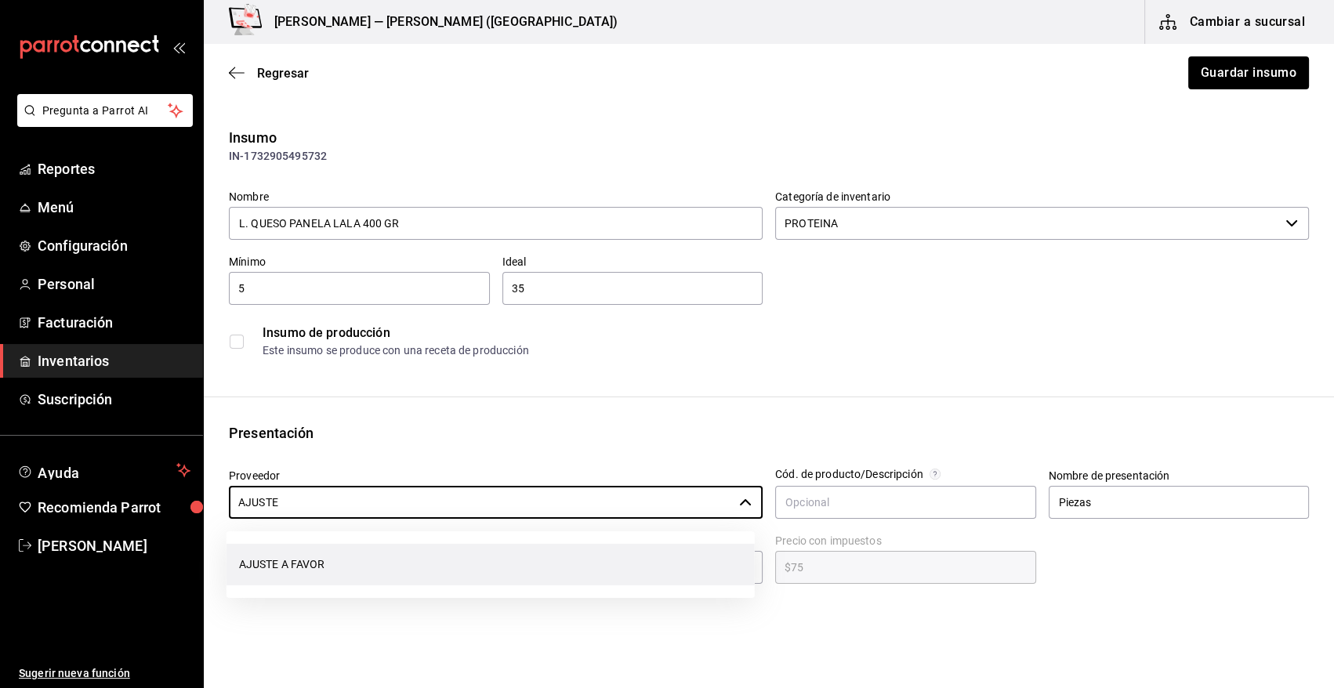
click at [373, 574] on li "AJUSTE A FAVOR" at bounding box center [491, 565] width 528 height 42
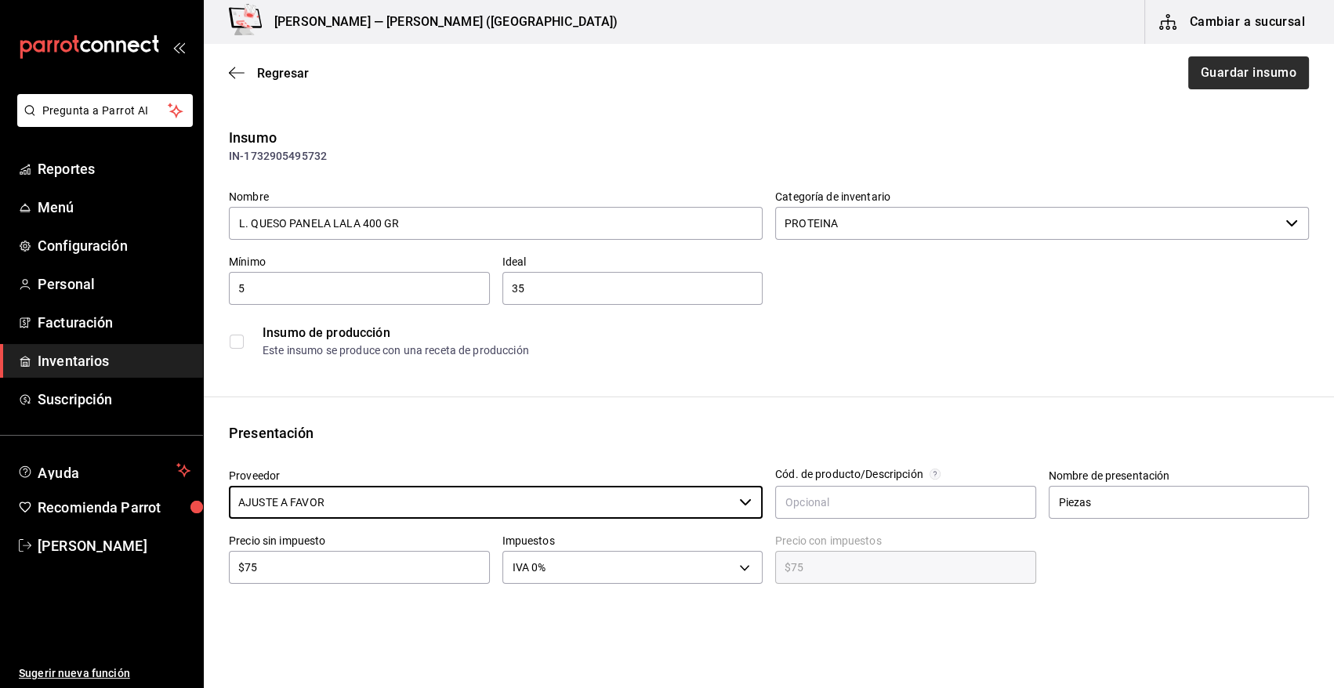
type input "AJUSTE A FAVOR"
click at [1211, 74] on button "Guardar insumo" at bounding box center [1248, 72] width 122 height 33
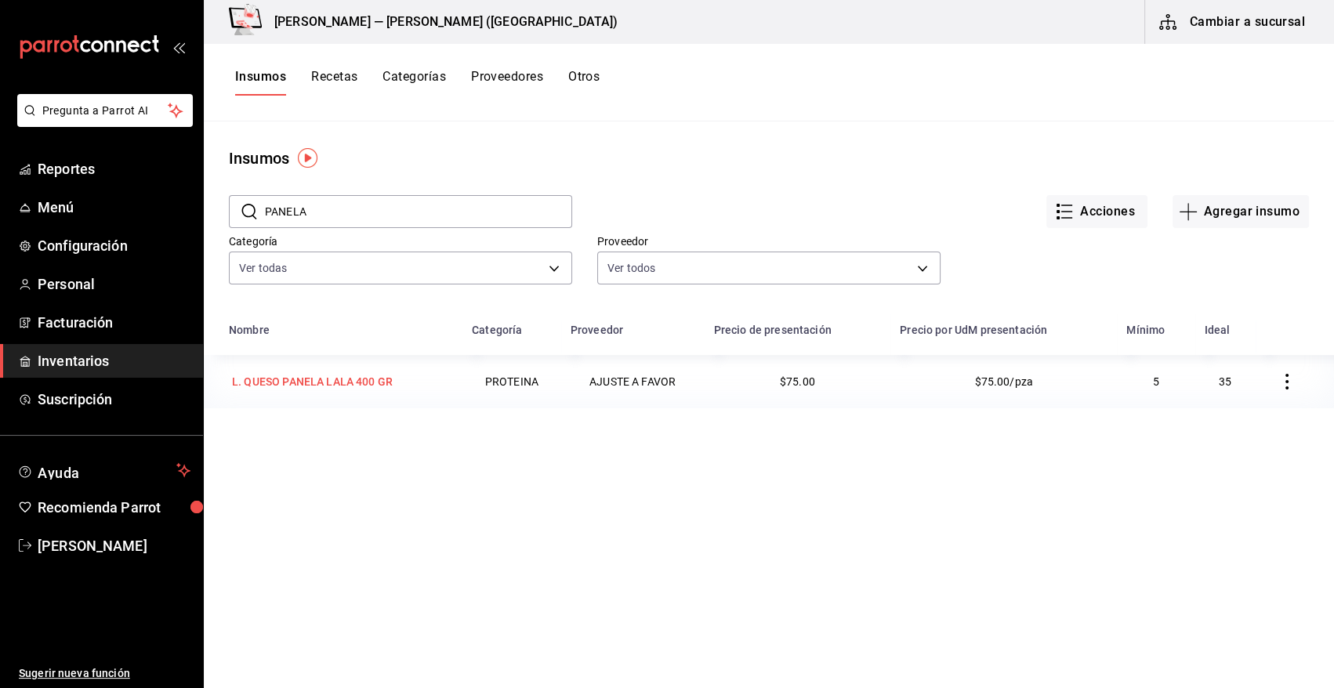
click at [349, 391] on div "L. QUESO PANELA LALA 400 GR" at bounding box center [312, 382] width 167 height 22
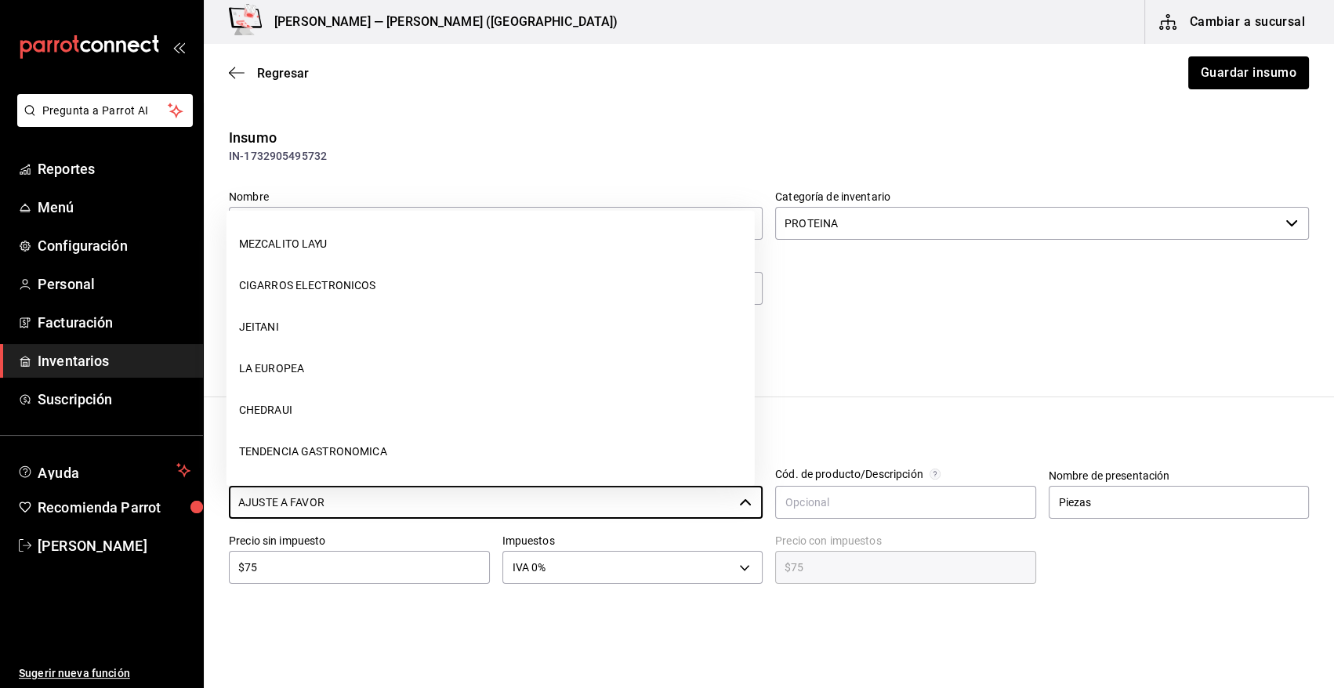
scroll to position [788, 0]
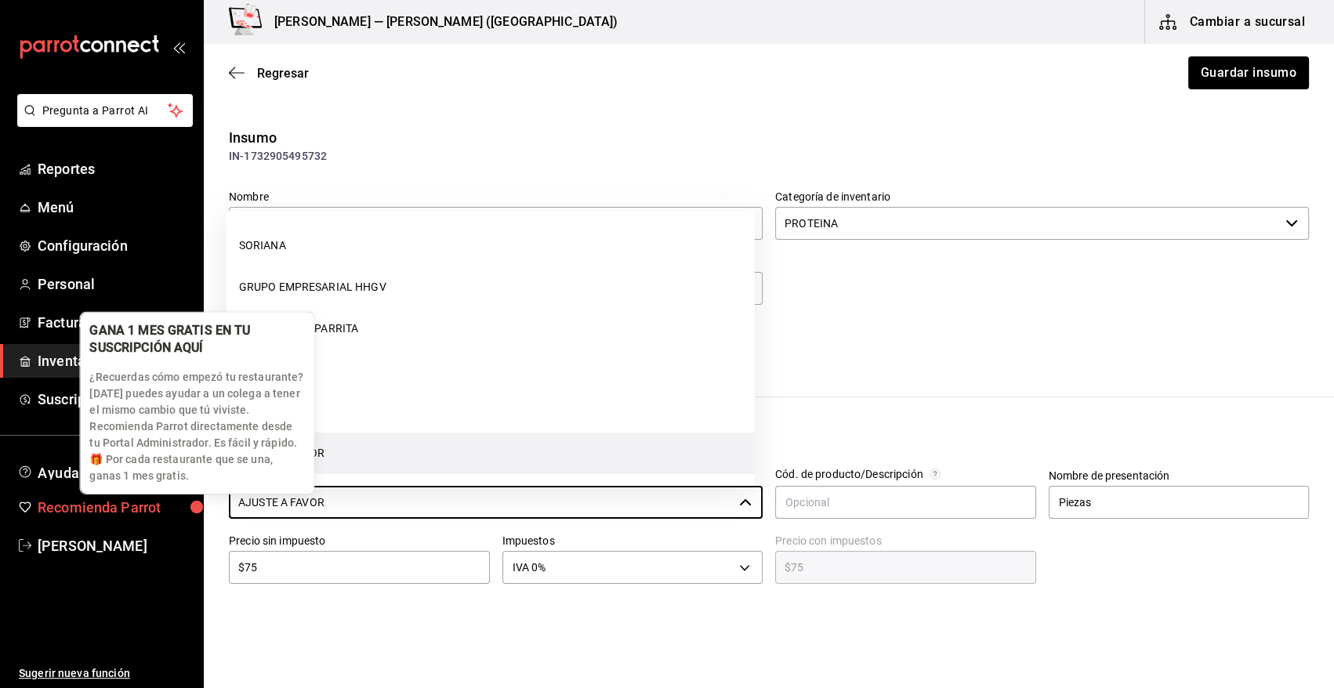
drag, startPoint x: 350, startPoint y: 507, endPoint x: 162, endPoint y: 505, distance: 188.2
click at [162, 505] on div "Pregunta a Parrot AI Reportes Menú Configuración Personal Facturación Inventari…" at bounding box center [667, 300] width 1334 height 600
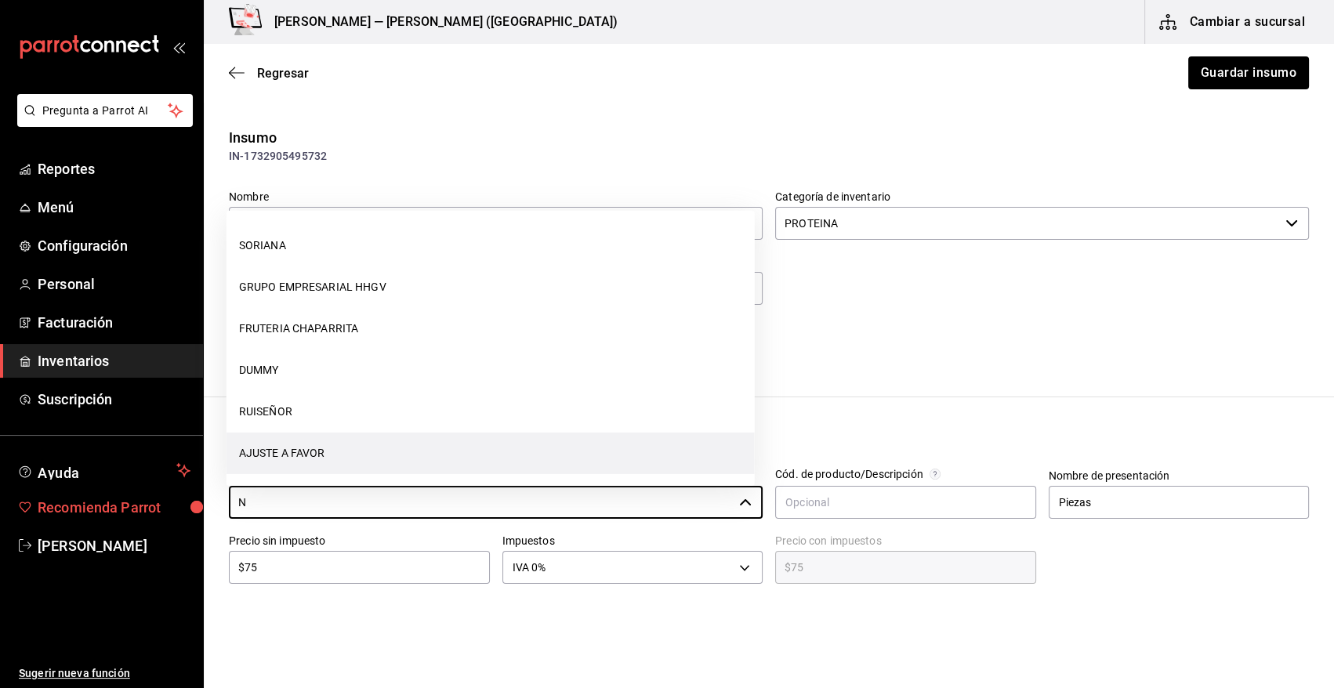
scroll to position [0, 0]
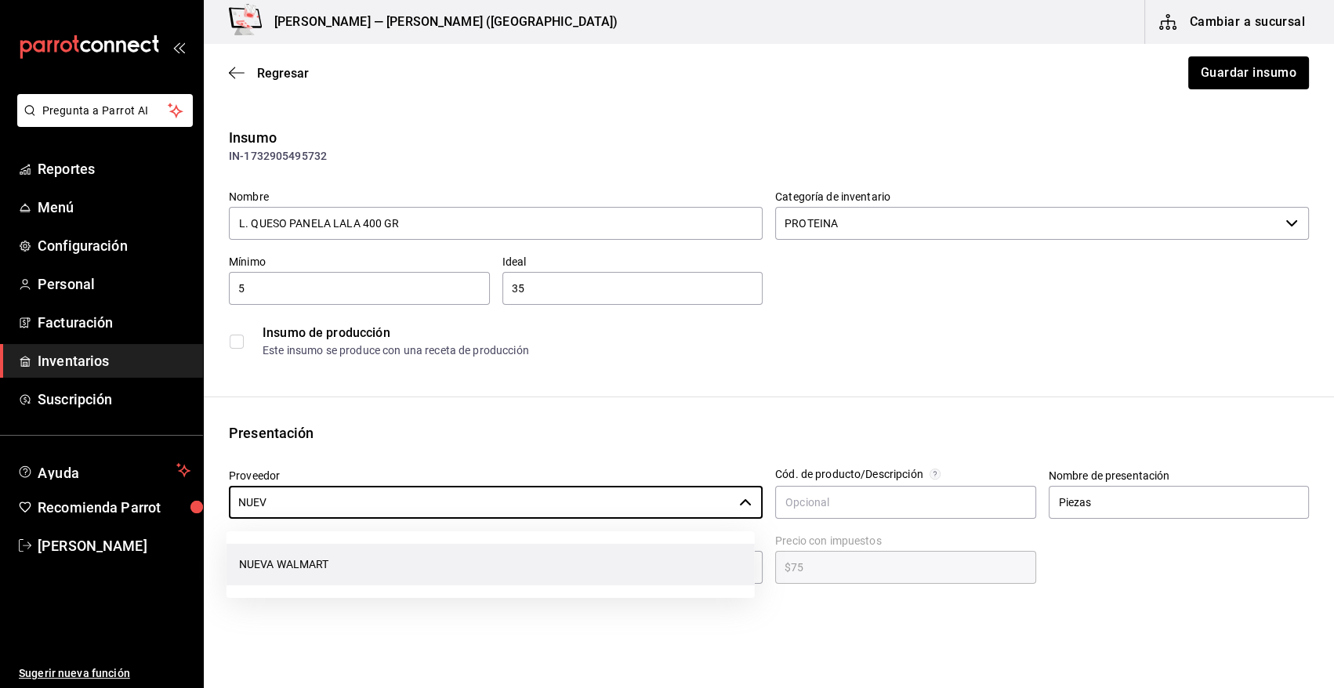
click at [360, 575] on li "NUEVA WALMART" at bounding box center [491, 565] width 528 height 42
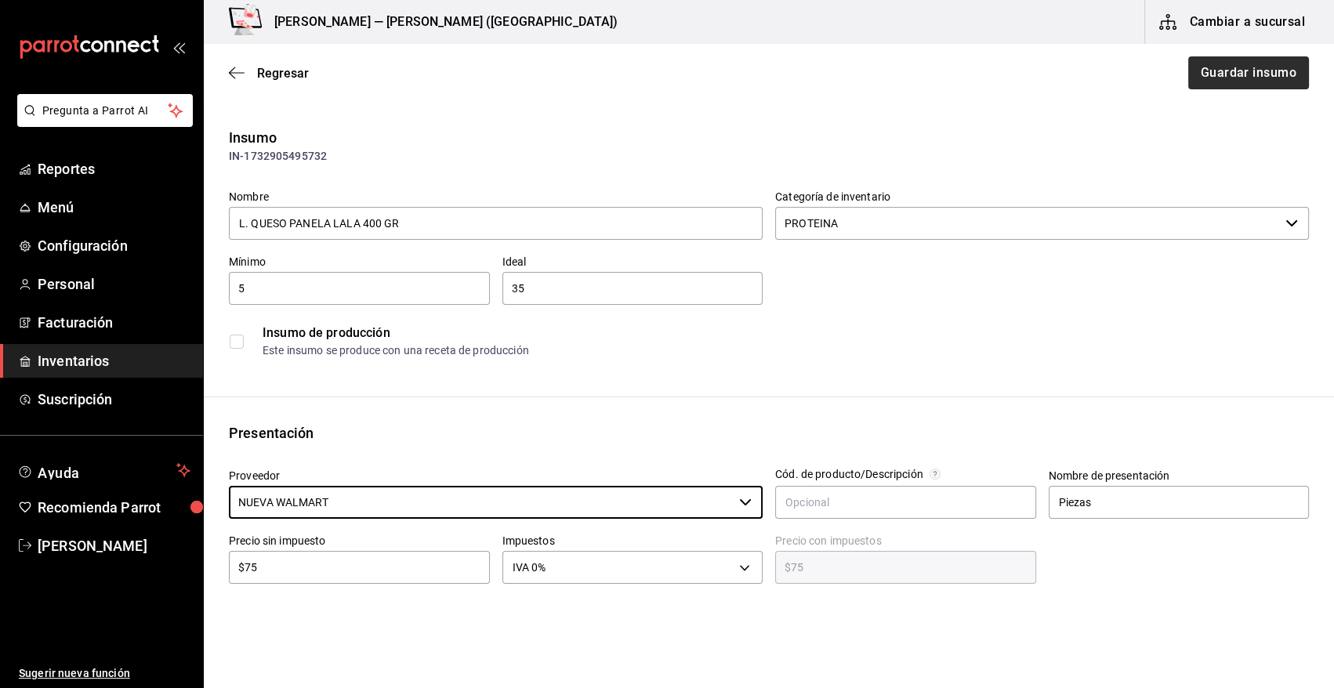
type input "NUEVA WALMART"
drag, startPoint x: 1258, startPoint y: 68, endPoint x: 868, endPoint y: 8, distance: 394.3
click at [1248, 67] on button "Guardar insumo" at bounding box center [1248, 72] width 122 height 33
